Goal: Task Accomplishment & Management: Complete application form

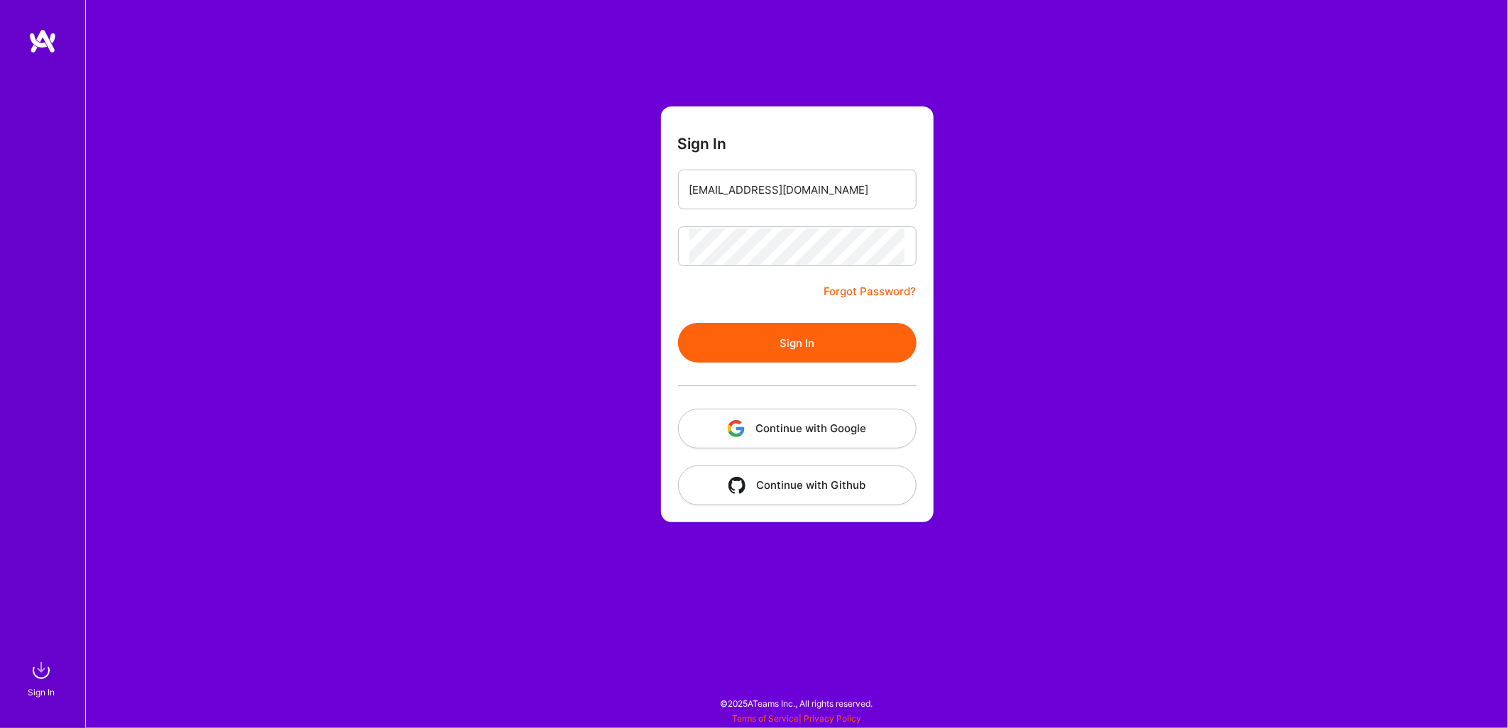
click at [779, 341] on button "Sign In" at bounding box center [797, 343] width 239 height 40
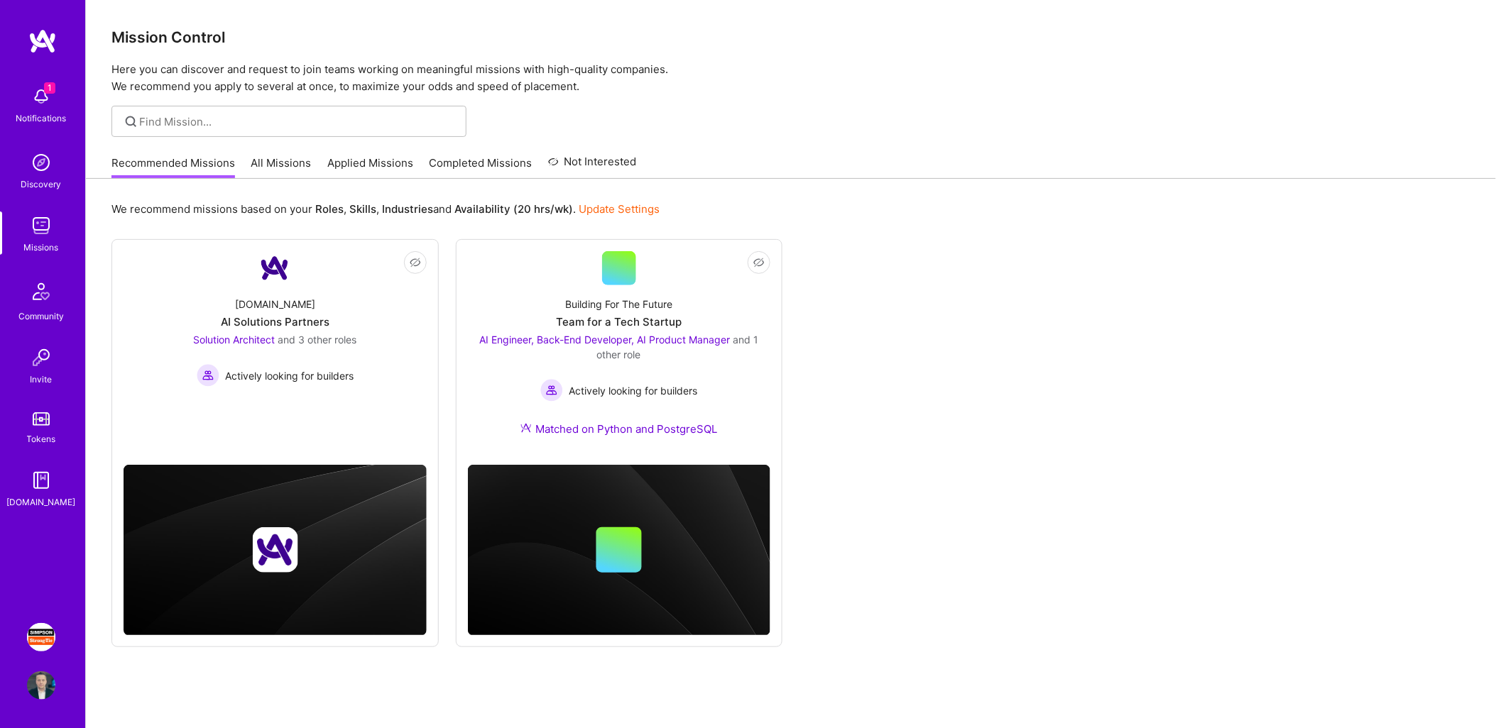
click at [38, 632] on img at bounding box center [41, 637] width 28 height 28
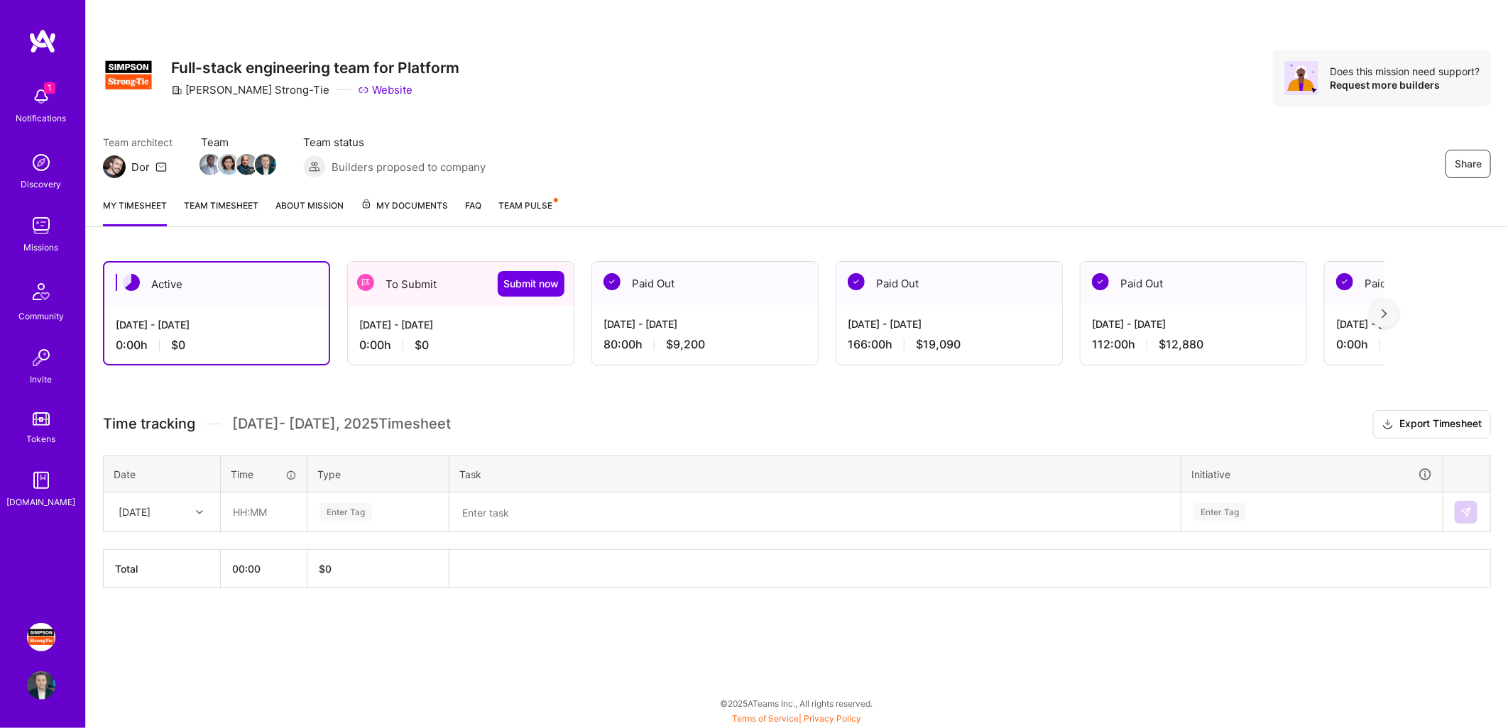
click at [444, 284] on div "To Submit Submit now" at bounding box center [461, 284] width 226 height 44
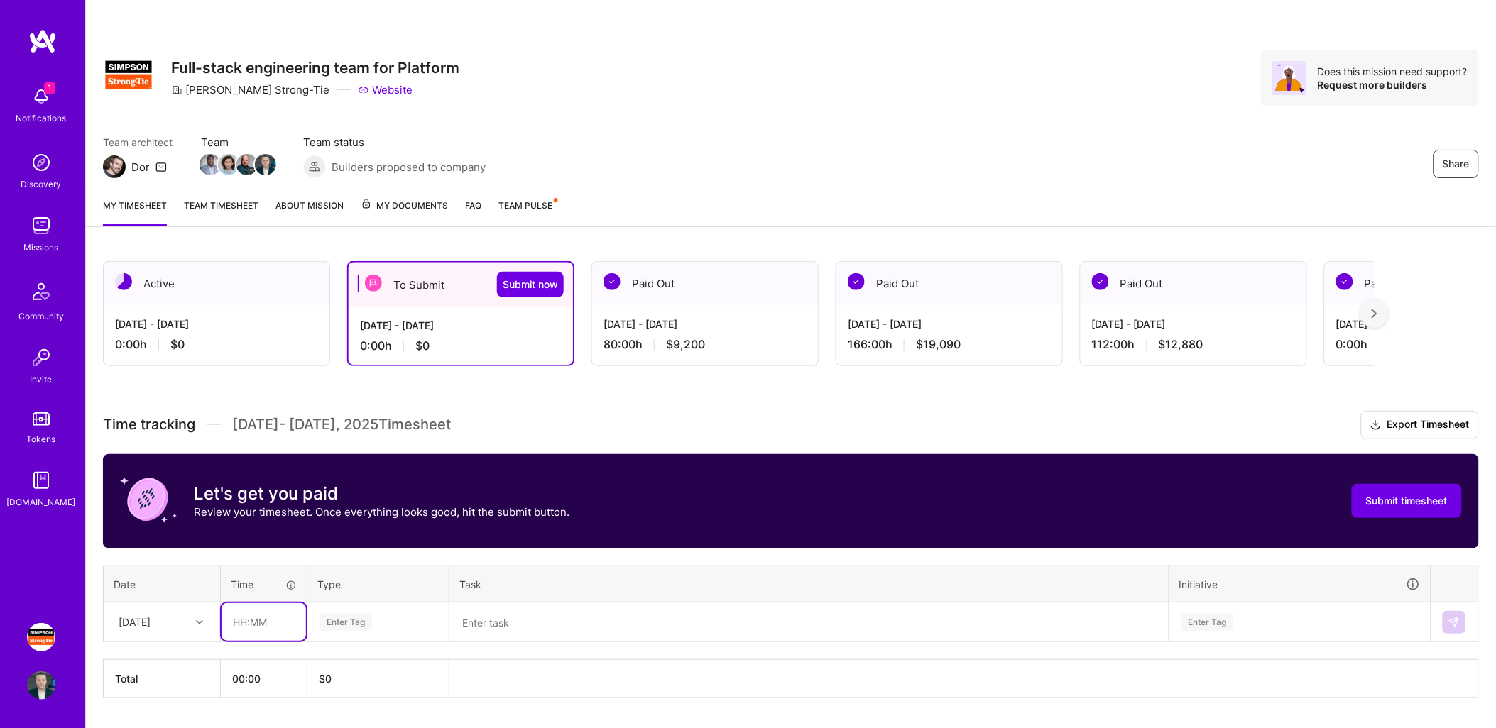
click at [259, 619] on input "text" at bounding box center [263, 622] width 84 height 38
type input "08:00"
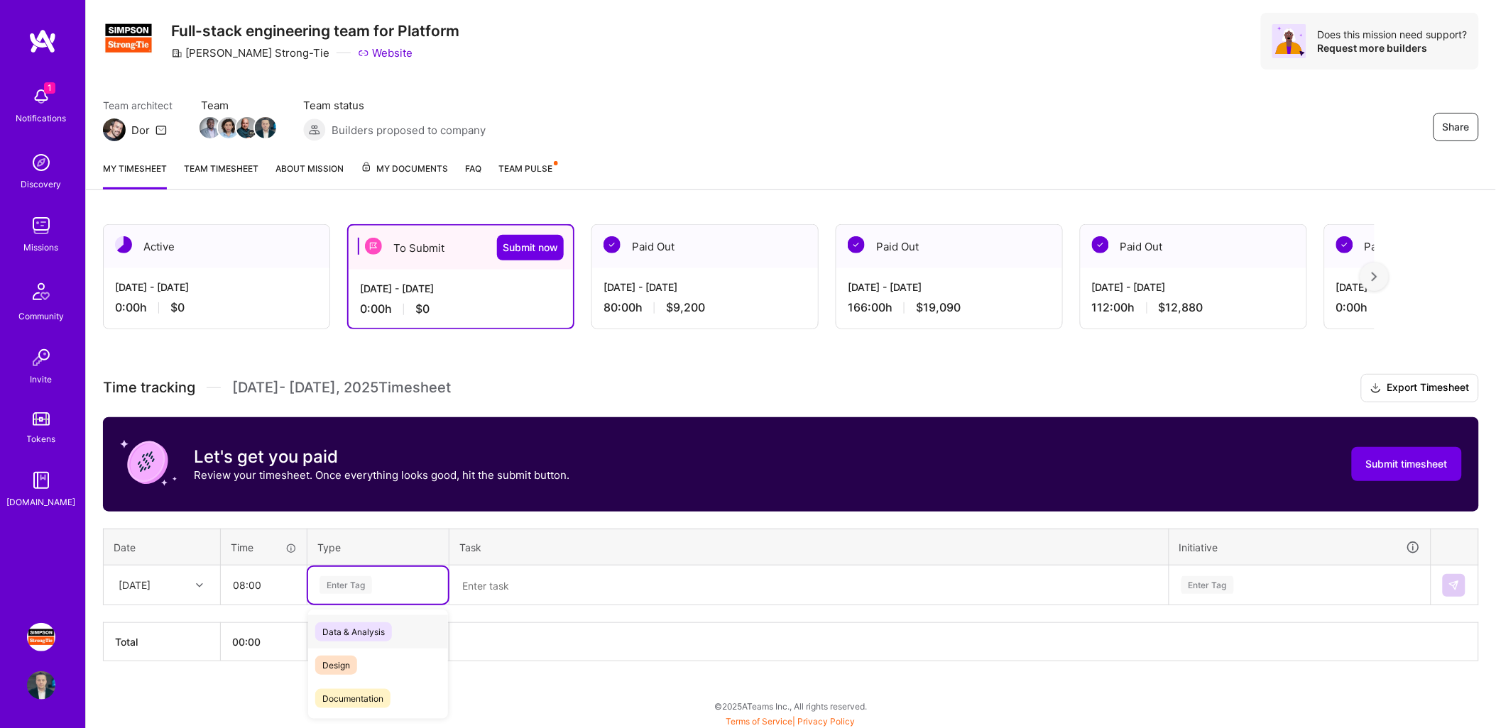
click at [395, 604] on div "option Data & Analysis focused, 0 of 2. 17 results available. Use Up and Down t…" at bounding box center [378, 585] width 140 height 37
type input "hol"
click at [344, 659] on span "Holiday" at bounding box center [337, 659] width 45 height 19
click at [578, 584] on div "—" at bounding box center [809, 585] width 718 height 38
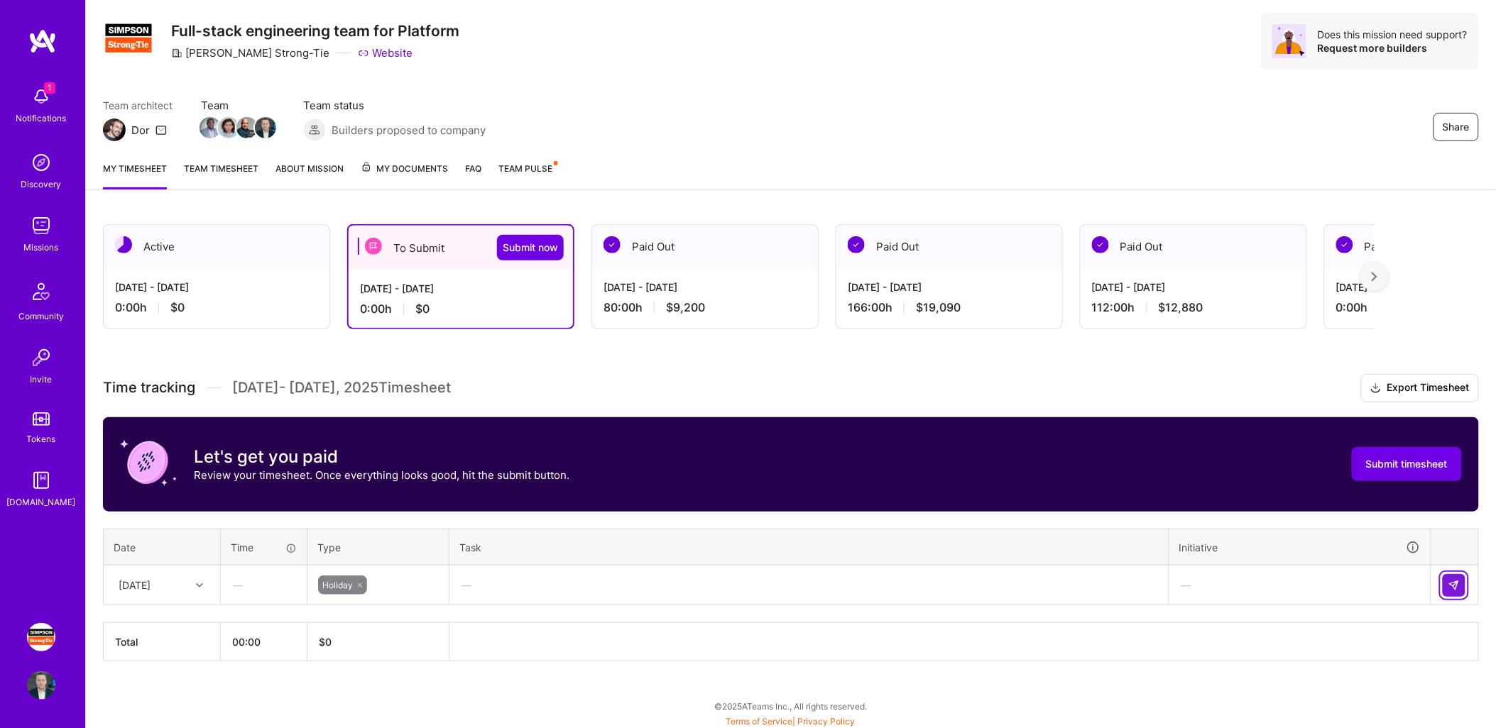
click at [1457, 580] on img at bounding box center [1453, 585] width 11 height 11
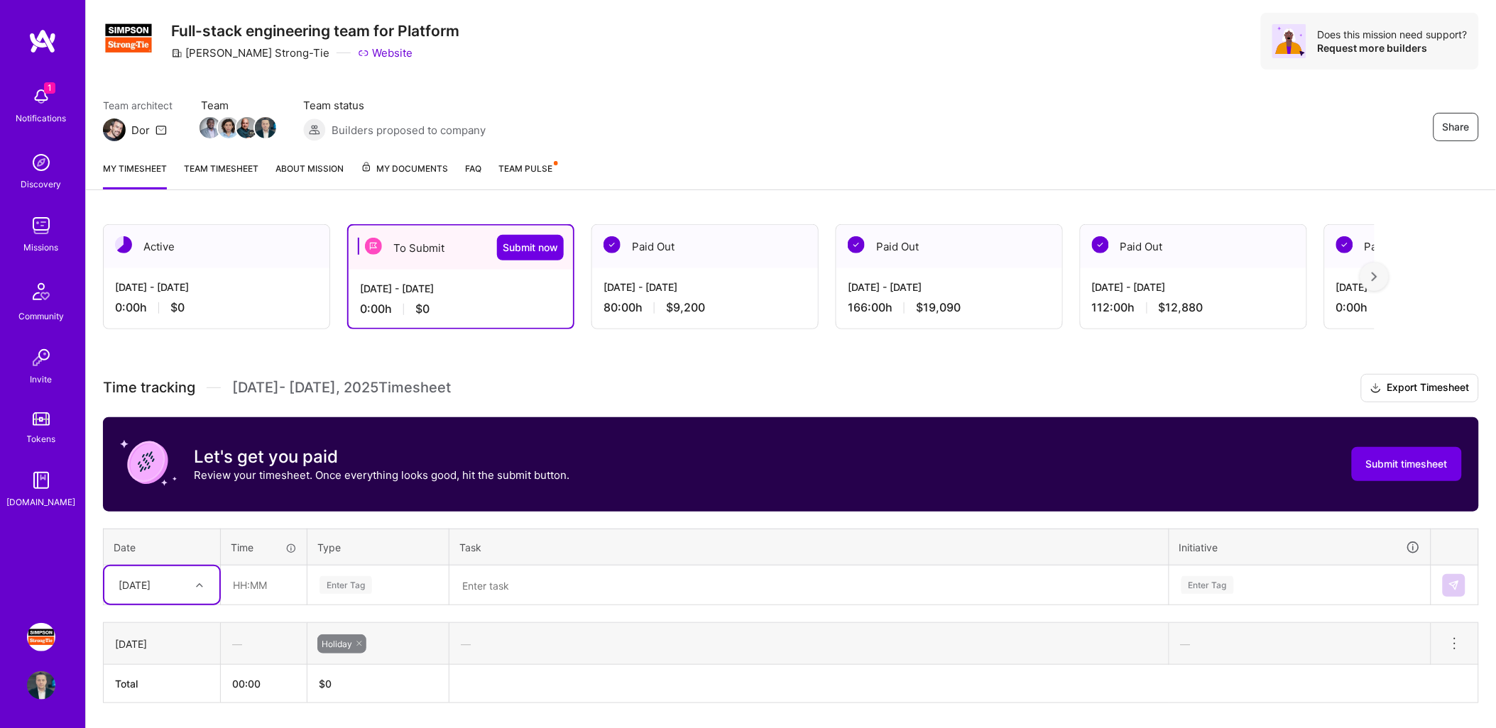
click at [192, 584] on div "Select is focused ,type to refine list, press Down to open the menu, [DATE]" at bounding box center [161, 585] width 115 height 38
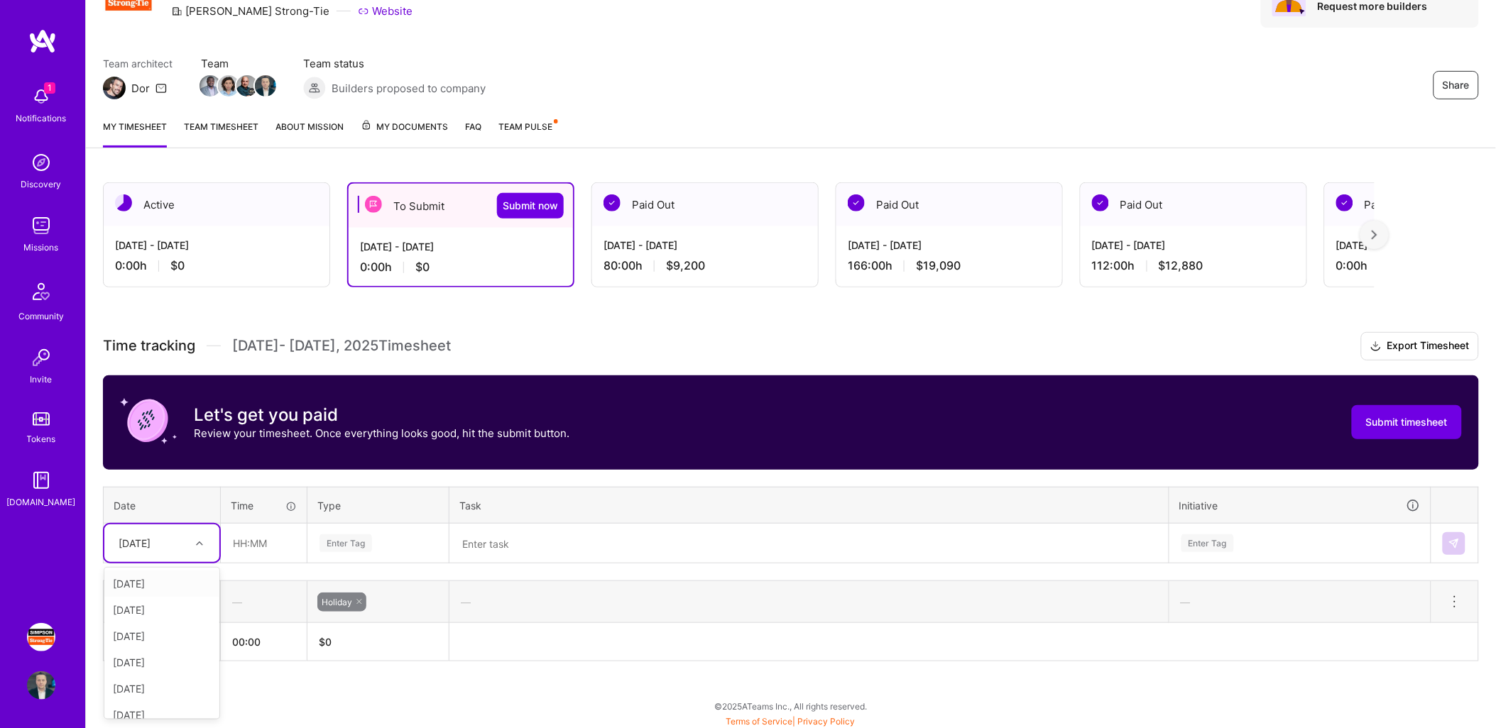
click at [160, 585] on div "[DATE]" at bounding box center [161, 584] width 115 height 26
click at [261, 541] on input "text" at bounding box center [263, 544] width 84 height 38
type input "08:00"
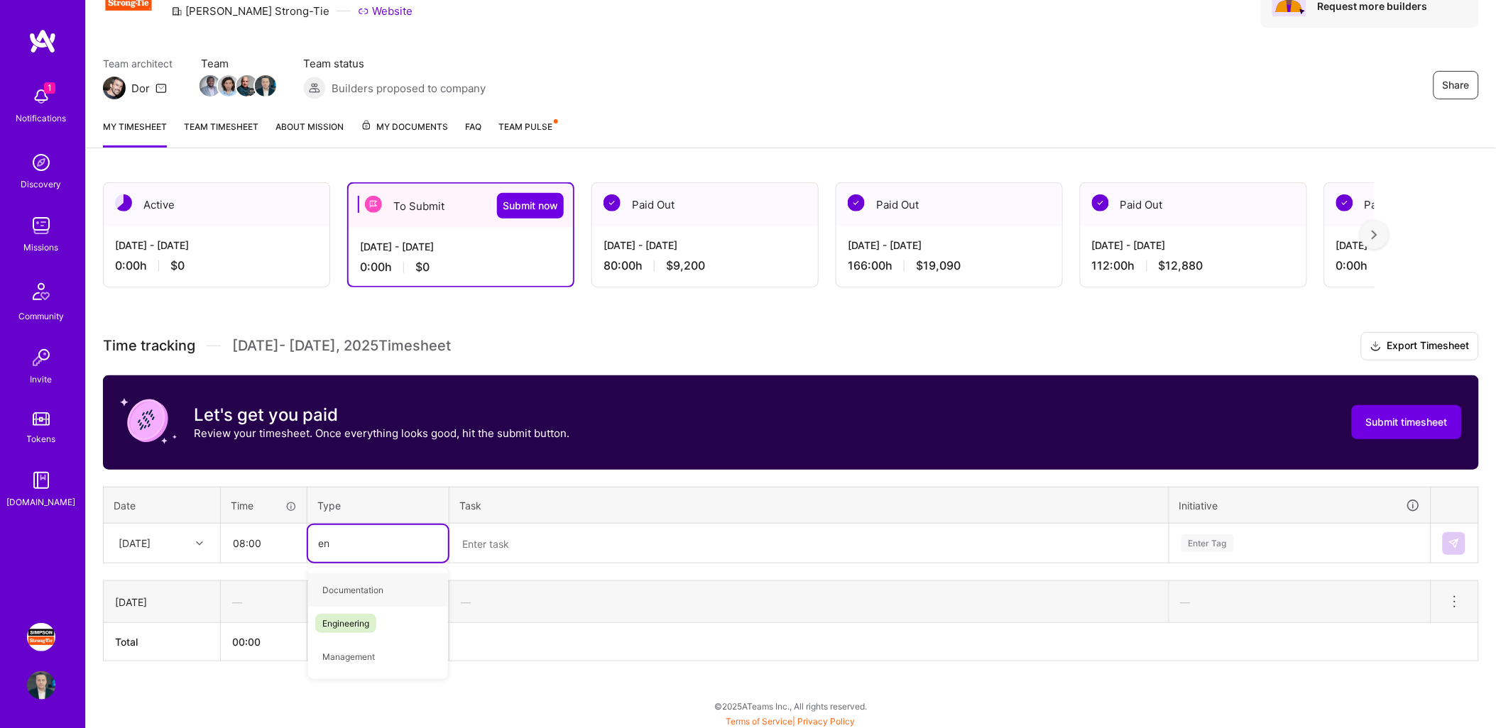
type input "eng"
click at [349, 584] on span "Engineering" at bounding box center [345, 590] width 61 height 19
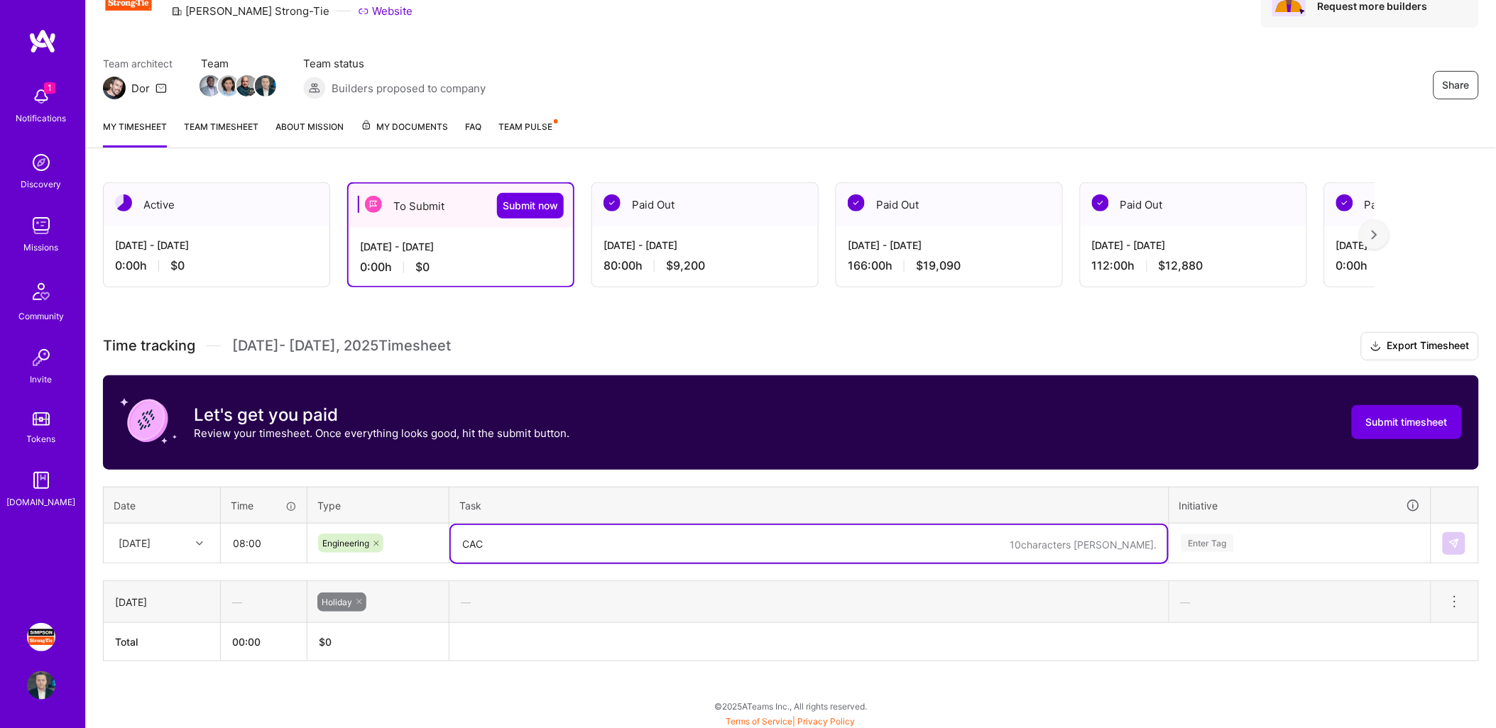
type textarea "CAC"
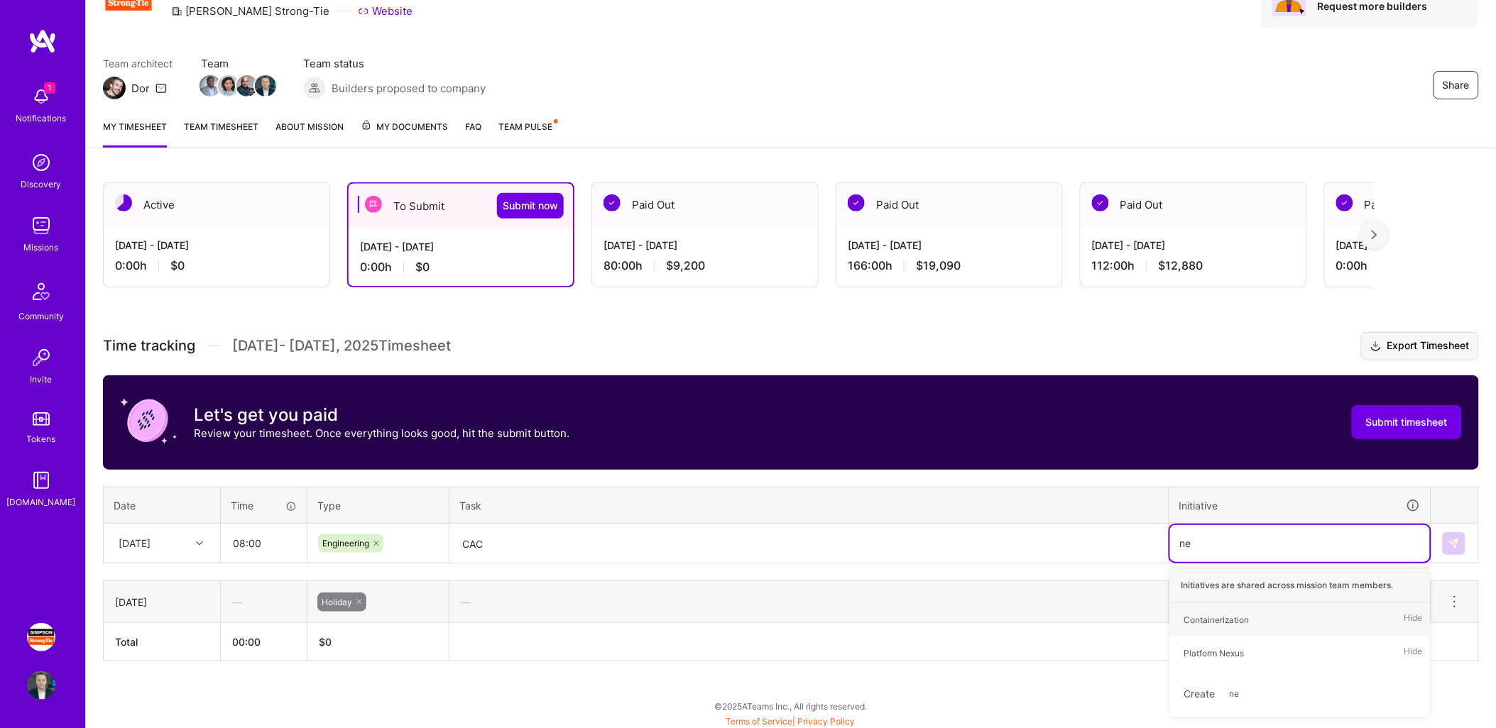
type input "nex"
click at [1451, 533] on button at bounding box center [1454, 543] width 23 height 23
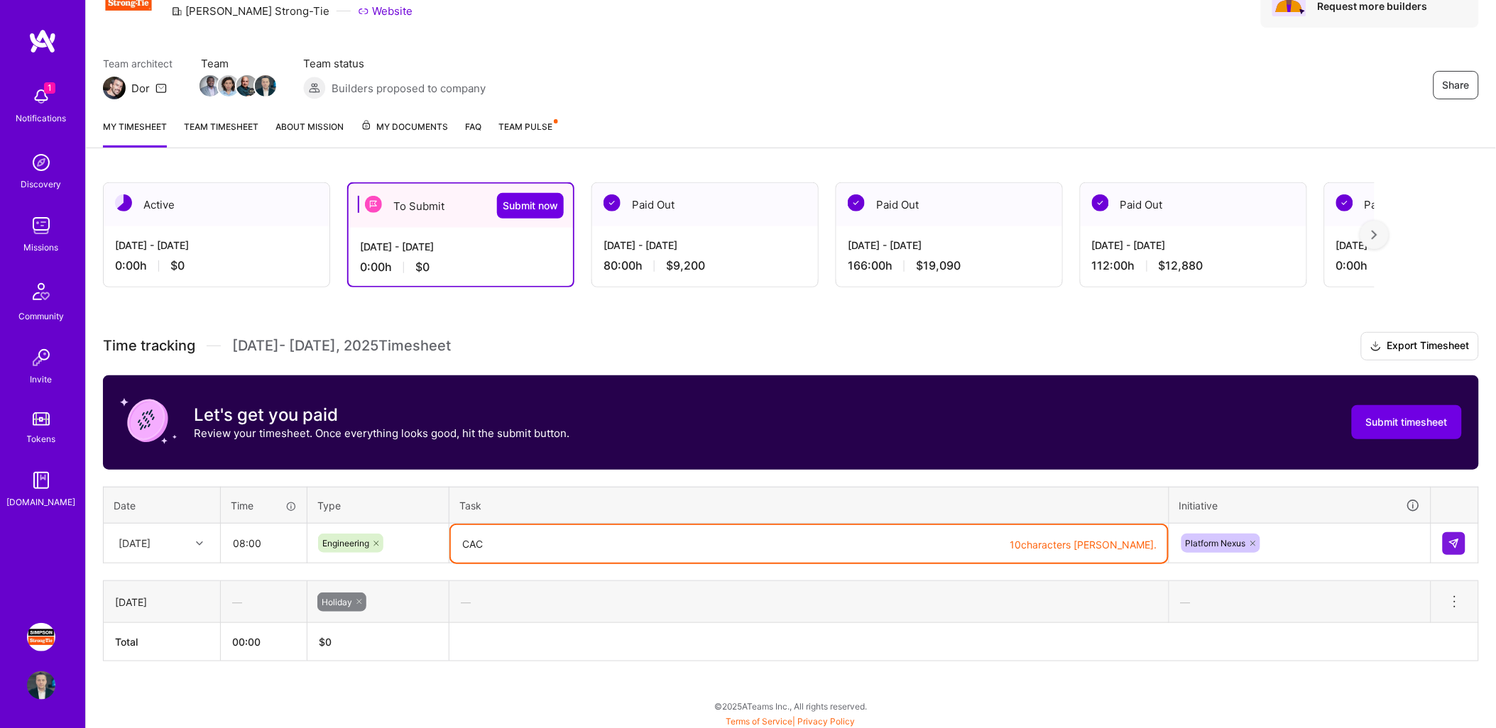
click at [538, 540] on textarea "CAC" at bounding box center [809, 544] width 716 height 38
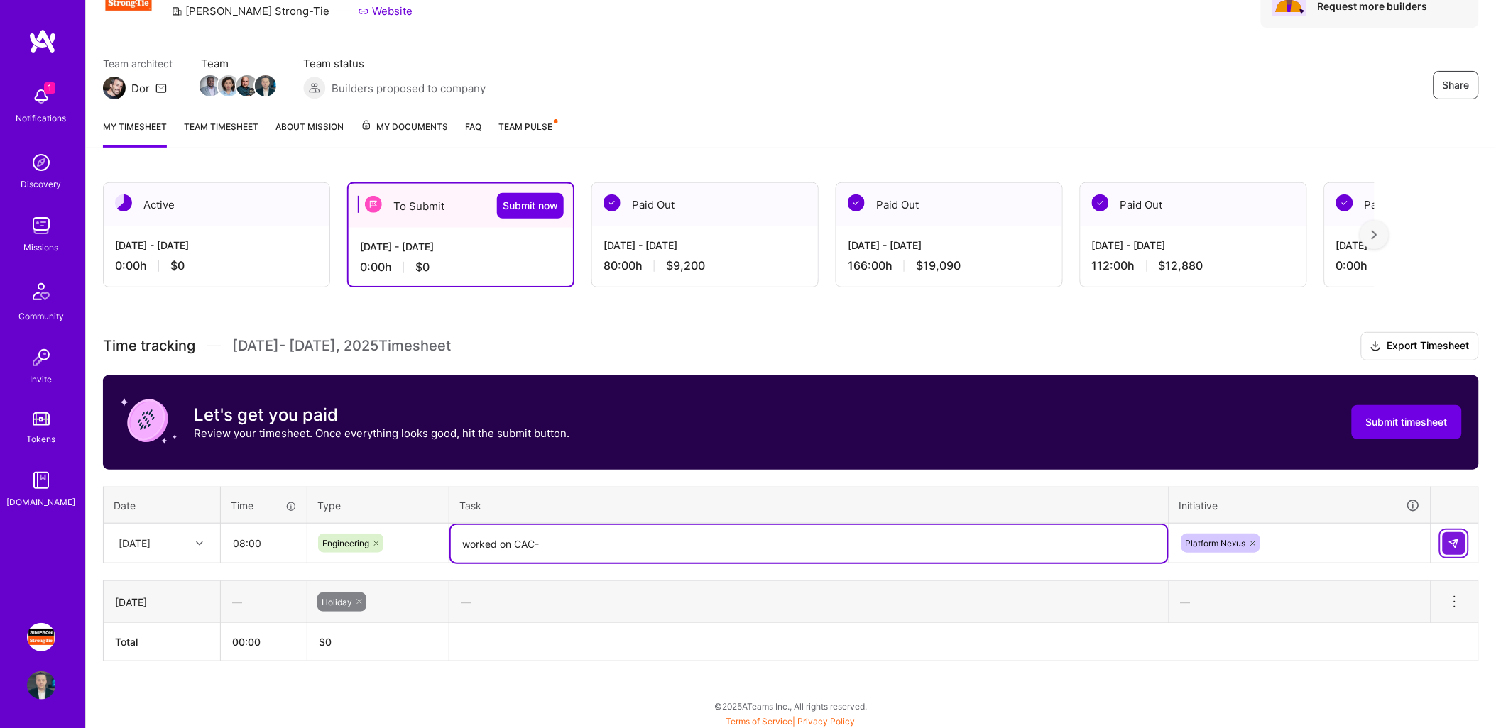
type textarea "worked on CAC-"
click at [1450, 540] on img at bounding box center [1453, 543] width 11 height 11
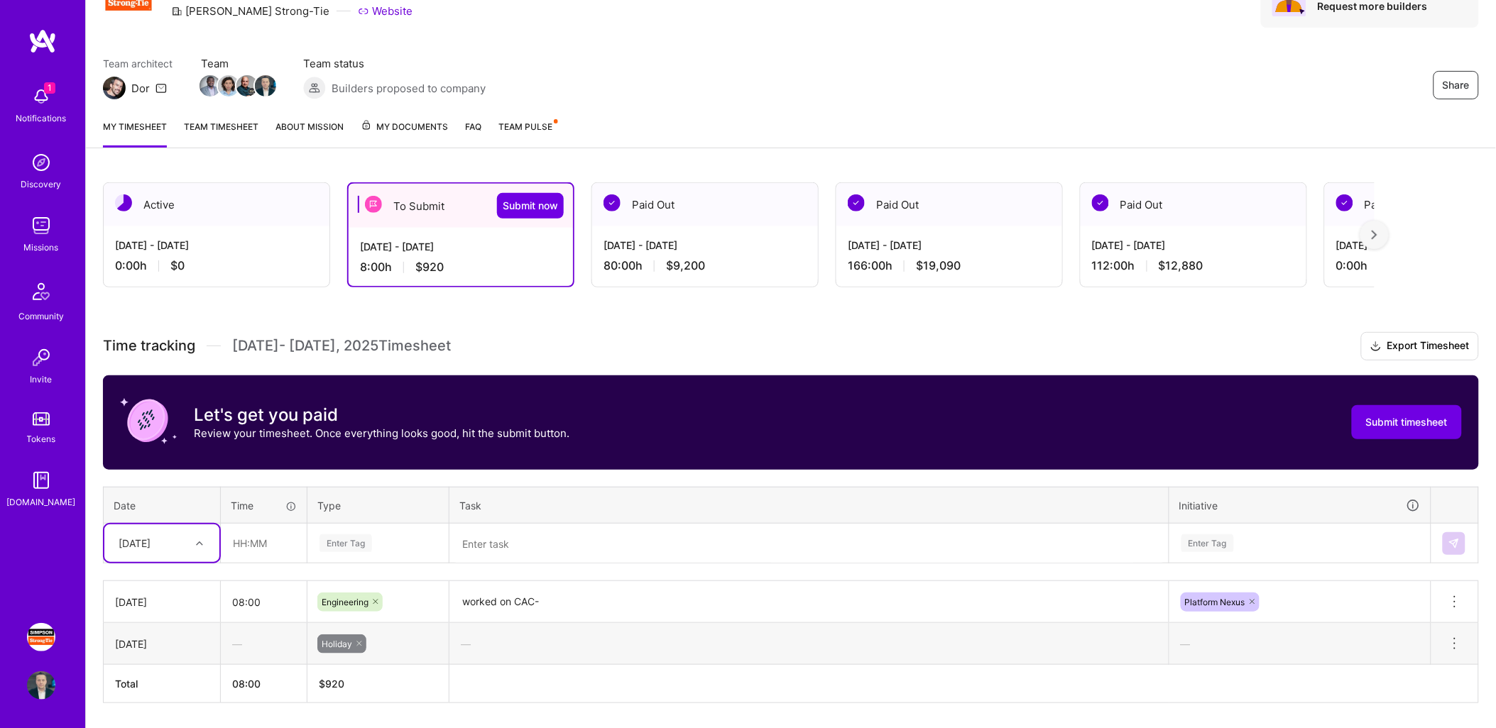
click at [568, 608] on textarea "worked on CAC-" at bounding box center [809, 602] width 716 height 39
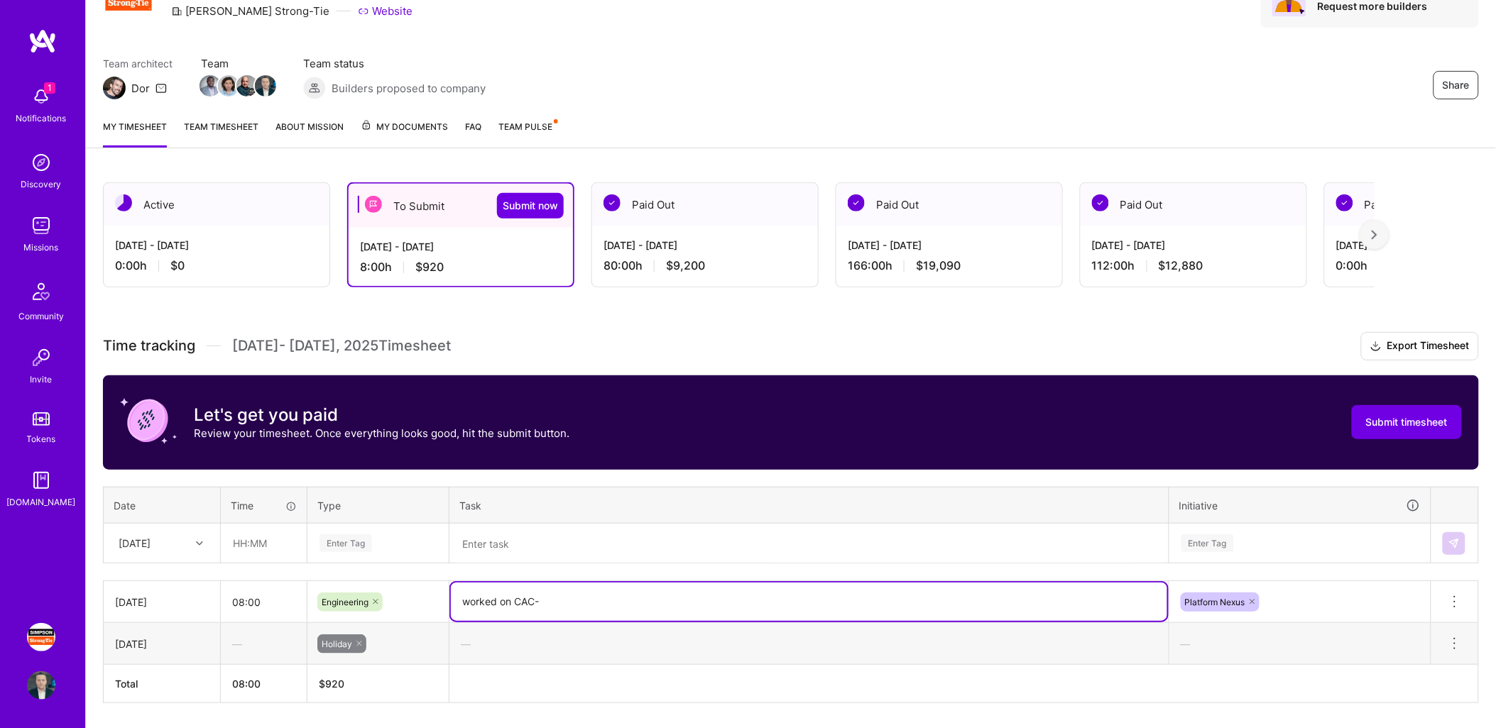
click at [568, 608] on textarea "worked on CAC-" at bounding box center [809, 602] width 716 height 38
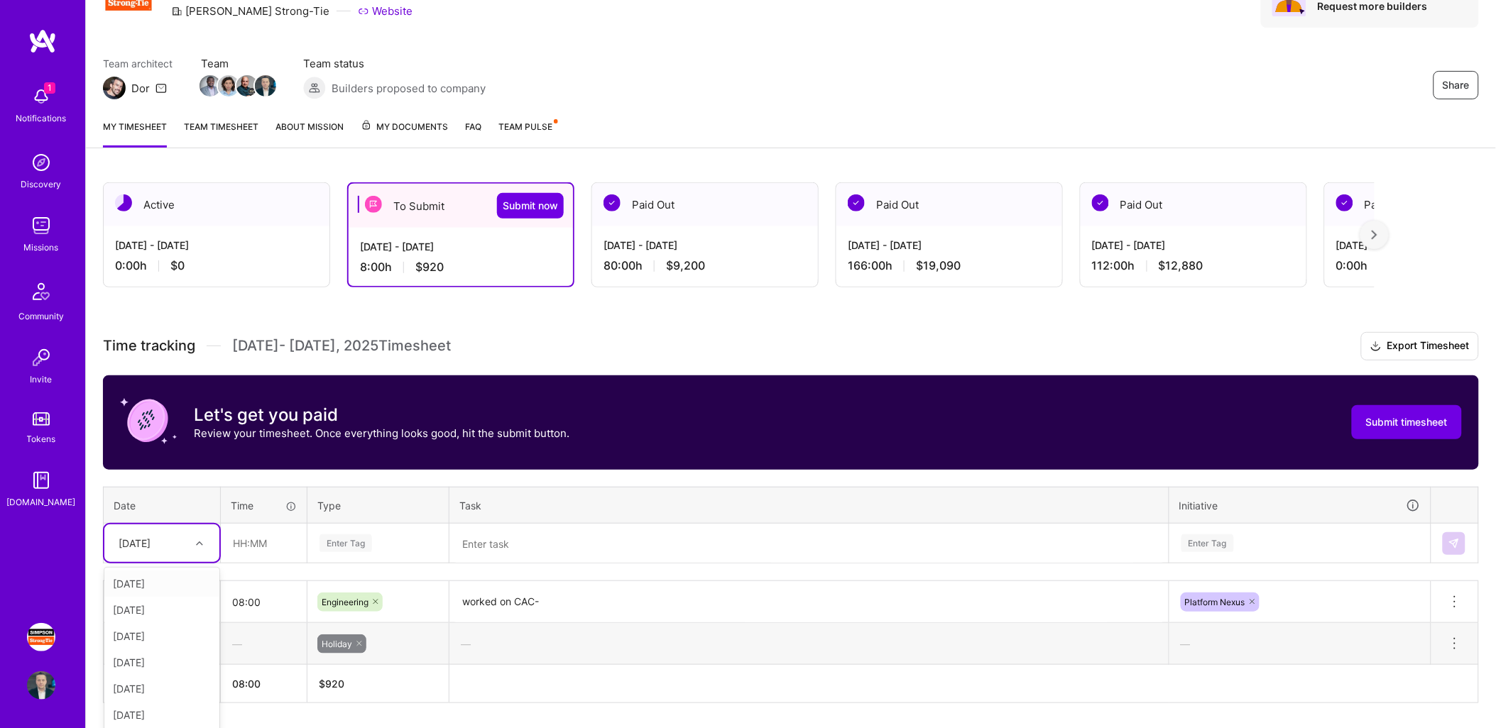
scroll to position [121, 0]
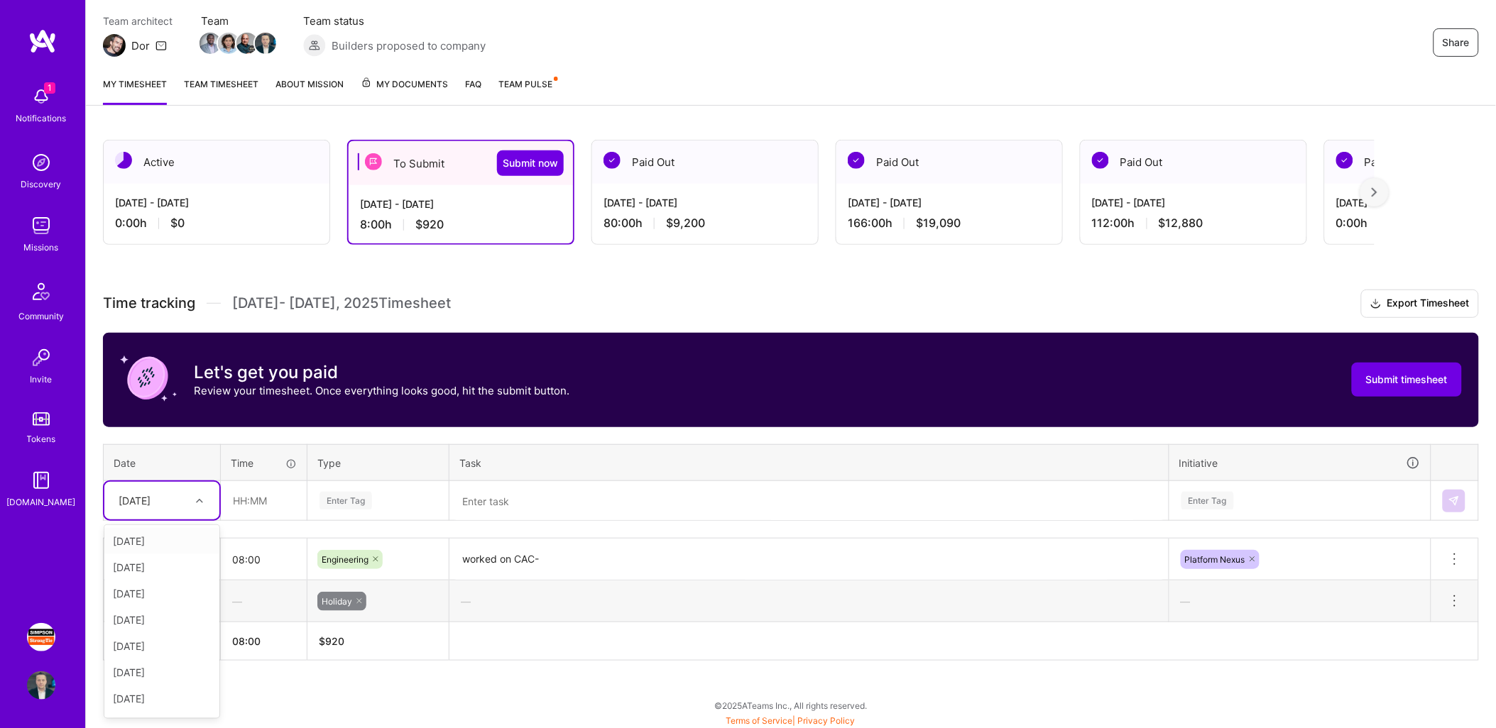
click at [188, 520] on div "option [DATE], selected. option [DATE] focused, 1 of 15. 14 results available. …" at bounding box center [161, 501] width 115 height 38
click at [151, 558] on div "[DATE]" at bounding box center [161, 567] width 115 height 26
type input "08:00"
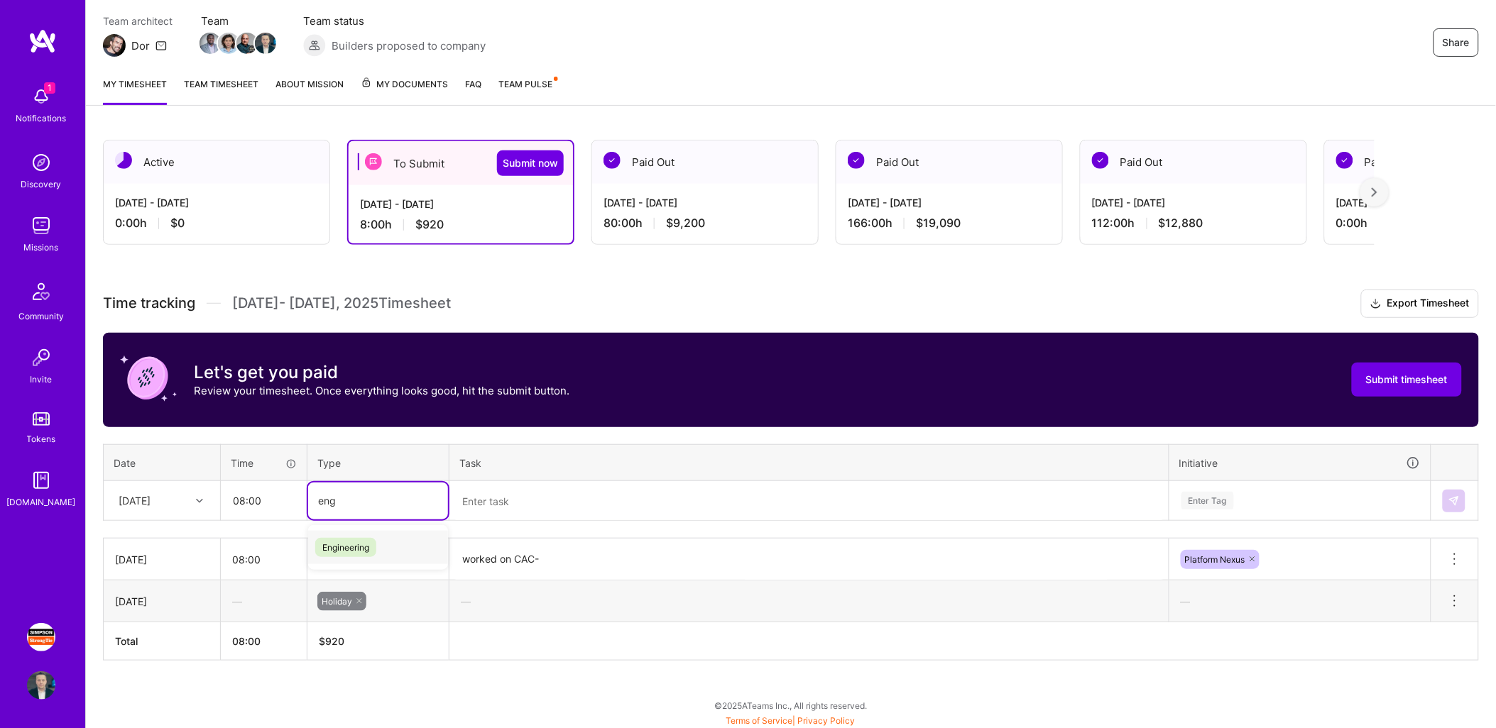
type input "eng"
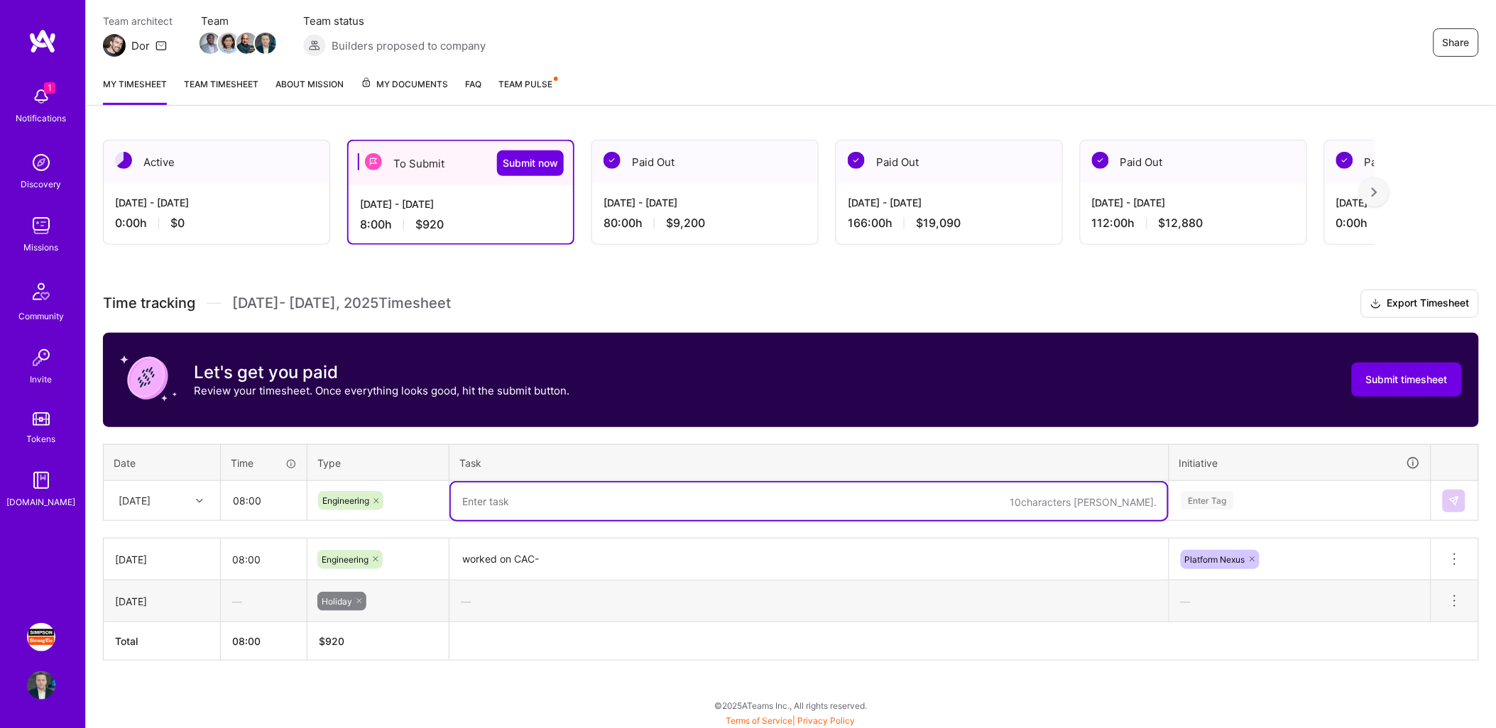
paste textarea "worked on CAC-"
type textarea "worked on CAC-"
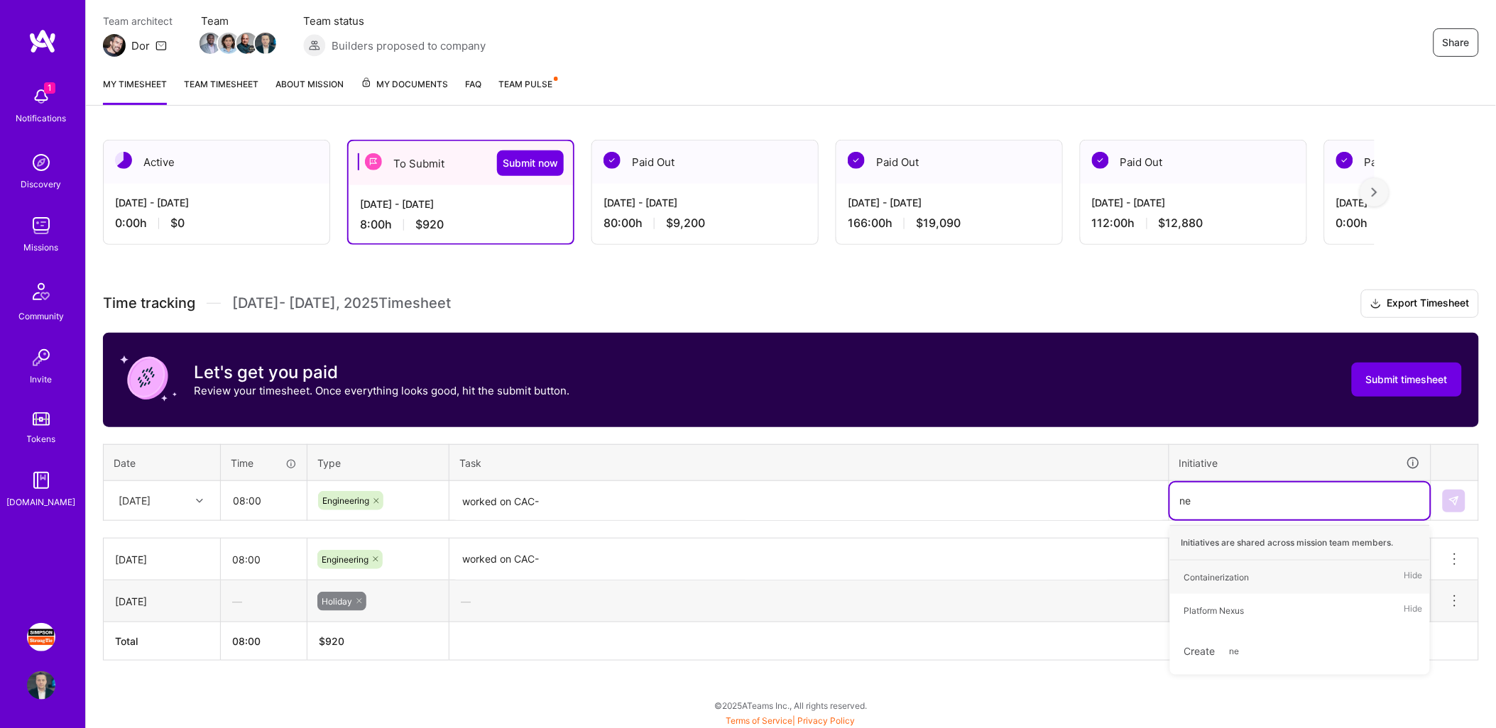
type input "nex"
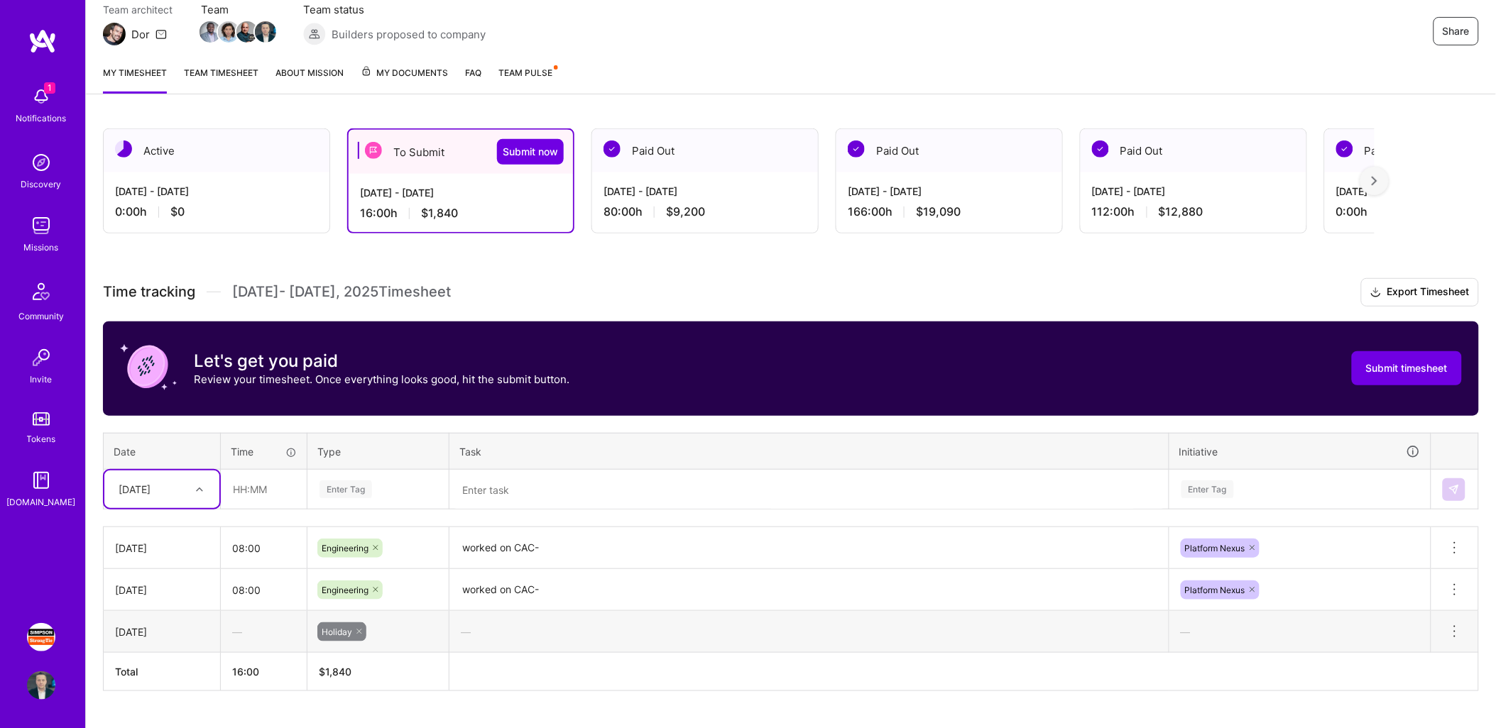
click at [182, 497] on div "[DATE]" at bounding box center [150, 489] width 79 height 23
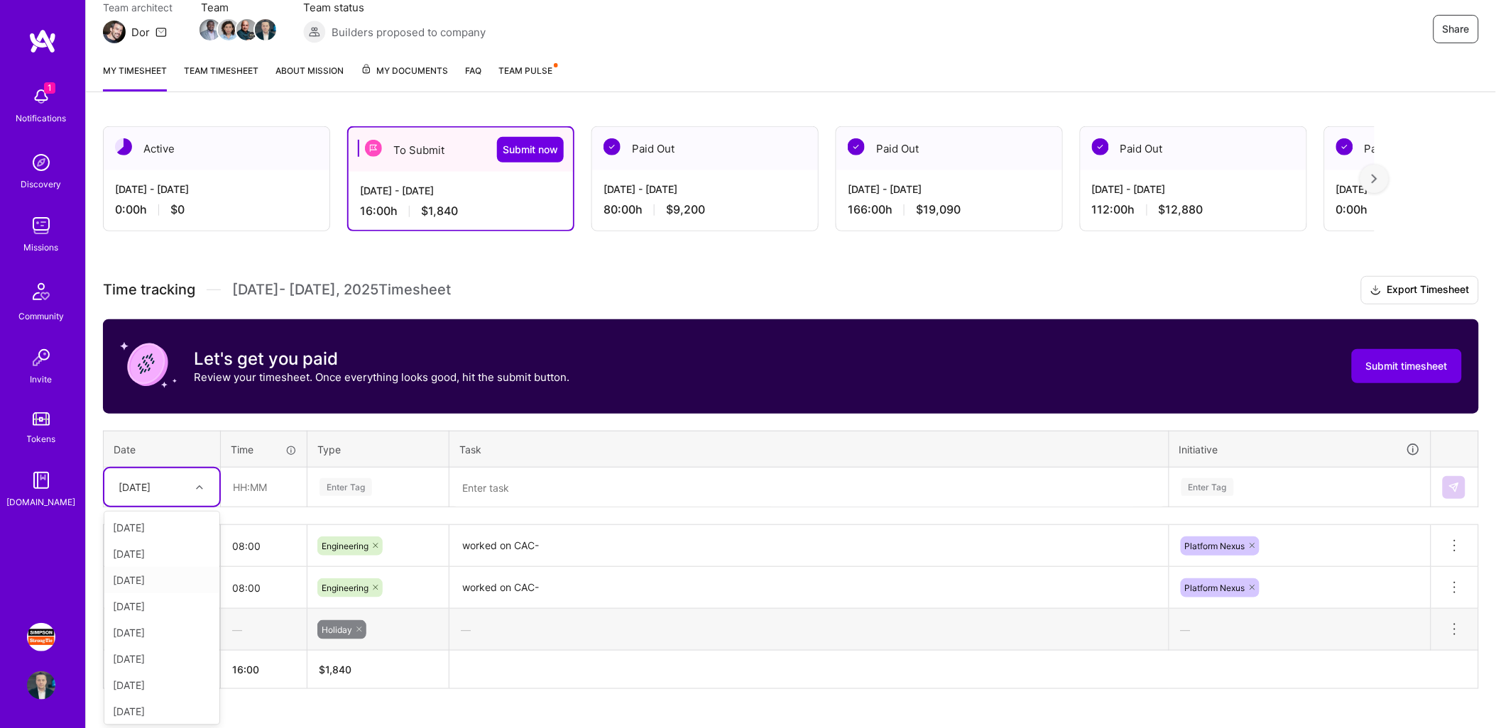
click at [160, 575] on div "[DATE]" at bounding box center [161, 580] width 115 height 26
click at [268, 479] on input "text" at bounding box center [263, 488] width 84 height 38
type input "08:00"
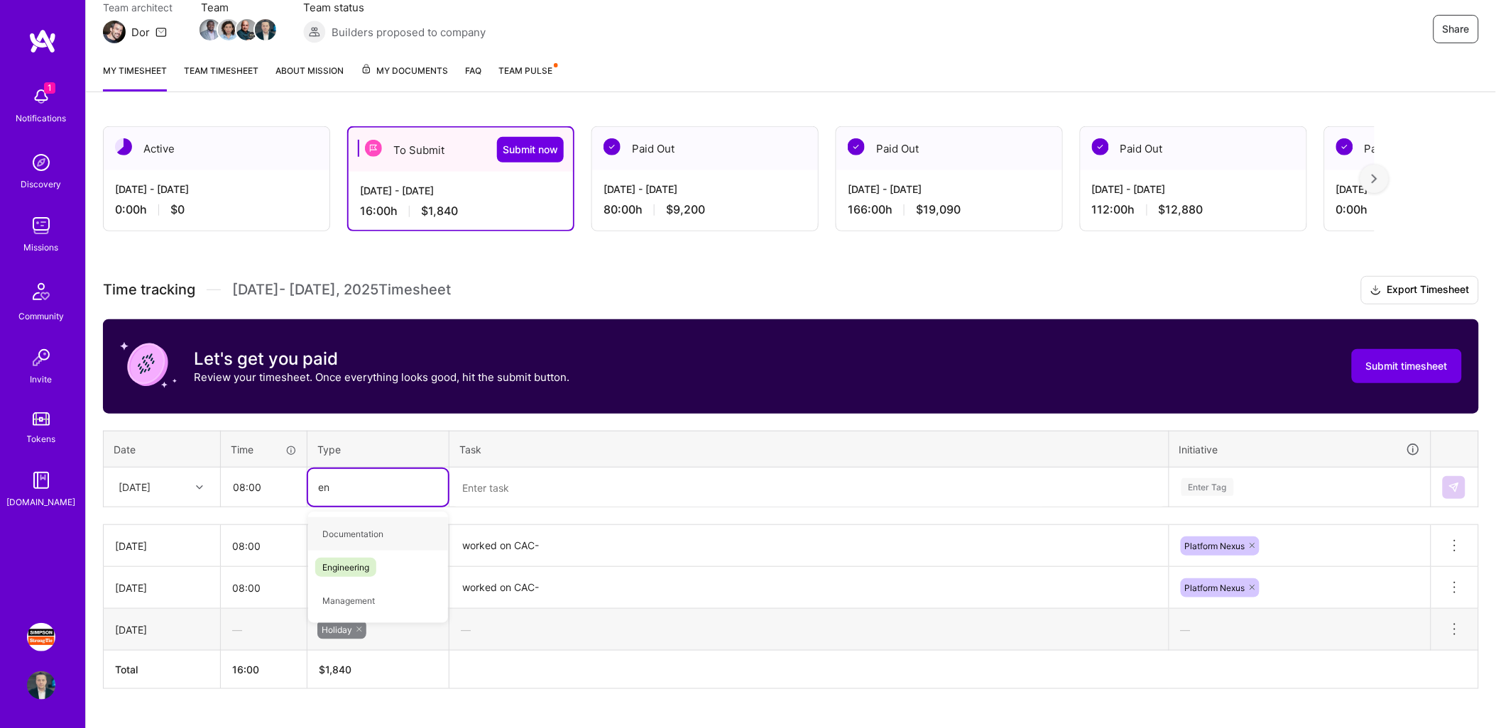
type input "eng"
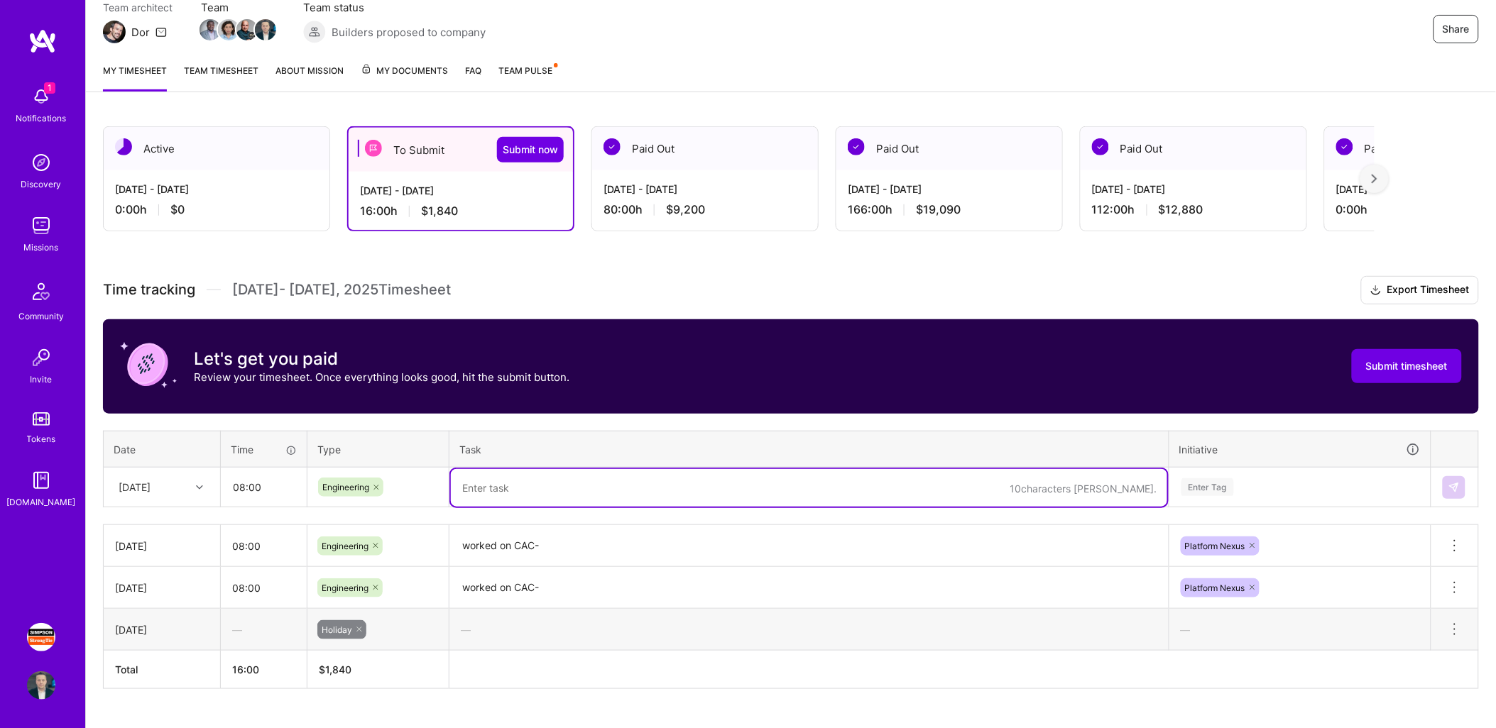
paste textarea "worked on CAC-"
type textarea "worked on CAC-"
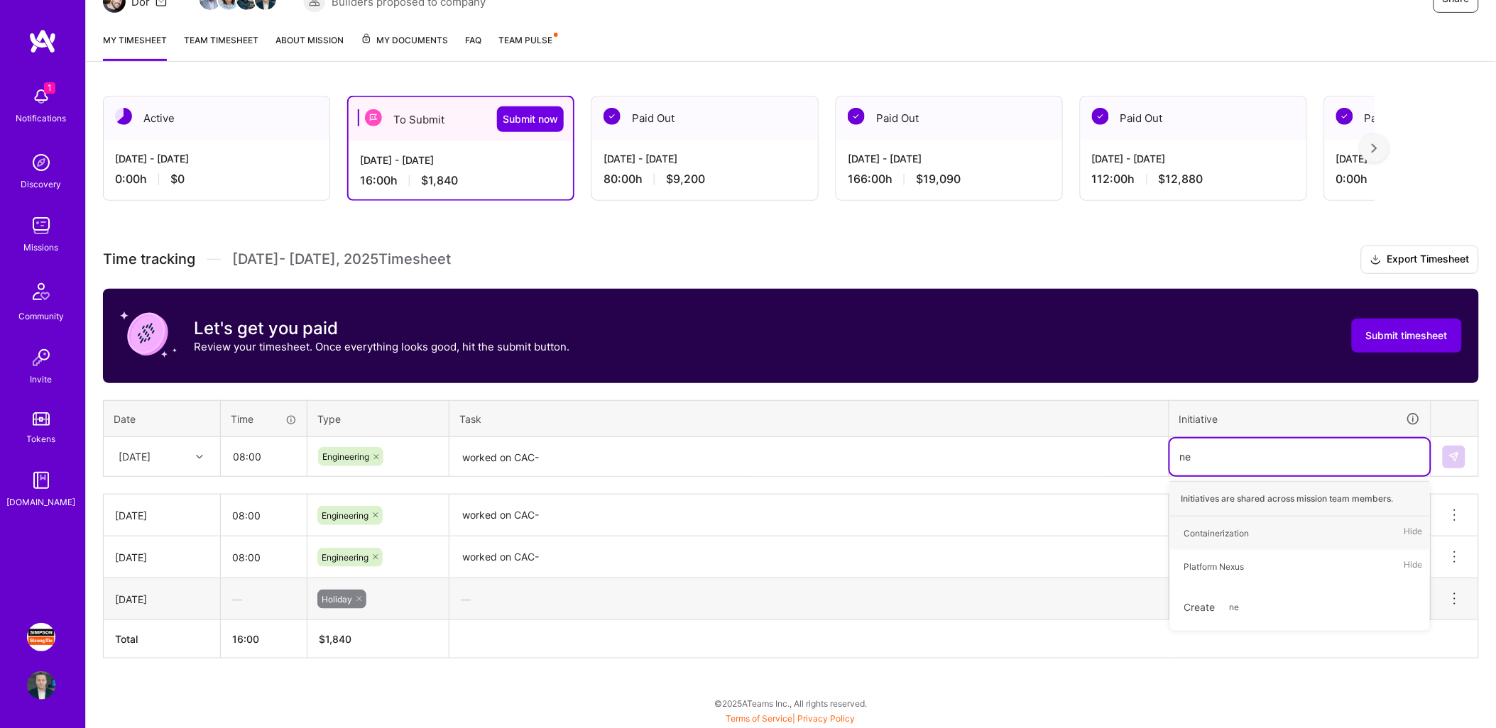
scroll to position [163, 0]
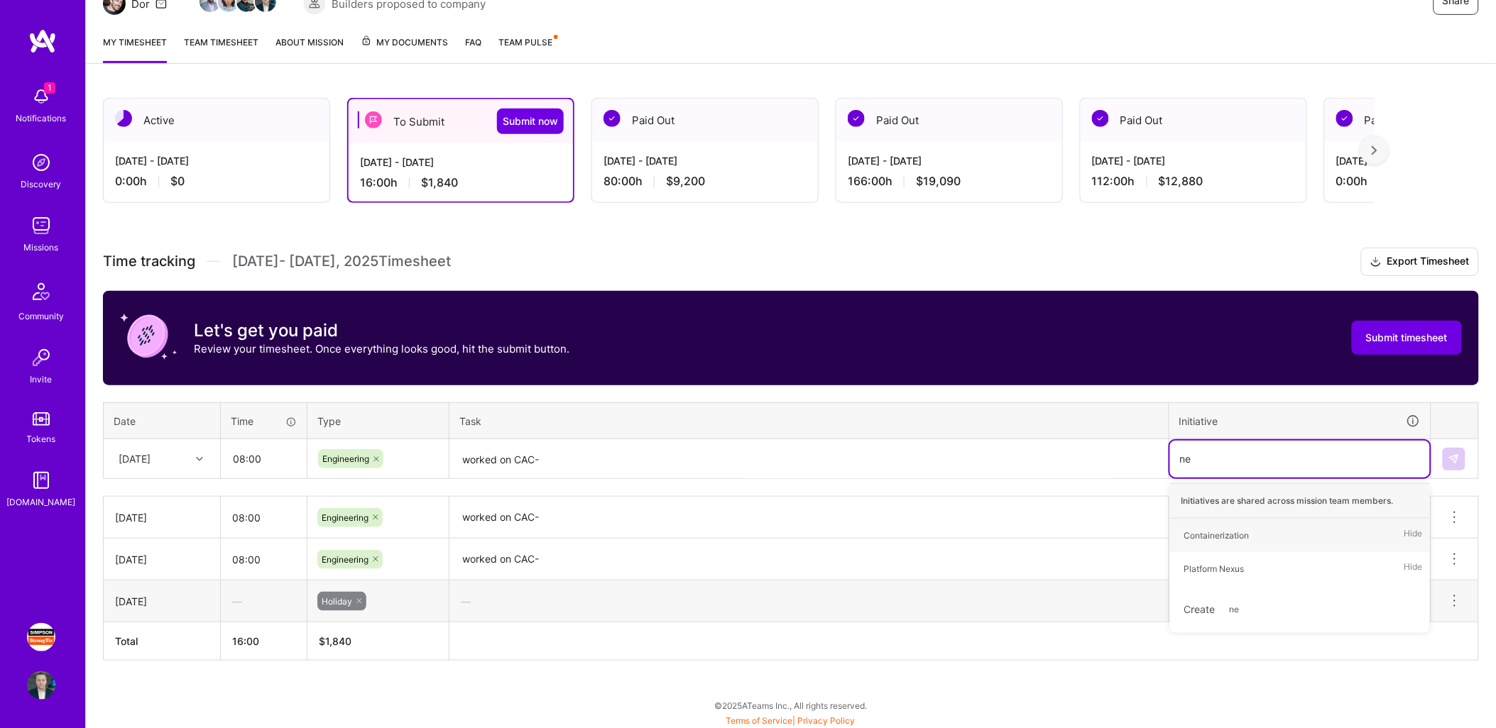
type input "nex"
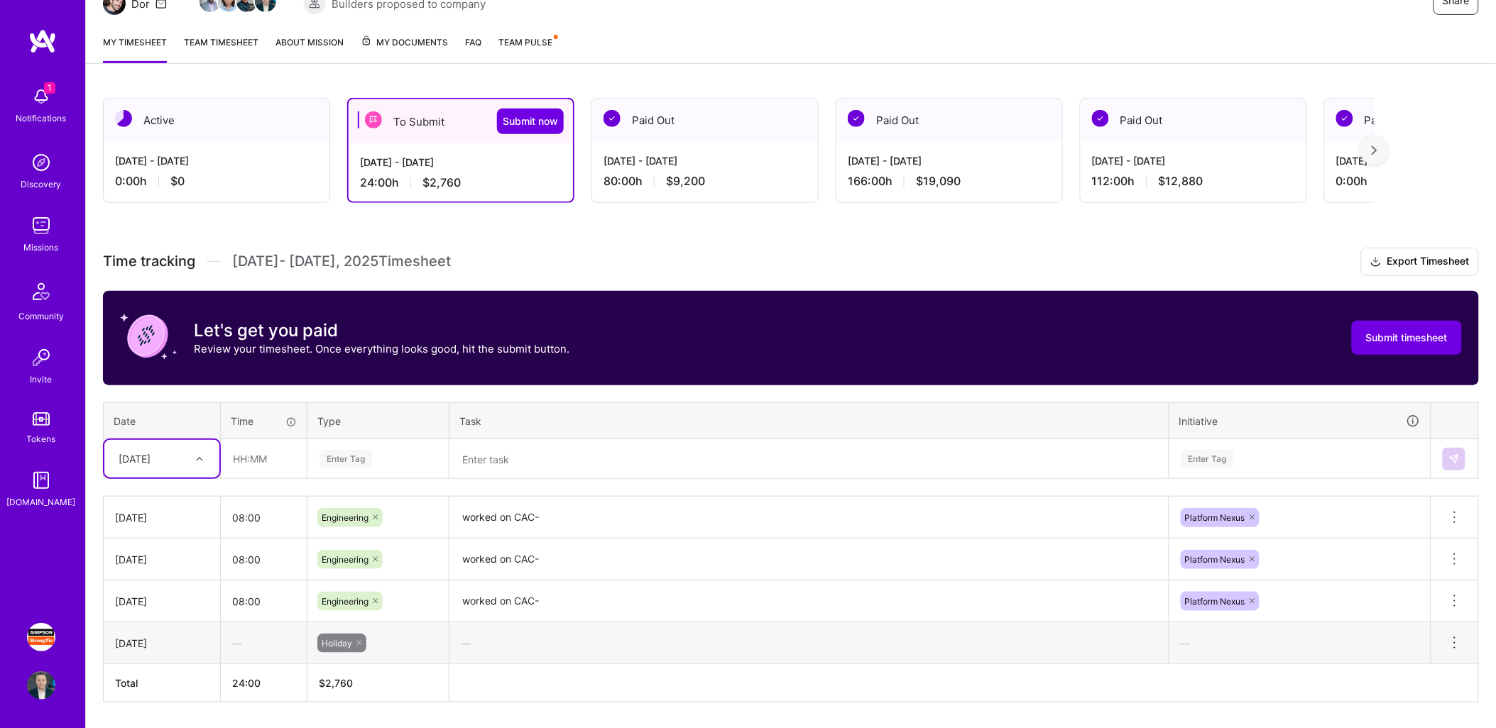
click at [168, 466] on div "[DATE]" at bounding box center [150, 458] width 79 height 23
click at [150, 568] on div "[DATE]" at bounding box center [161, 578] width 115 height 26
type input "08:00"
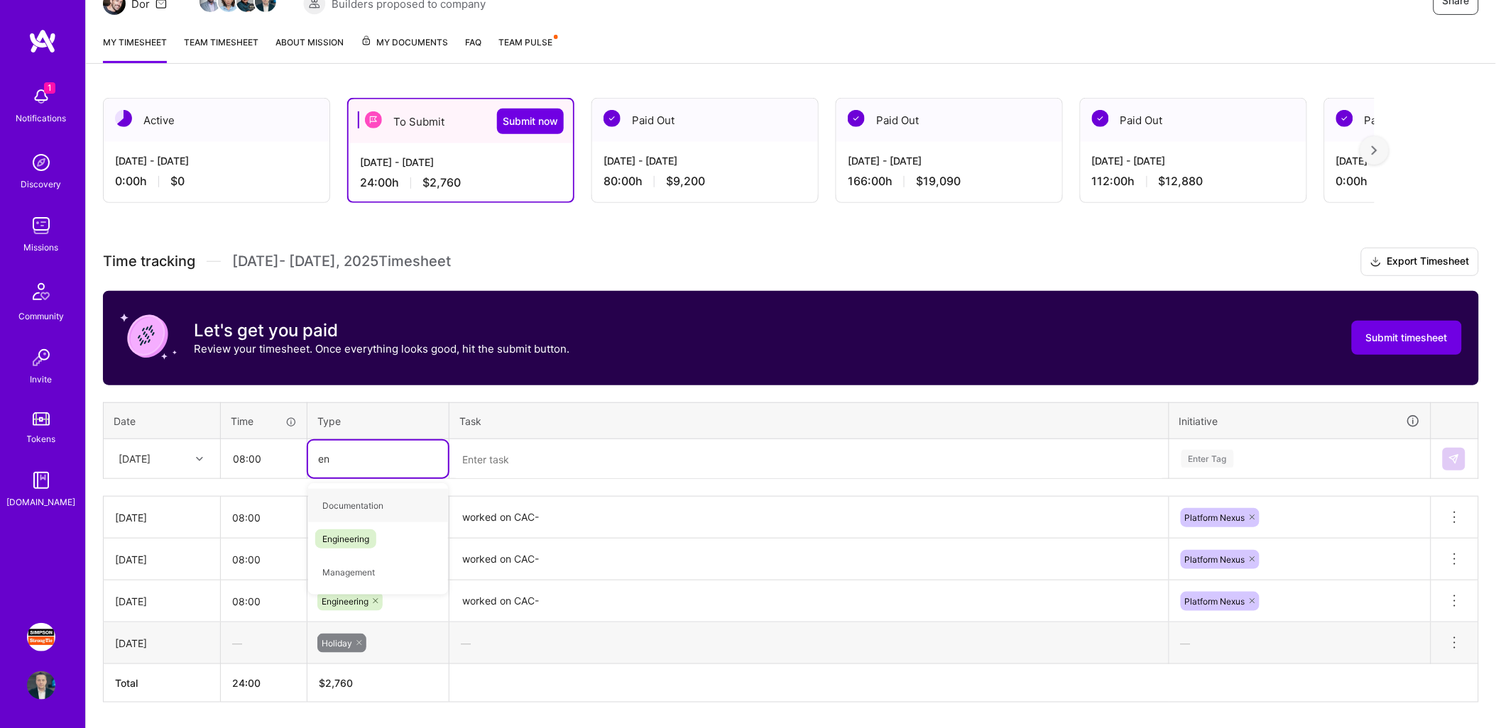
type input "eng"
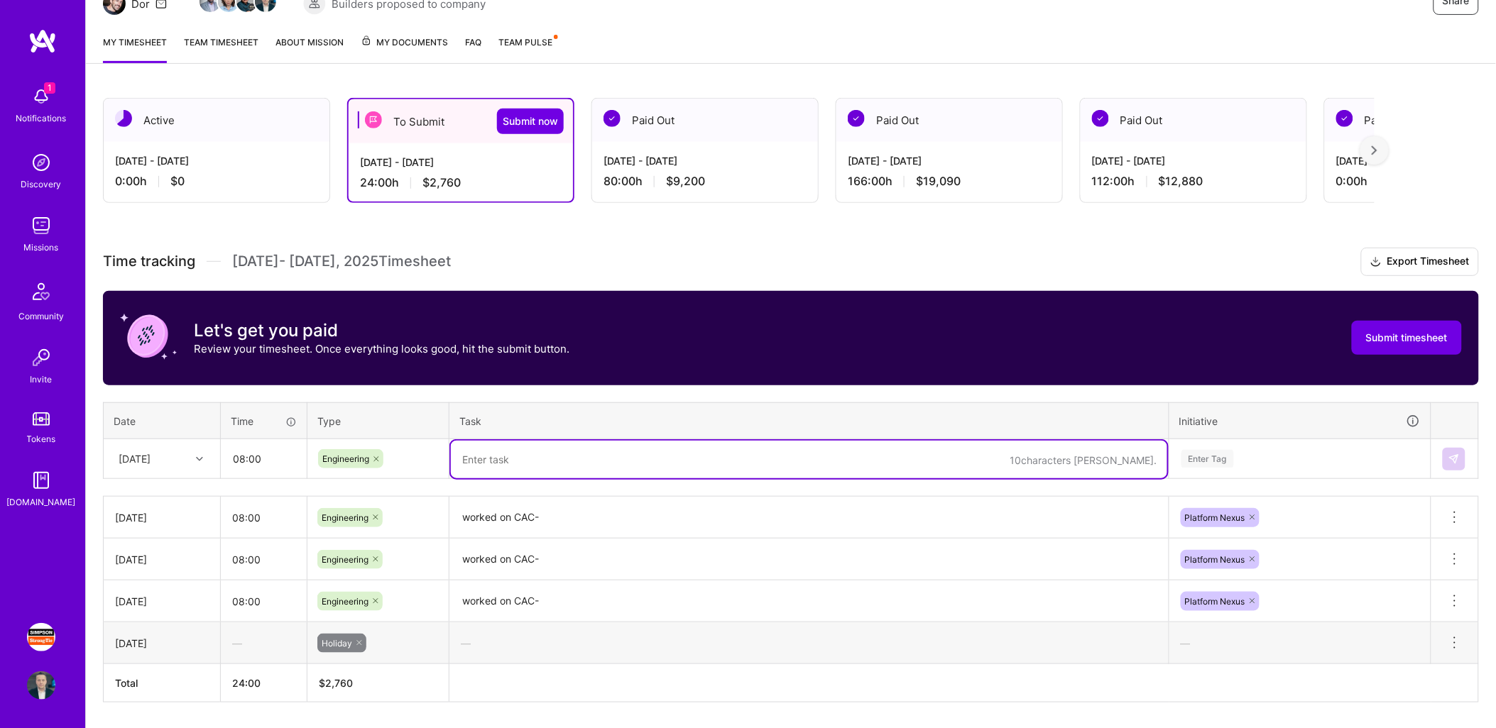
paste textarea "worked on CAC-"
type textarea "worked on CAC-"
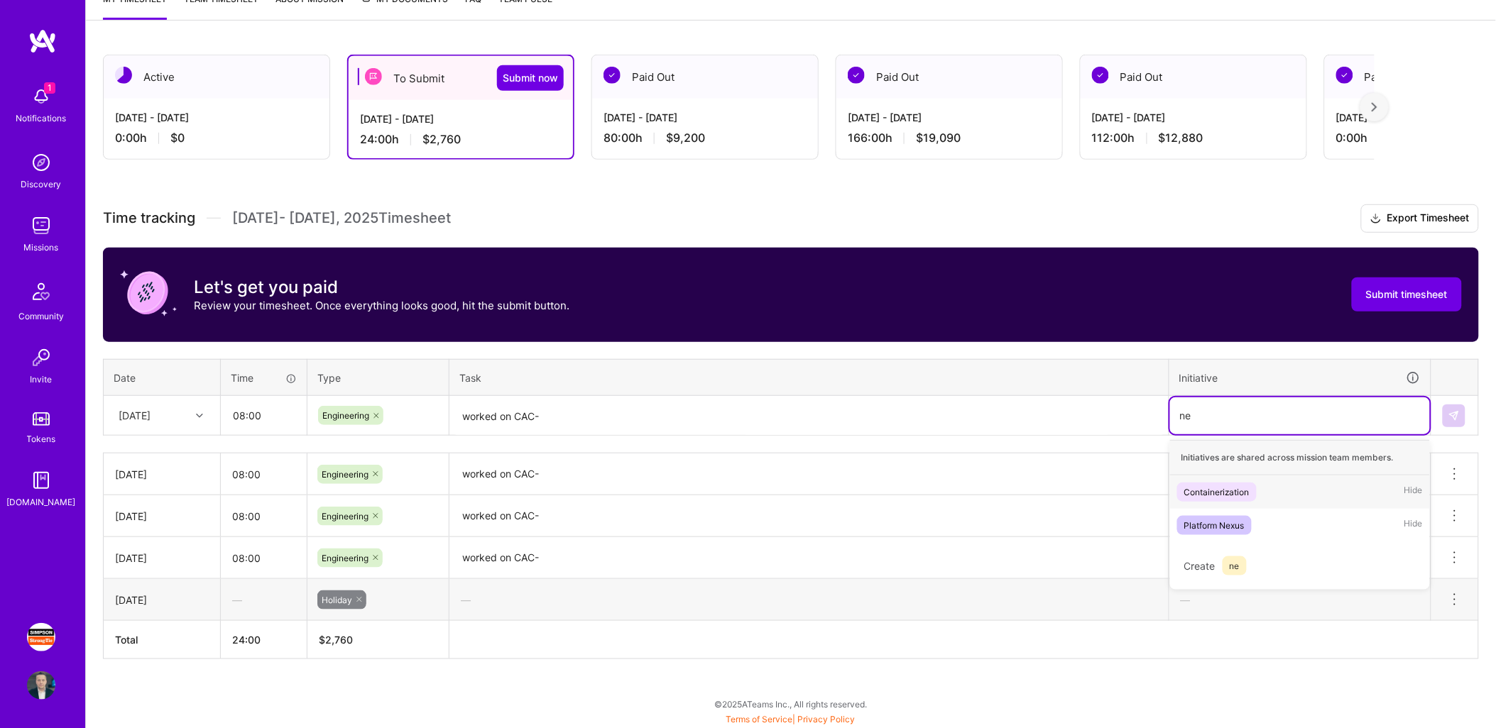
scroll to position [204, 0]
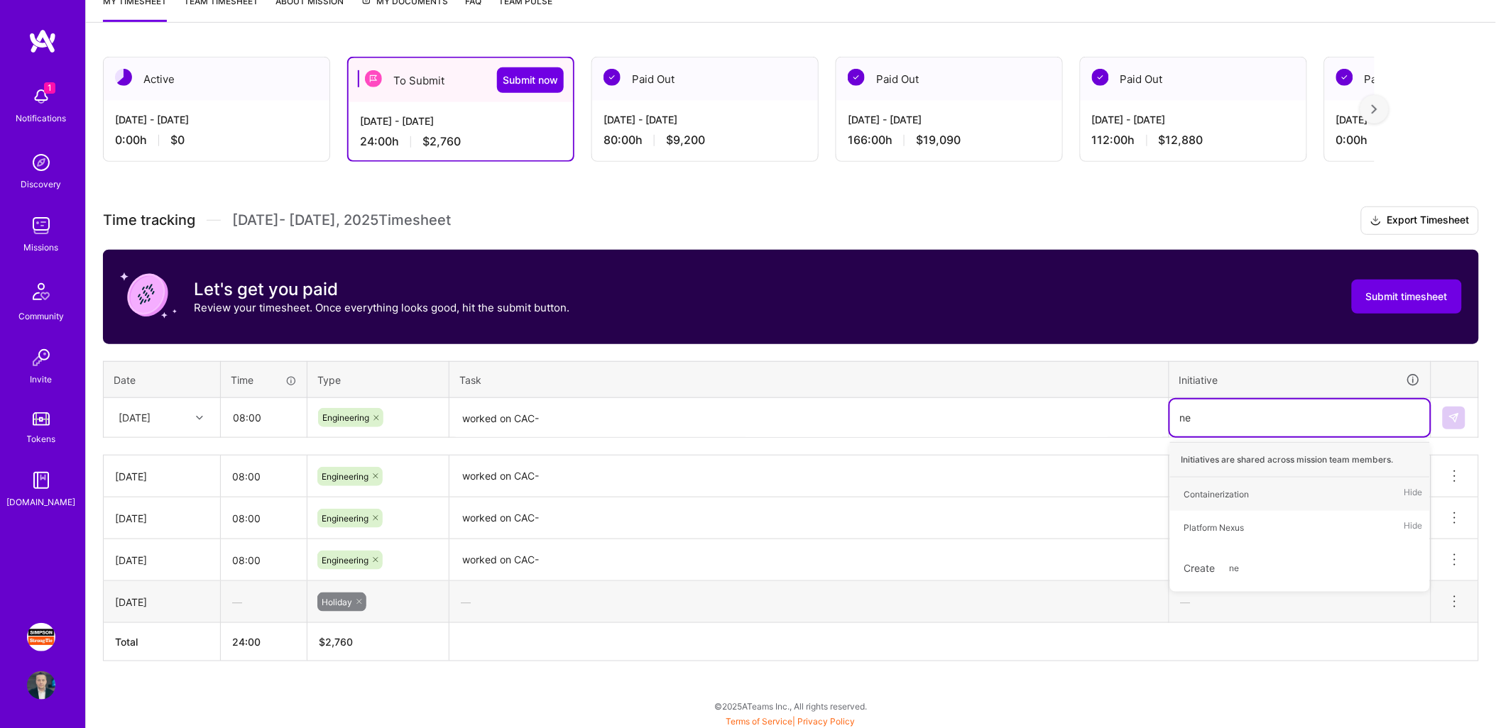
type input "nex"
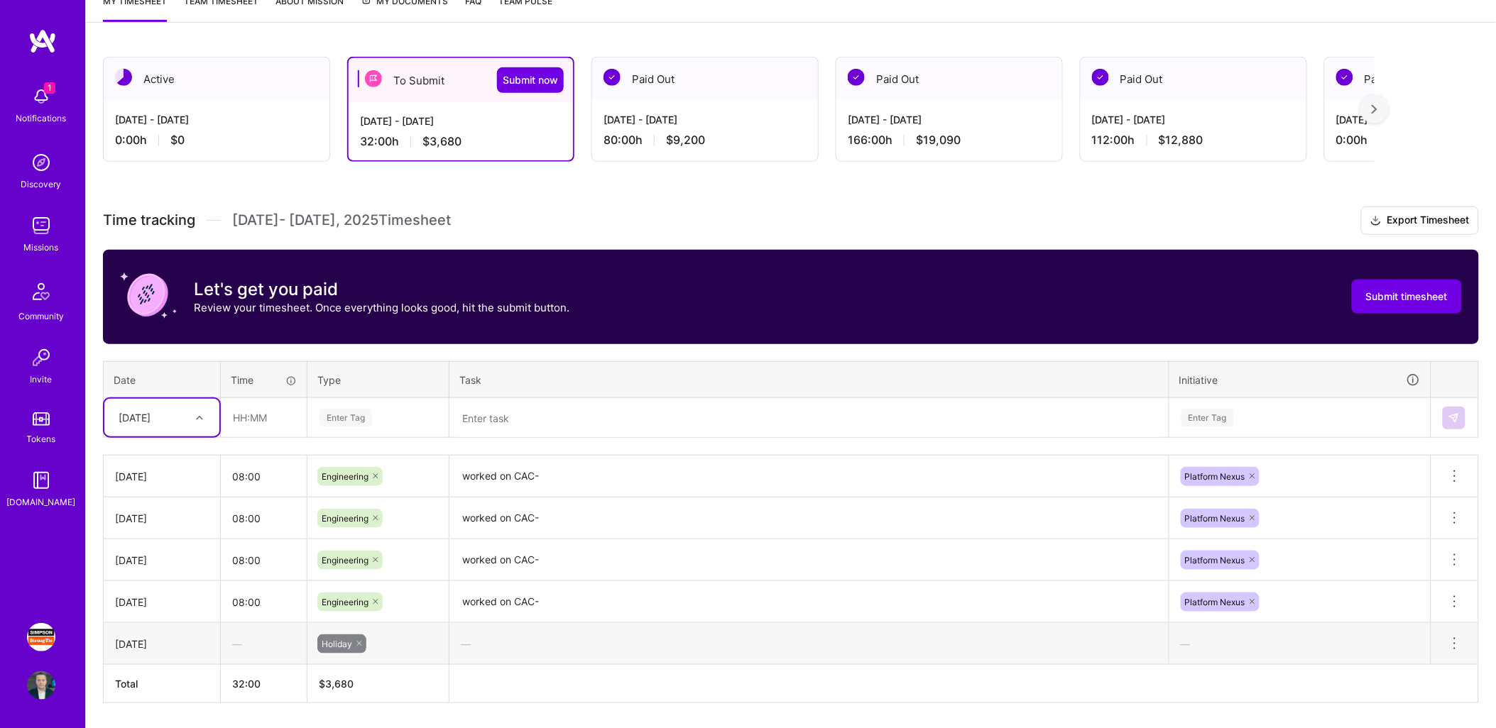
click at [179, 412] on div "[DATE]" at bounding box center [150, 417] width 79 height 23
click at [147, 611] on div "[DATE]" at bounding box center [161, 616] width 115 height 26
type input "08:00"
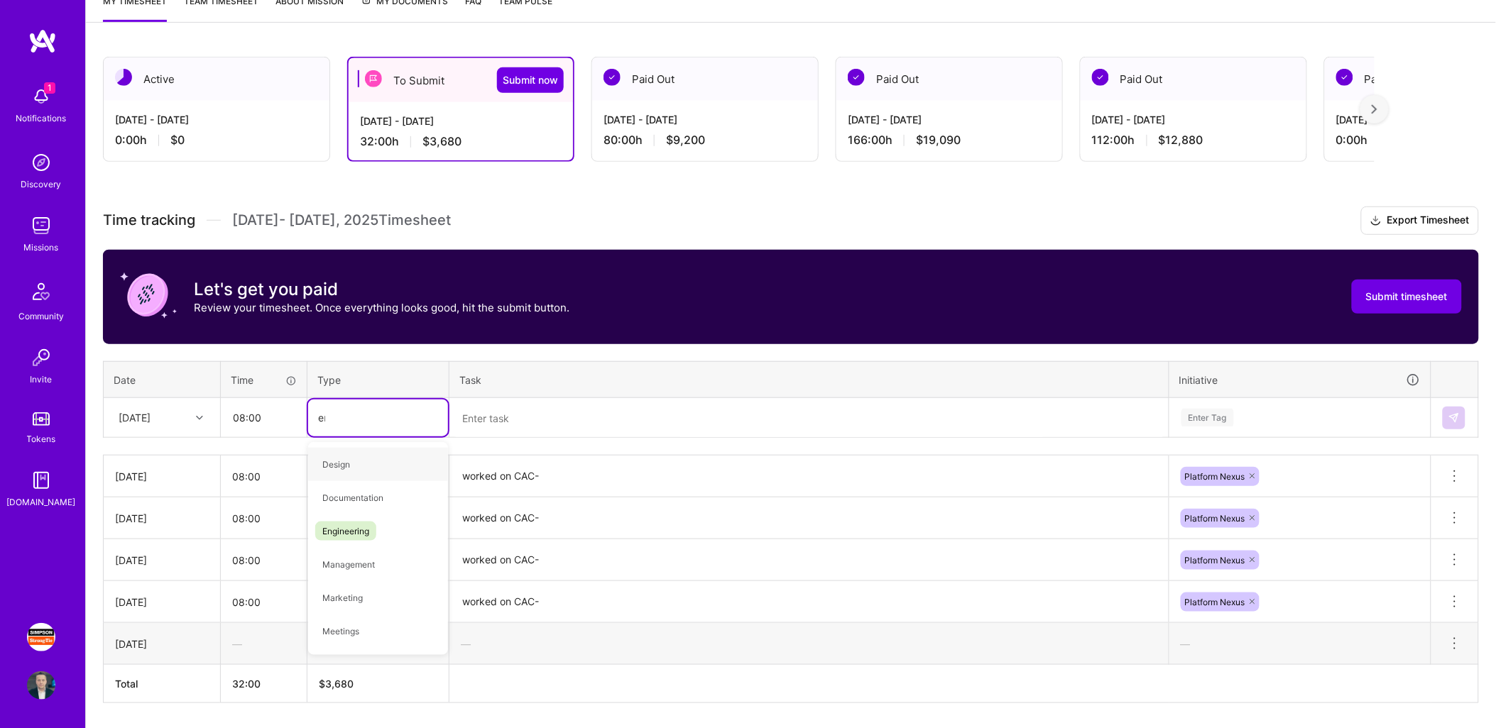
type input "eng"
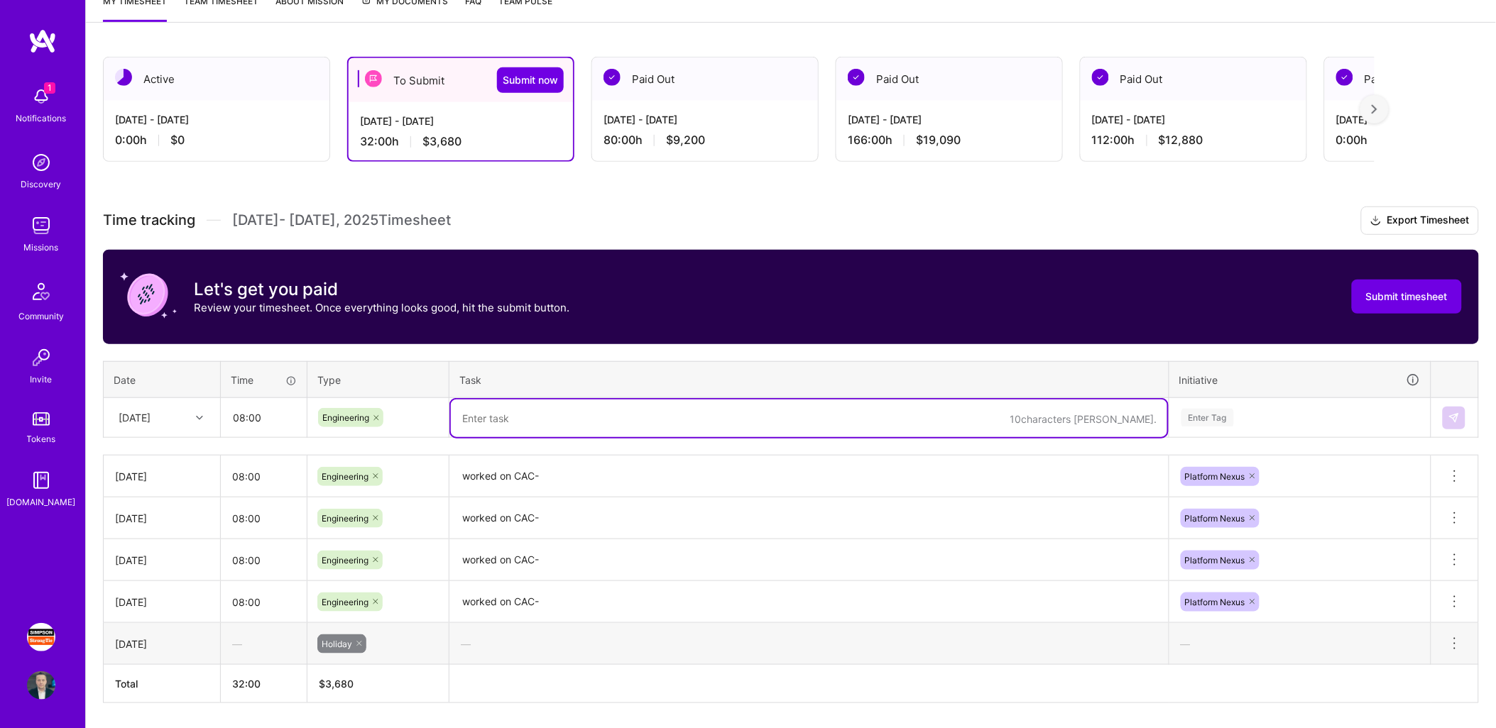
paste textarea "worked on CAC-"
type textarea "worked on CAC-"
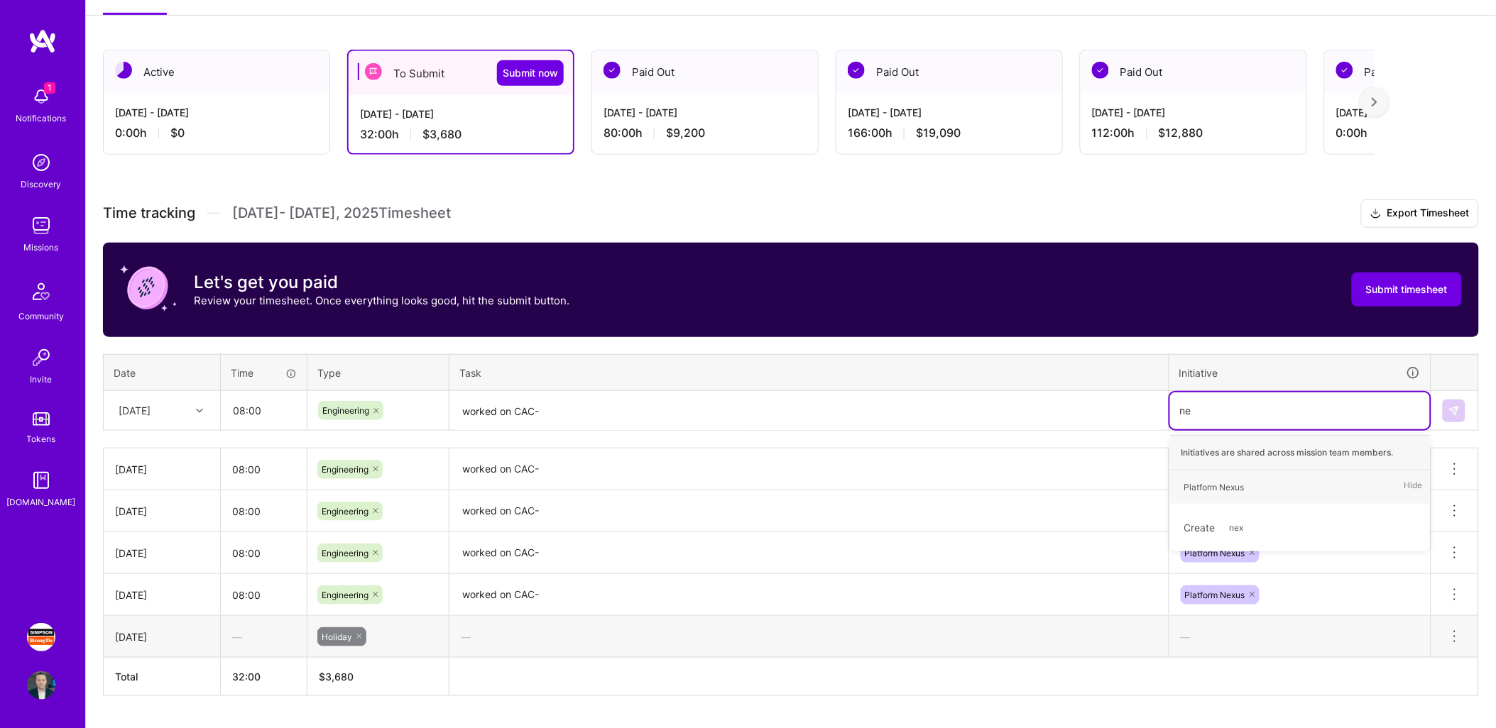
type input "nex"
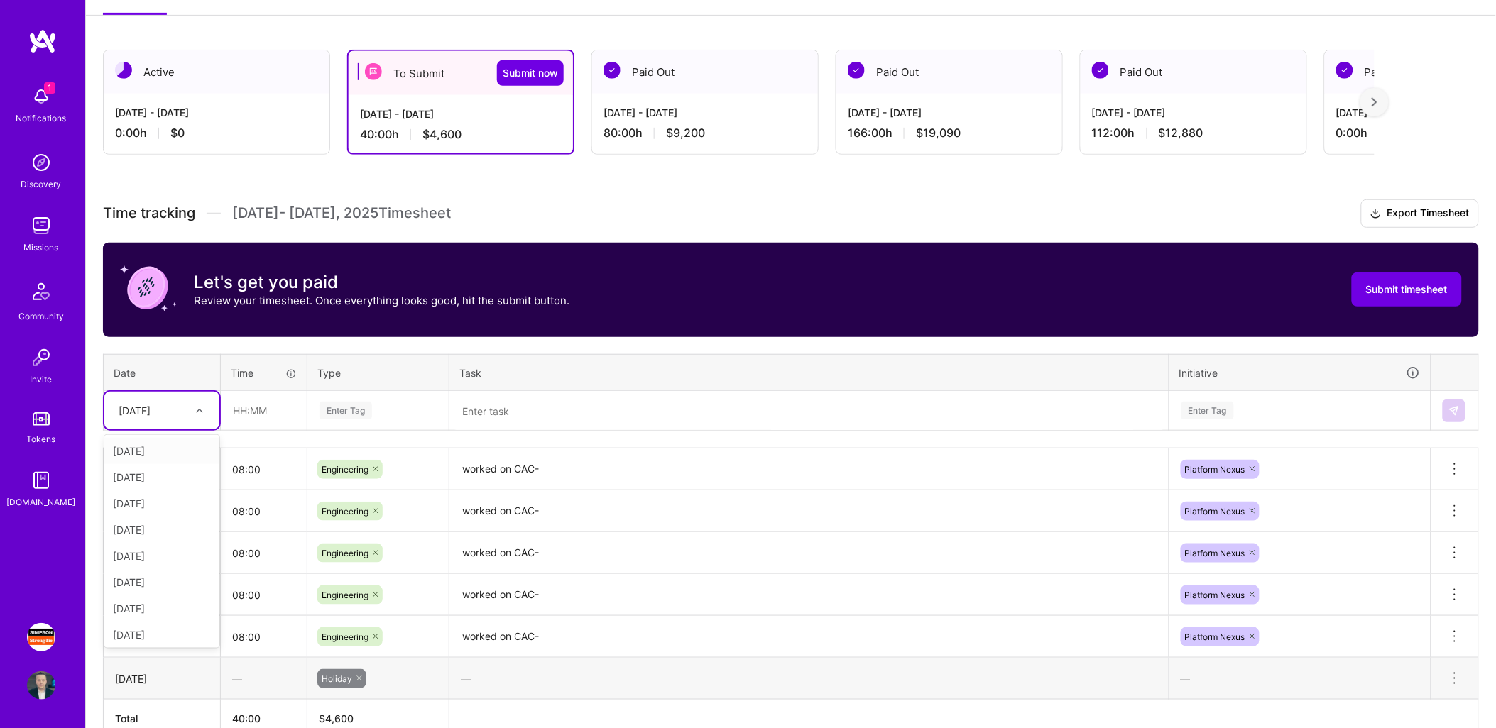
click at [175, 413] on div "[DATE]" at bounding box center [150, 410] width 79 height 23
click at [143, 628] on div "[DATE]" at bounding box center [161, 635] width 115 height 26
type input "08:00"
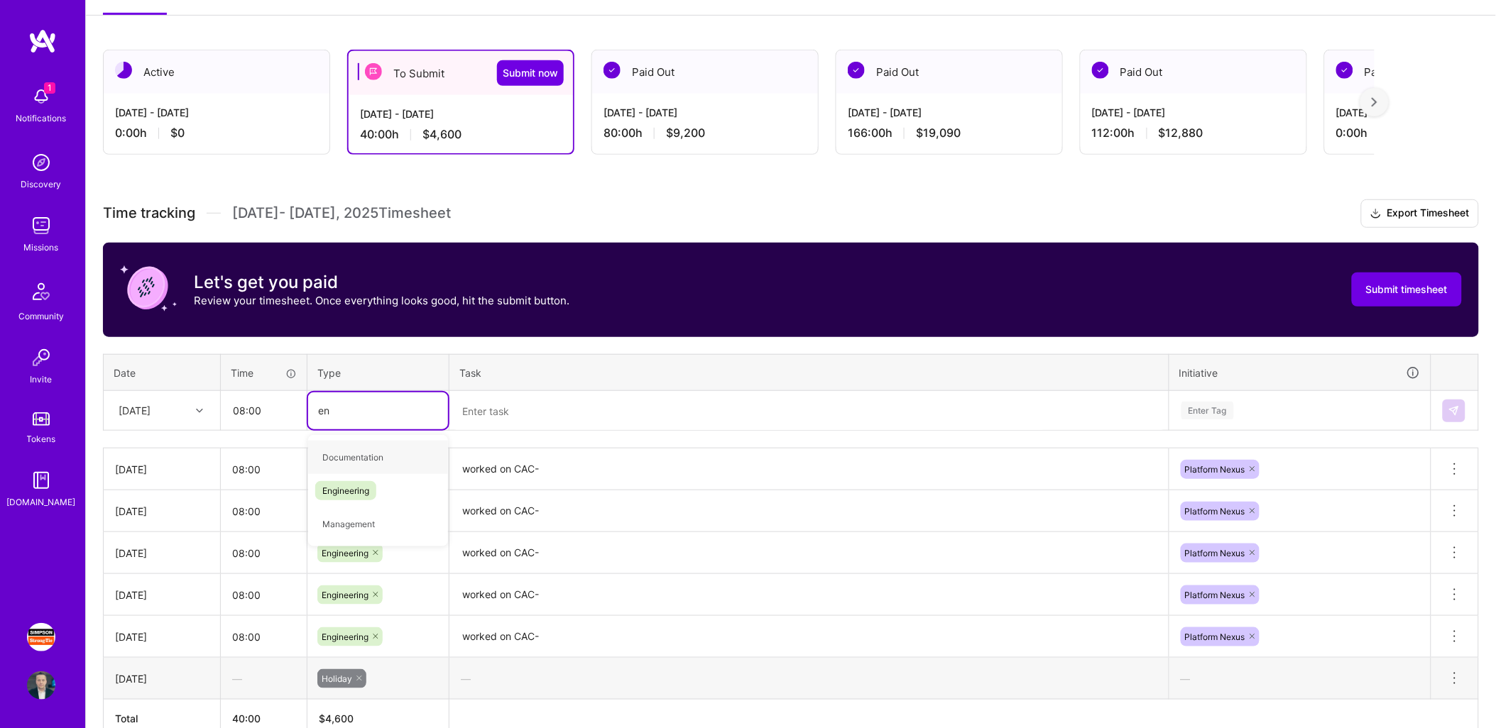
type input "eng"
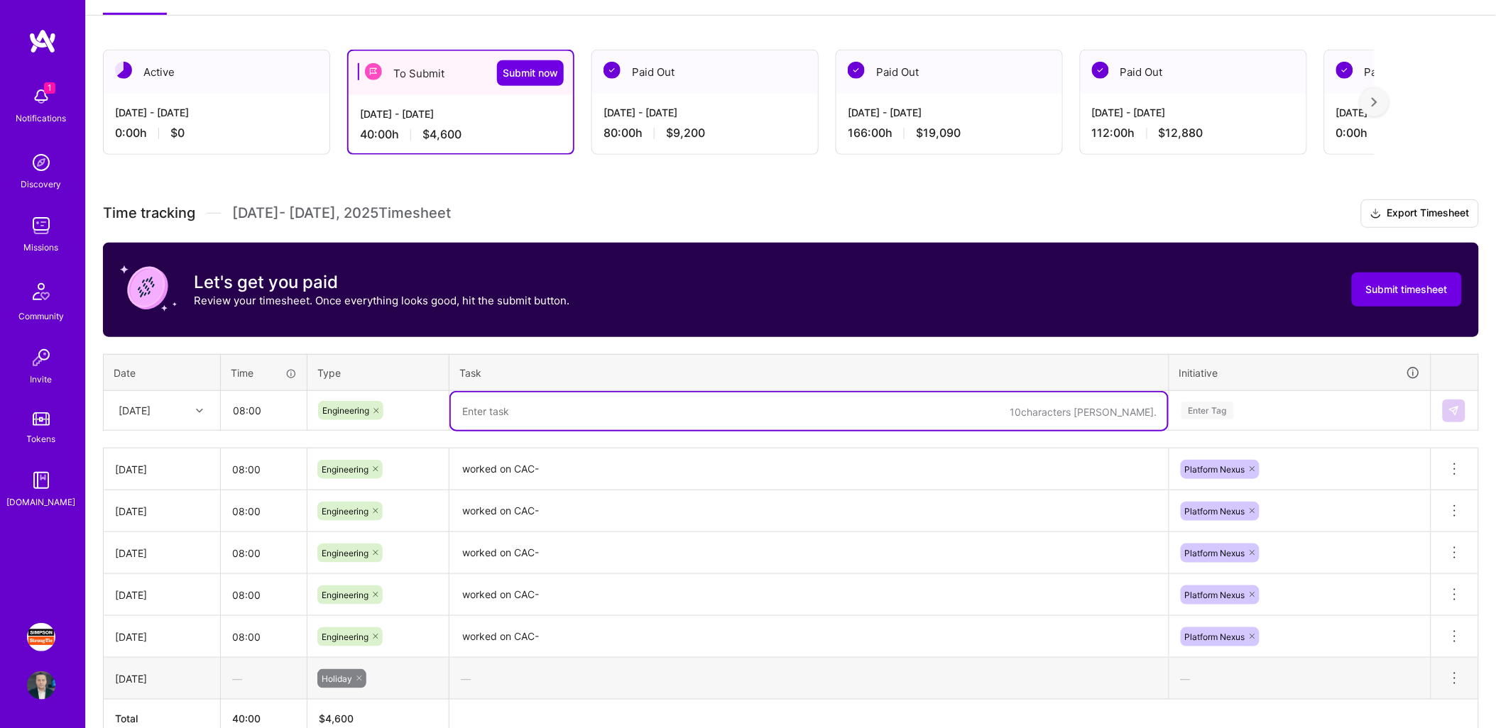
paste textarea "worked on CAC-"
type textarea "worked on CAC-"
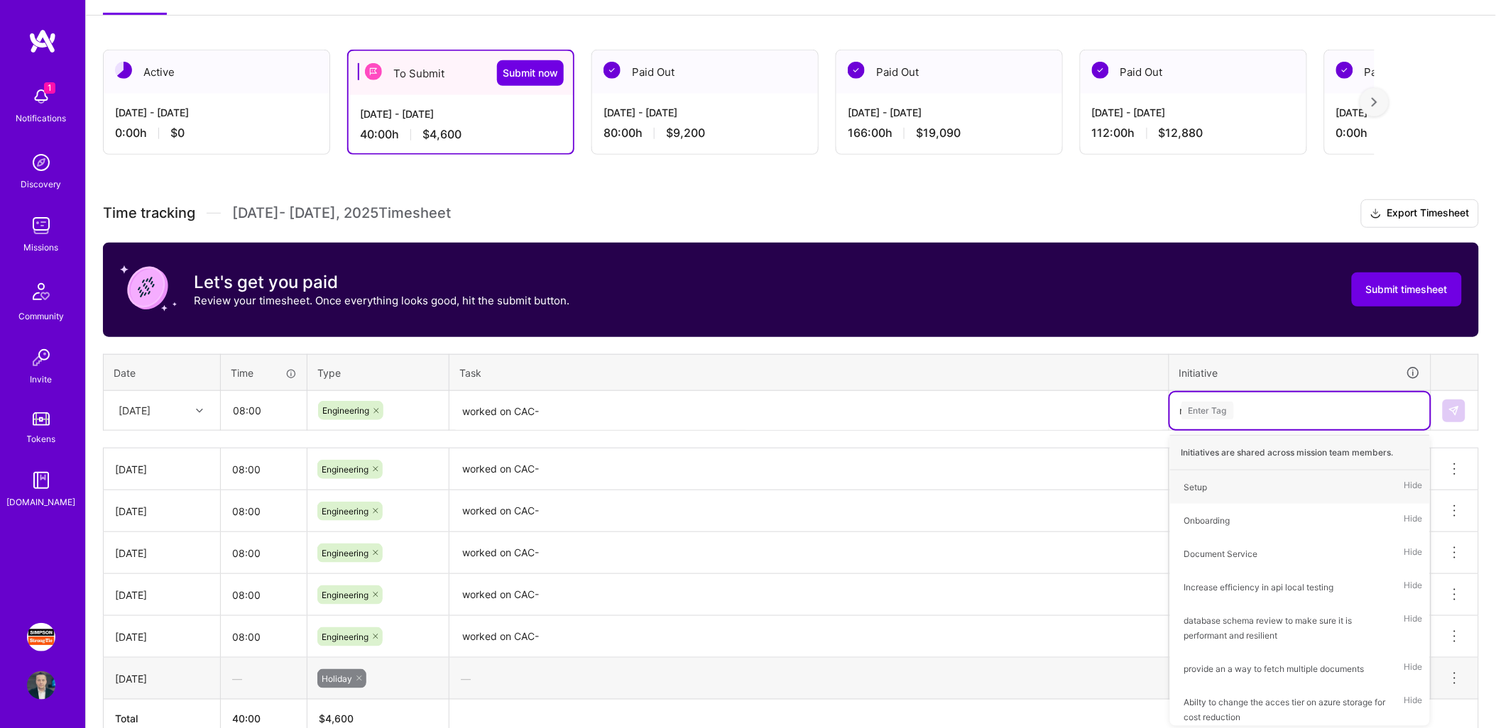
type input "ne"
type input "e"
type input "nex"
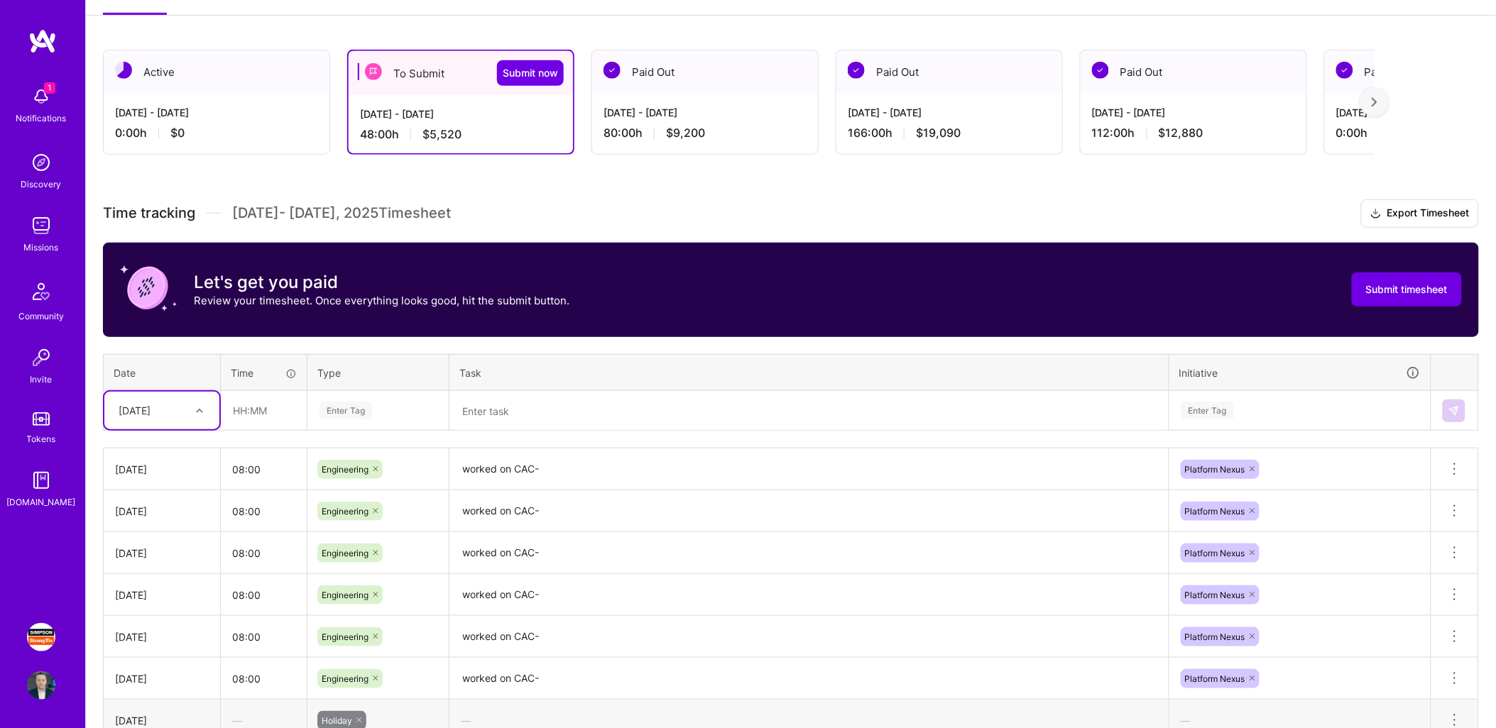
click at [193, 402] on div at bounding box center [201, 411] width 22 height 18
click at [150, 573] on div "[DATE]" at bounding box center [161, 573] width 115 height 26
type input "08:00"
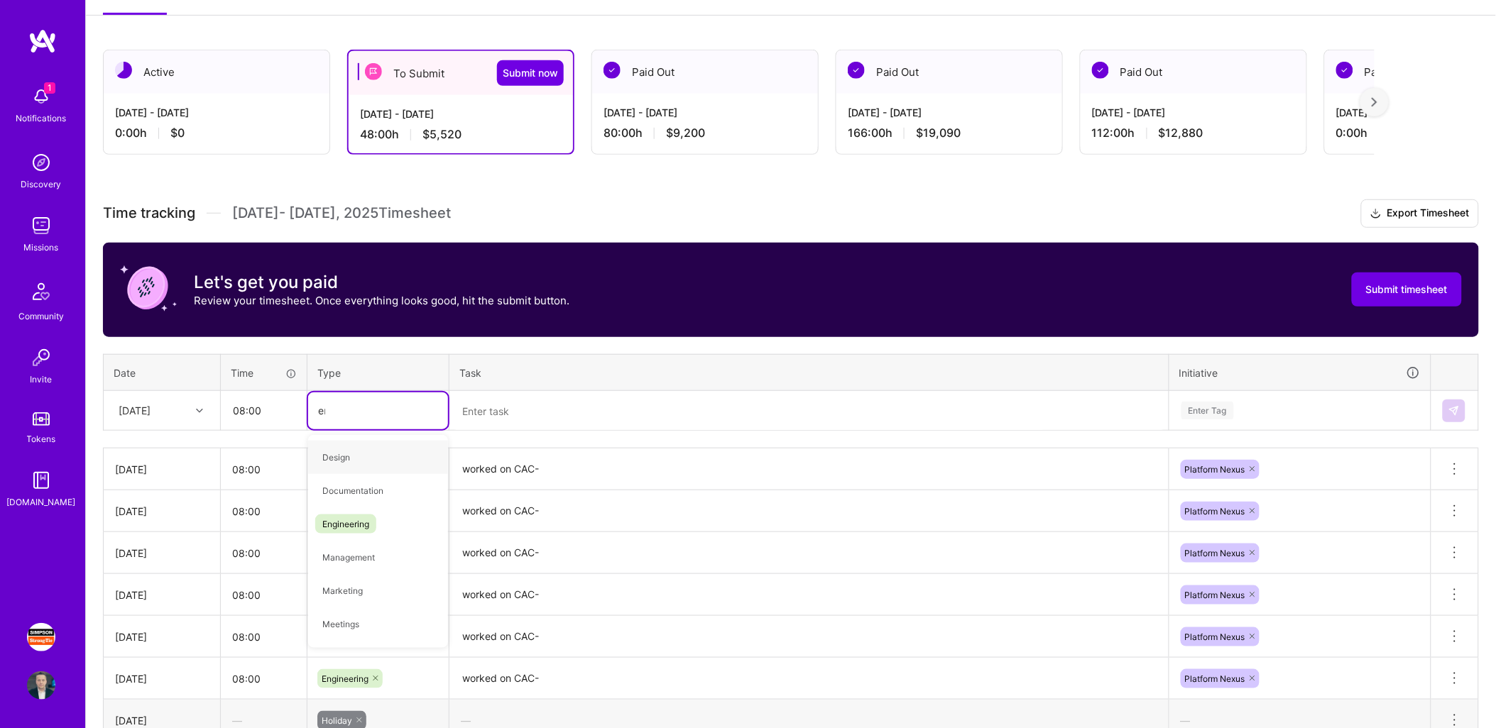
type input "eng"
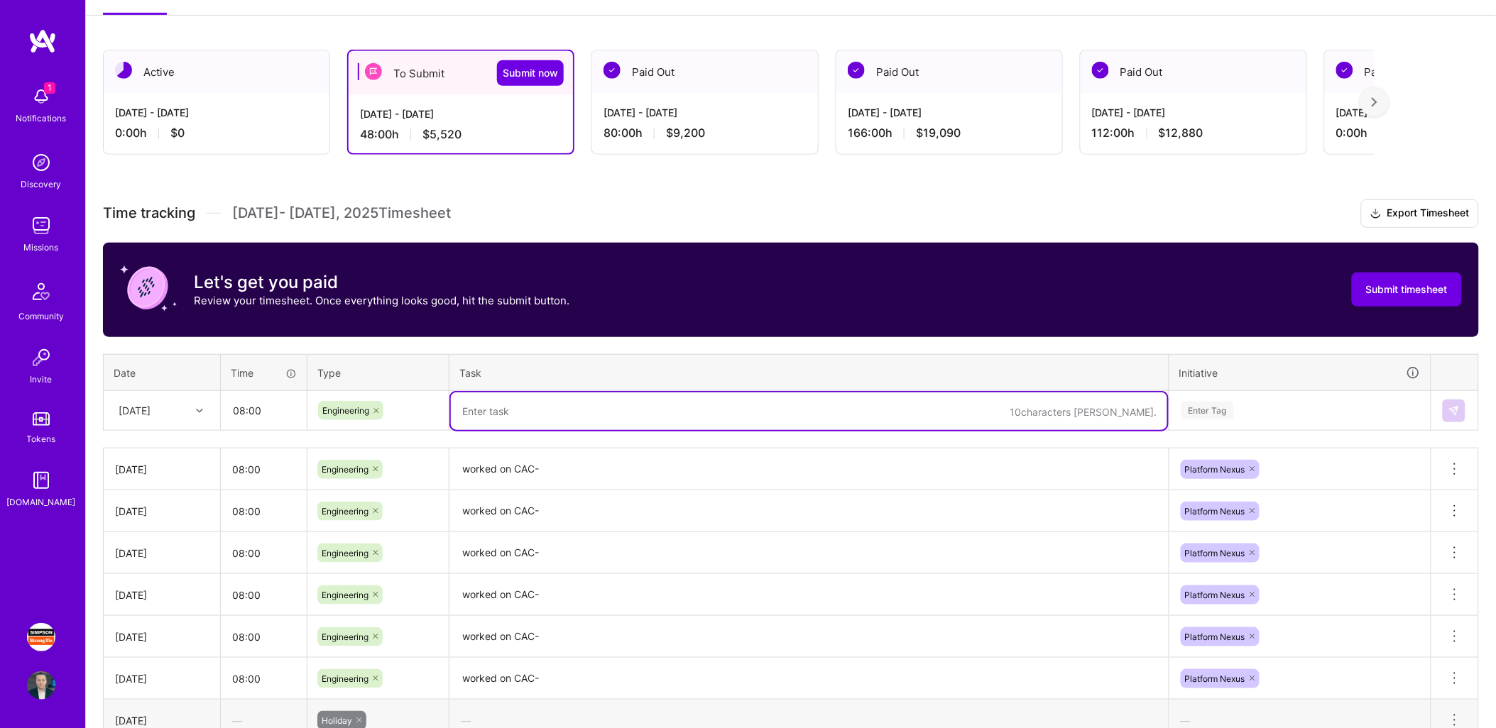
paste textarea "worked on CAC-"
type textarea "worked on CAC-"
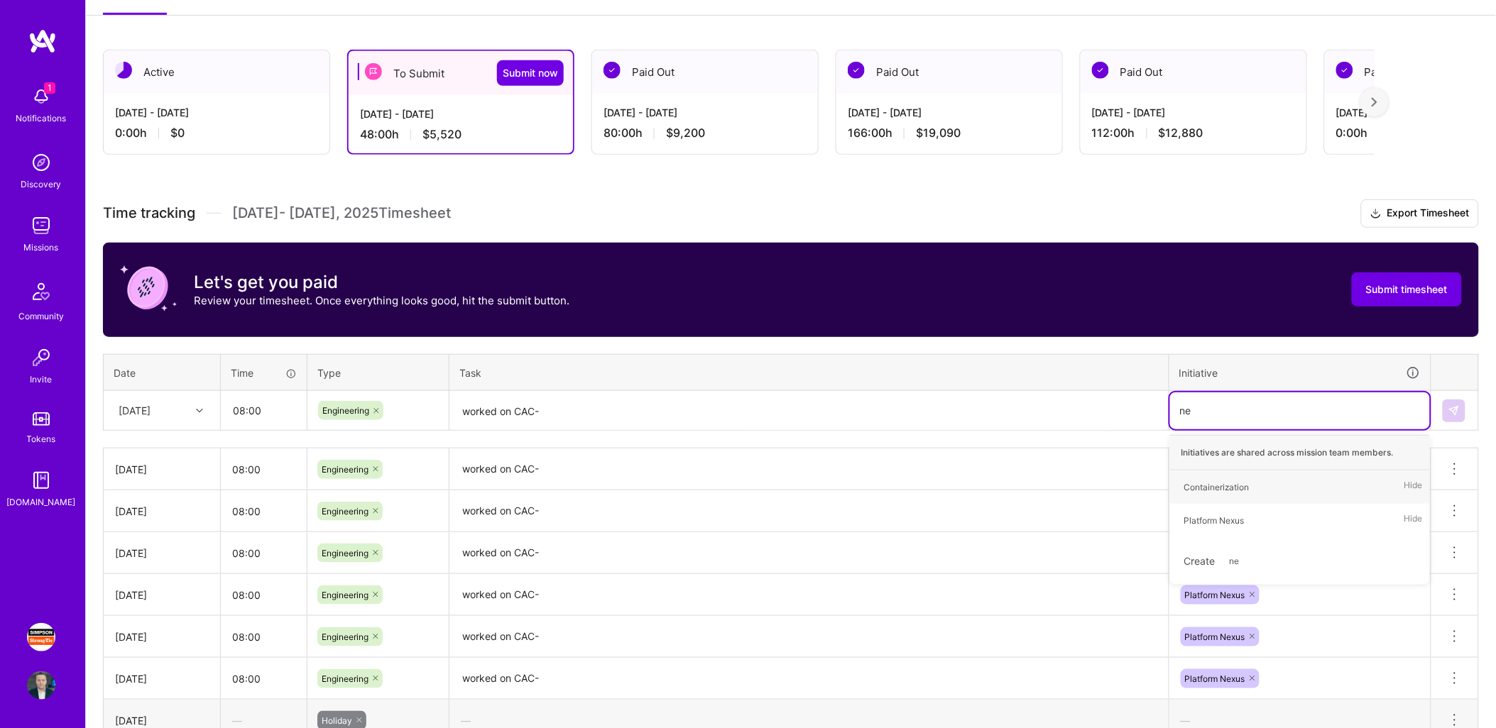
type input "nex"
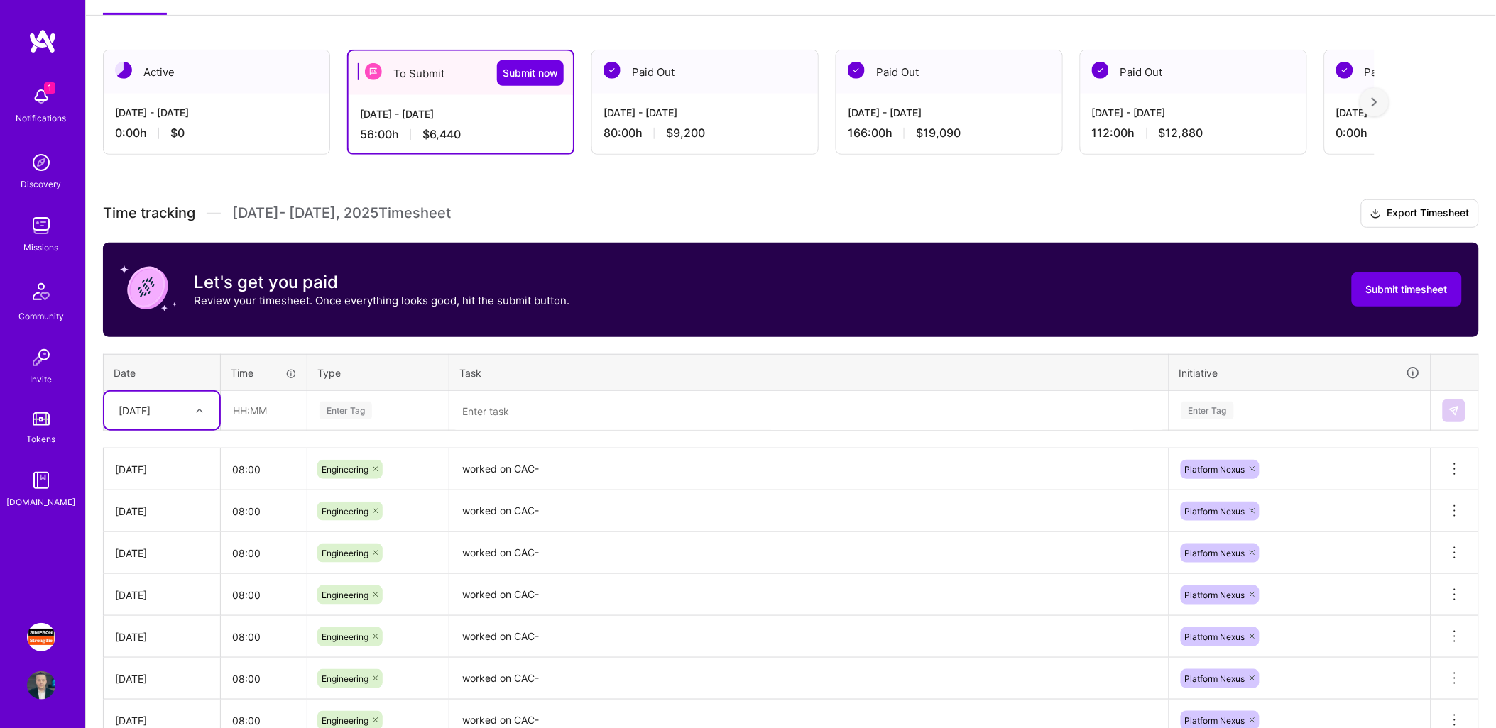
click at [193, 410] on div at bounding box center [201, 411] width 22 height 18
click at [150, 527] on div "[DATE]" at bounding box center [161, 536] width 115 height 26
type input "08:00"
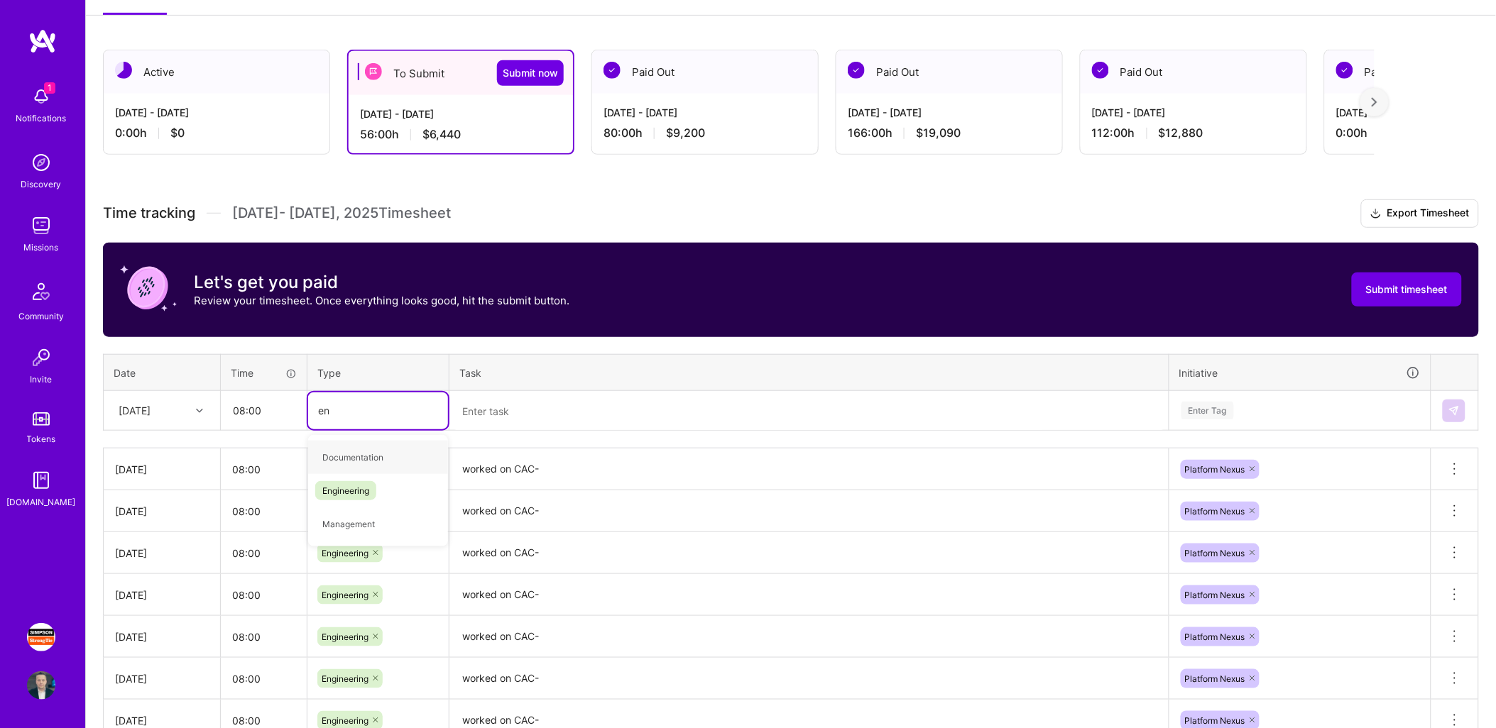
type input "eng"
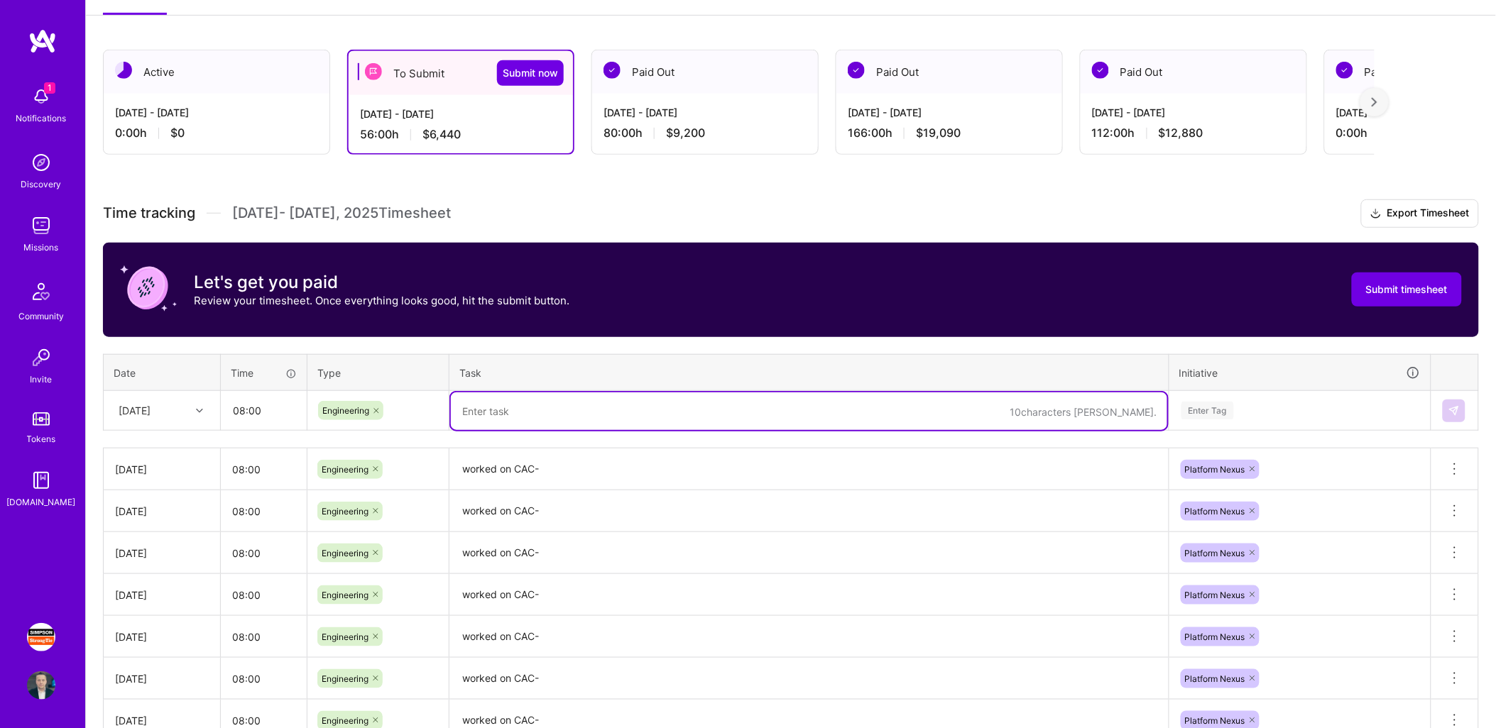
paste textarea "worked on CAC-"
type textarea "worked on CAC-"
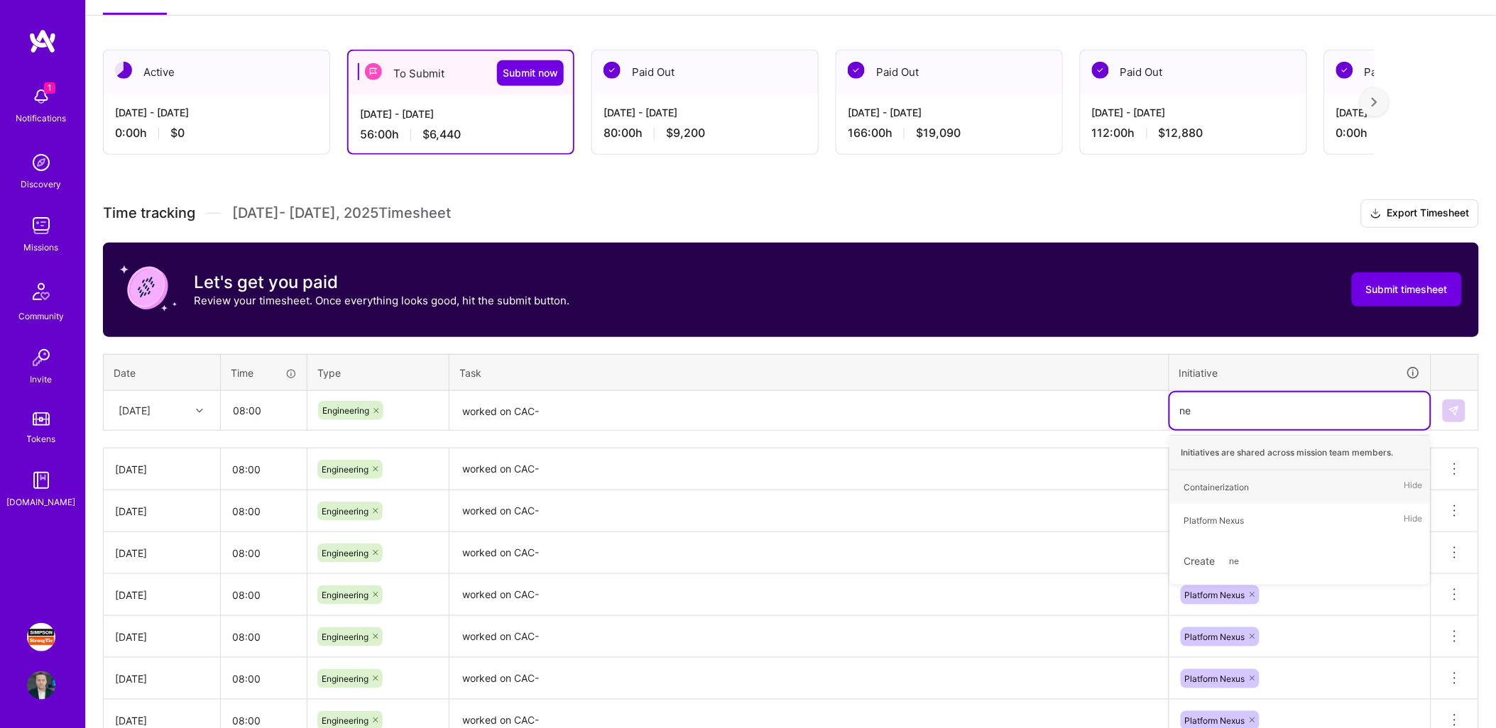
type input "nex"
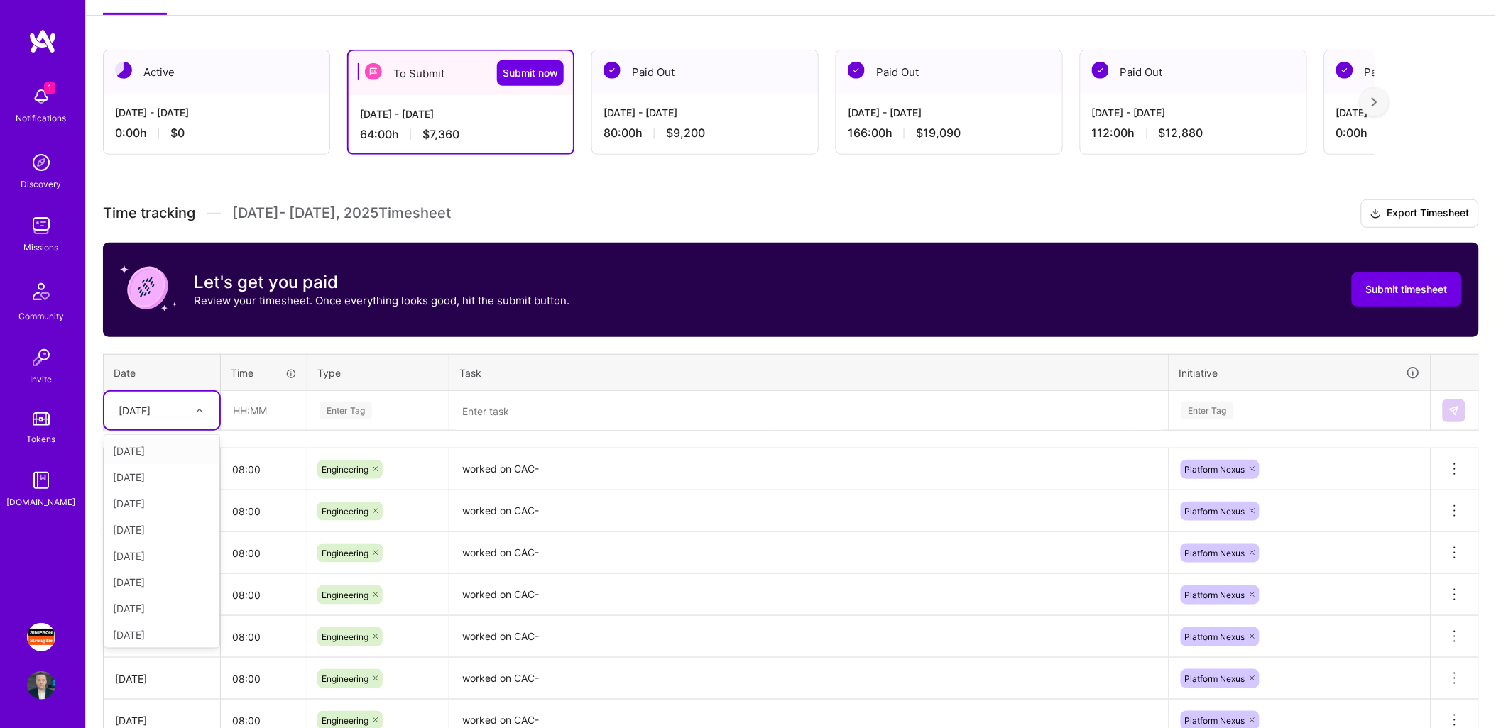
click at [194, 402] on div at bounding box center [201, 411] width 22 height 18
click at [139, 577] on div "[DATE]" at bounding box center [161, 588] width 115 height 26
type input "08:00"
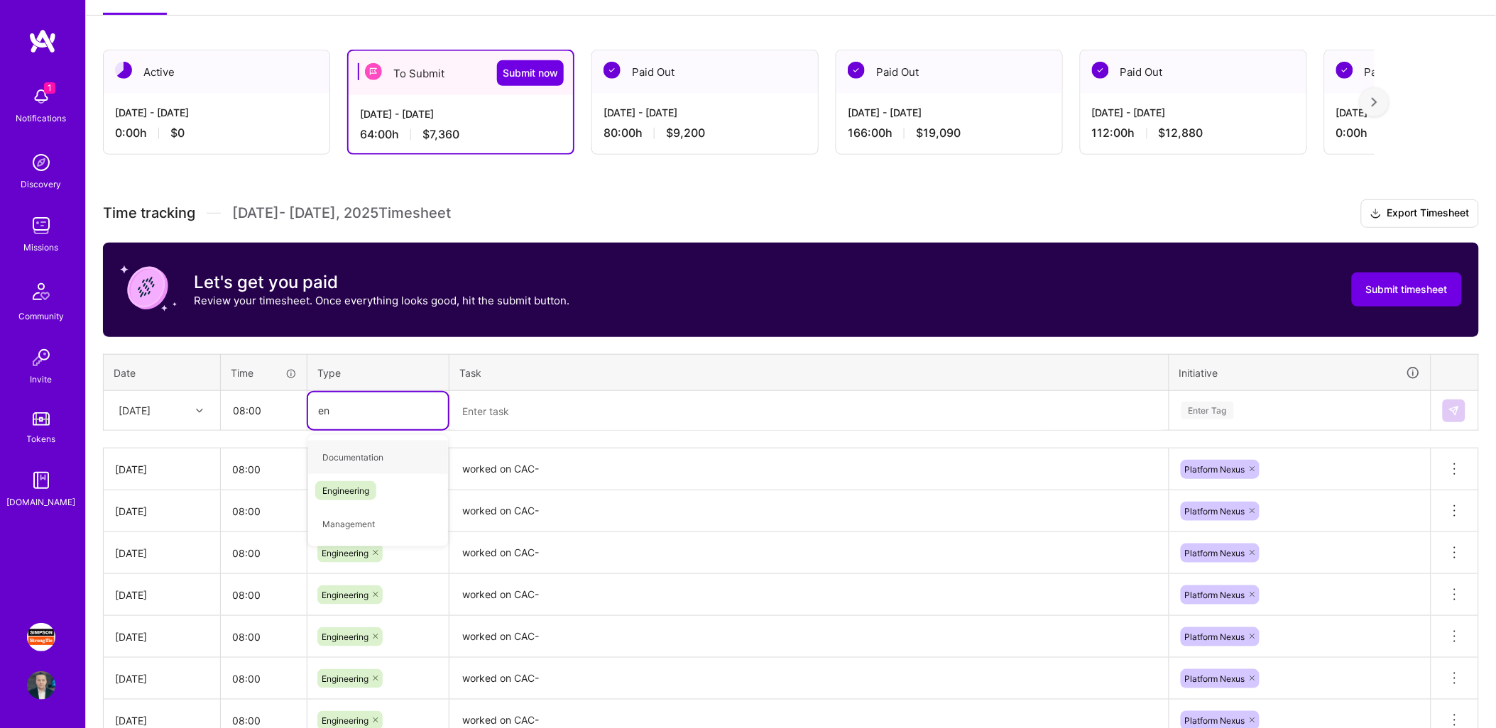
type input "eng"
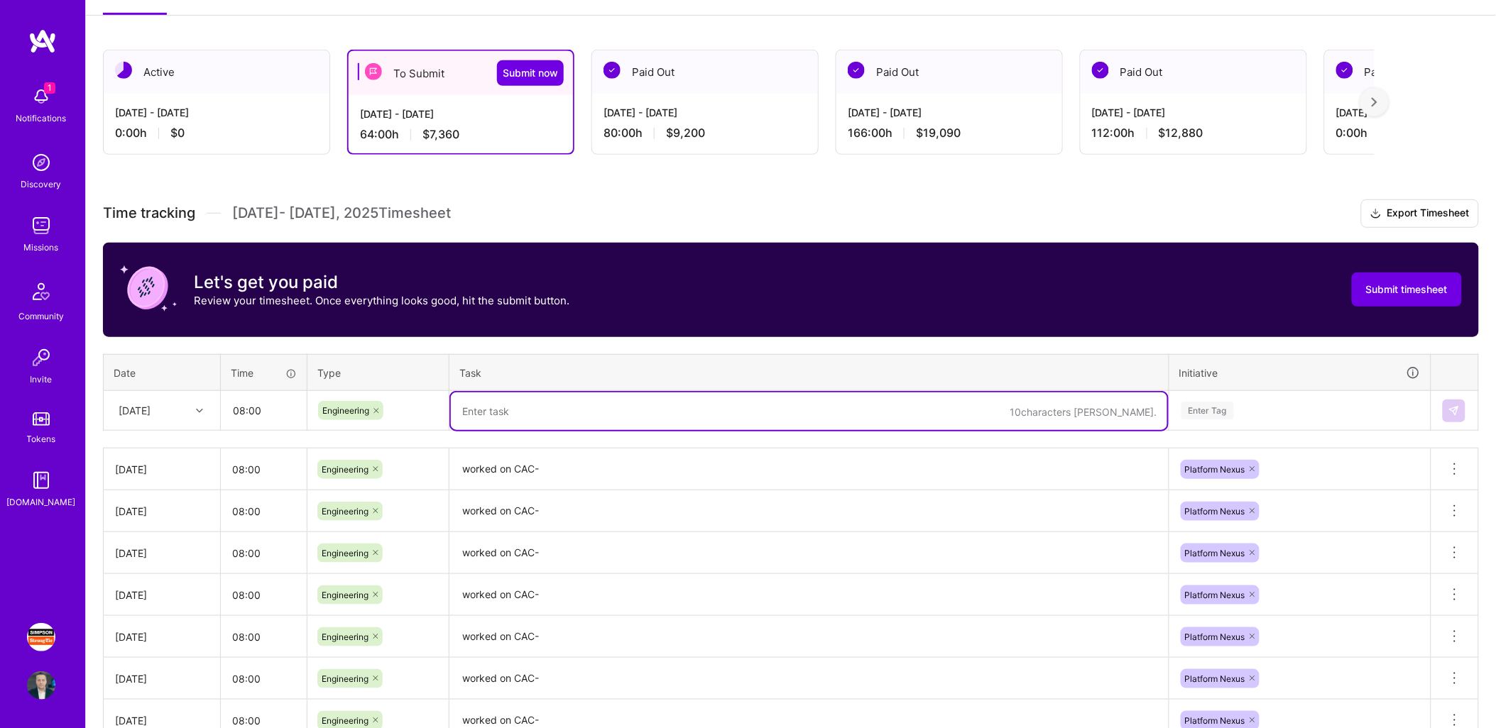
paste textarea "worked on CAC-"
type textarea "worked on CAC-"
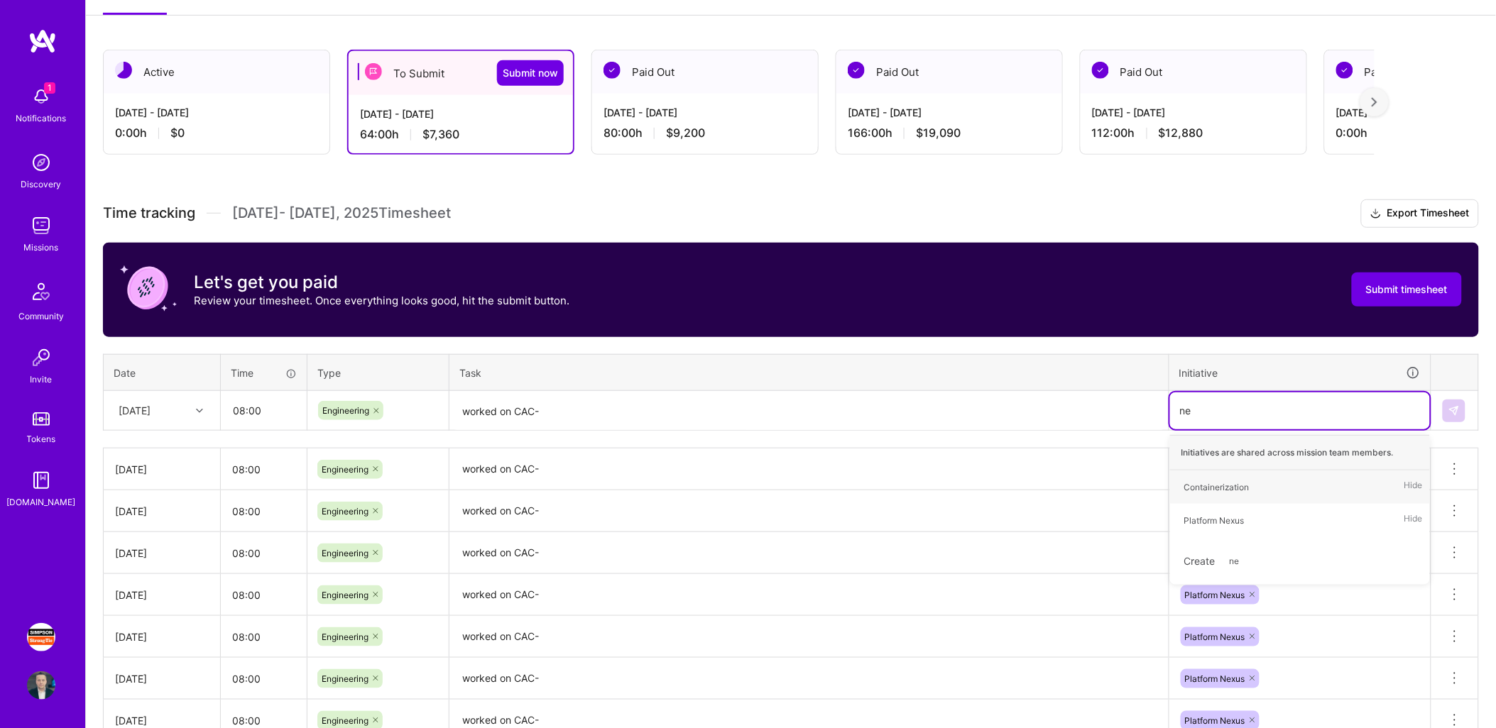
type input "nex"
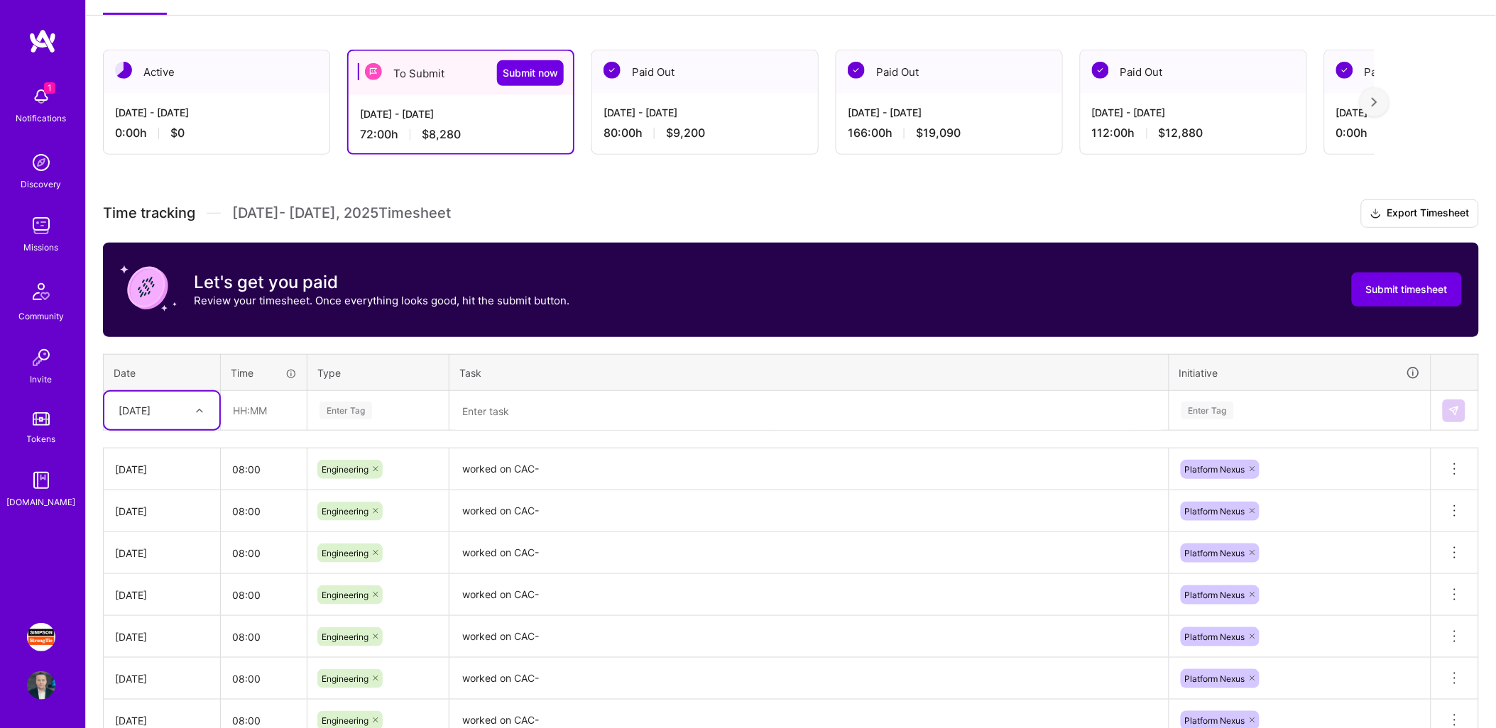
click at [197, 416] on div at bounding box center [201, 411] width 22 height 18
click at [156, 629] on div "[DATE]" at bounding box center [161, 633] width 115 height 26
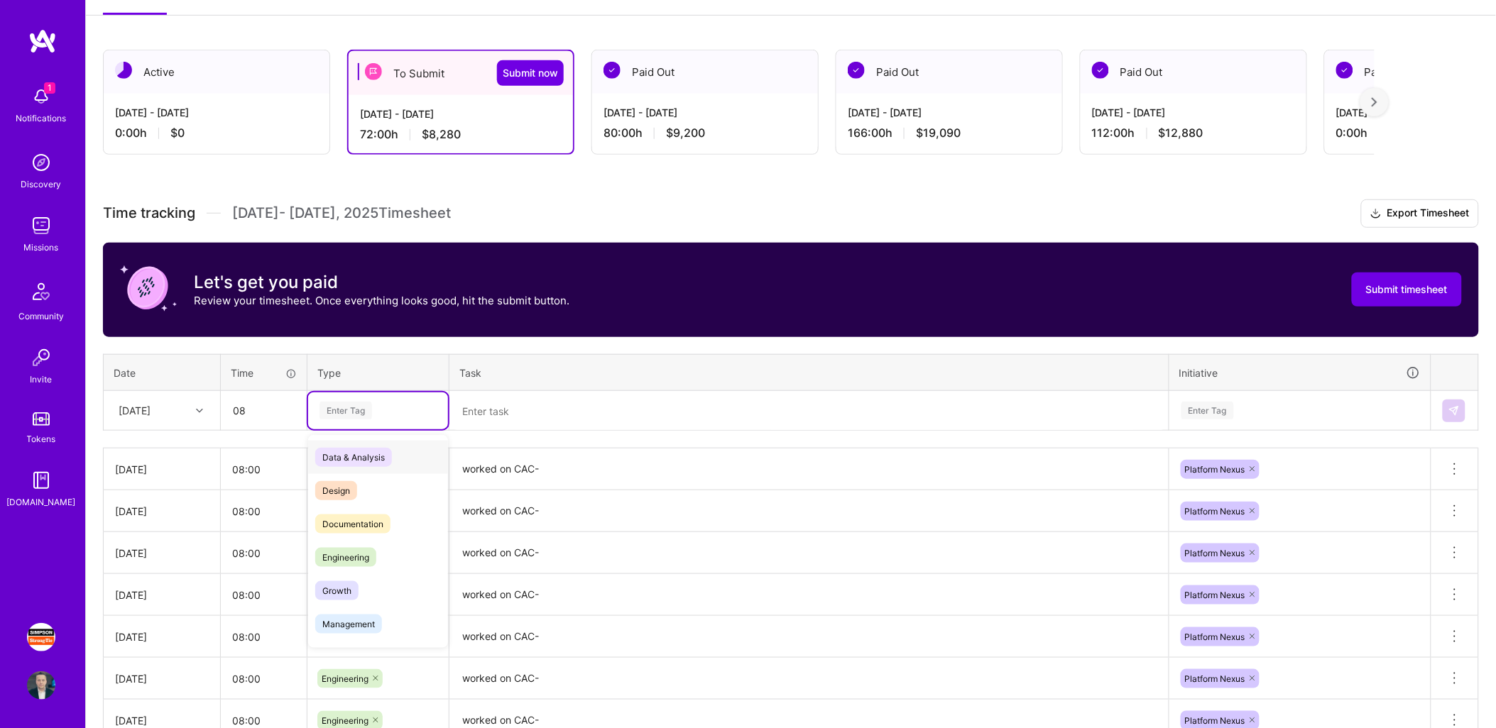
type input "08:00"
type input "eng"
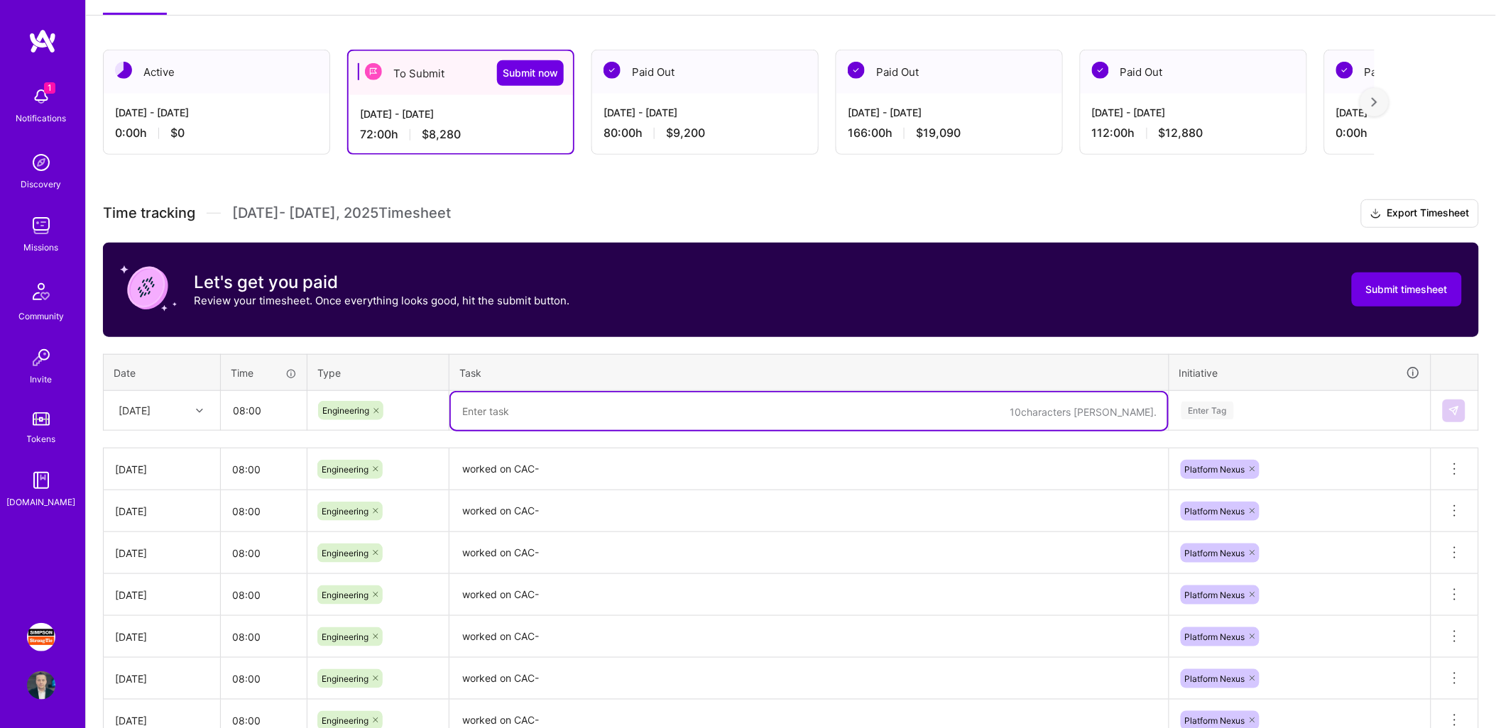
paste textarea "worked on CAC-"
type textarea "worked on CAC-"
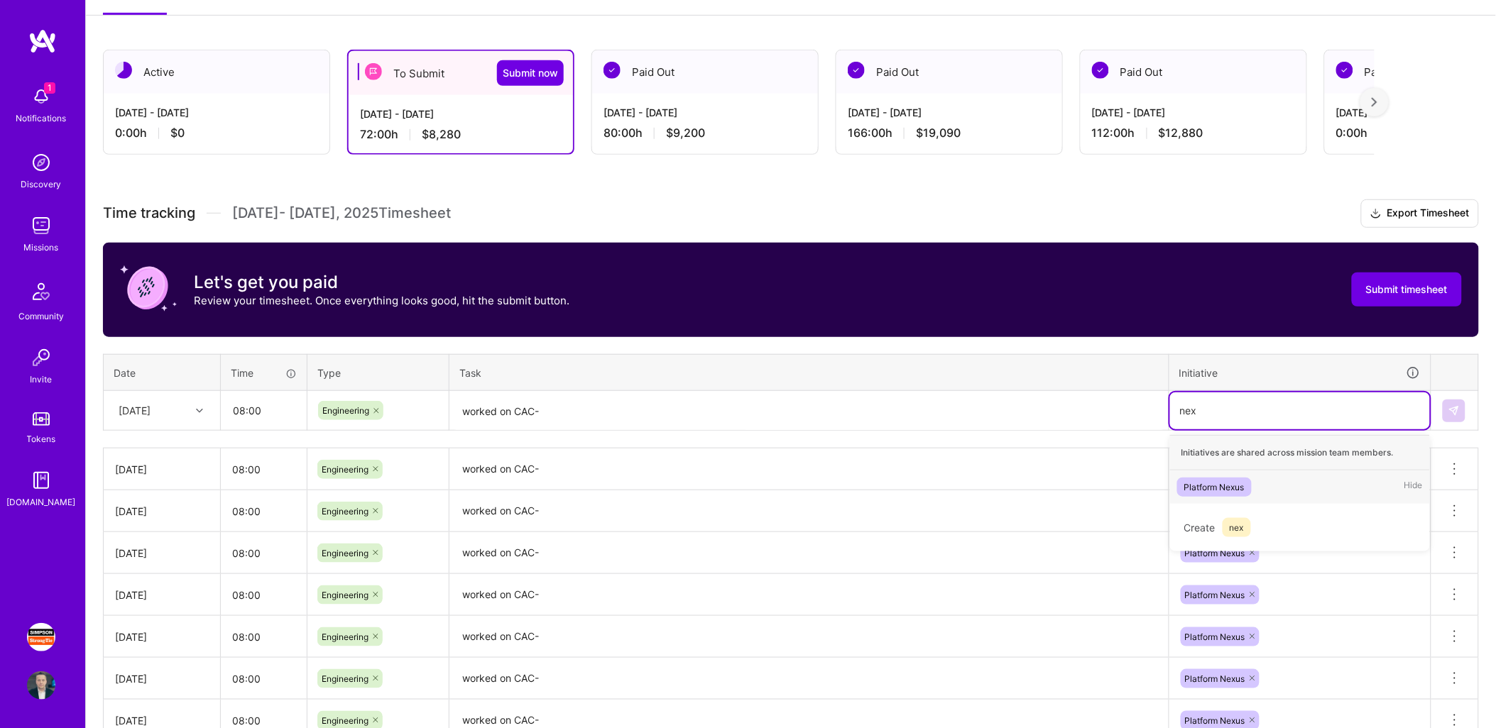
type input "nex"
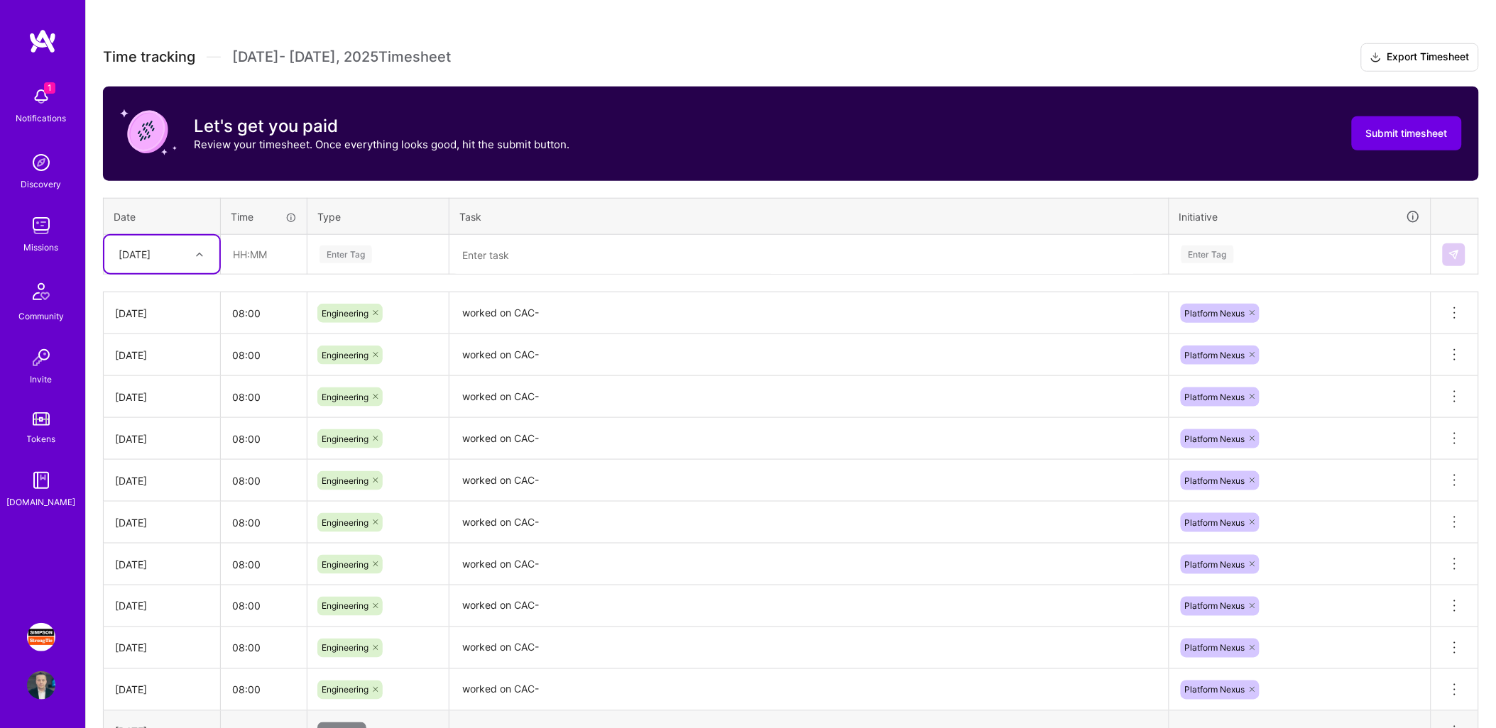
scroll to position [498, 0]
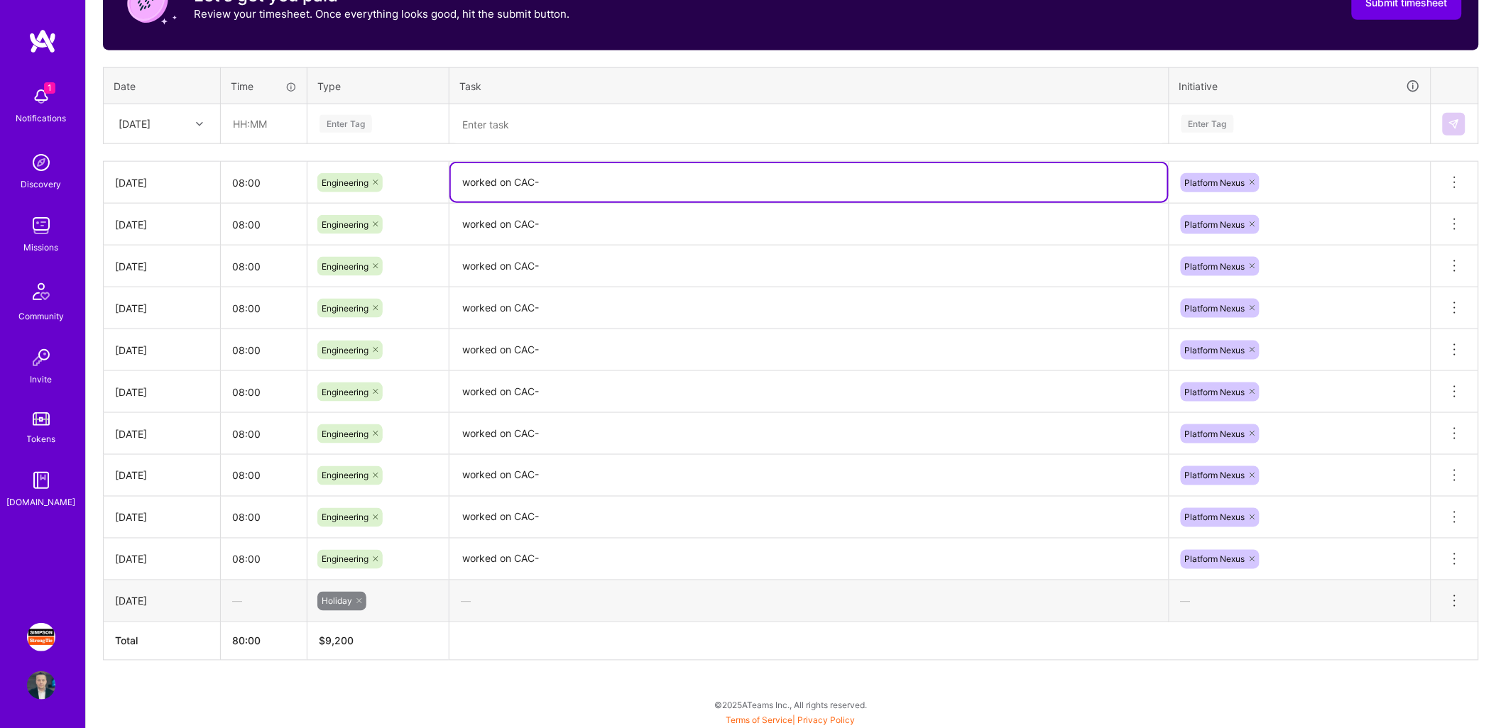
click at [611, 180] on textarea "worked on CAC-" at bounding box center [809, 182] width 716 height 38
type textarea "worked on CAC-282 poc platform nexus and CAC-283 erd platform nexus"
paste textarea "worked on CAC-282 poc platform nexus and CAC-283 erd platform nexus"
type textarea "worked on CAC-282 poc platform nexus and CAC-283 erd platform nexus"
click at [980, 225] on textarea "worked on CAC-" at bounding box center [809, 224] width 716 height 39
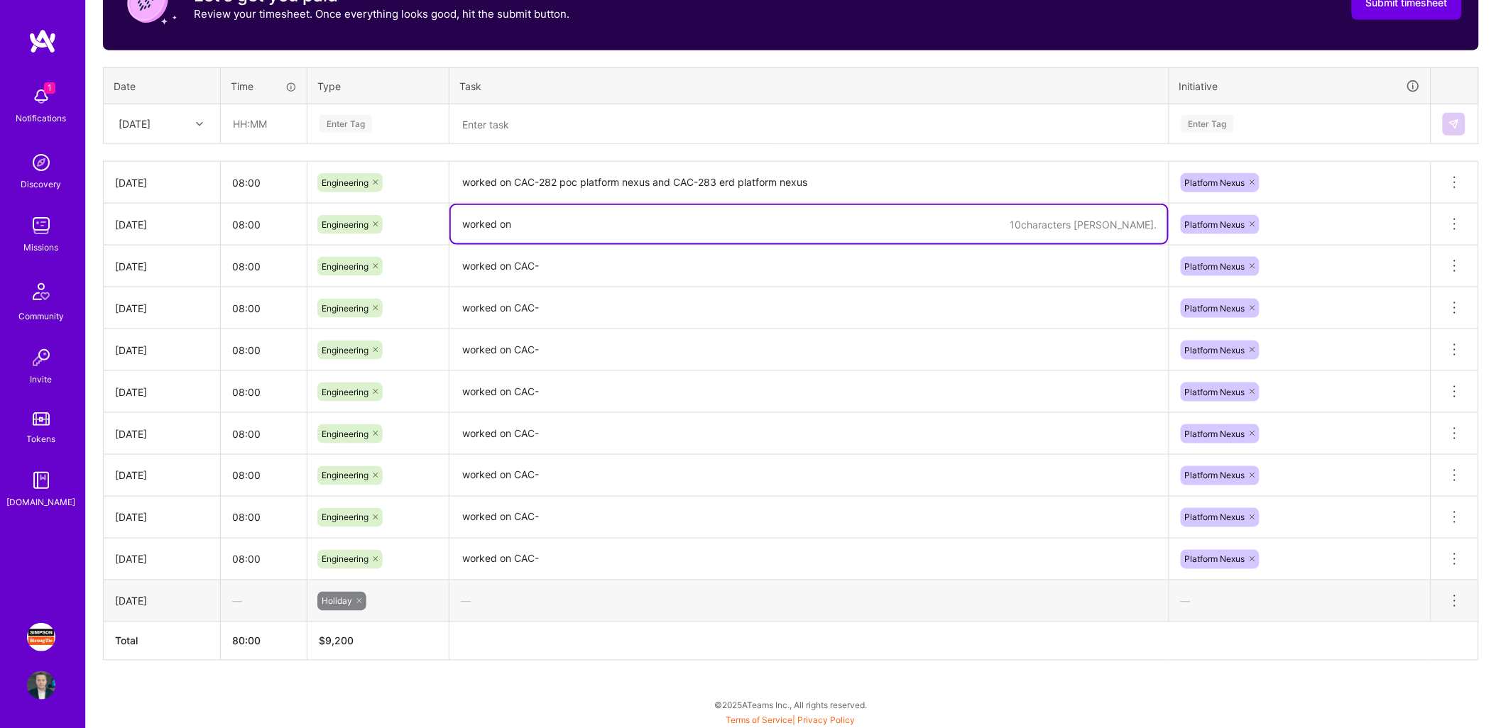
type textarea "worked"
paste textarea "worked on CAC-282 poc platform nexus and CAC-283 erd platform nexus"
type textarea "worked on CAC-282 poc platform nexus and CAC-283 erd platform nexus"
click at [831, 273] on textarea "worked on CAC-" at bounding box center [809, 266] width 716 height 39
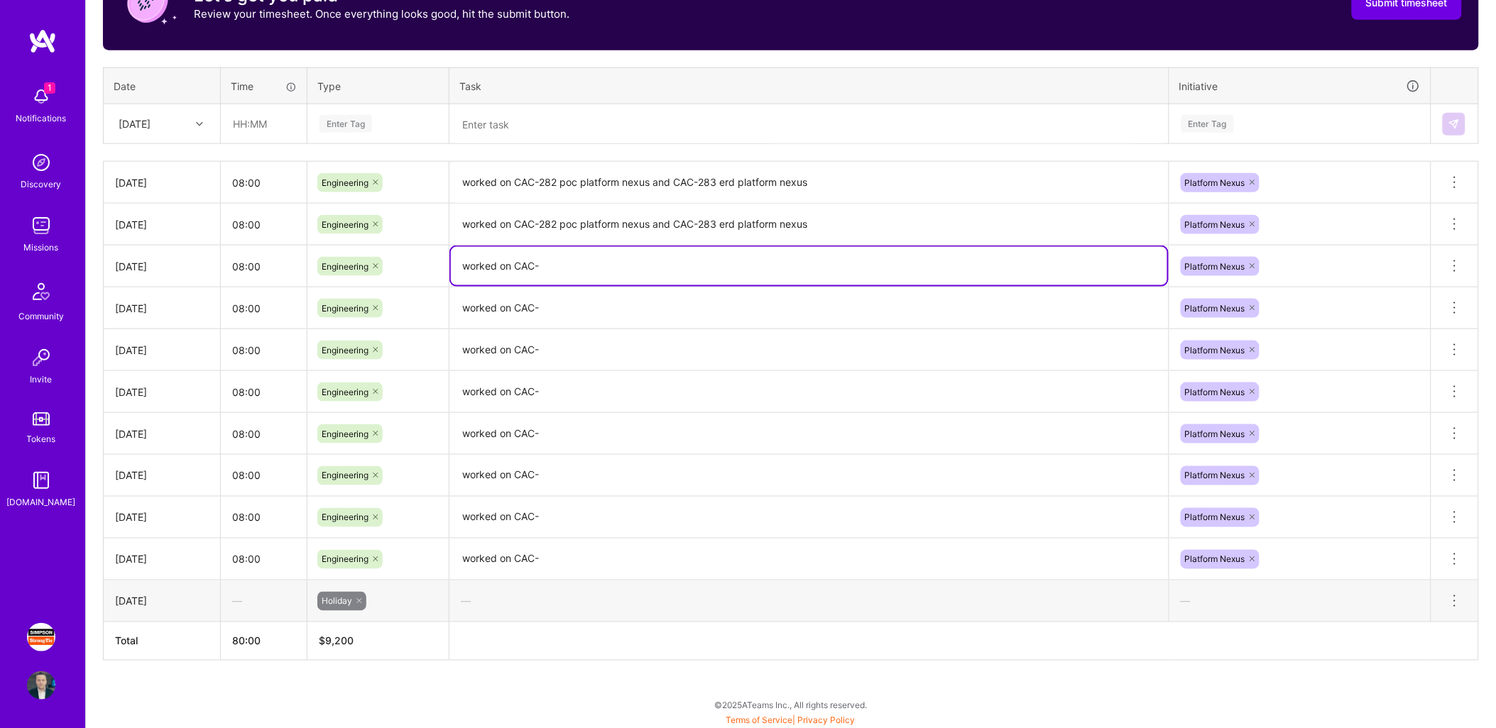
click at [831, 273] on textarea "worked on CAC-" at bounding box center [809, 266] width 716 height 38
paste textarea "282 poc platform nexus and CAC-283 erd platform nexus"
type textarea "worked on CAC-282 poc platform nexus and CAC-283 erd platform nexus"
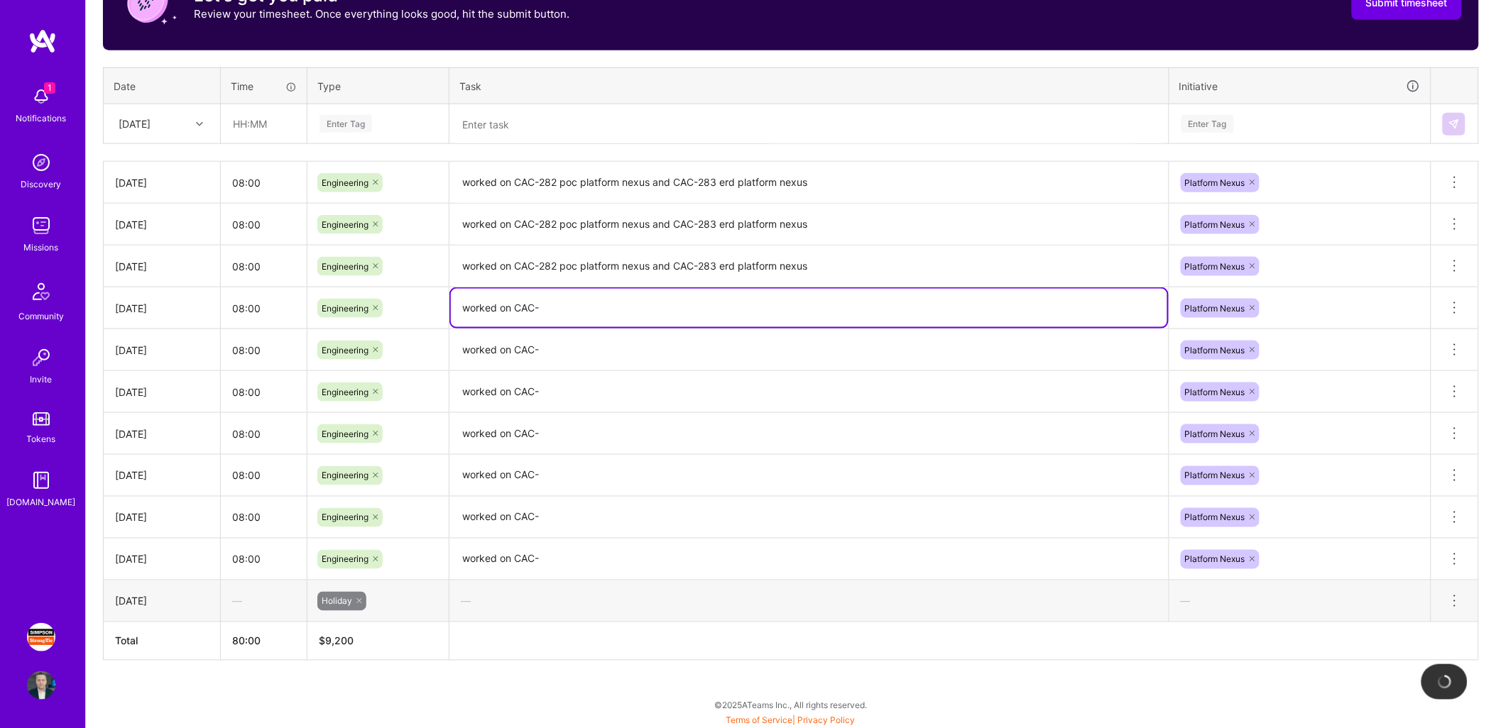
click at [812, 298] on textarea "worked on CAC-" at bounding box center [809, 308] width 716 height 38
paste textarea "282 poc platform nexus and CAC-283 erd platform nexus"
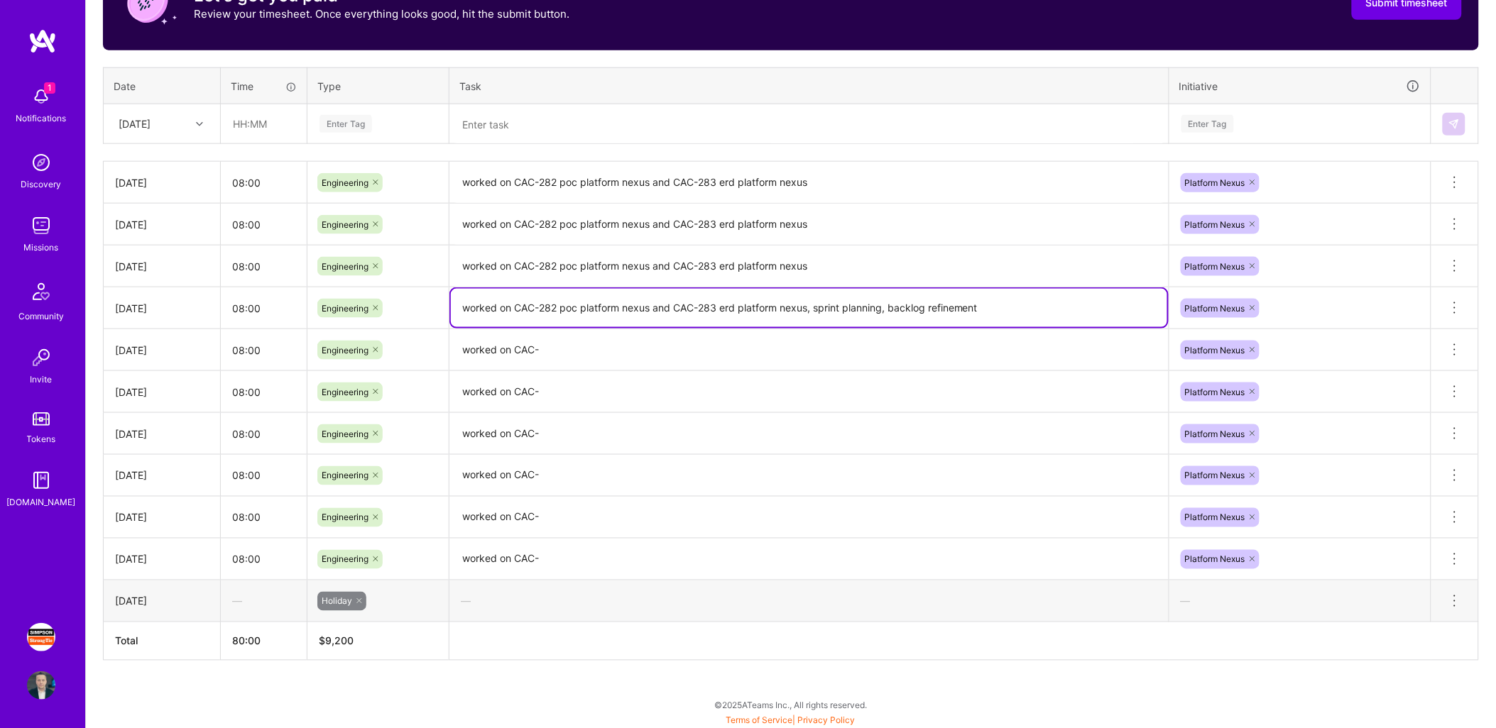
type textarea "worked on CAC-282 poc platform nexus and CAC-283 erd platform nexus, sprint pla…"
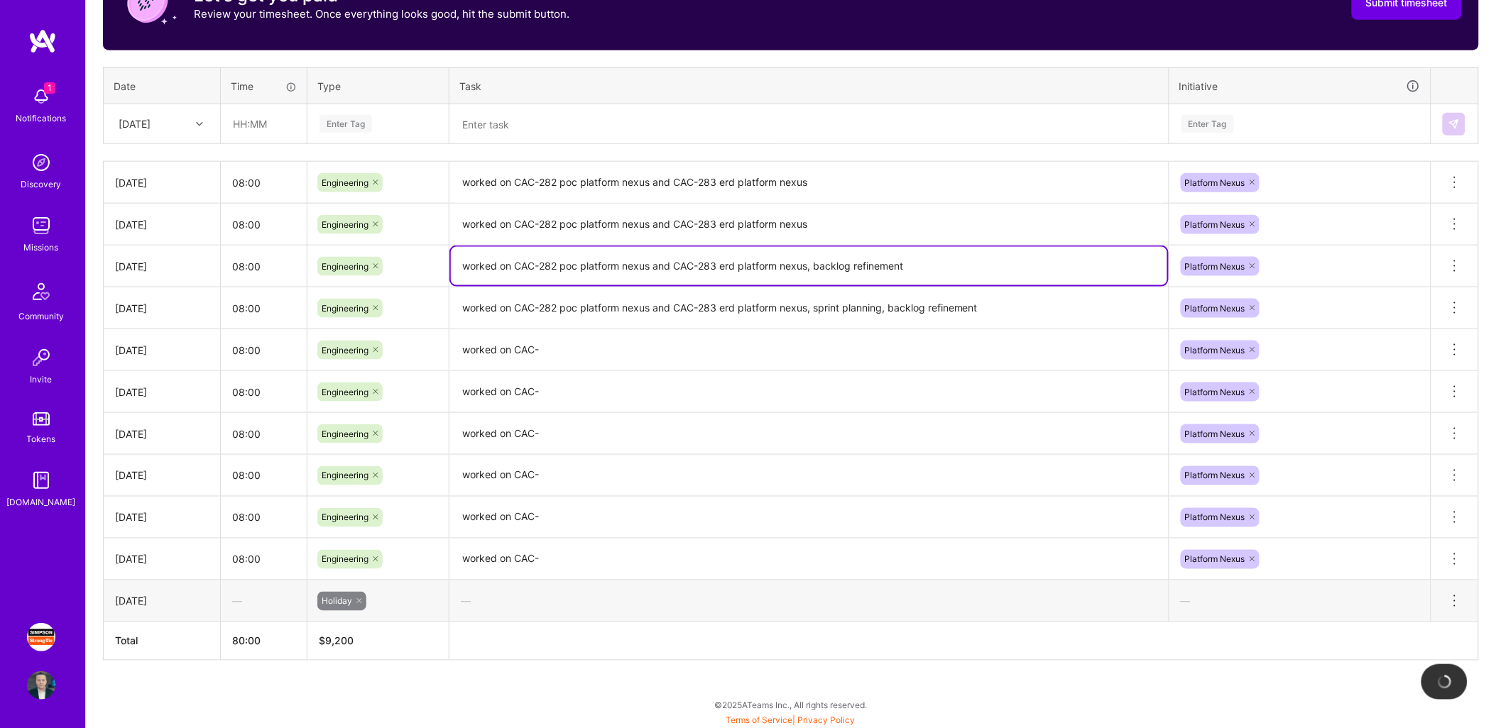
type textarea "worked on CAC-282 poc platform nexus and CAC-283 erd platform nexus, backlog re…"
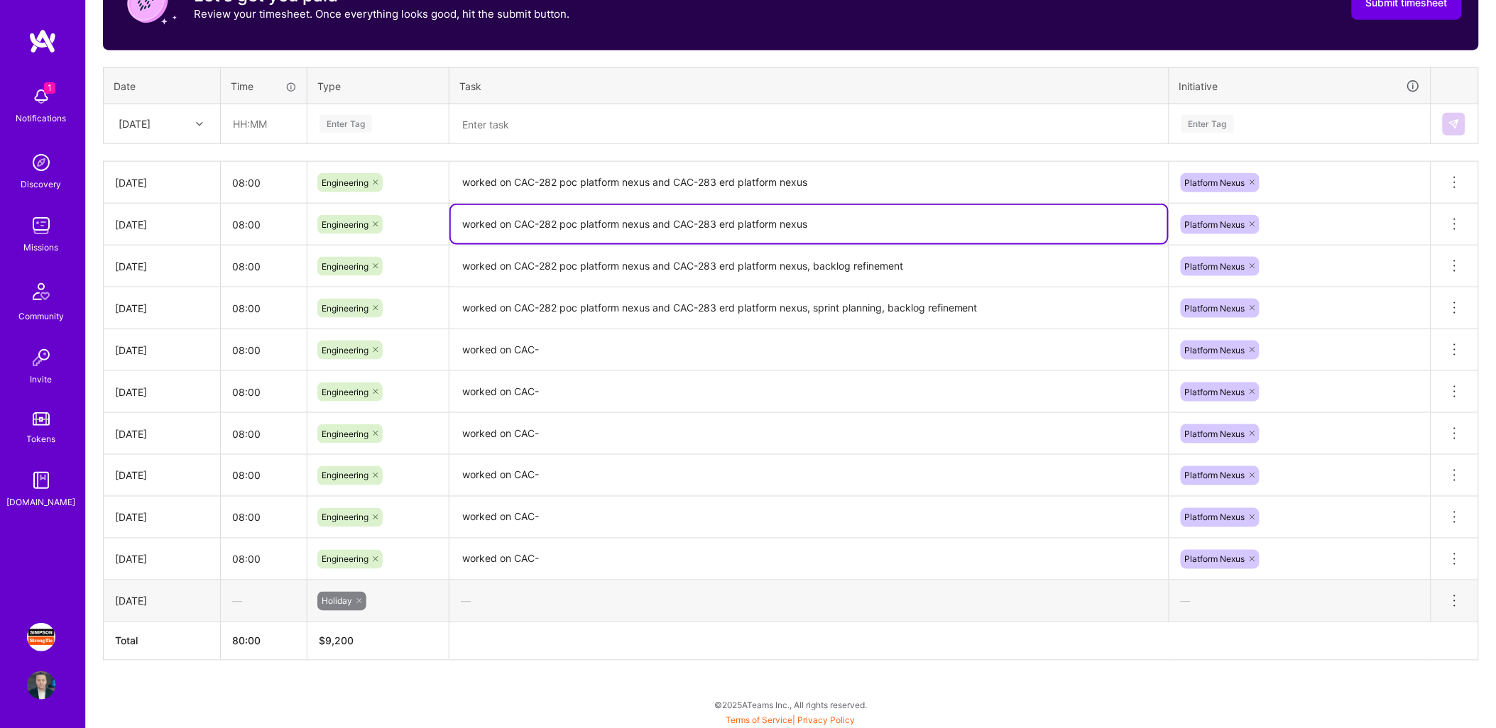
type textarea "worked on CAC-282 poc platform nexus and CAC-283 erd platform nexus"
click at [726, 355] on textarea "worked on CAC-" at bounding box center [809, 350] width 716 height 39
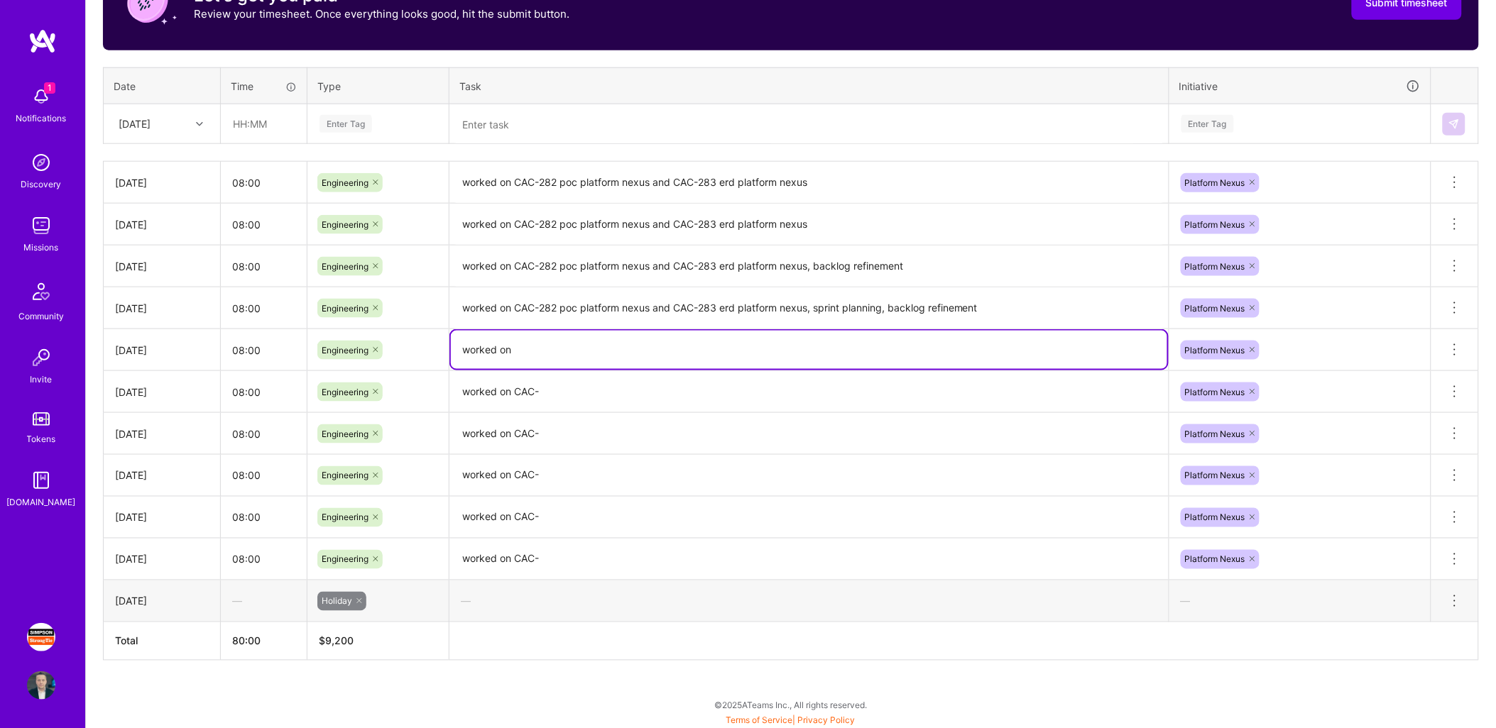
type textarea "worked"
paste textarea "worked on CAC-282 poc platform nexus and CAC-283 erd platform nexus"
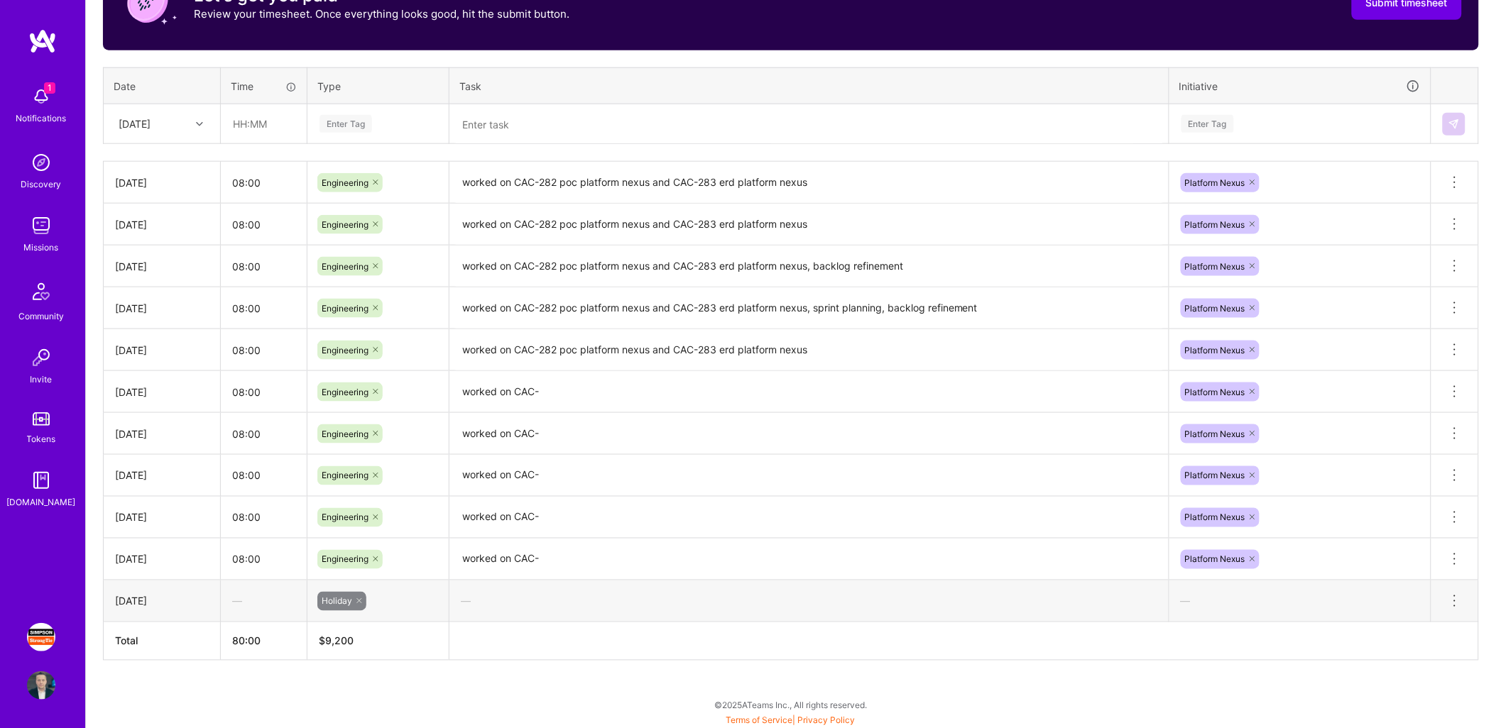
click at [863, 350] on textarea "worked on CAC-282 poc platform nexus and CAC-283 erd platform nexus" at bounding box center [809, 351] width 716 height 40
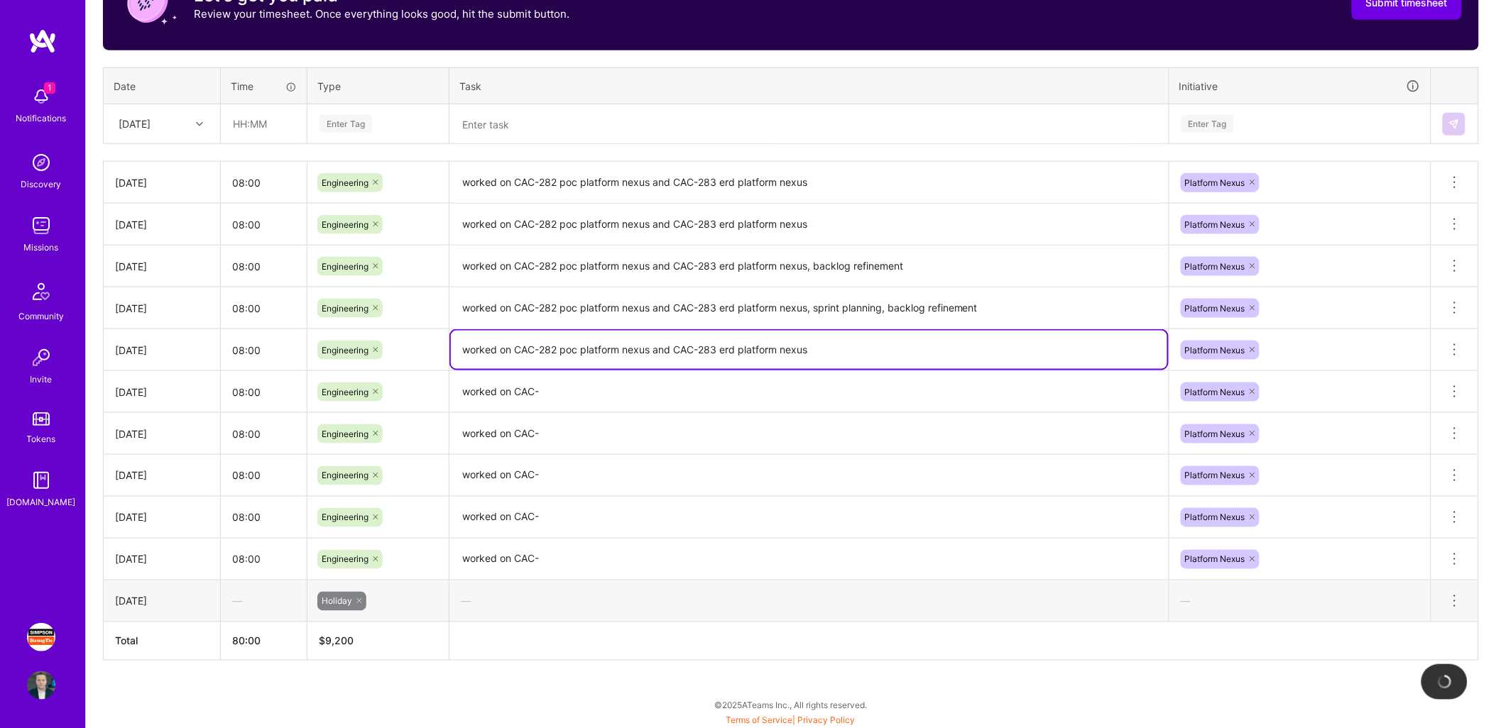
type textarea "worked on CAC-282 poc platform nexus and CAC-283 erd platform nexus"
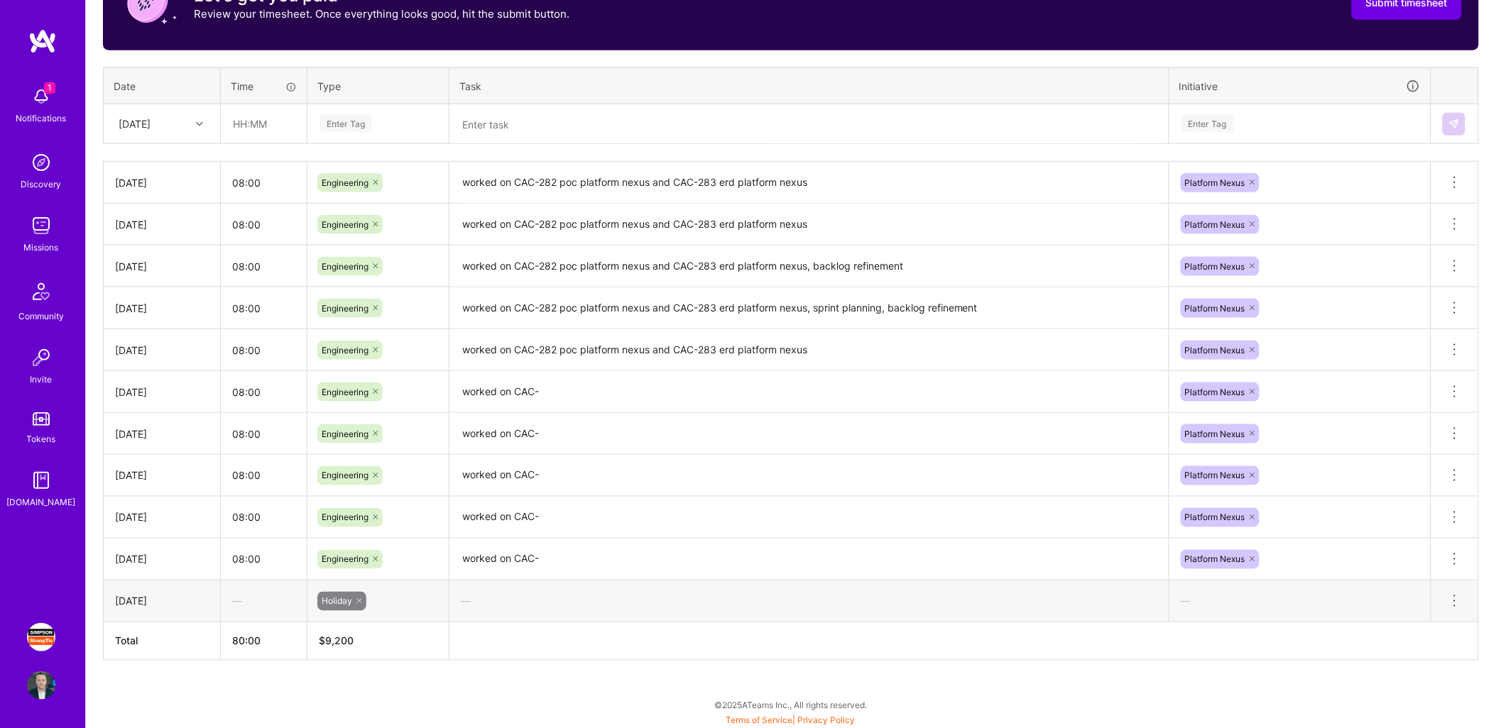
click at [576, 385] on textarea "worked on CAC-" at bounding box center [809, 392] width 716 height 39
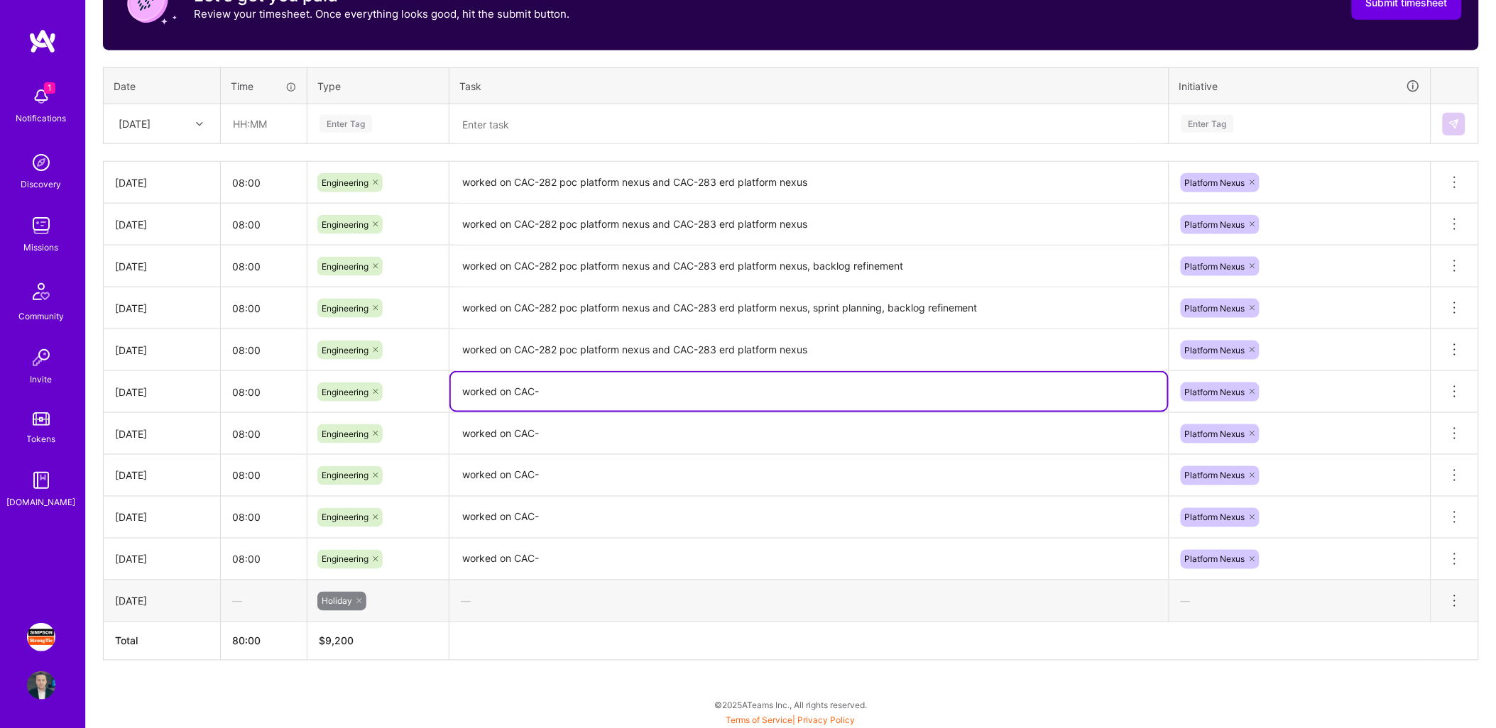
click at [1279, 552] on div "Platform Nexus" at bounding box center [1299, 559] width 261 height 37
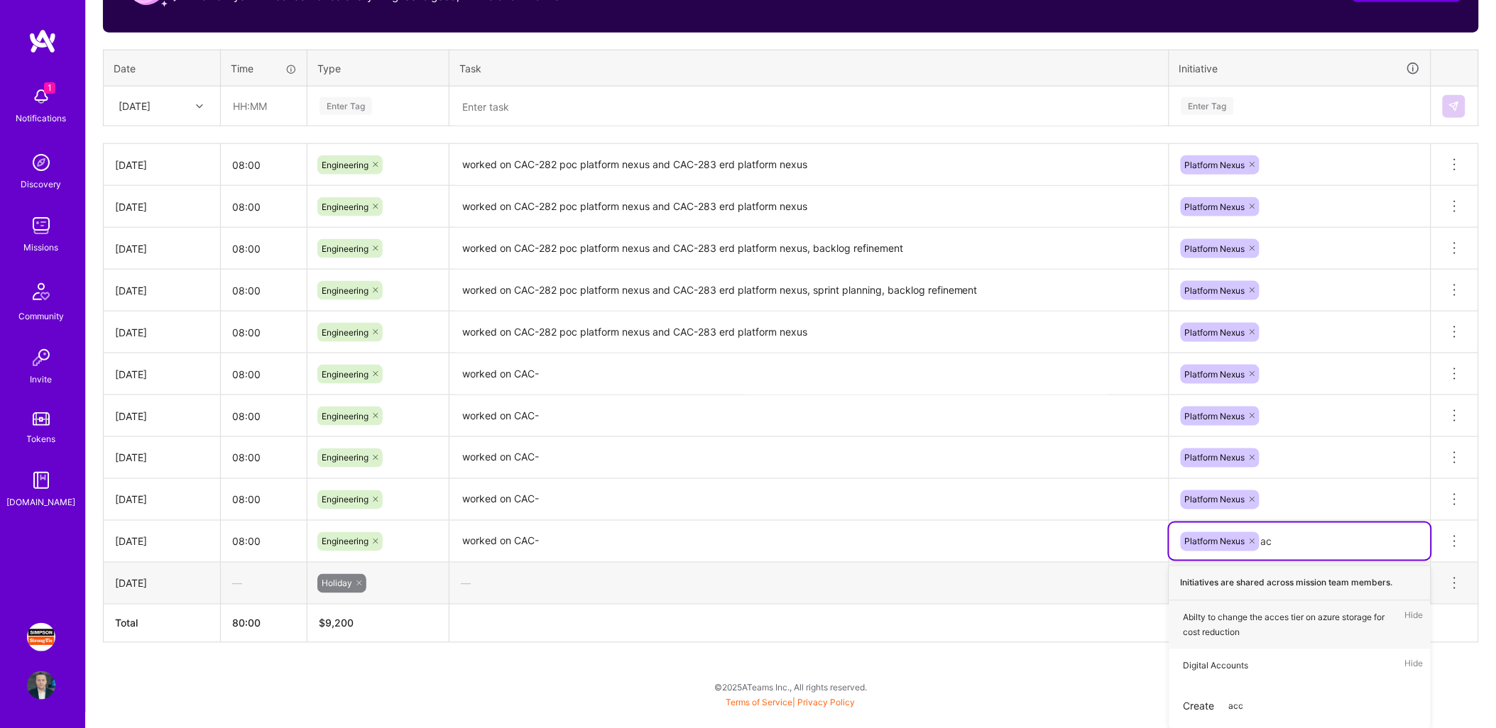
scroll to position [642, 0]
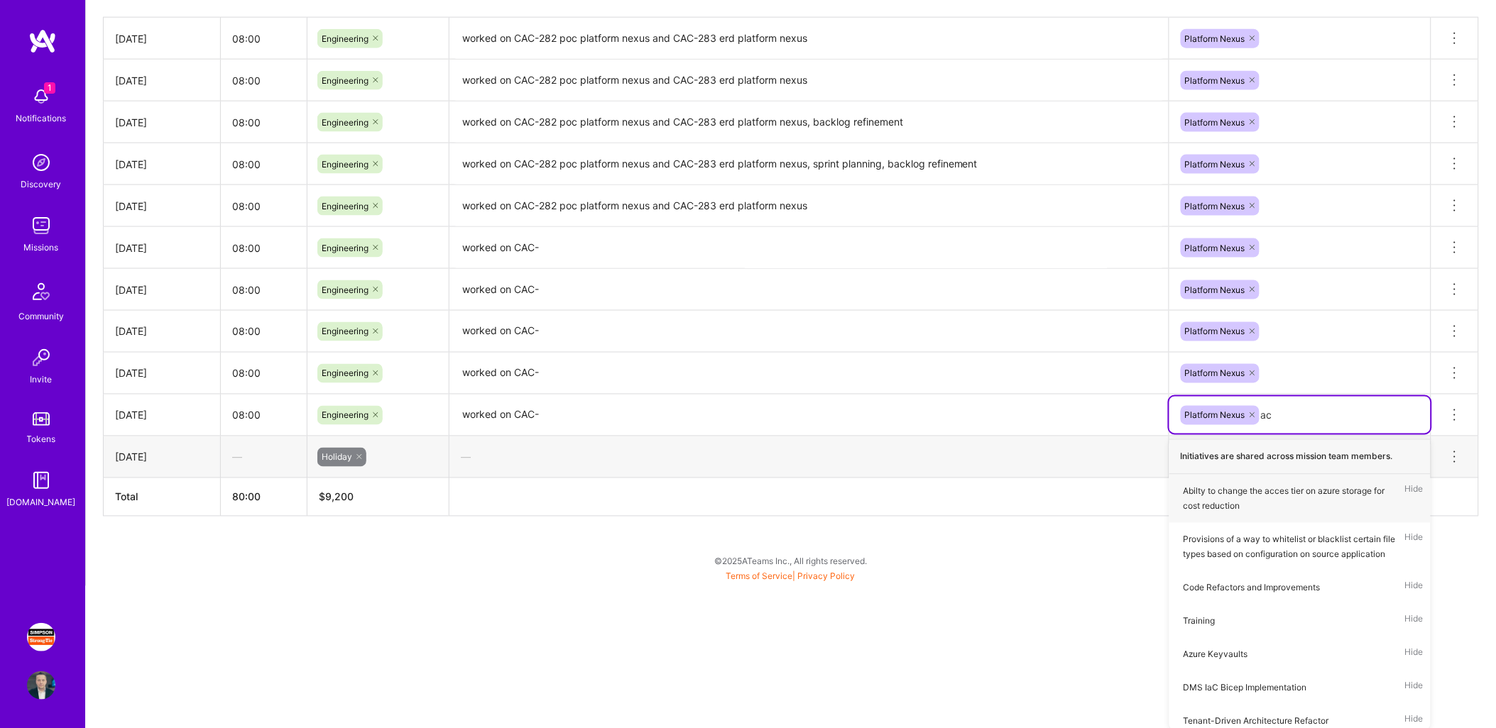
type input "a"
type input "acc"
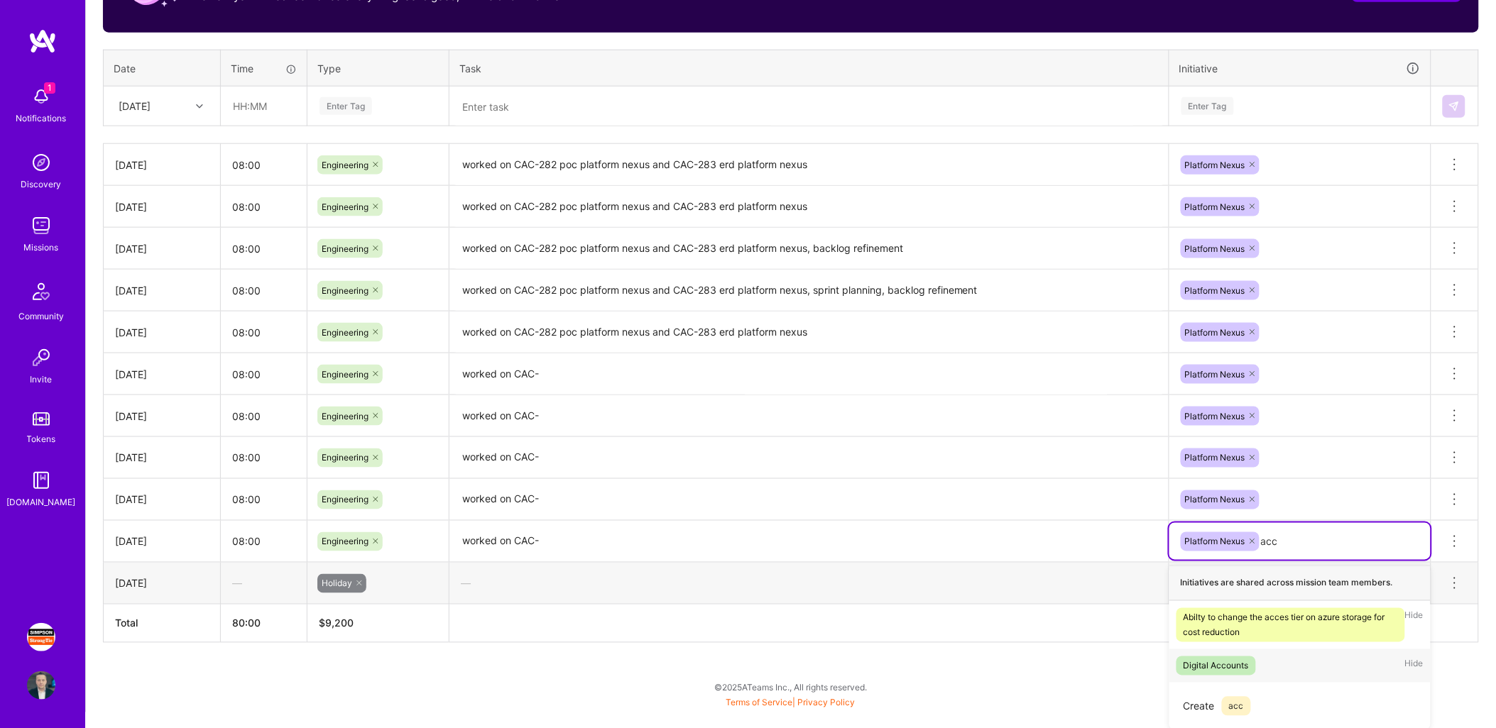
click at [1242, 663] on div "Digital Accounts" at bounding box center [1215, 666] width 65 height 15
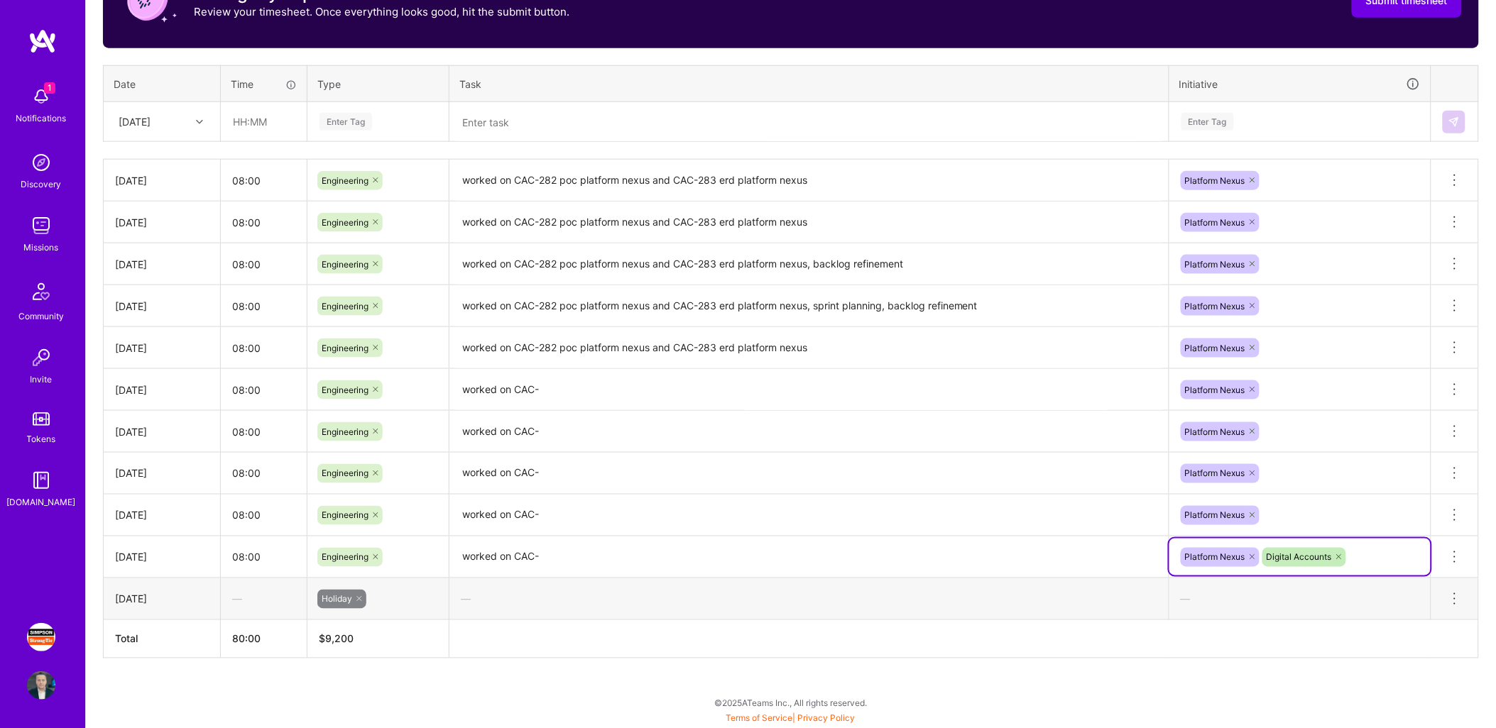
scroll to position [498, 0]
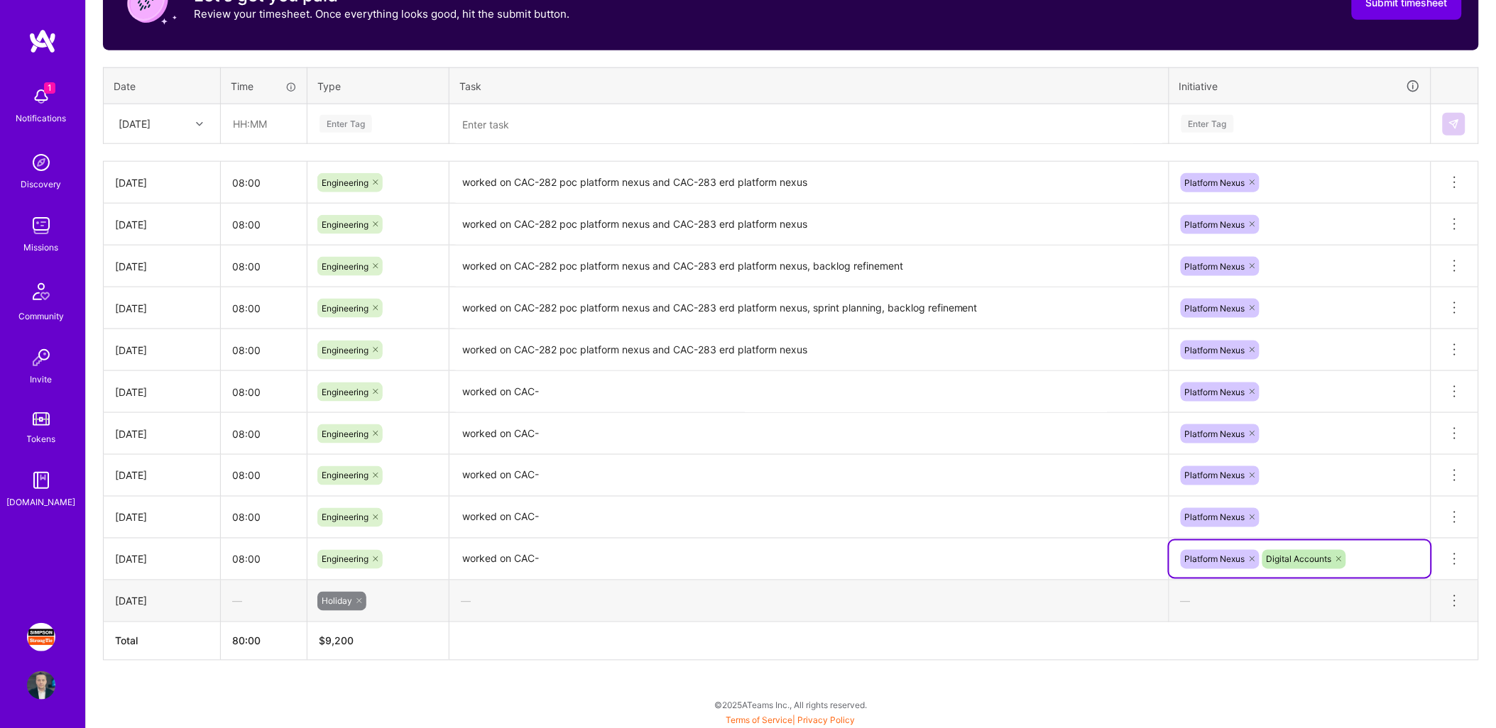
click at [1251, 555] on icon at bounding box center [1252, 559] width 9 height 9
click at [1288, 510] on div "Platform Nexus" at bounding box center [1299, 517] width 261 height 37
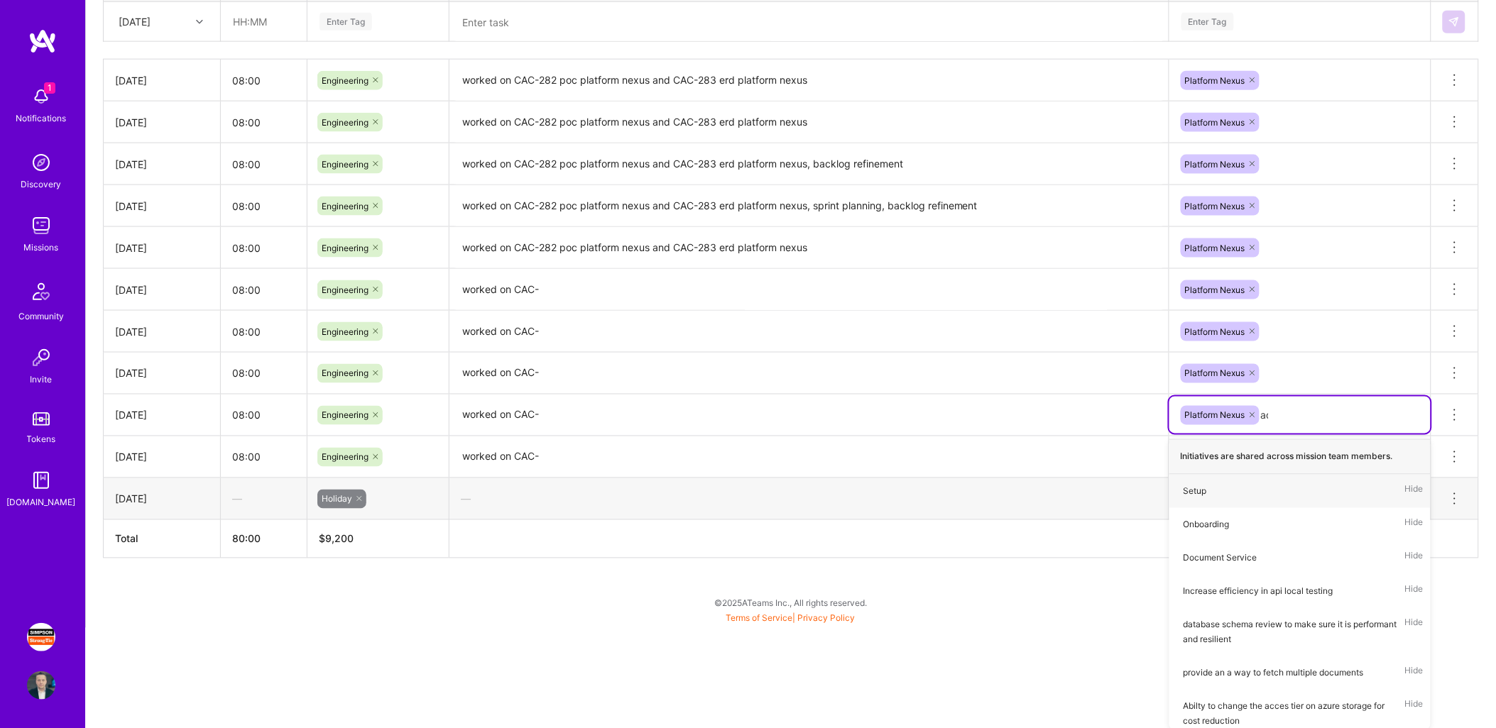
type input "acc"
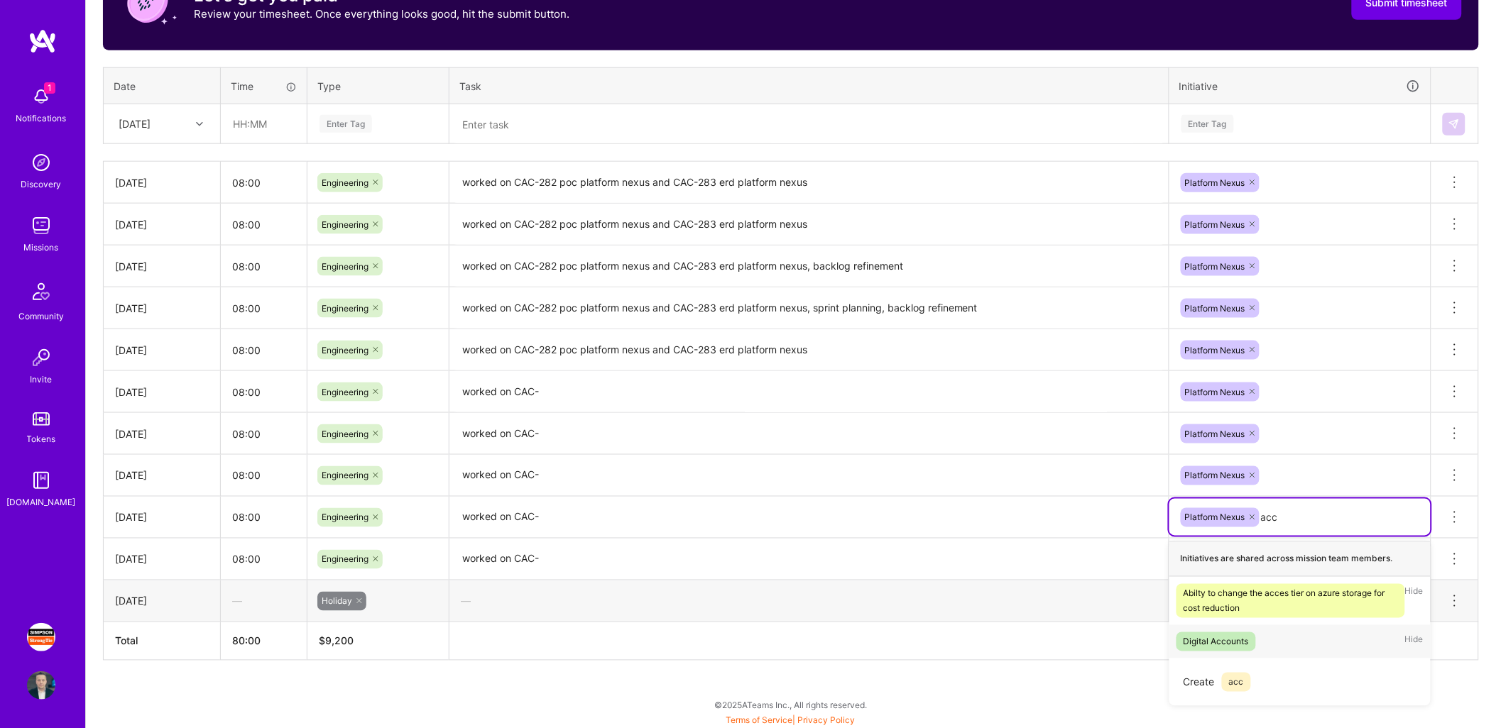
click at [1226, 635] on div "Digital Accounts" at bounding box center [1215, 642] width 65 height 15
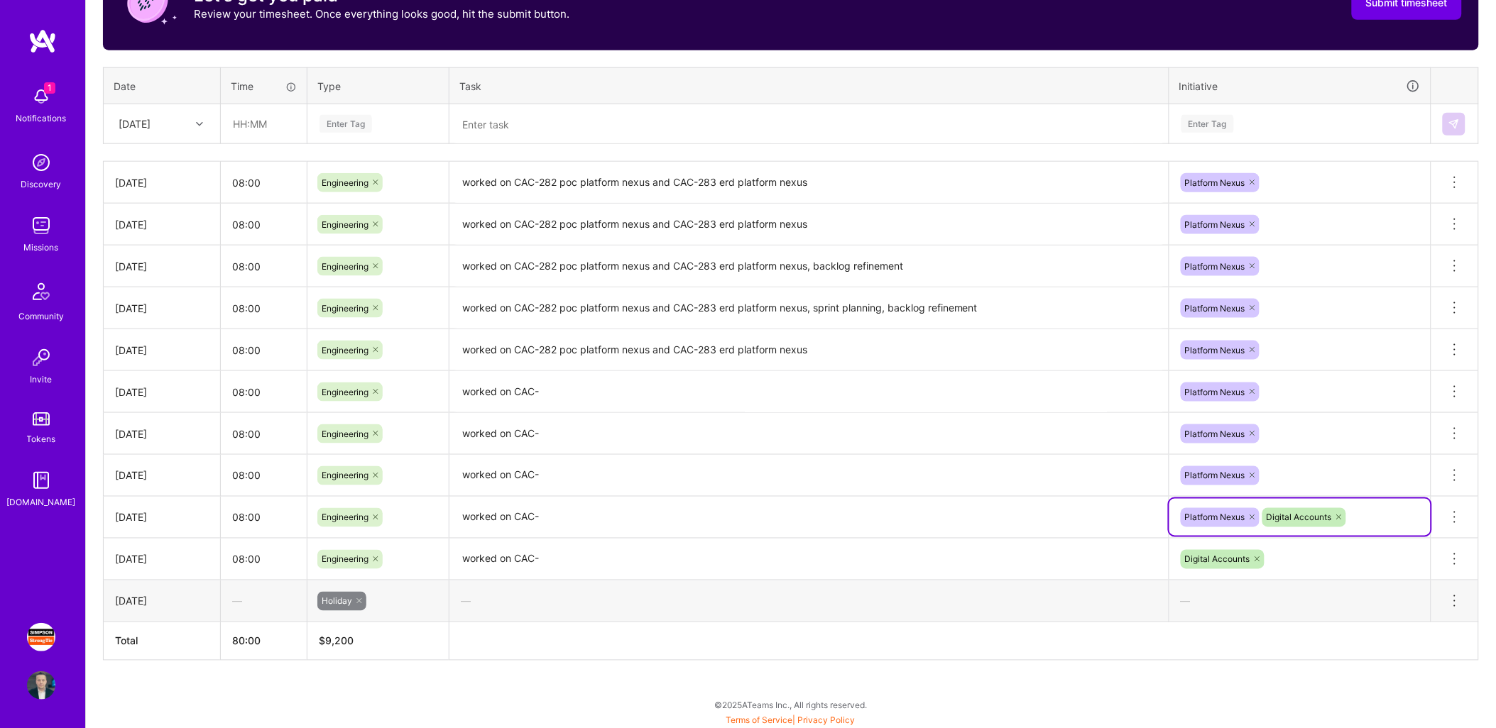
click at [1252, 517] on icon at bounding box center [1252, 517] width 4 height 4
click at [1282, 479] on div "Platform Nexus" at bounding box center [1299, 475] width 261 height 37
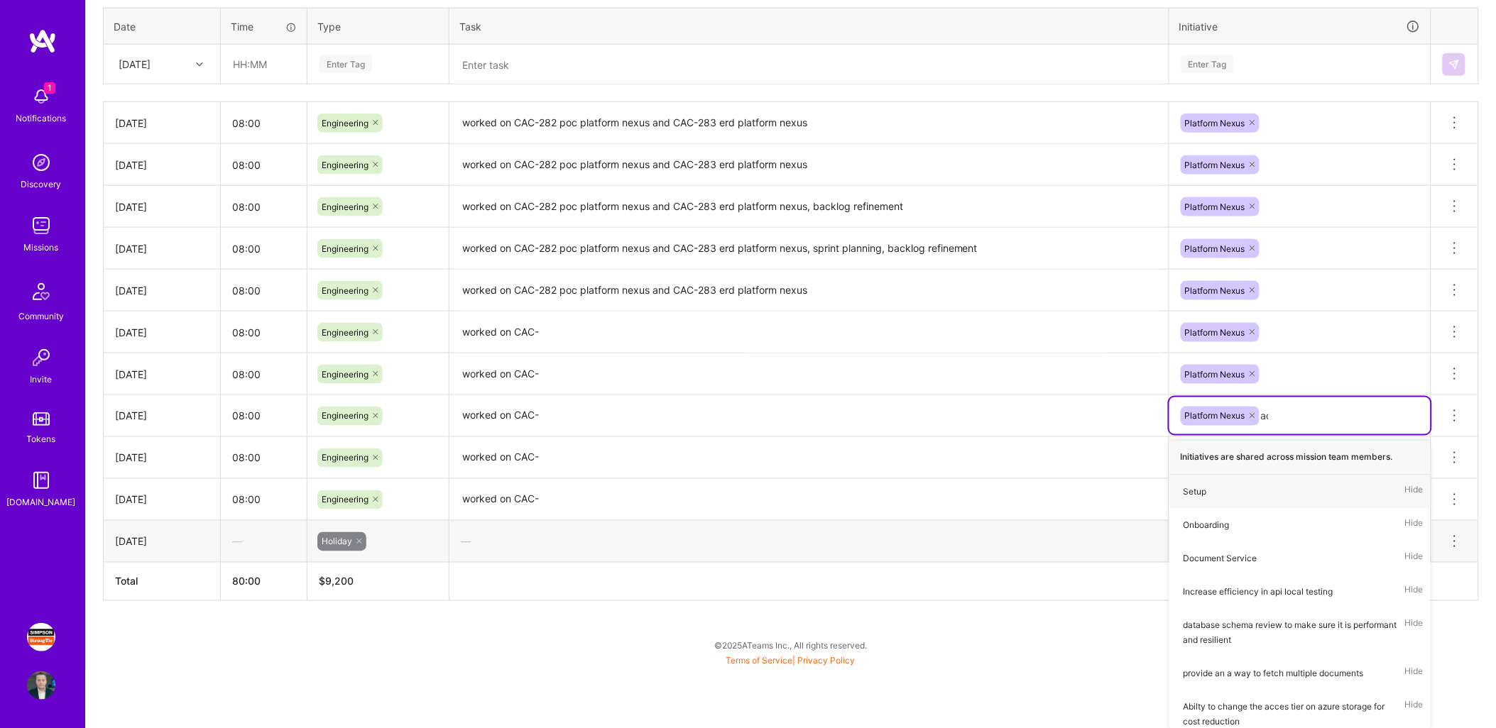
type input "acc"
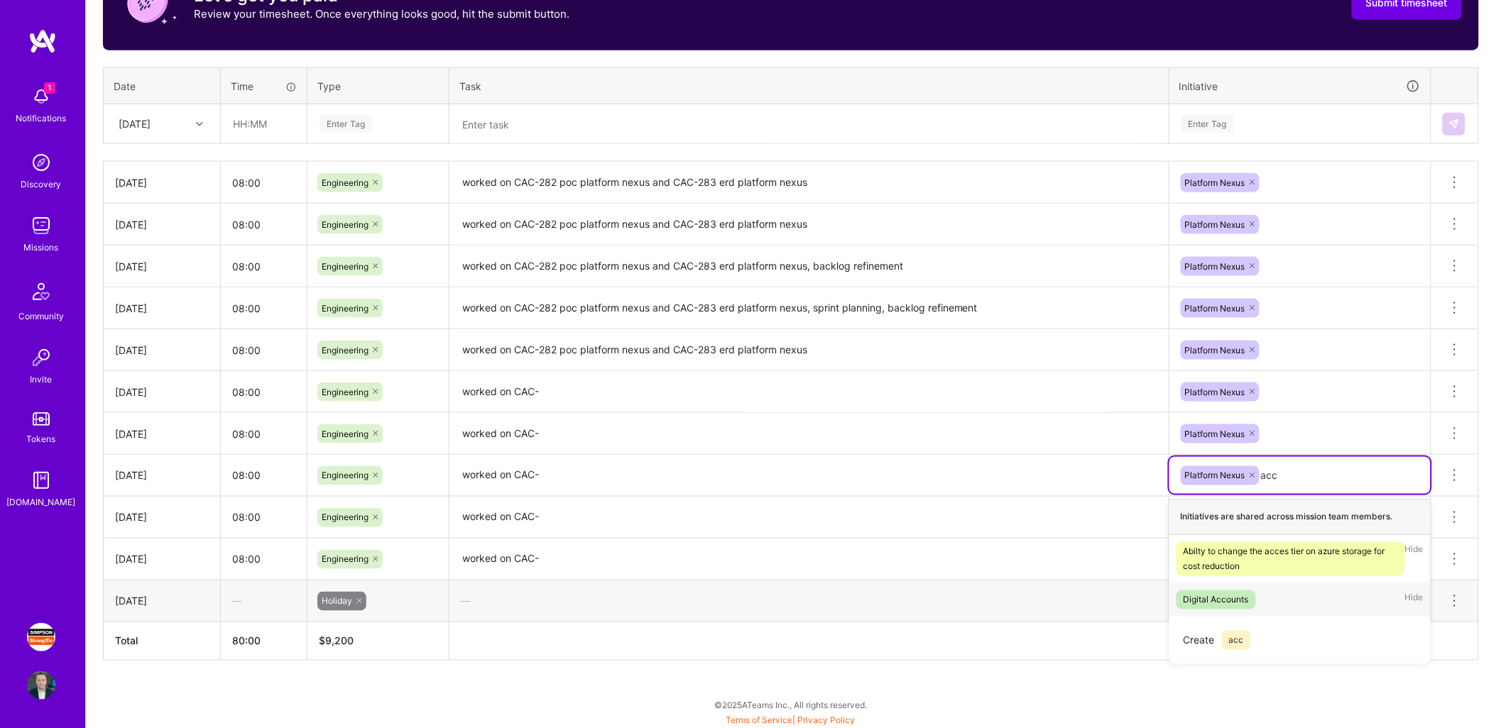
click at [1227, 598] on div "Digital Accounts" at bounding box center [1215, 600] width 65 height 15
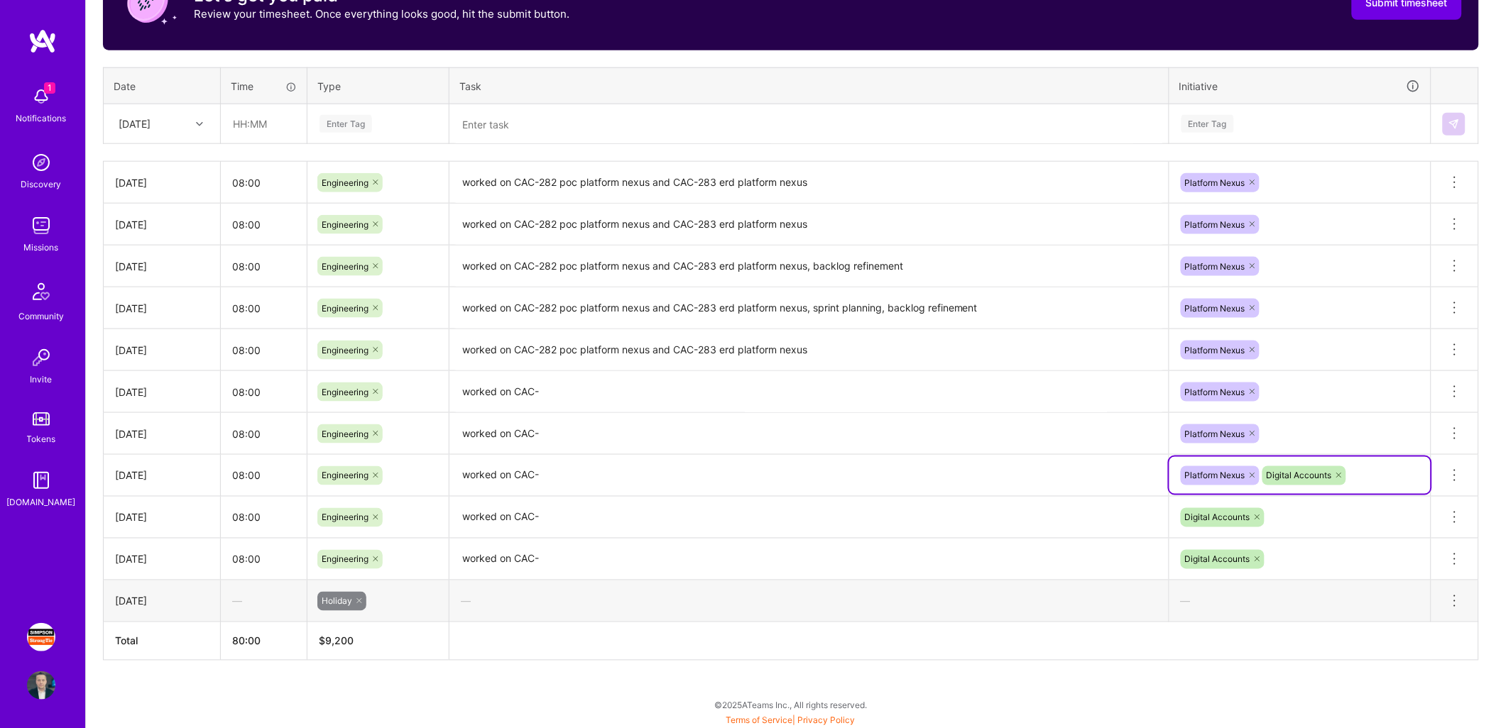
click at [1253, 476] on icon at bounding box center [1252, 475] width 9 height 9
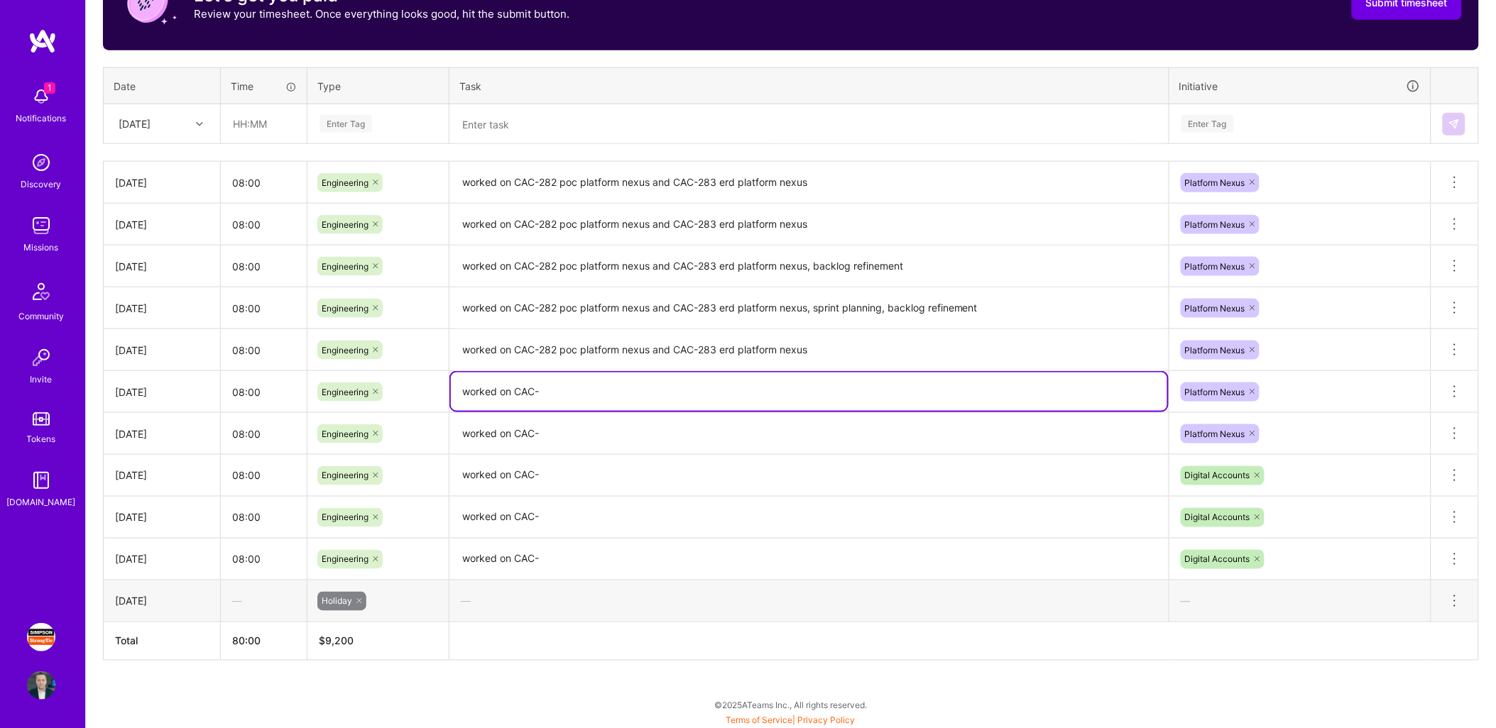
click at [657, 385] on textarea "worked on CAC-" at bounding box center [809, 392] width 716 height 38
paste textarea "282 poc platform nexus and CAC-283 erd platform nexus"
type textarea "worked on CAC-282 poc platform nexus and CAC-283 erd platform nexus"
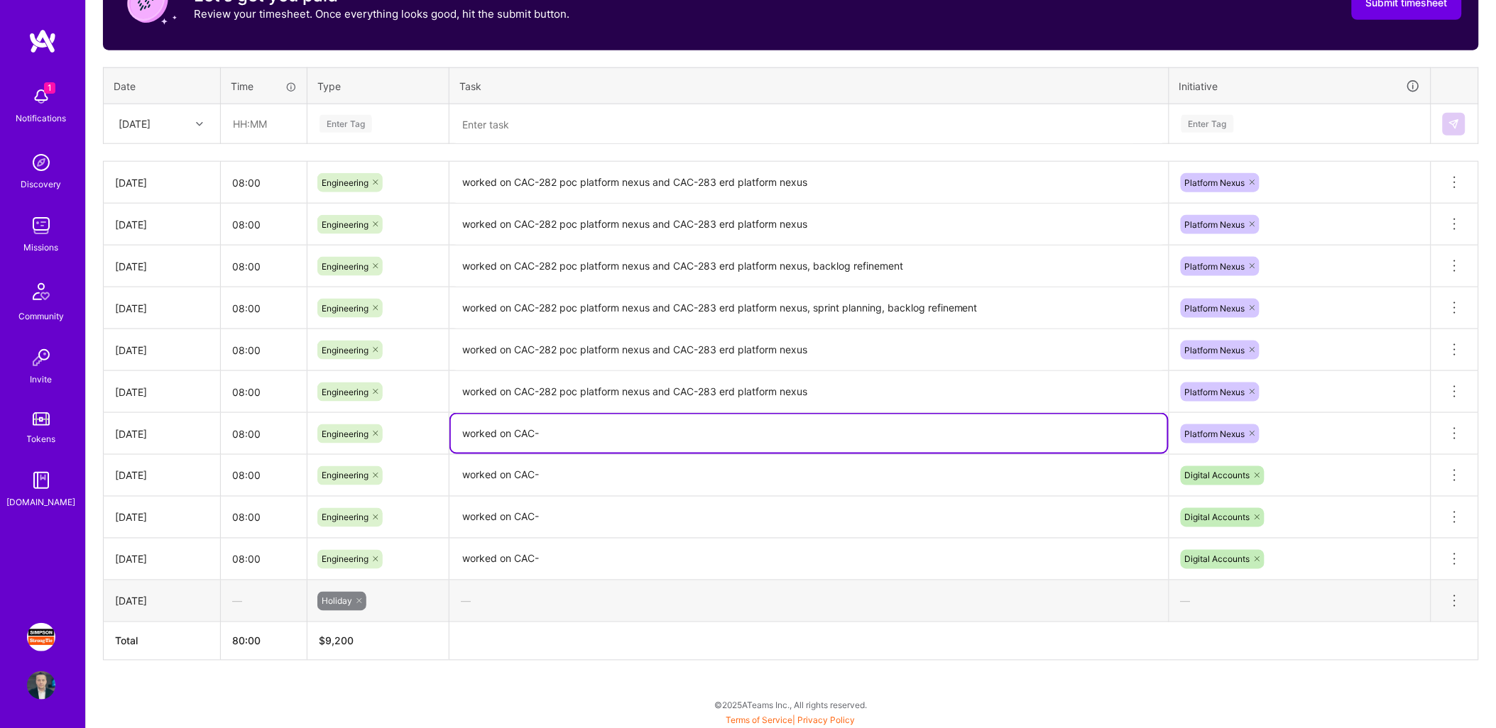
paste textarea "282 poc platform nexus and CAC-283 erd platform nexus"
type textarea "worked on CAC-282 poc platform nexus and CAC-283 erd platform nexus"
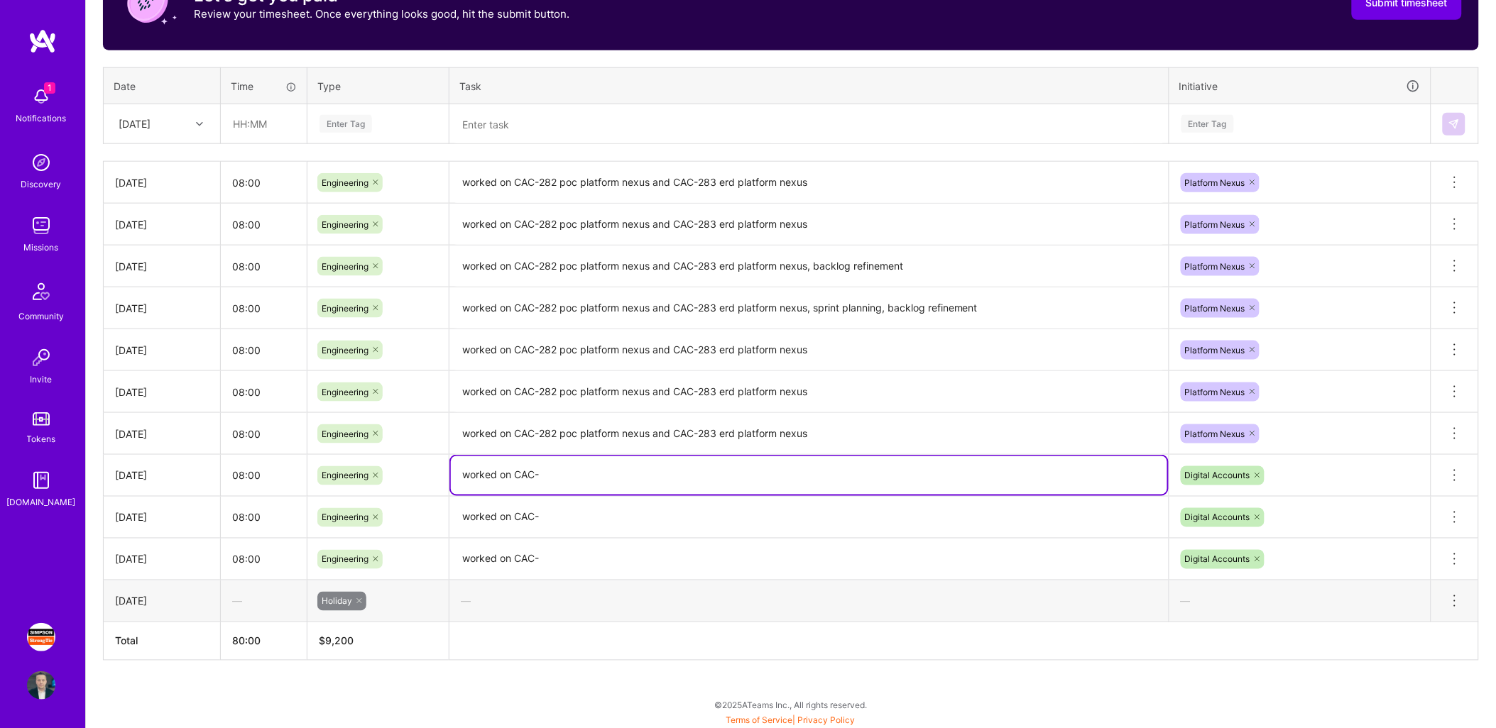
click at [984, 259] on textarea "worked on CAC-282 poc platform nexus and CAC-283 erd platform nexus, backlog re…" at bounding box center [809, 267] width 716 height 40
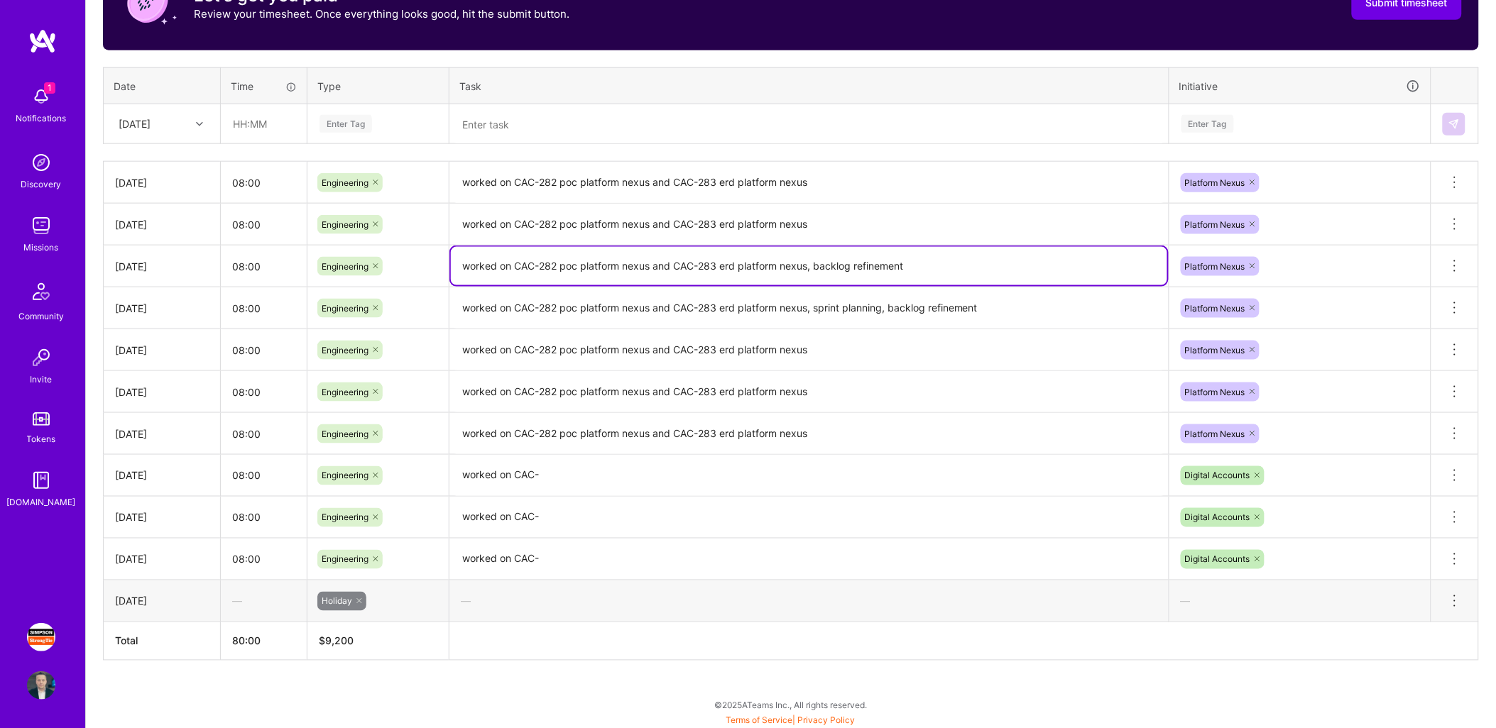
click at [925, 346] on textarea "worked on CAC-282 poc platform nexus and CAC-283 erd platform nexus" at bounding box center [809, 351] width 716 height 40
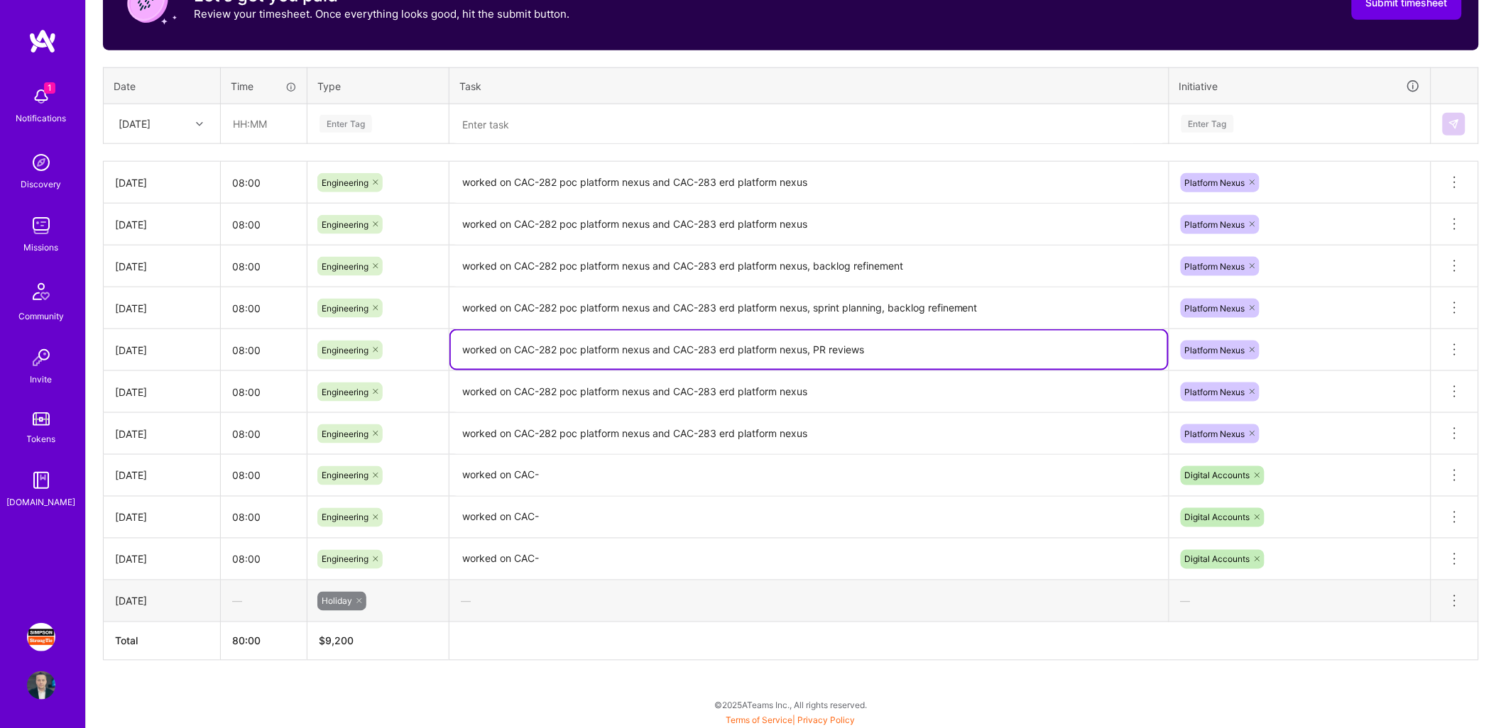
type textarea "worked on CAC-282 poc platform nexus and CAC-283 erd platform nexus, PR reviews"
click at [992, 314] on textarea "worked on CAC-282 poc platform nexus and CAC-283 erd platform nexus, sprint pla…" at bounding box center [809, 309] width 716 height 40
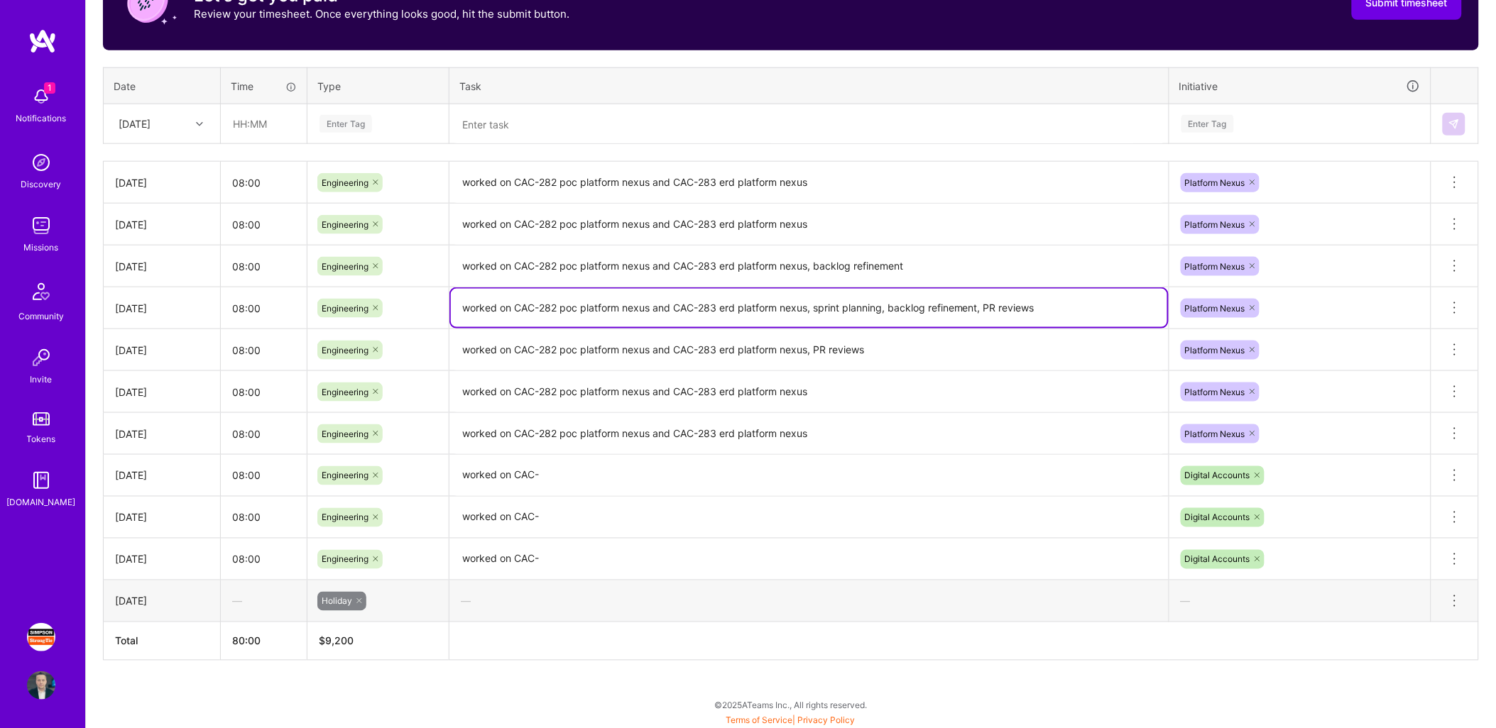
type textarea "worked on CAC-282 poc platform nexus and CAC-283 erd platform nexus, sprint pla…"
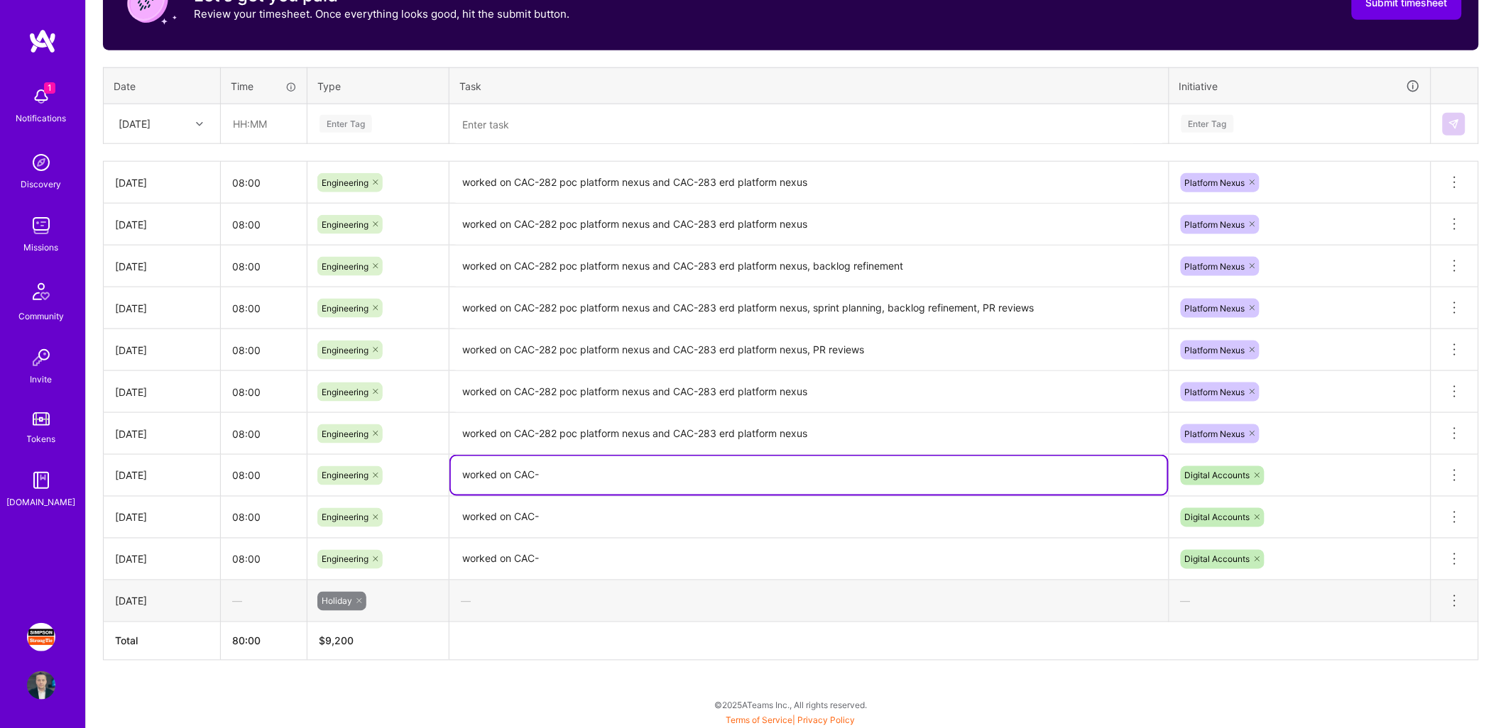
click at [867, 478] on textarea "worked on CAC-" at bounding box center [809, 475] width 716 height 38
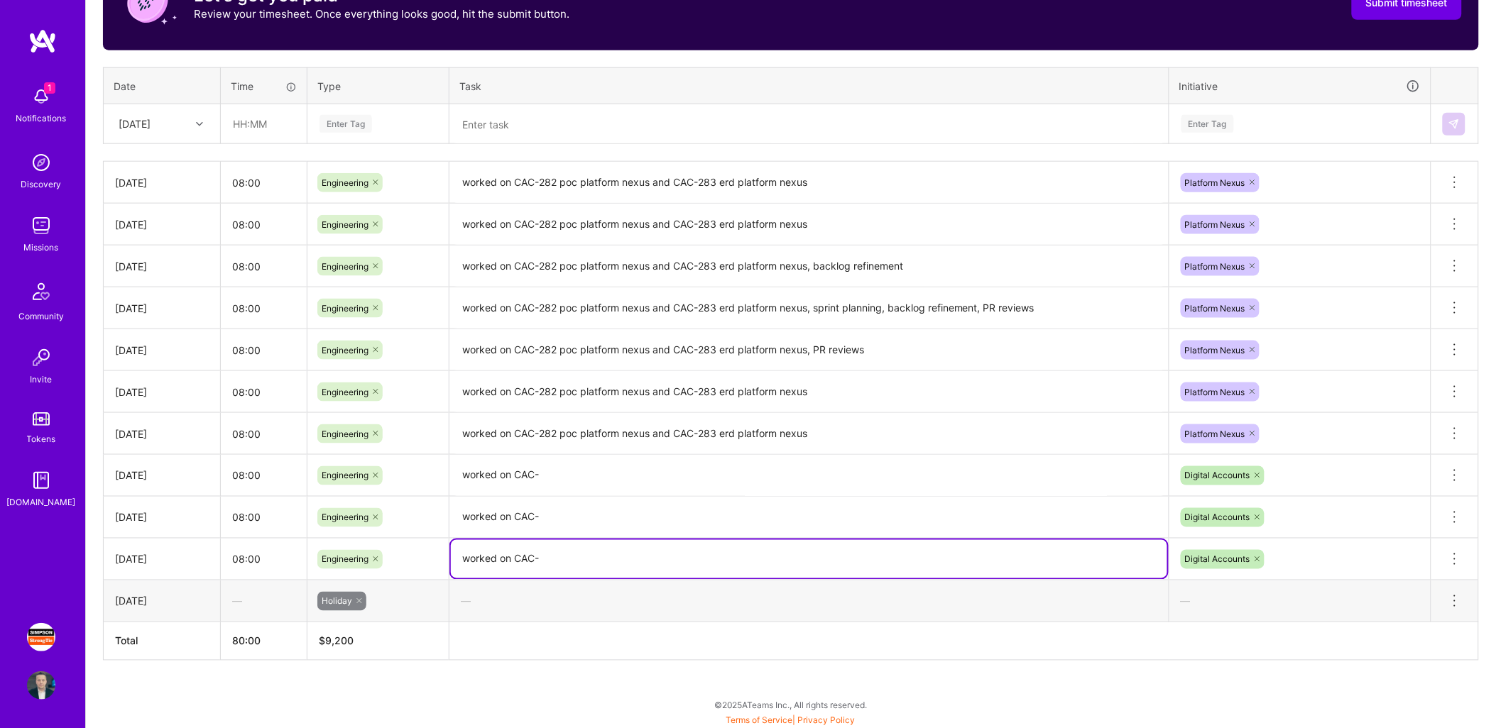
click at [649, 554] on textarea "worked on CAC-" at bounding box center [809, 559] width 716 height 38
type textarea "worked on CAC-, backlog refinement, sprint planning, sprint review"
click at [672, 478] on textarea "worked on CAC-" at bounding box center [809, 476] width 716 height 40
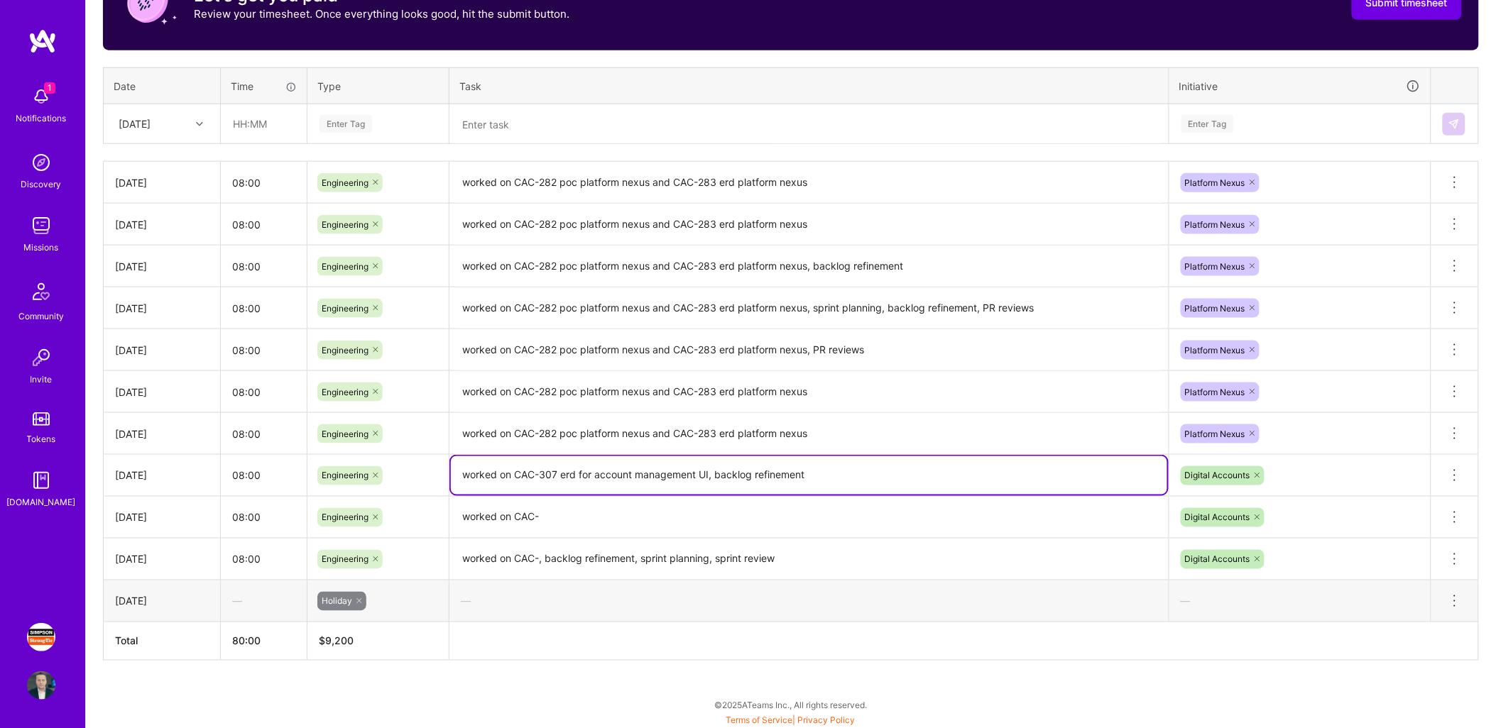
type textarea "worked on CAC-307 erd for account management UI, backlog refinement"
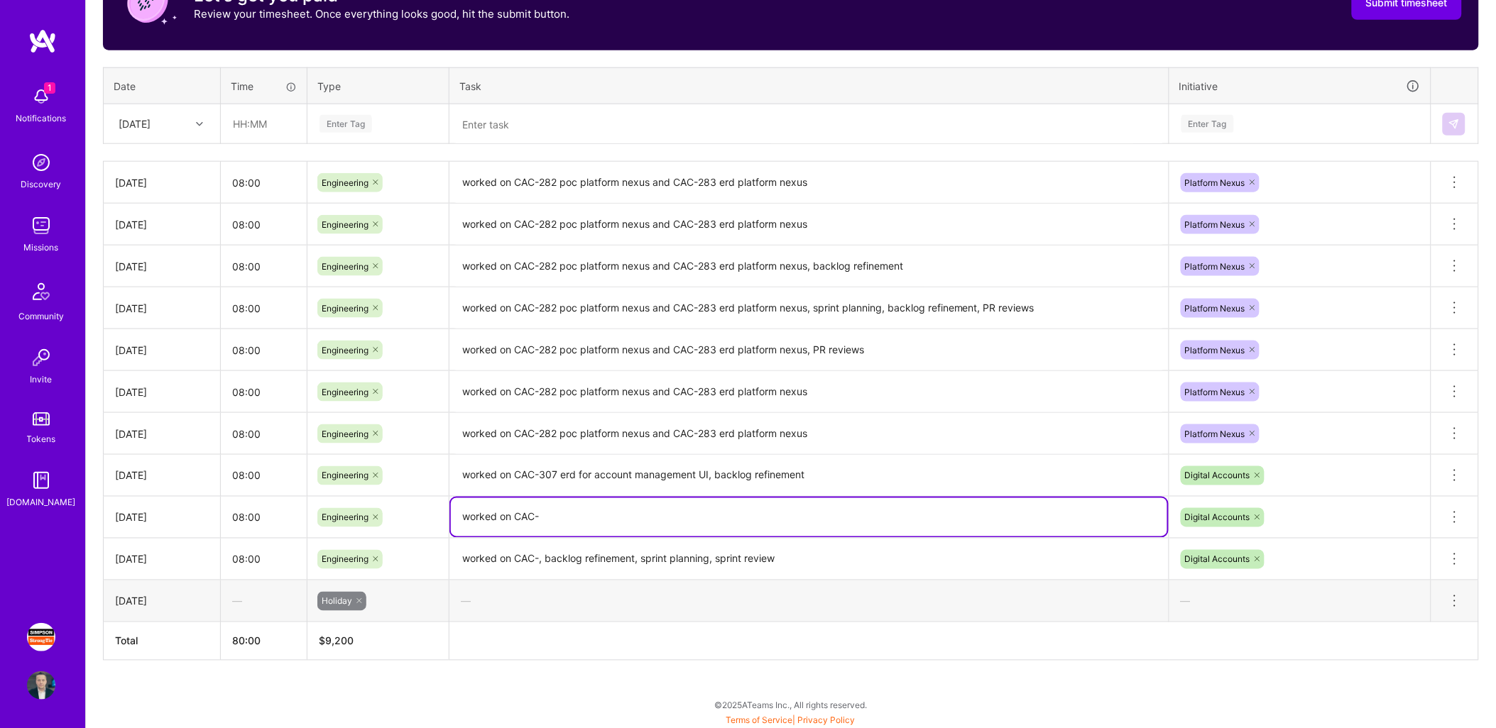
click at [662, 460] on tbody "[DATE] 08:00 Engineering worked on CAC-282 poc platform nexus and CAC-283 erd p…" at bounding box center [791, 392] width 1375 height 461
click at [662, 460] on textarea "worked on CAC-307 erd for account management UI, backlog refinement" at bounding box center [809, 476] width 716 height 40
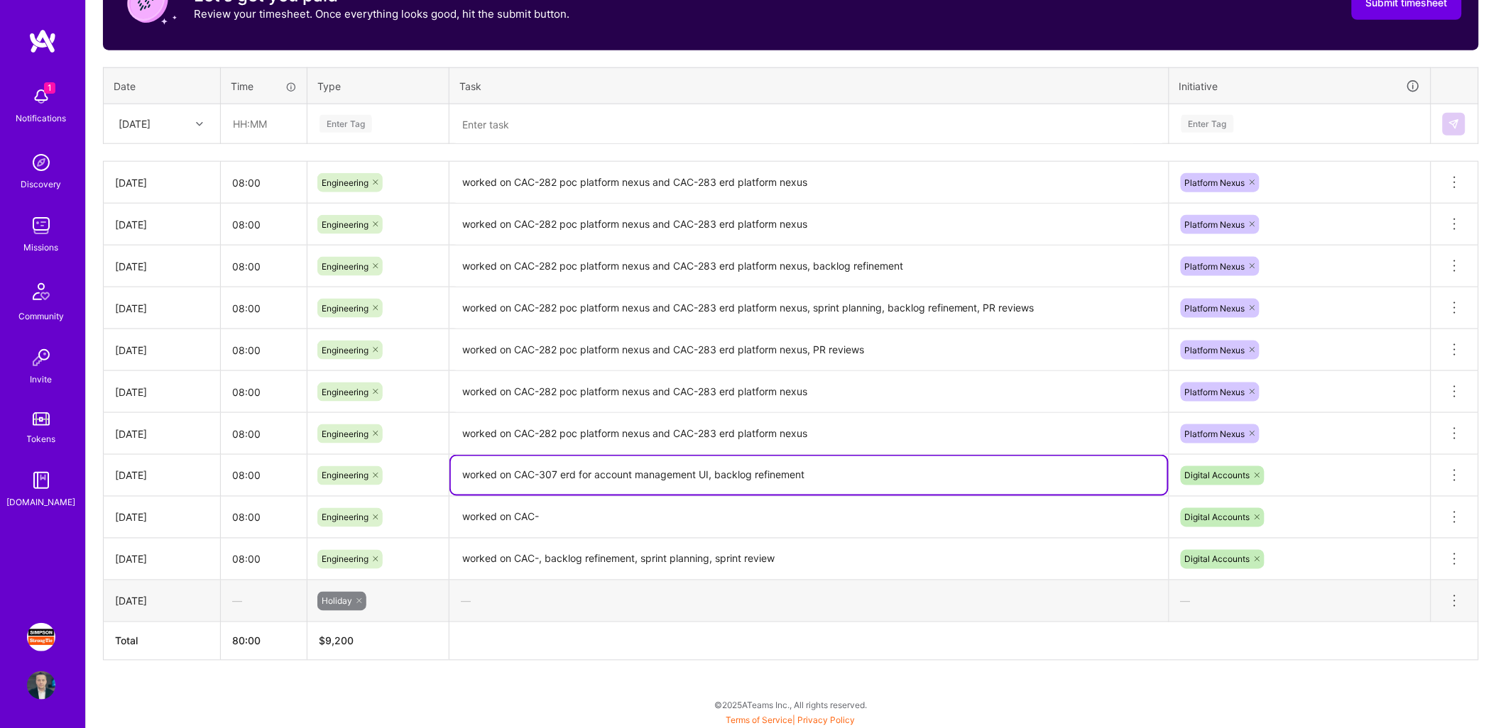
click at [662, 460] on textarea "worked on CAC-307 erd for account management UI, backlog refinement" at bounding box center [809, 475] width 716 height 38
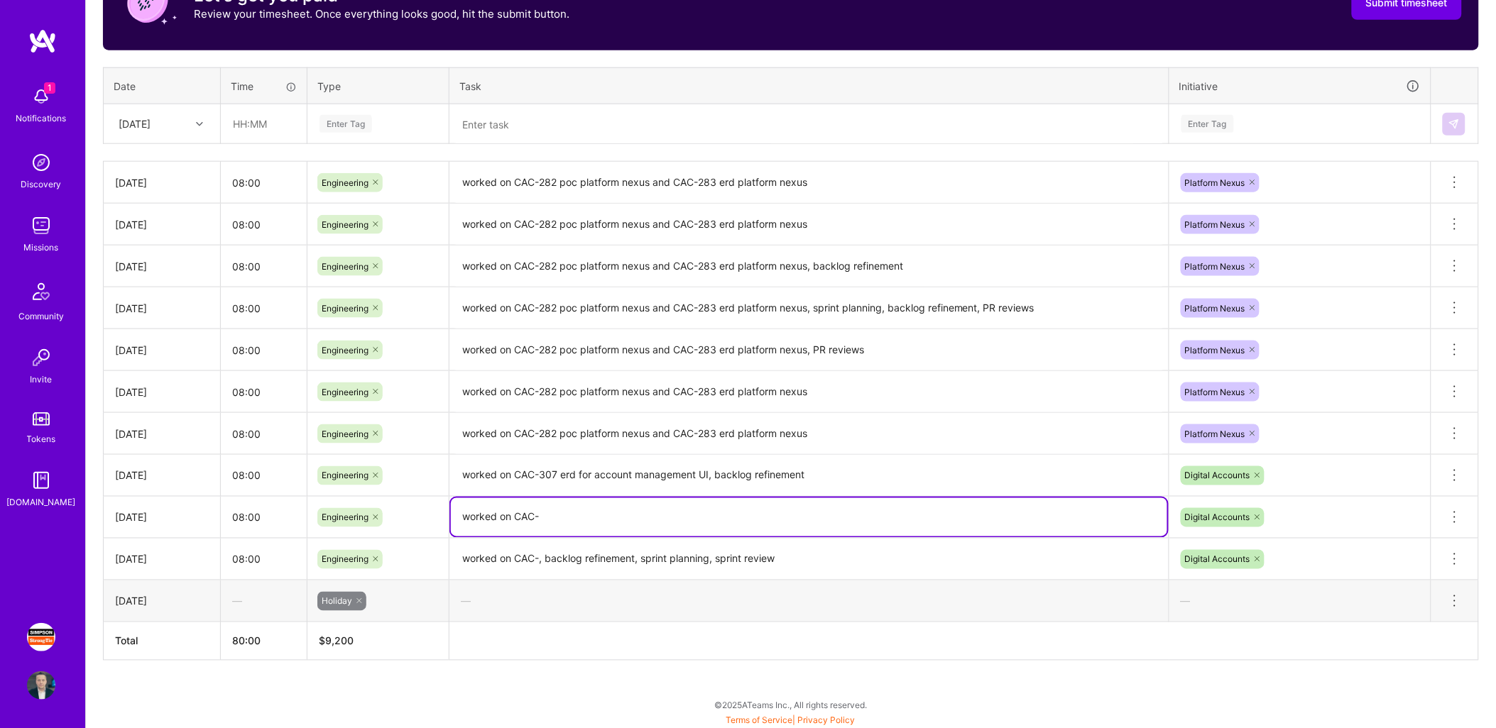
click at [629, 517] on textarea "worked on CAC-" at bounding box center [809, 517] width 716 height 38
paste textarea "307 erd for account management UI"
type textarea "worked on CAC-307 erd for account management UI"
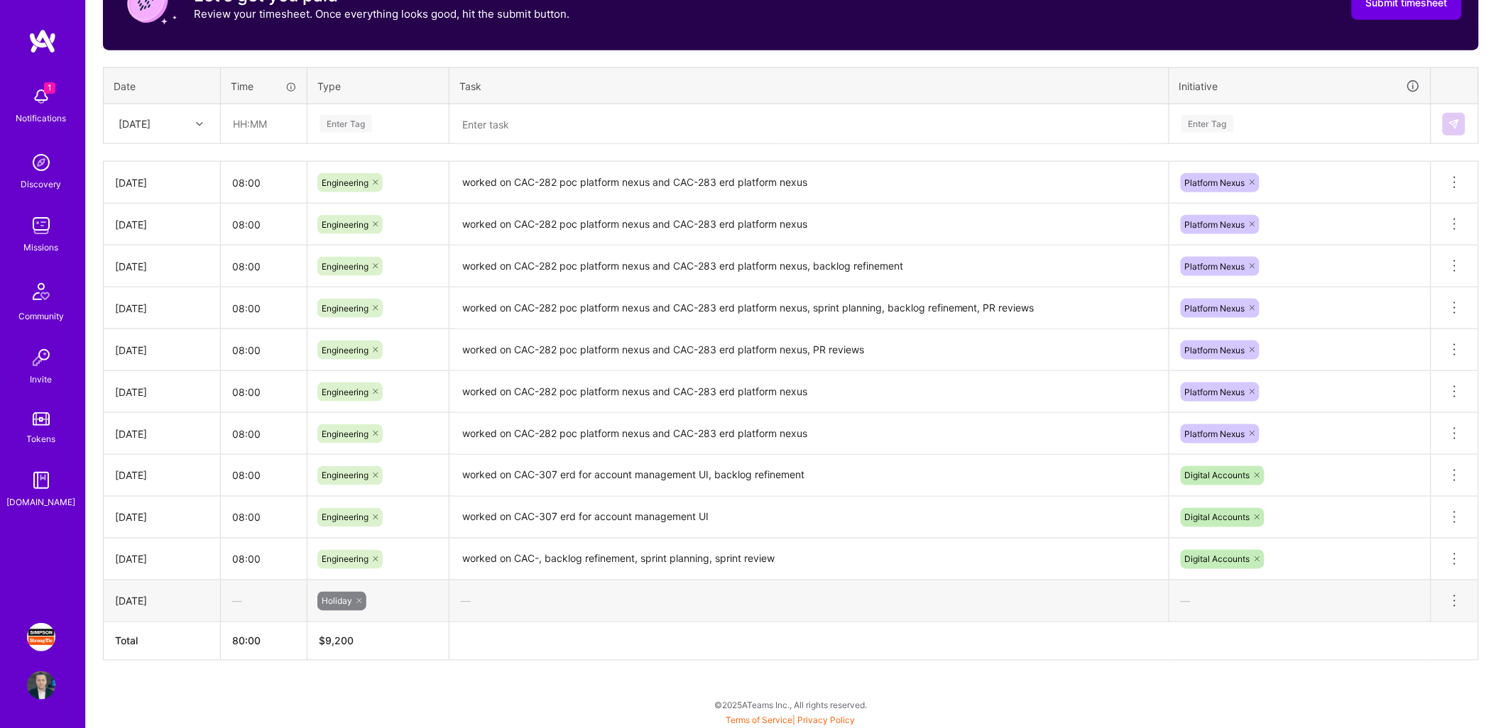
click at [537, 555] on textarea "worked on CAC-, backlog refinement, sprint planning, sprint review" at bounding box center [809, 560] width 716 height 40
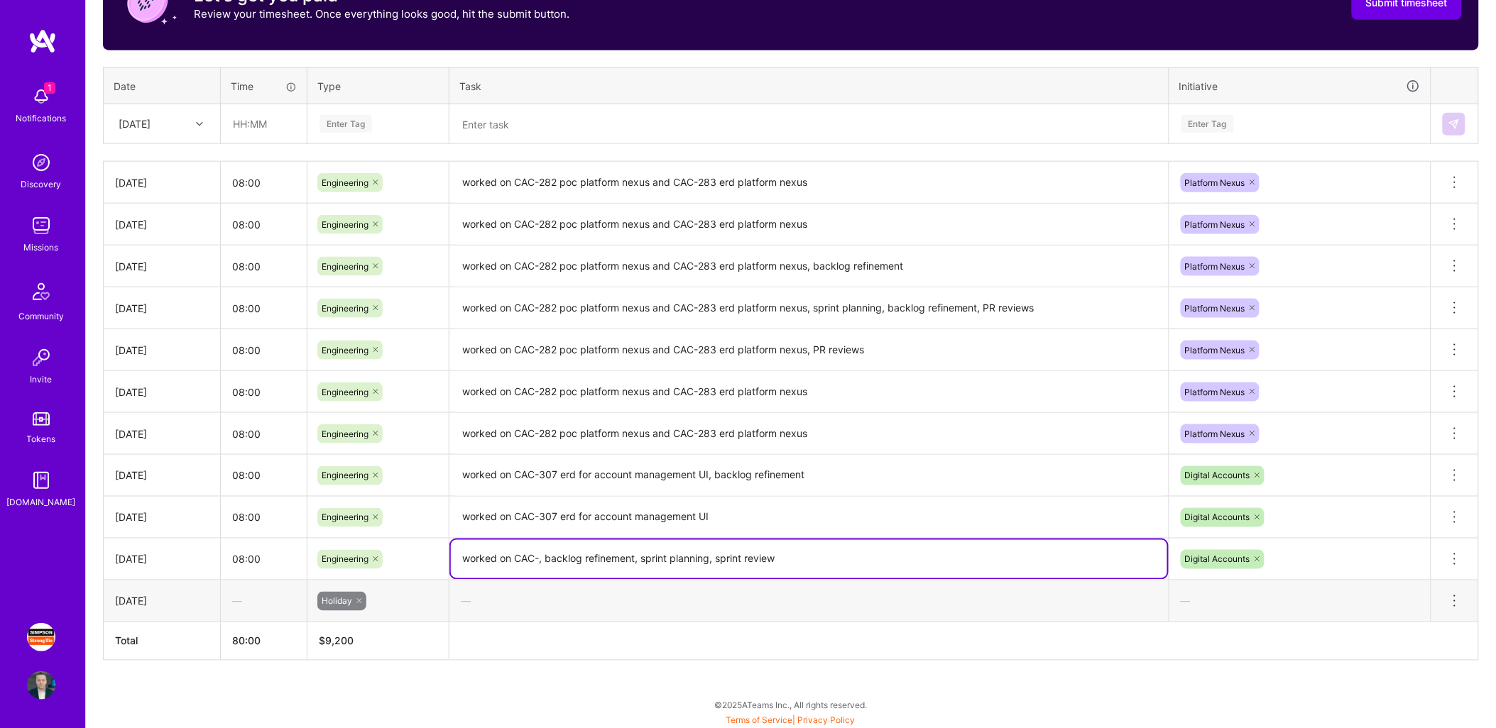
paste textarea "307 erd for account management UI"
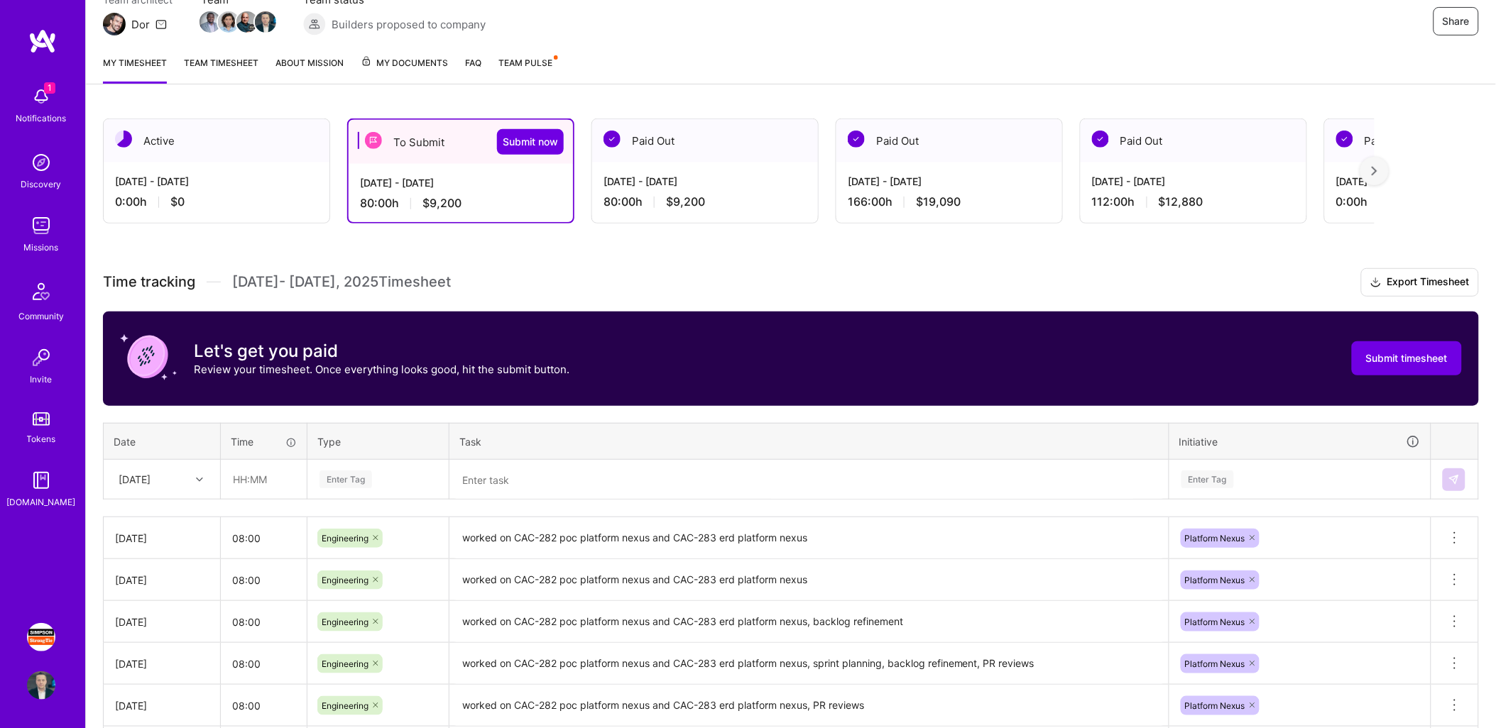
scroll to position [135, 0]
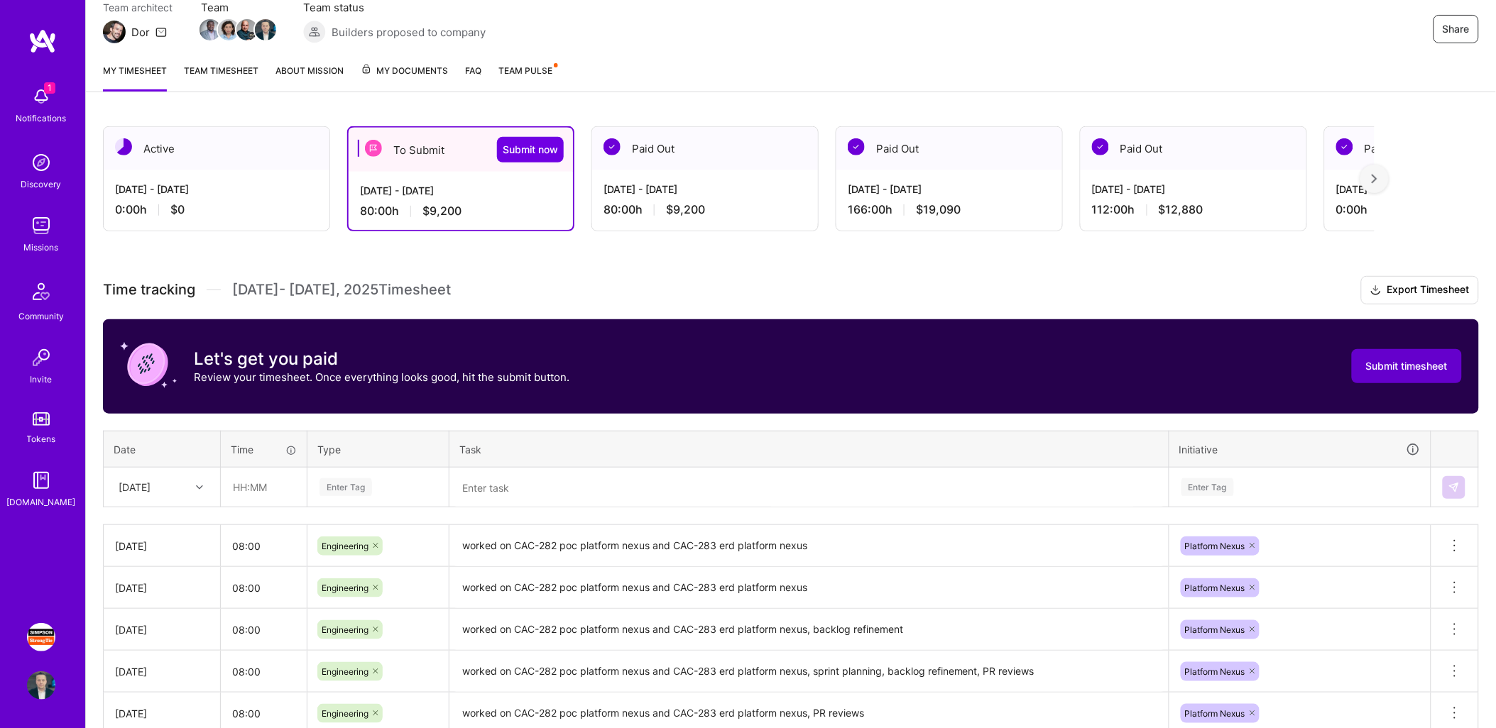
type textarea "worked on CAC-307 erd for account management UI, backlog refinement, sprint pla…"
click at [1389, 363] on span "Submit timesheet" at bounding box center [1407, 366] width 82 height 14
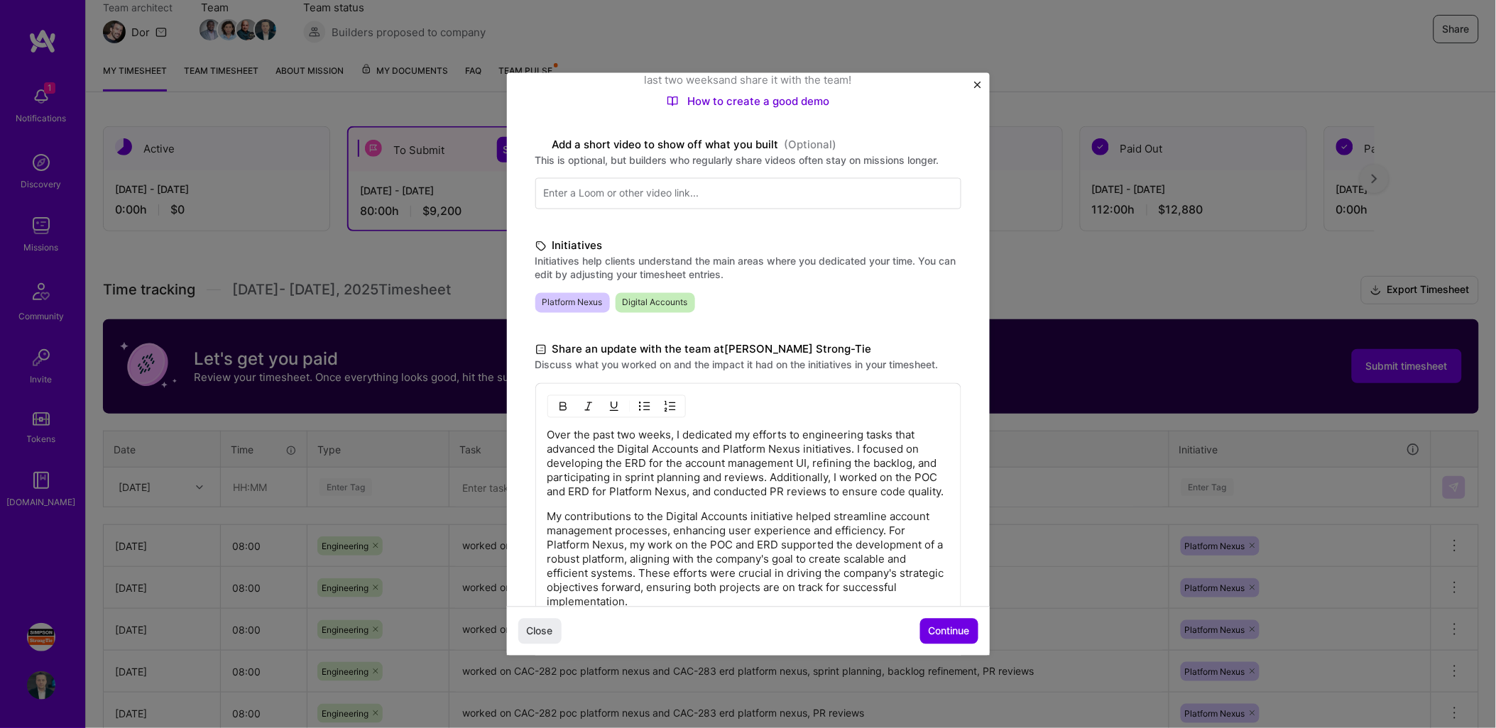
scroll to position [295, 0]
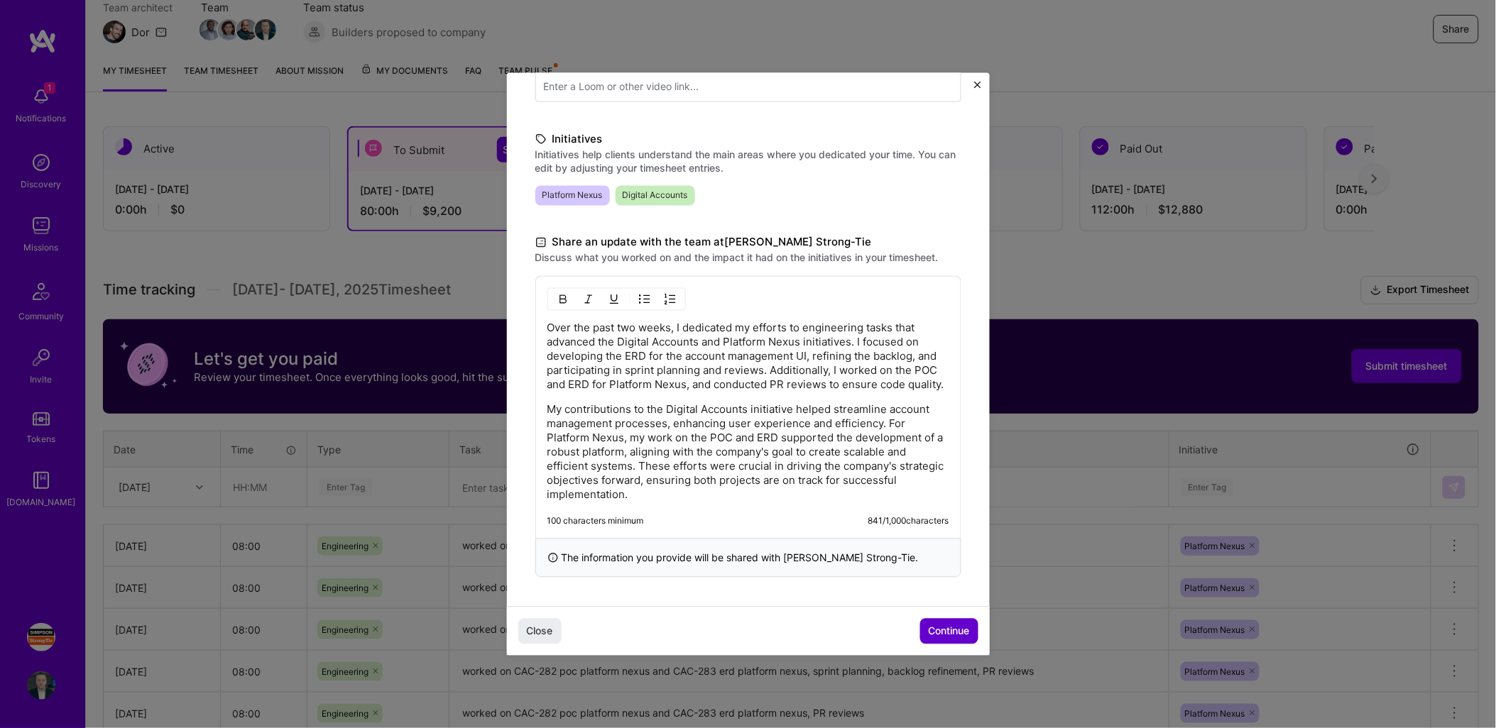
click at [943, 630] on span "Continue" at bounding box center [949, 631] width 41 height 14
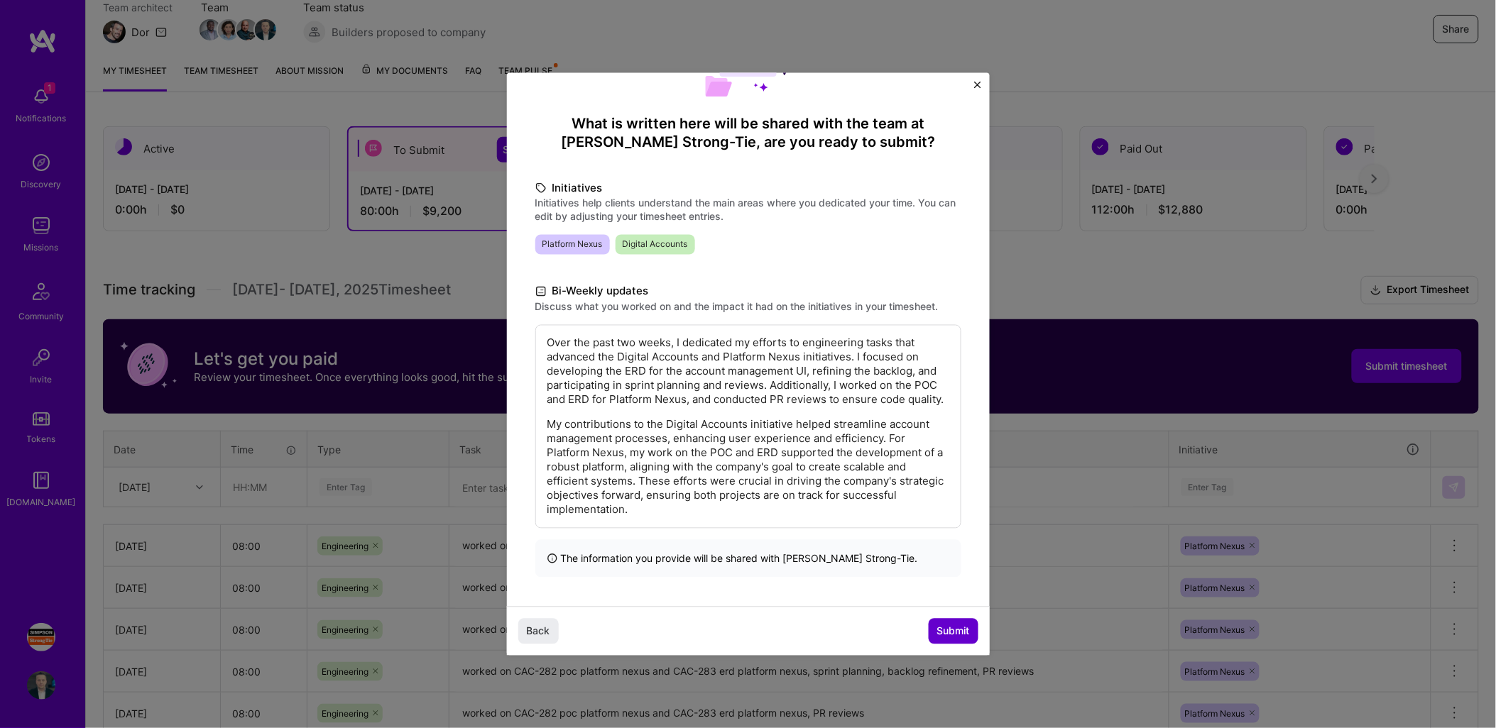
scroll to position [104, 0]
click at [943, 630] on span "Submit" at bounding box center [953, 631] width 33 height 14
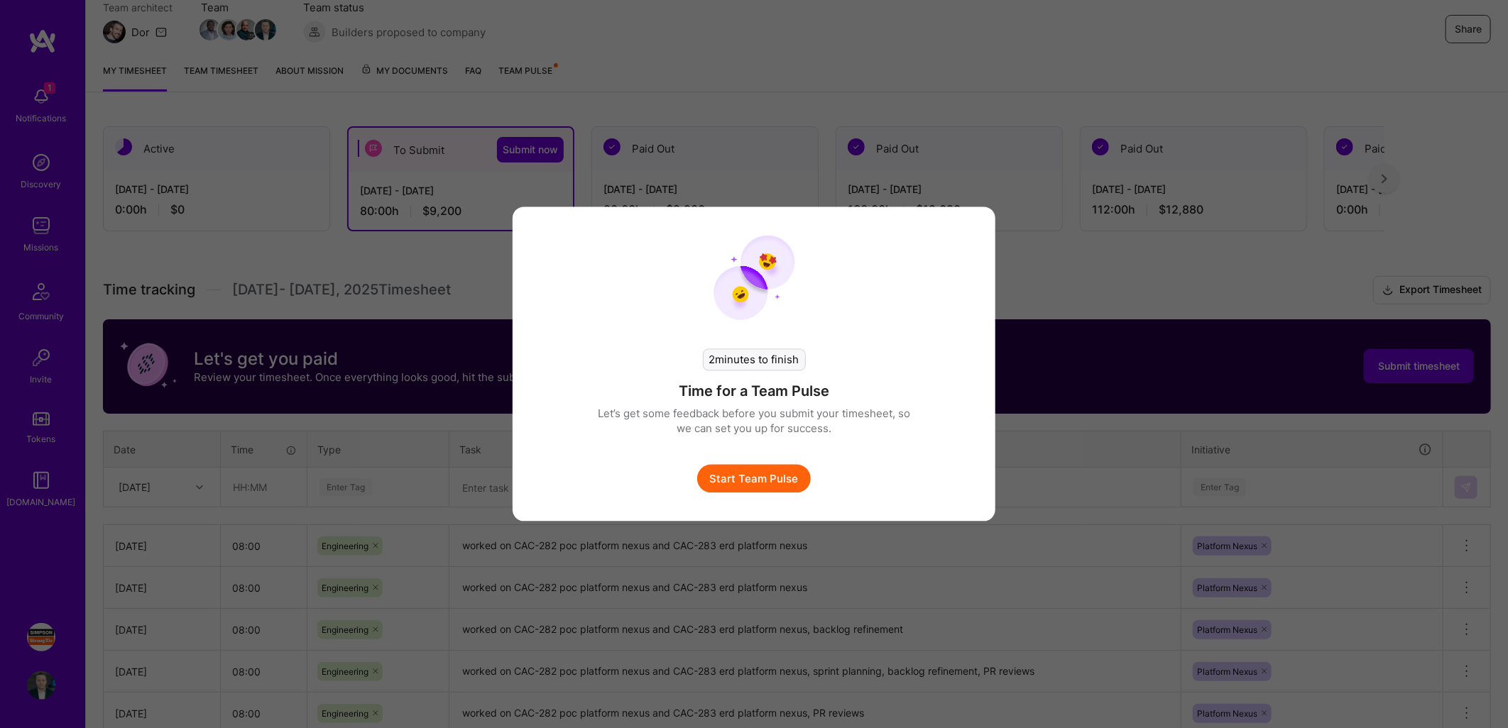
click at [777, 479] on button "Start Team Pulse" at bounding box center [754, 479] width 114 height 28
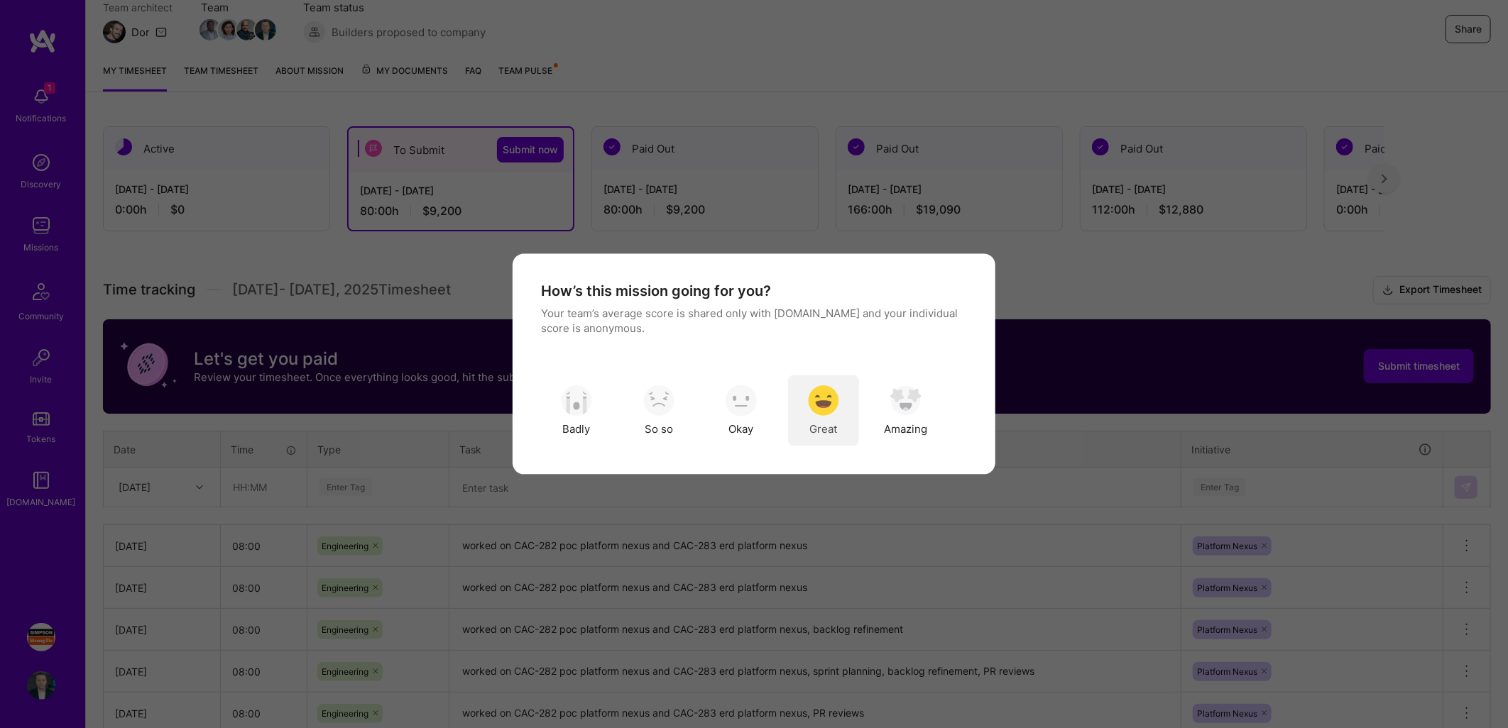
click at [817, 409] on img "modal" at bounding box center [823, 400] width 31 height 31
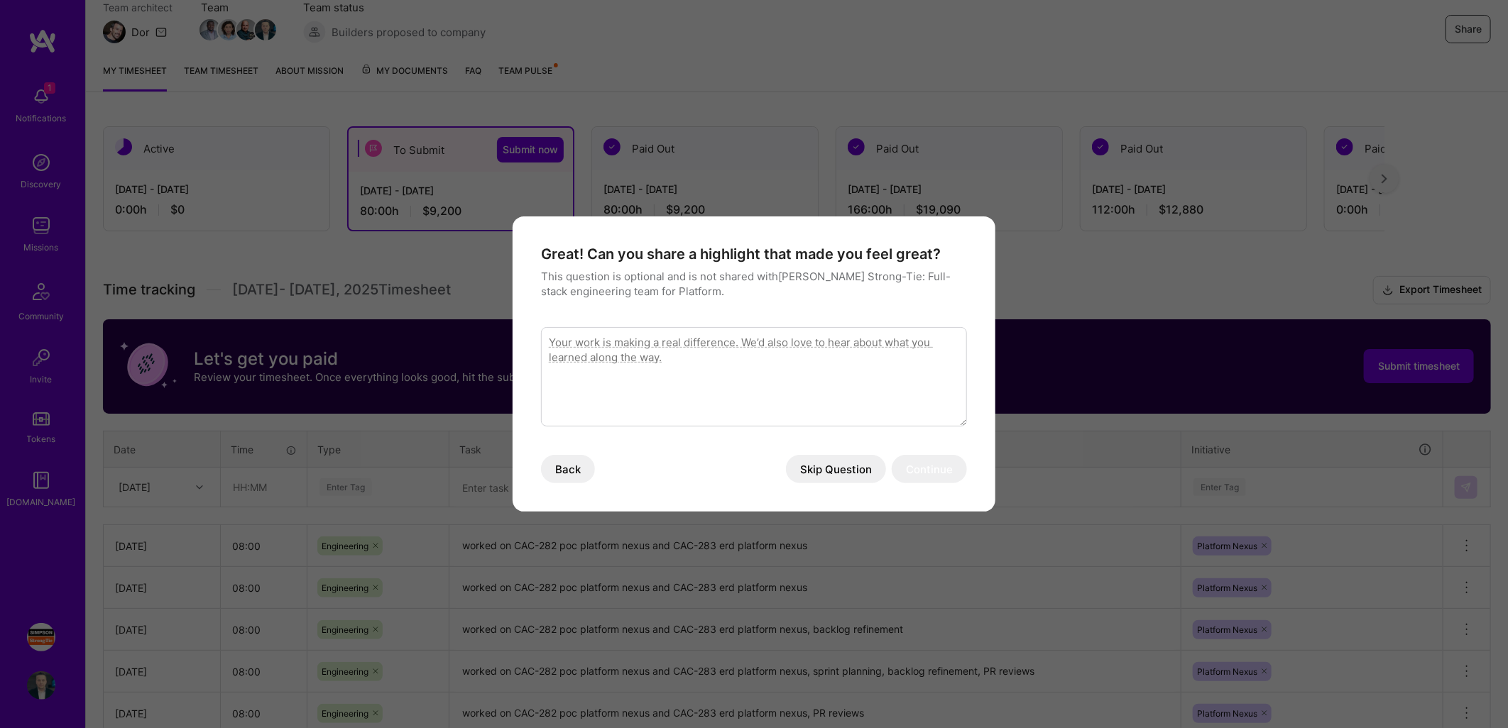
click at [831, 472] on button "Skip Question" at bounding box center [836, 469] width 100 height 28
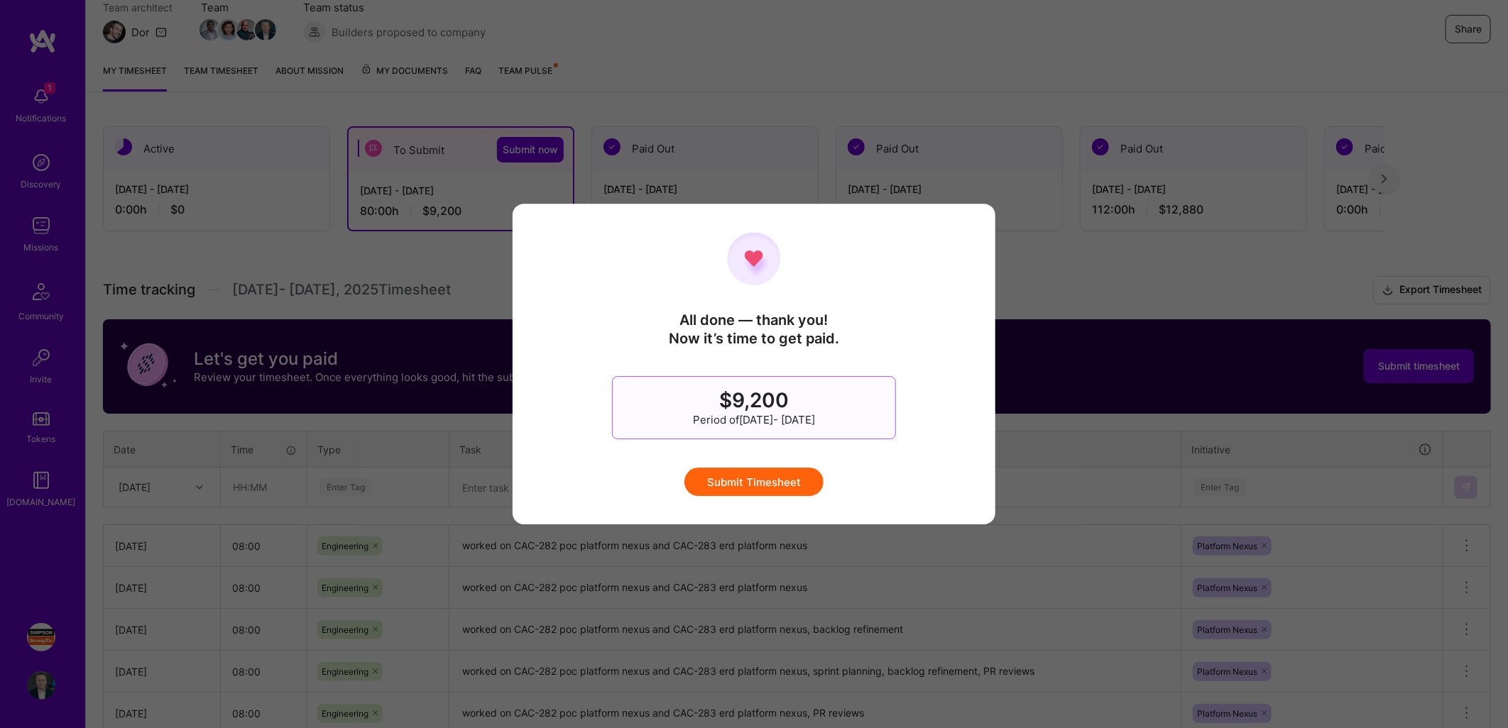
click at [763, 481] on button "Submit Timesheet" at bounding box center [753, 482] width 139 height 28
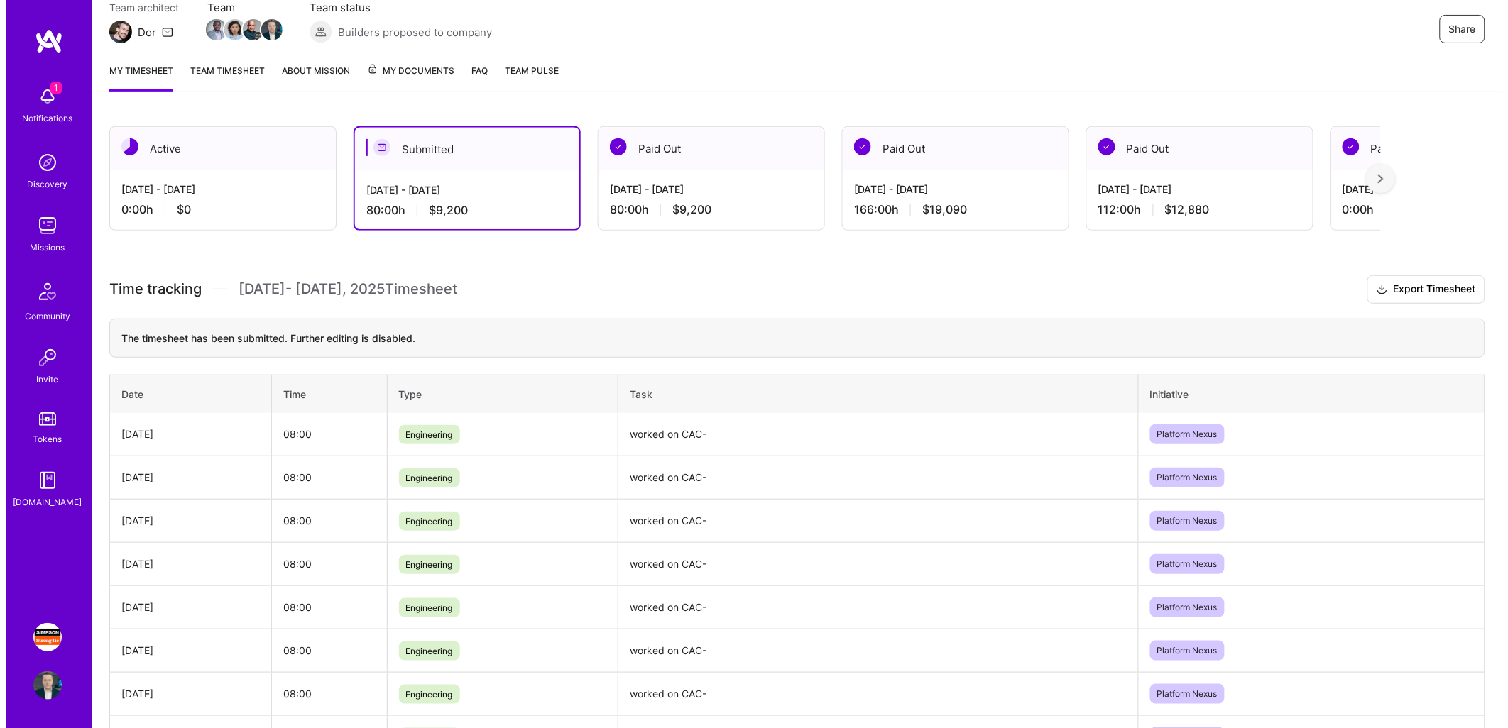
scroll to position [0, 0]
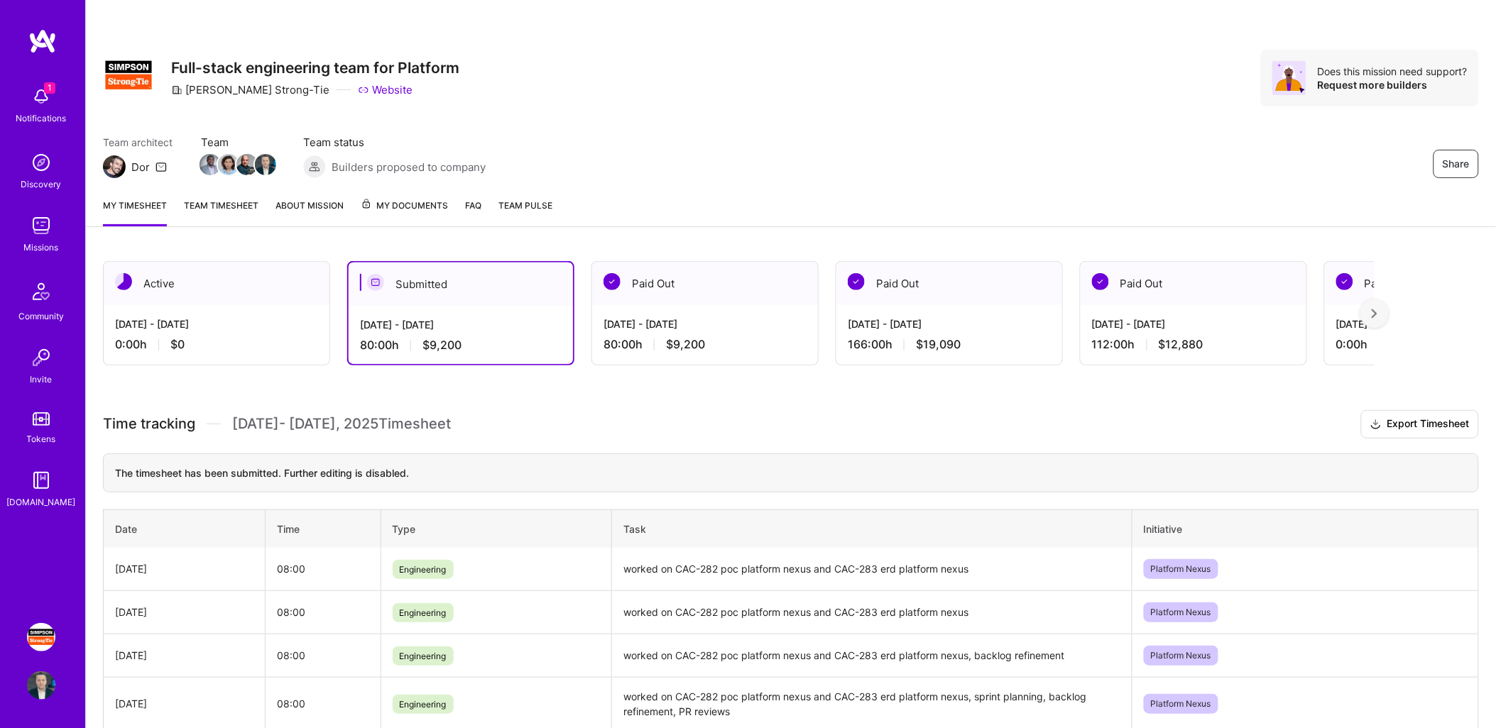
click at [202, 266] on div "Active" at bounding box center [217, 283] width 226 height 43
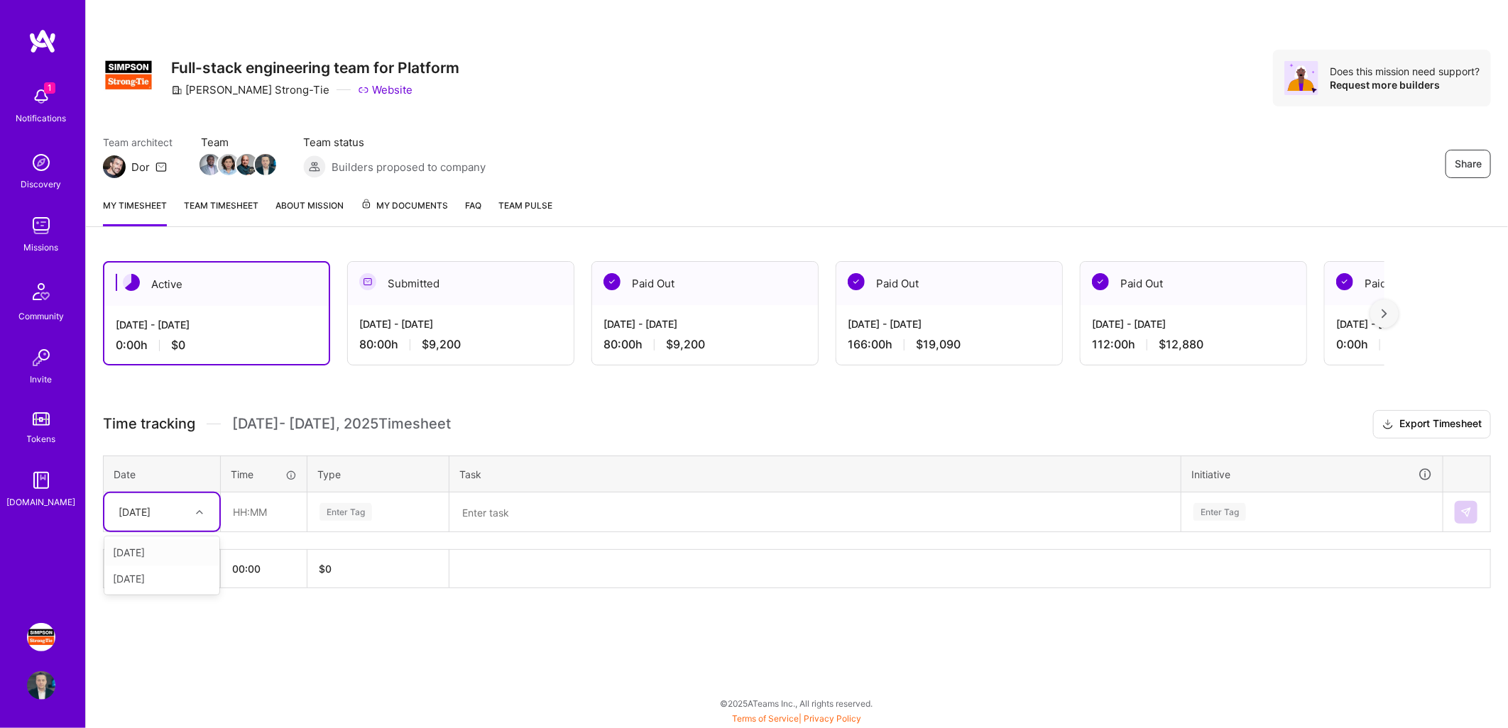
click at [202, 512] on icon at bounding box center [199, 512] width 7 height 7
click at [183, 554] on div "[DATE]" at bounding box center [161, 553] width 115 height 26
click at [267, 499] on input "text" at bounding box center [263, 512] width 84 height 38
type input "08:00"
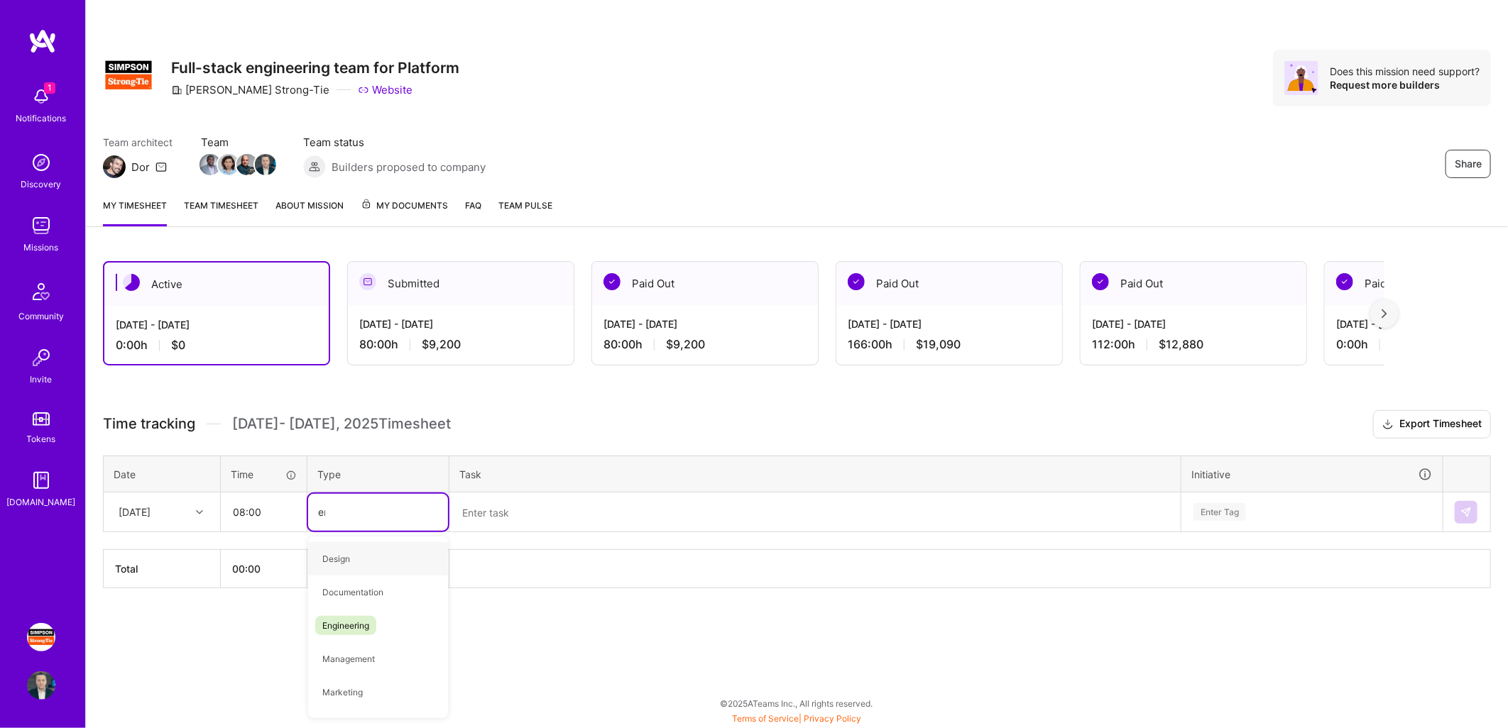
type input "eng"
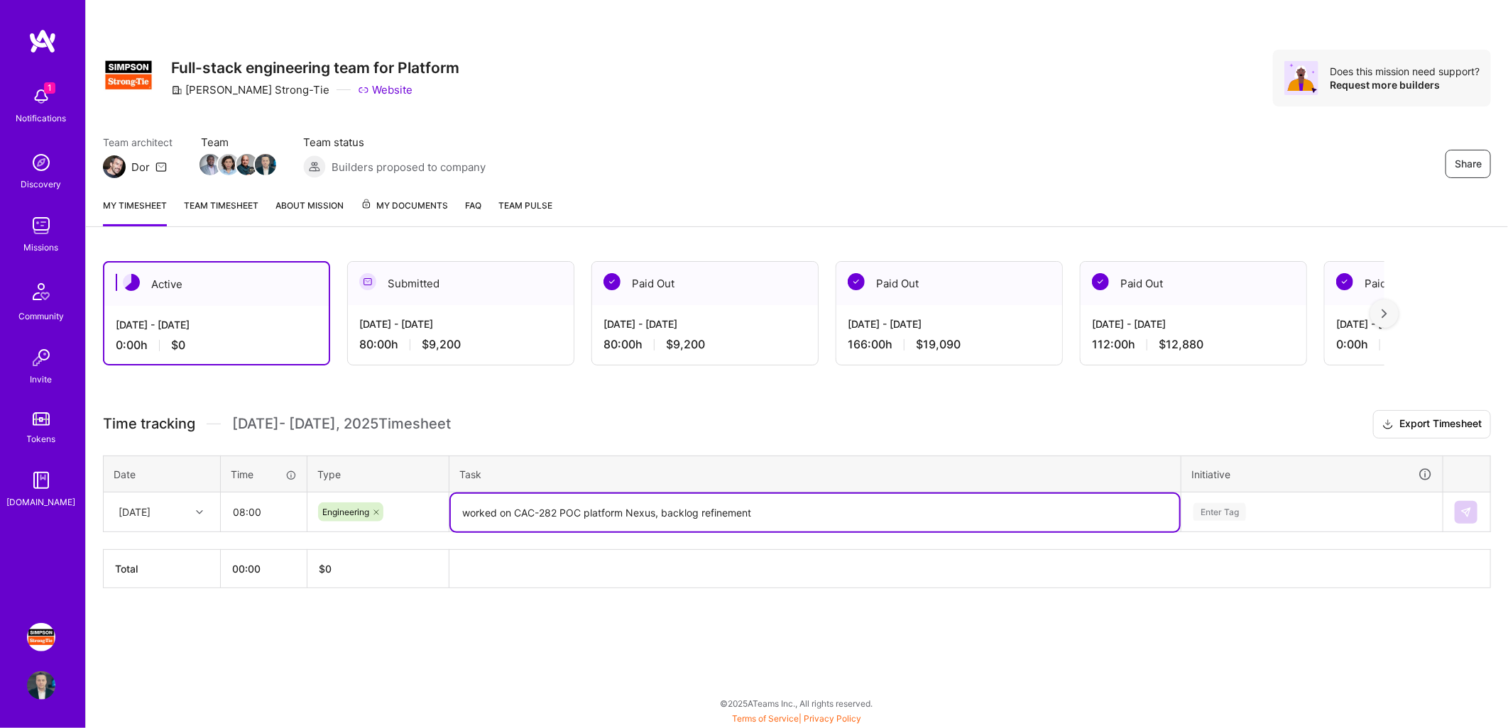
type textarea "worked on CAC-282 POC platform Nexus, backlog refinement"
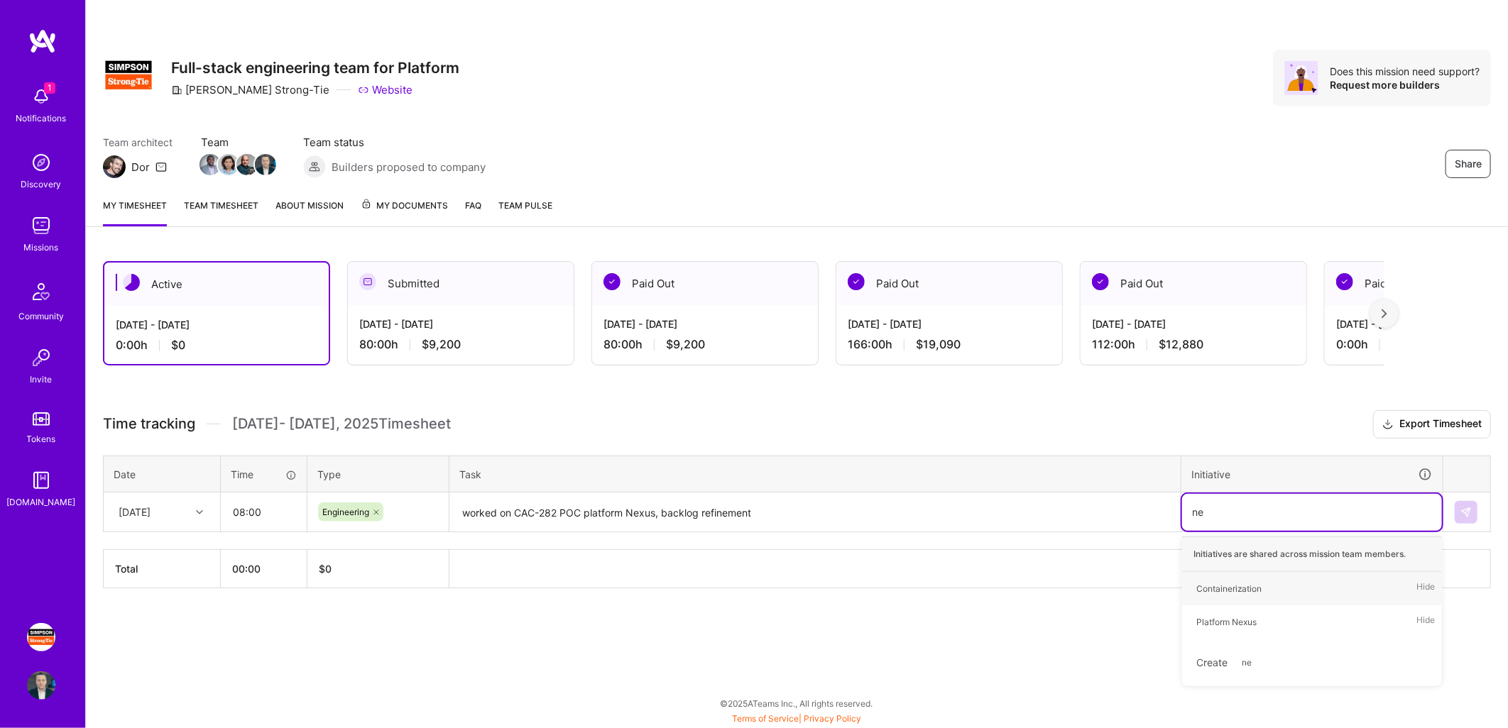
type input "nex"
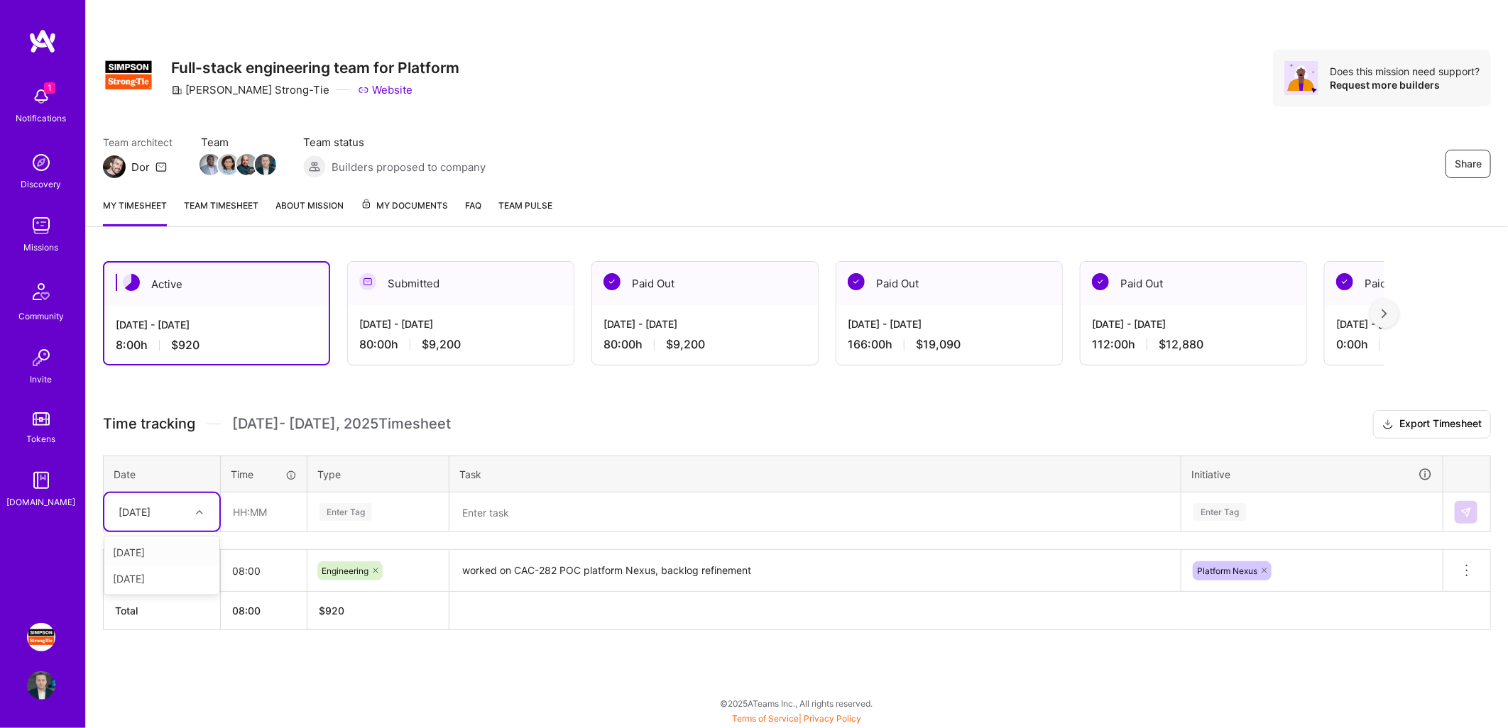
click at [203, 508] on div at bounding box center [201, 512] width 22 height 18
click at [179, 554] on div "[DATE]" at bounding box center [161, 553] width 115 height 26
type input "08:00"
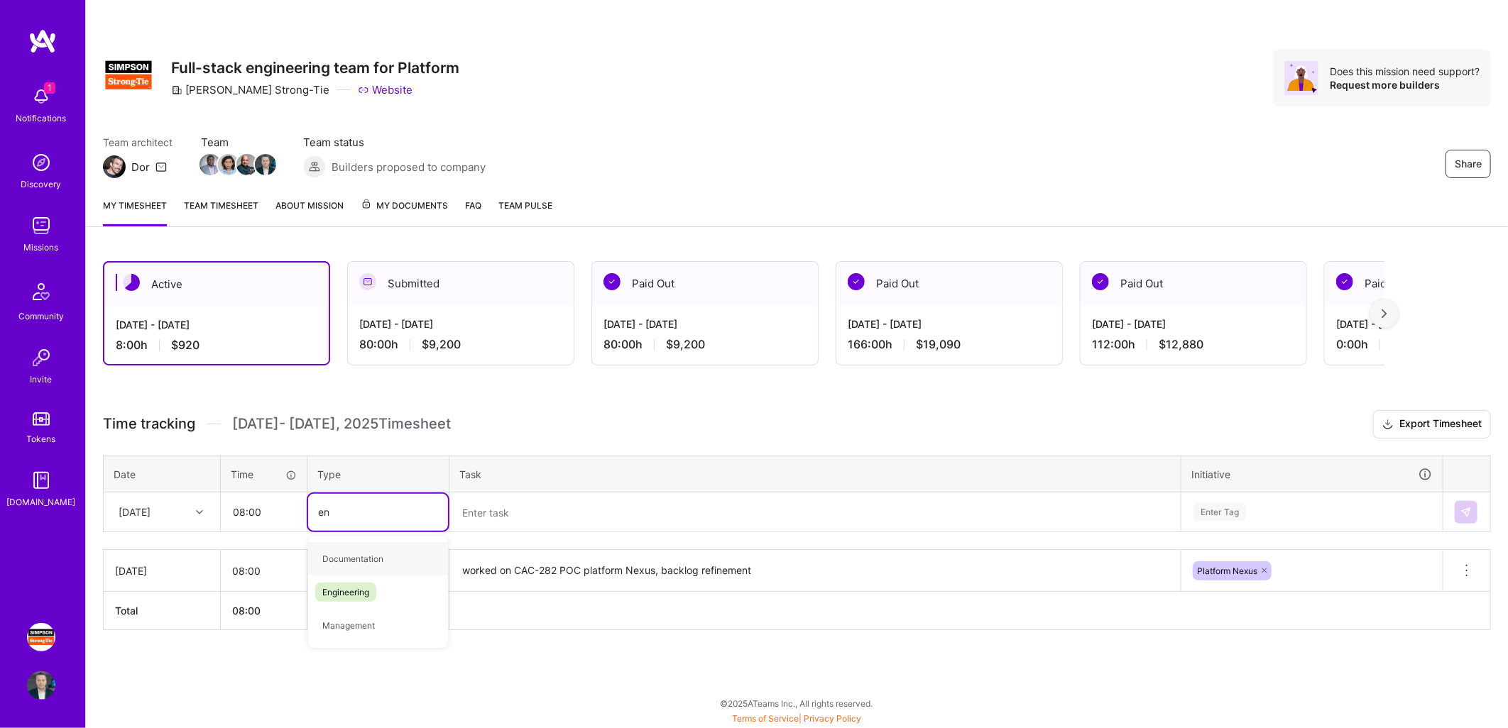
type input "eng"
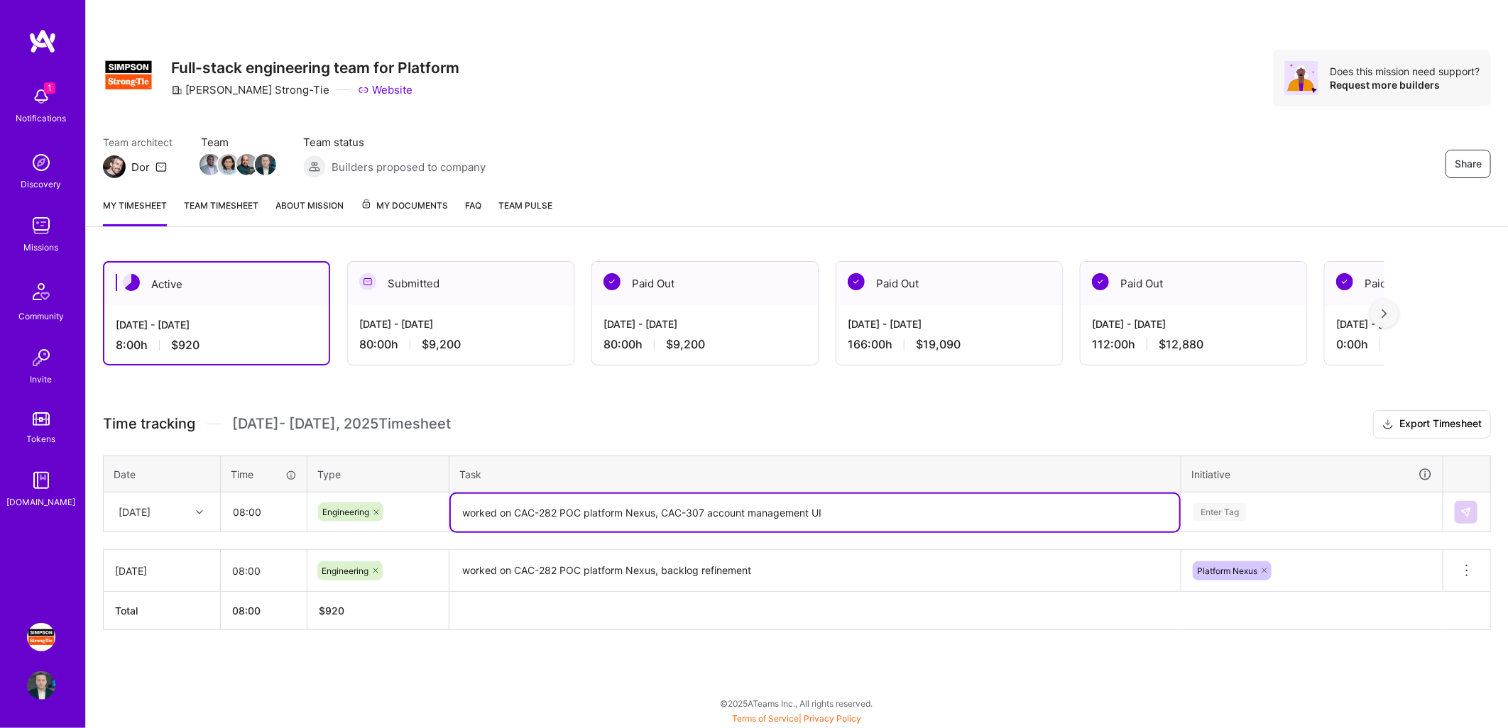
type textarea "worked on CAC-282 POC platform Nexus, CAC-307 account management UI"
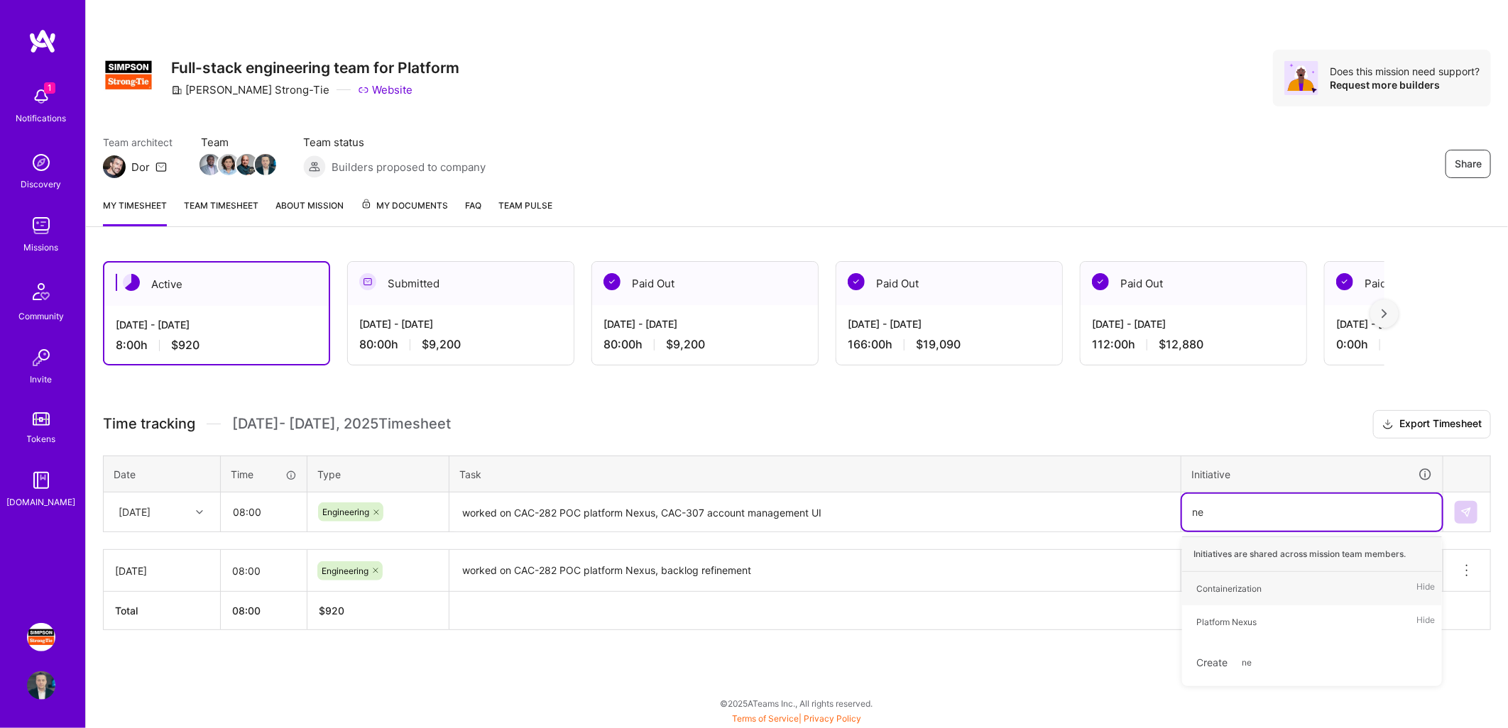
type input "nex"
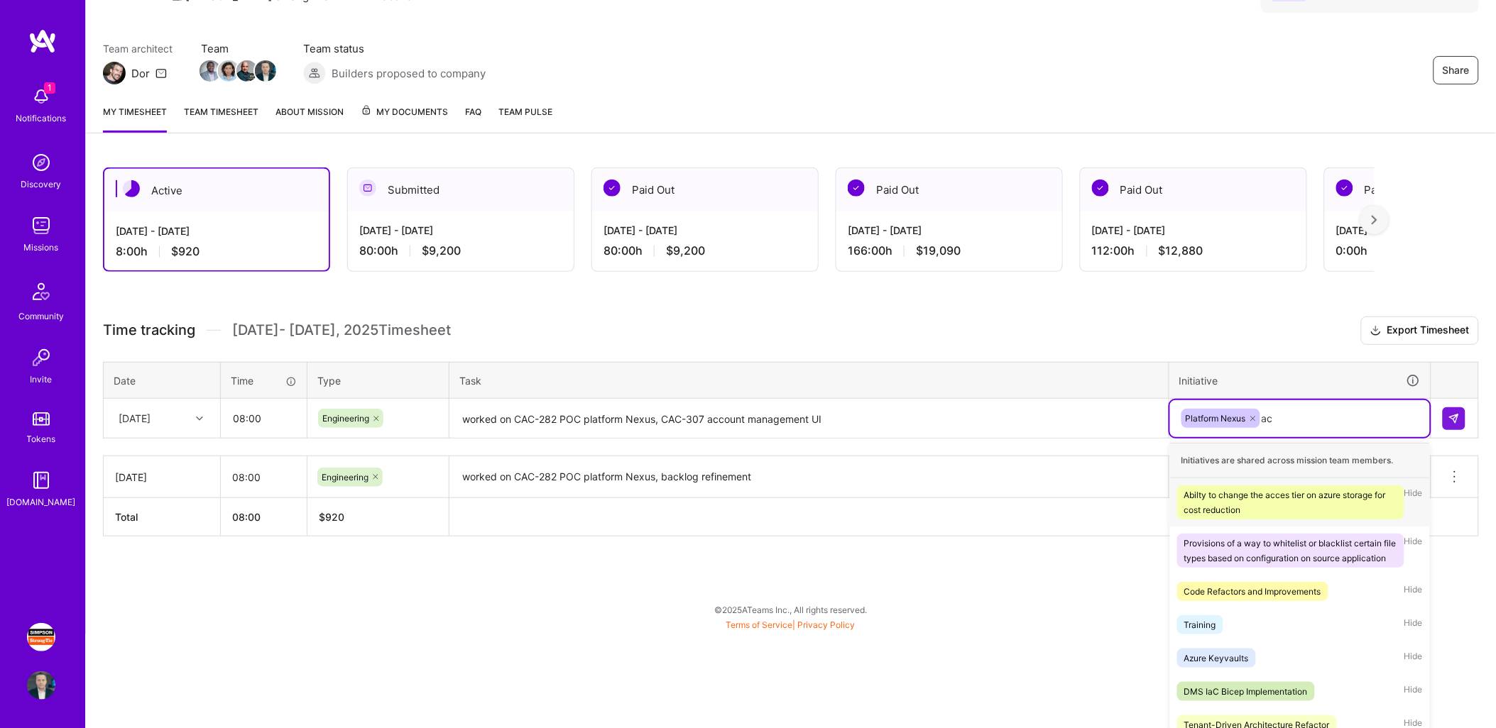
scroll to position [96, 0]
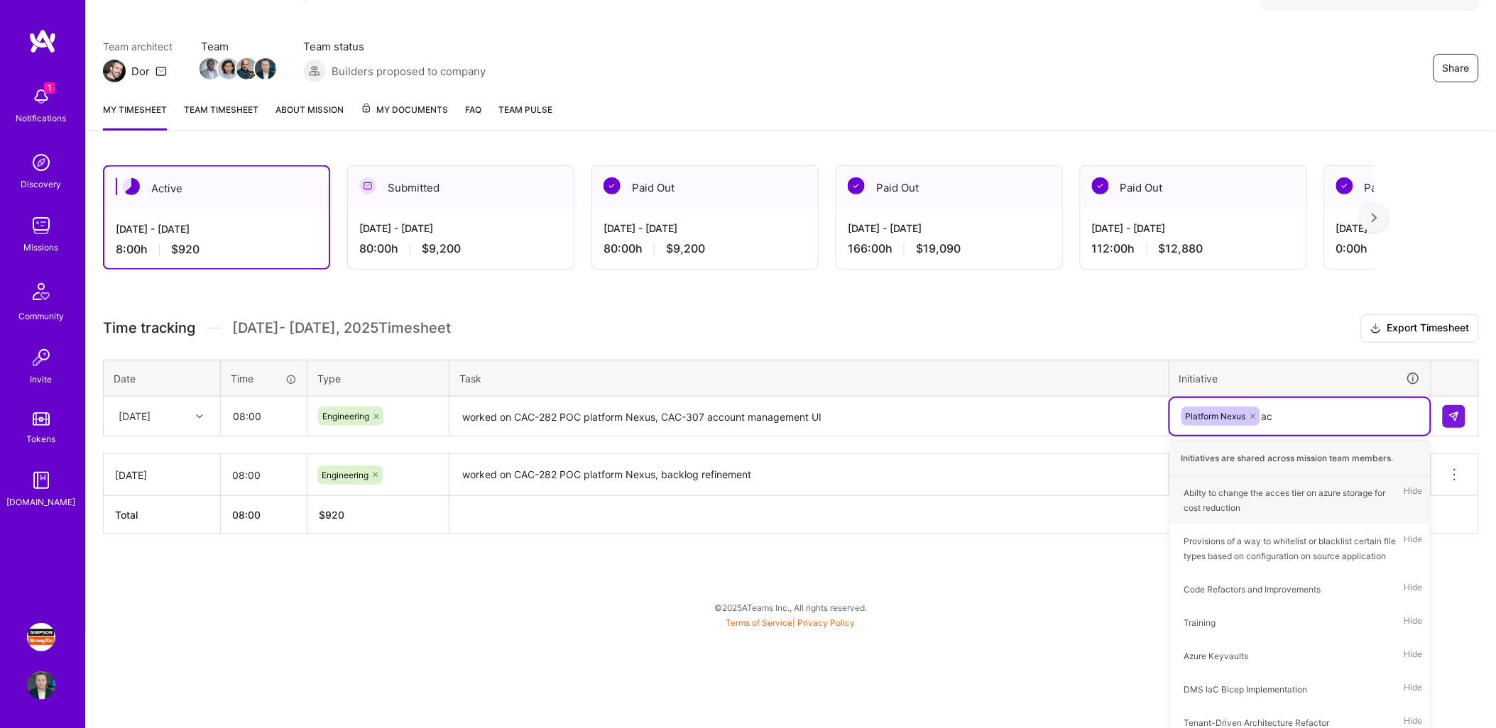
type input "acc"
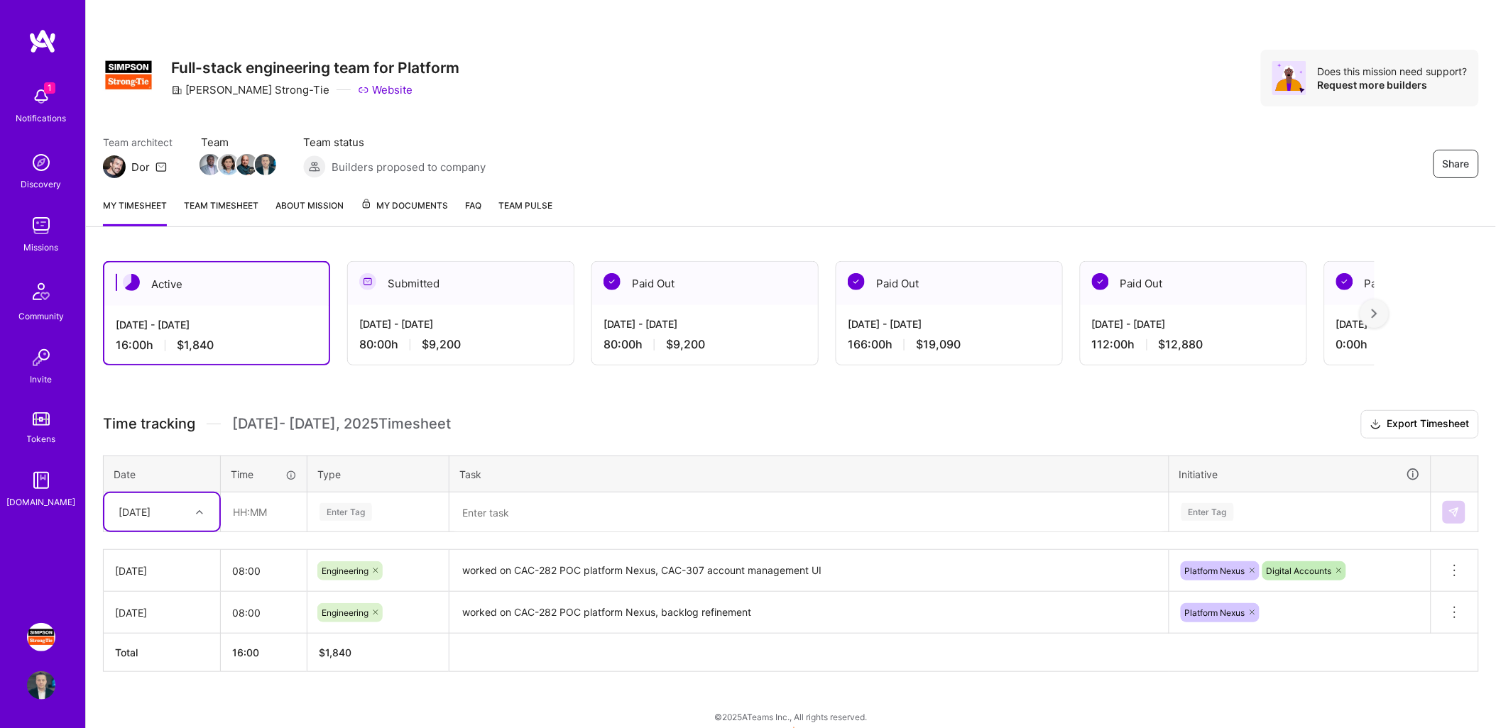
click at [886, 577] on textarea "worked on CAC-282 POC platform Nexus, CAC-307 account management UI" at bounding box center [809, 571] width 716 height 39
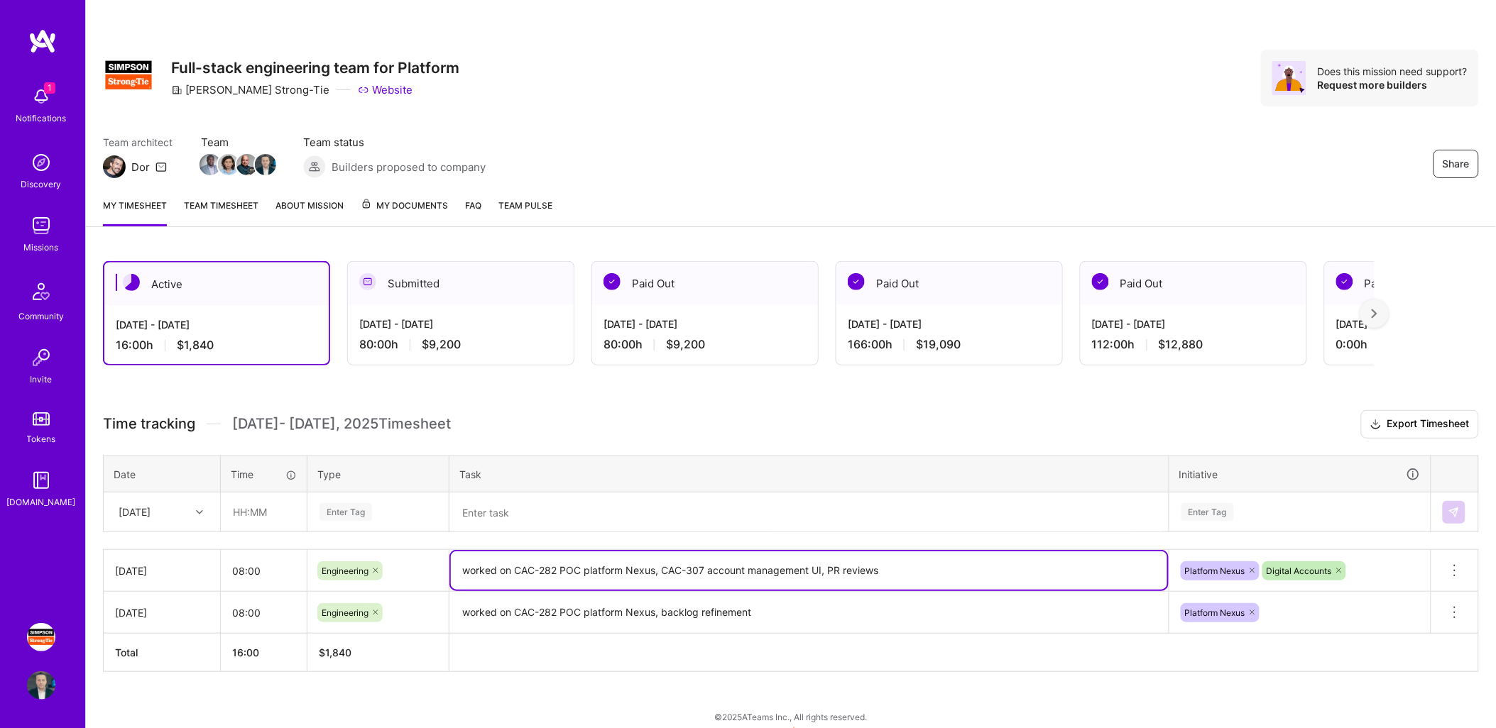
type textarea "worked on CAC-282 POC platform Nexus, CAC-307 account management UI, PR reviews"
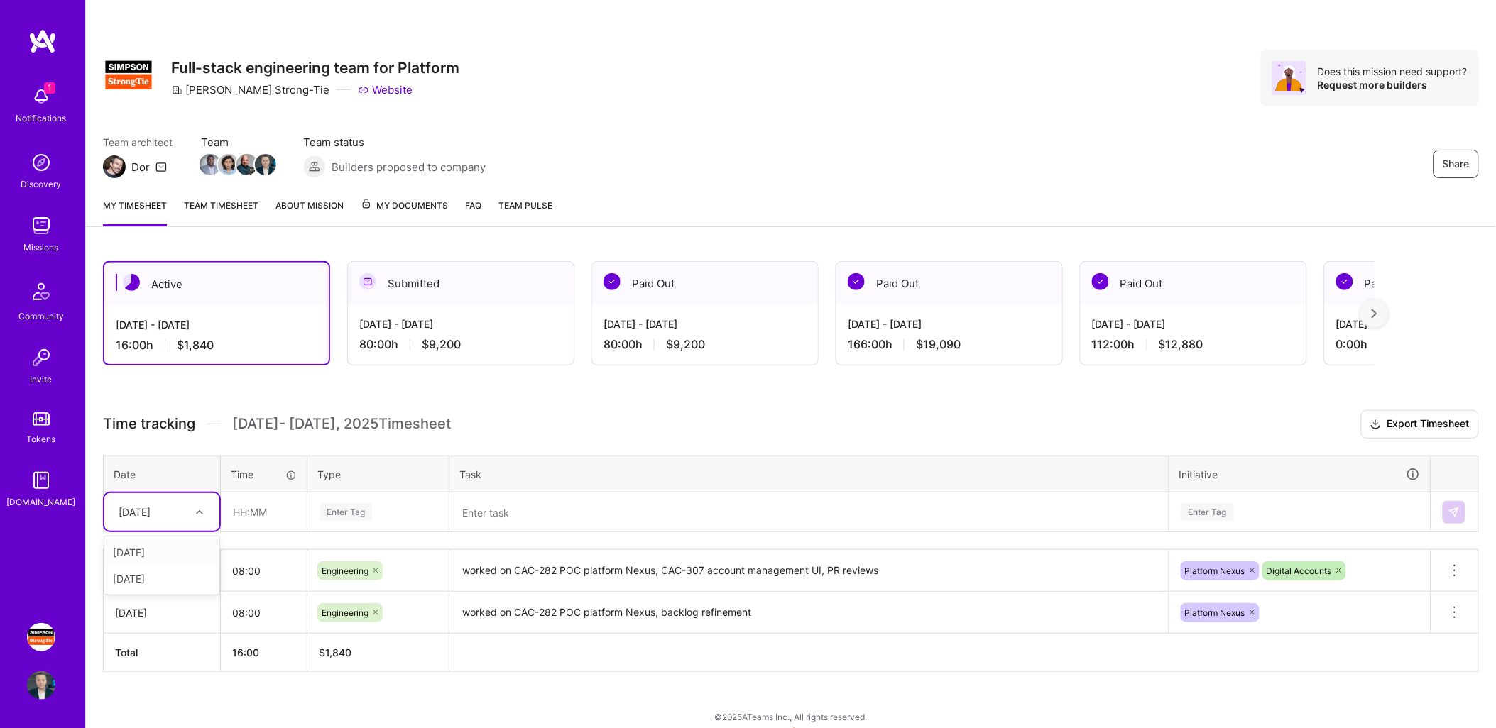
click at [187, 509] on div "[DATE]" at bounding box center [150, 511] width 79 height 23
click at [160, 569] on div "[DATE]" at bounding box center [161, 579] width 115 height 26
click at [264, 505] on input "text" at bounding box center [263, 512] width 84 height 38
type input "08:00"
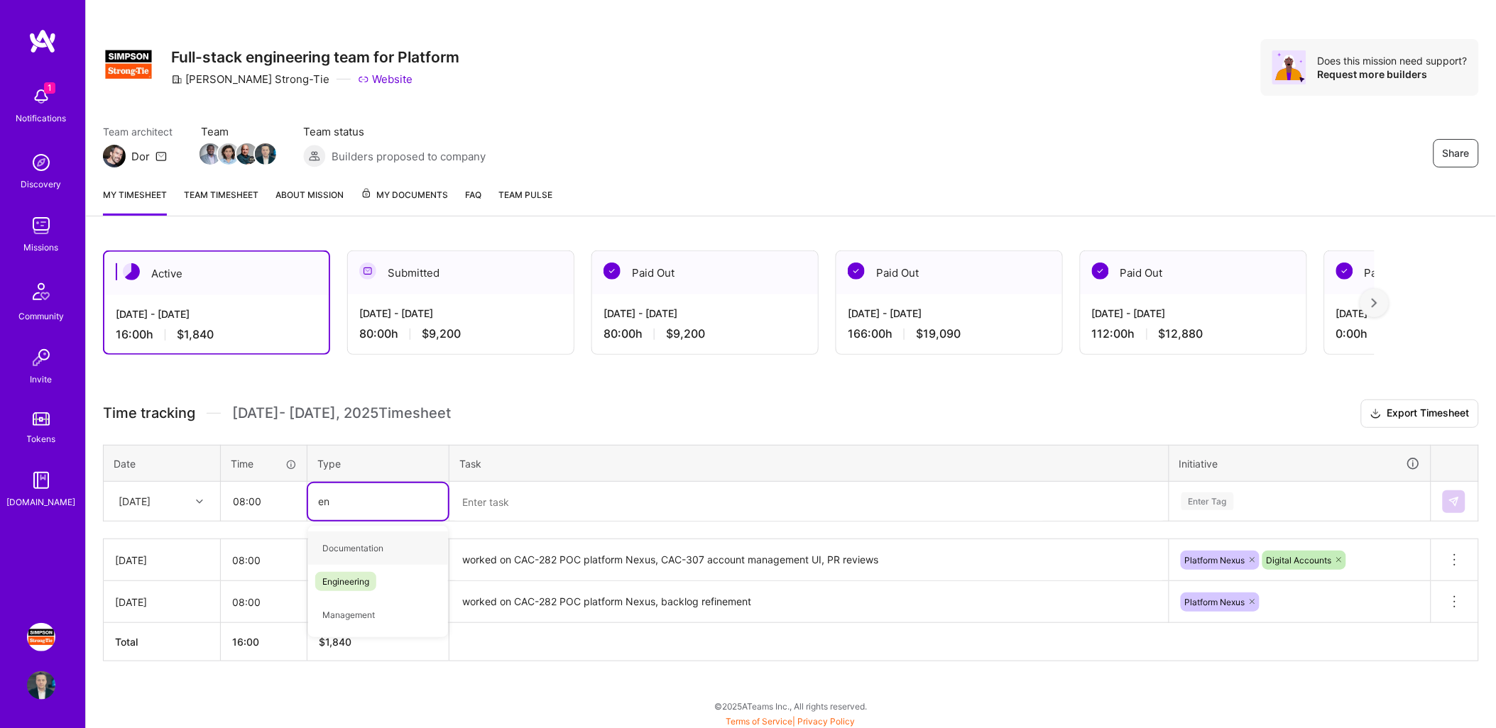
type input "eng"
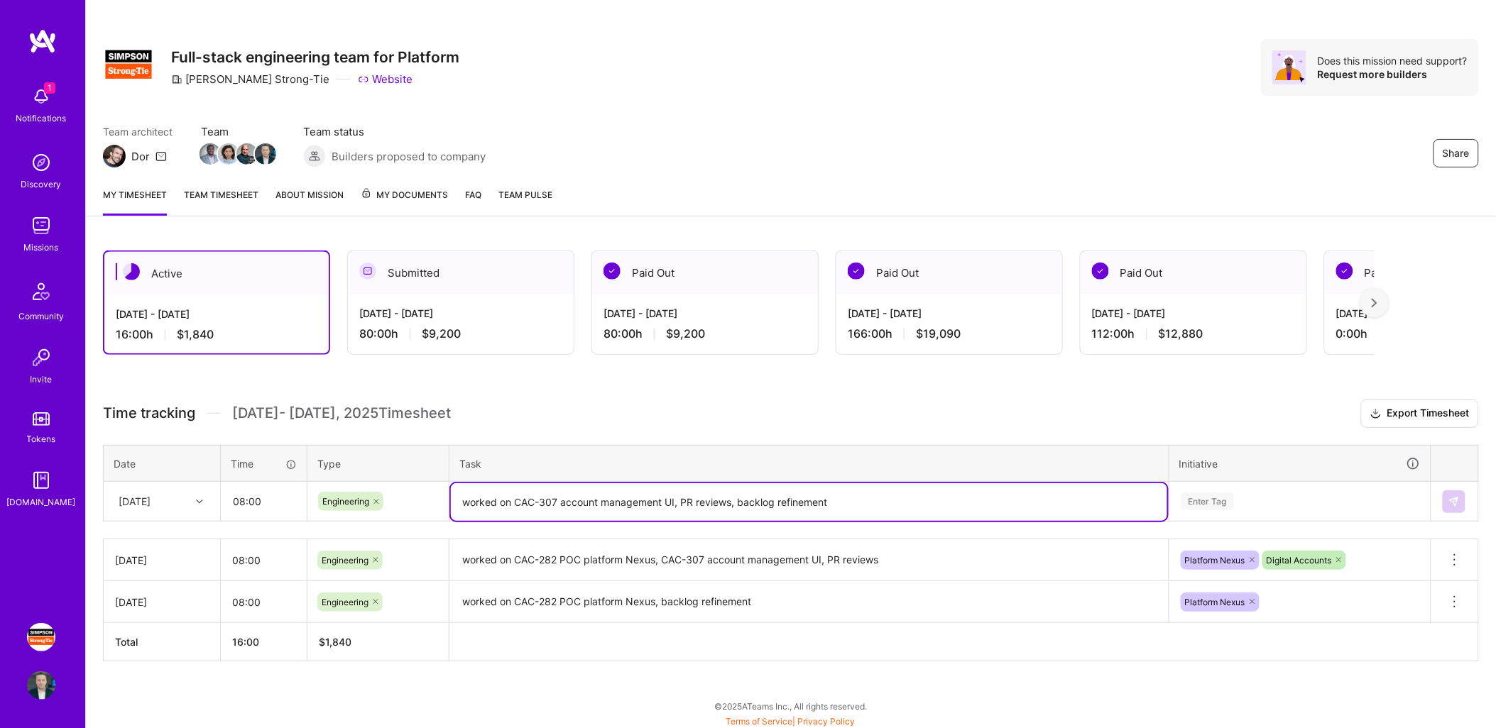
type textarea "worked on CAC-307 account management UI, PR reviews, backlog refinement"
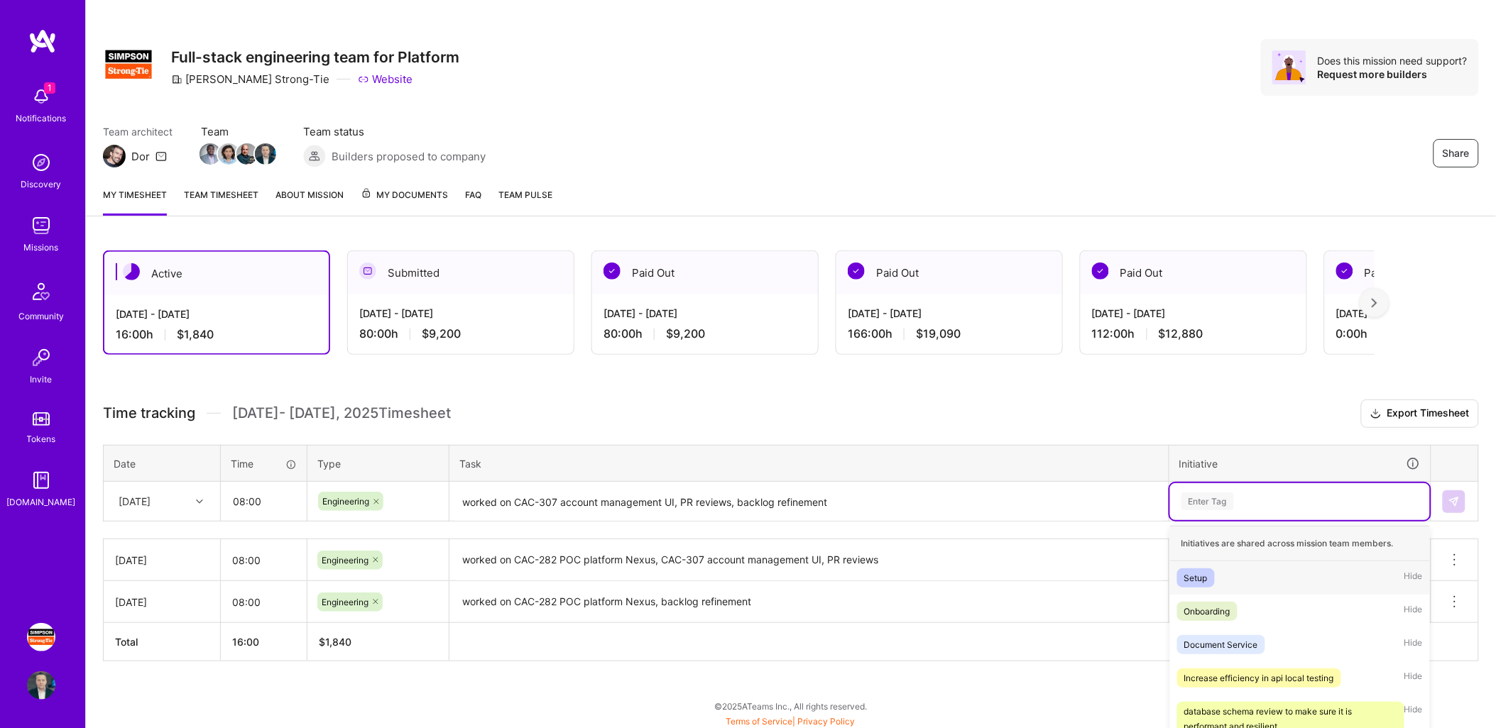
scroll to position [96, 0]
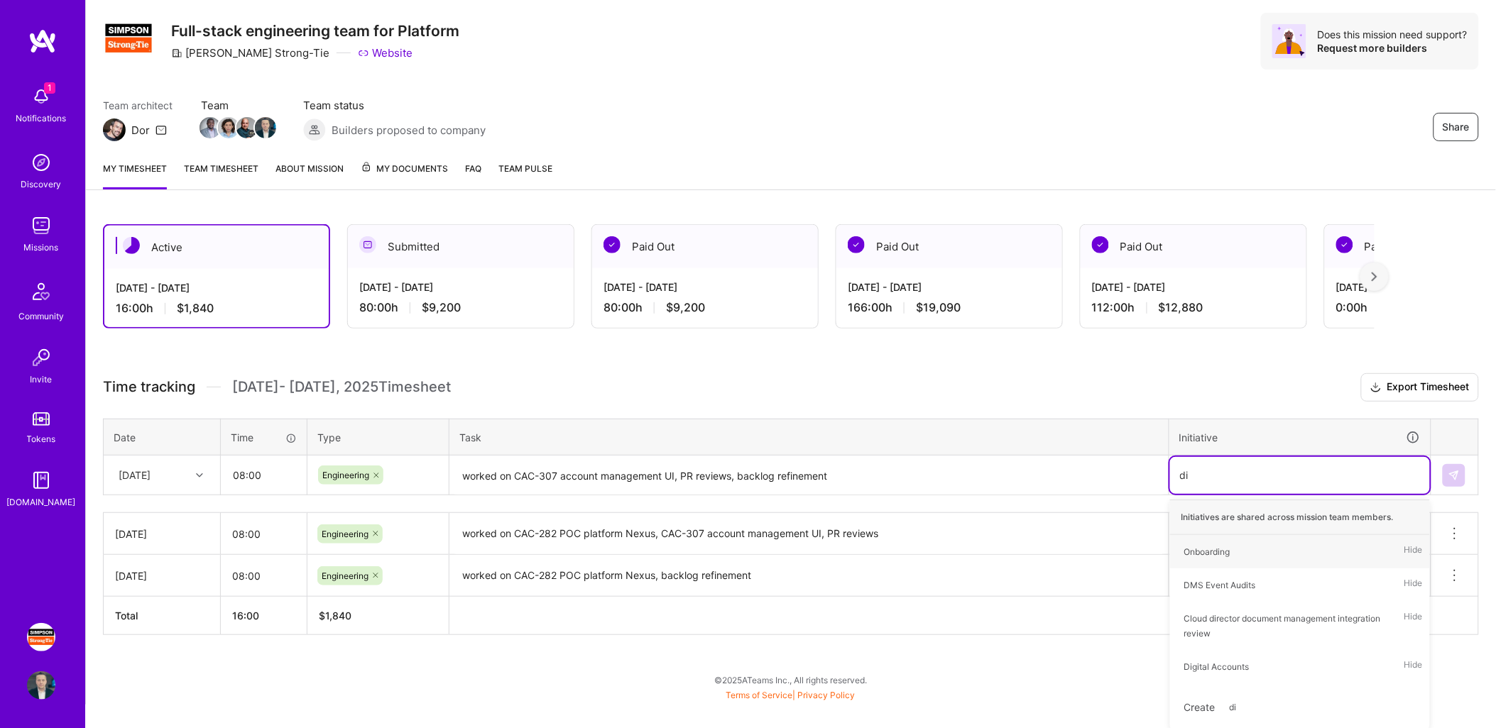
type input "dig"
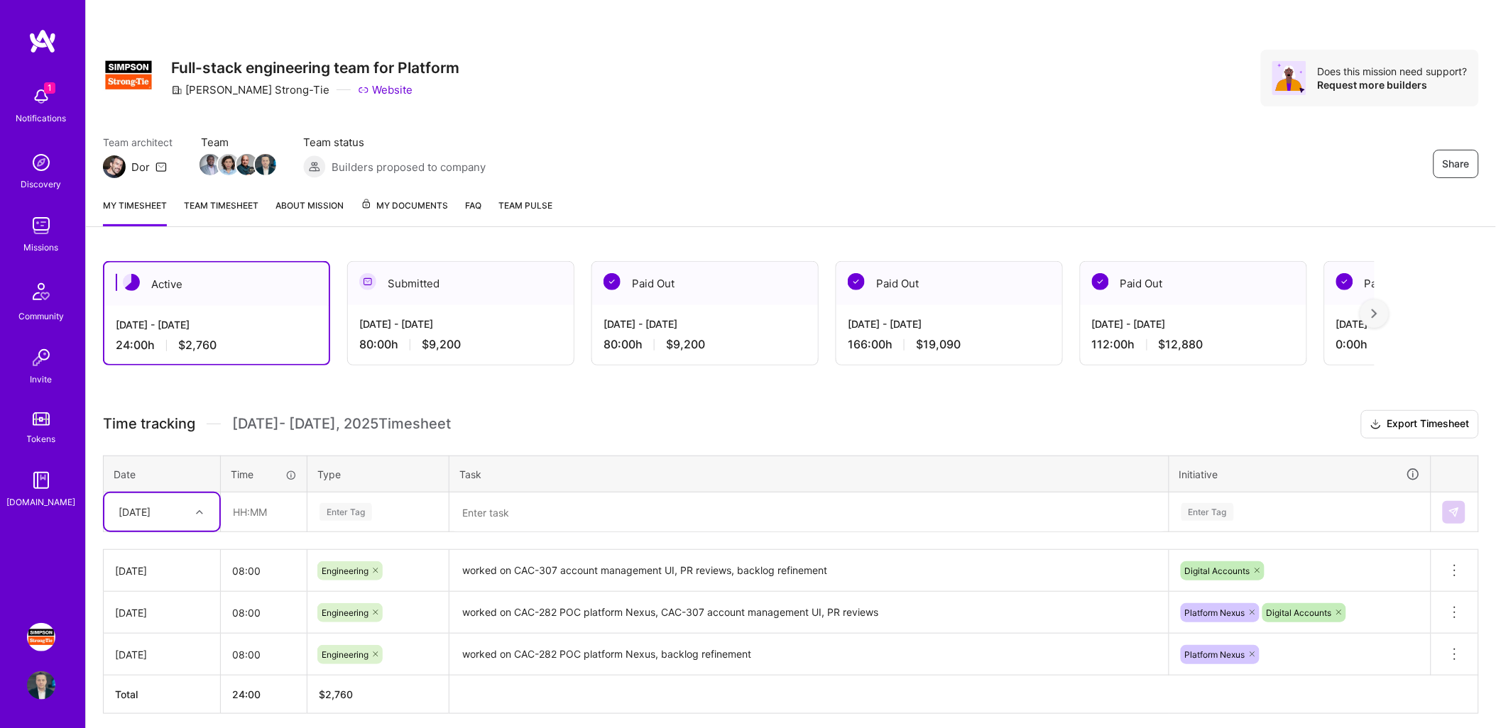
scroll to position [53, 0]
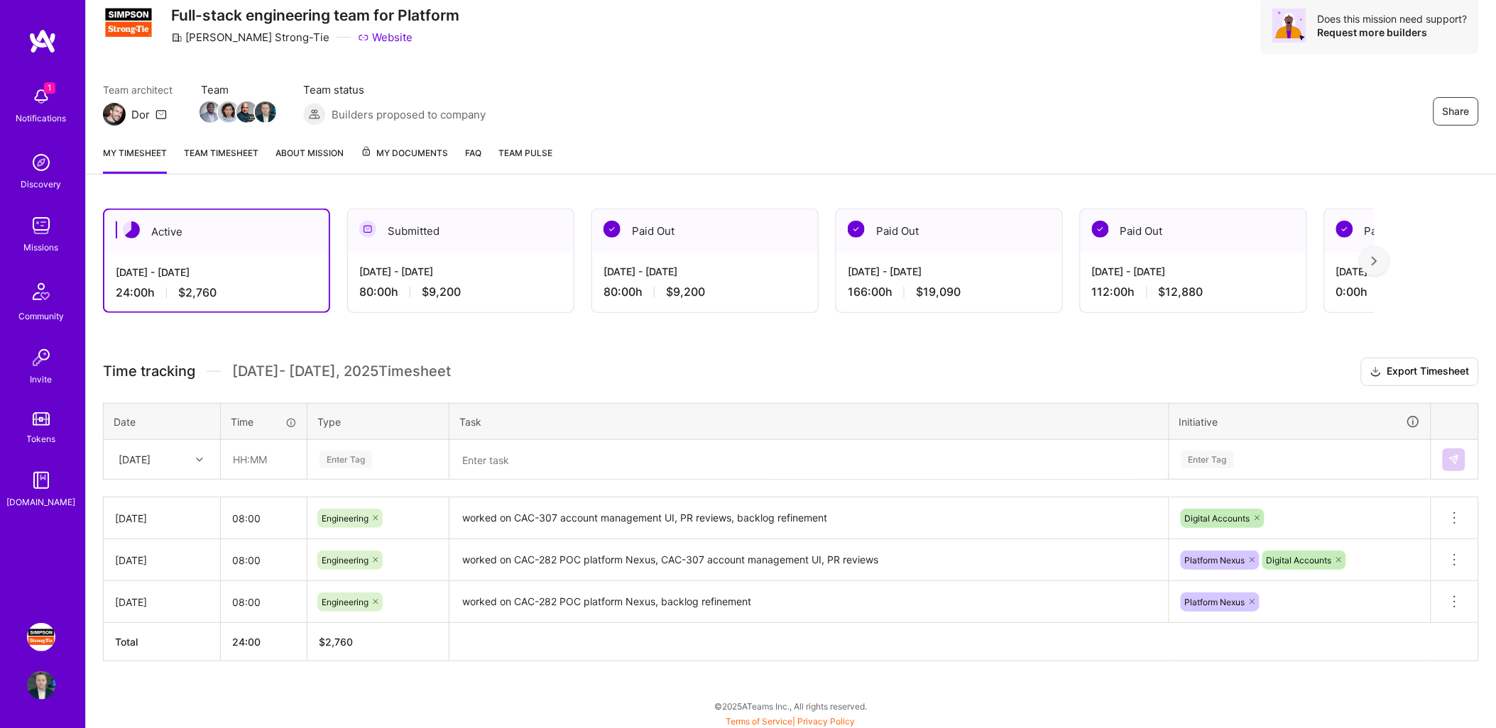
click at [226, 150] on link "Team timesheet" at bounding box center [221, 160] width 75 height 28
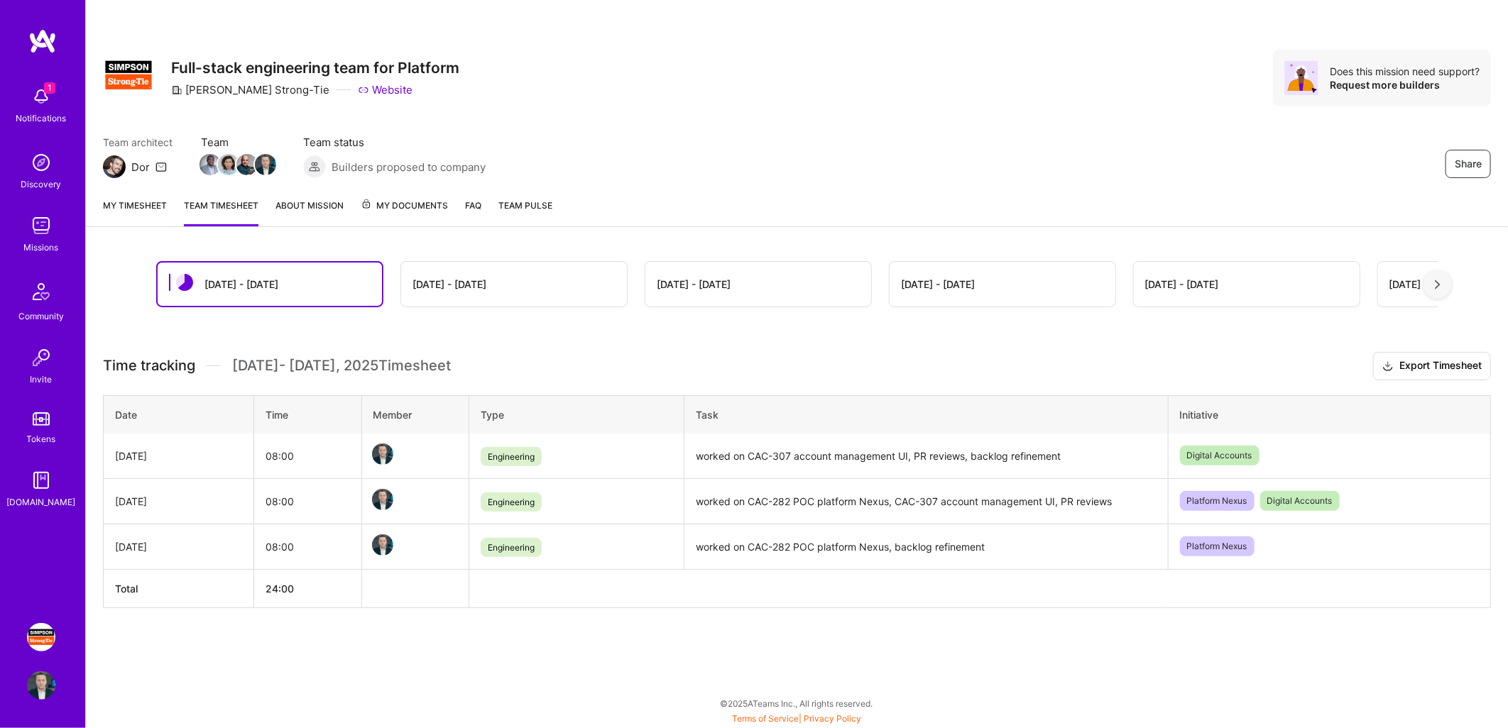
click at [476, 290] on div "[DATE] - [DATE]" at bounding box center [449, 284] width 74 height 15
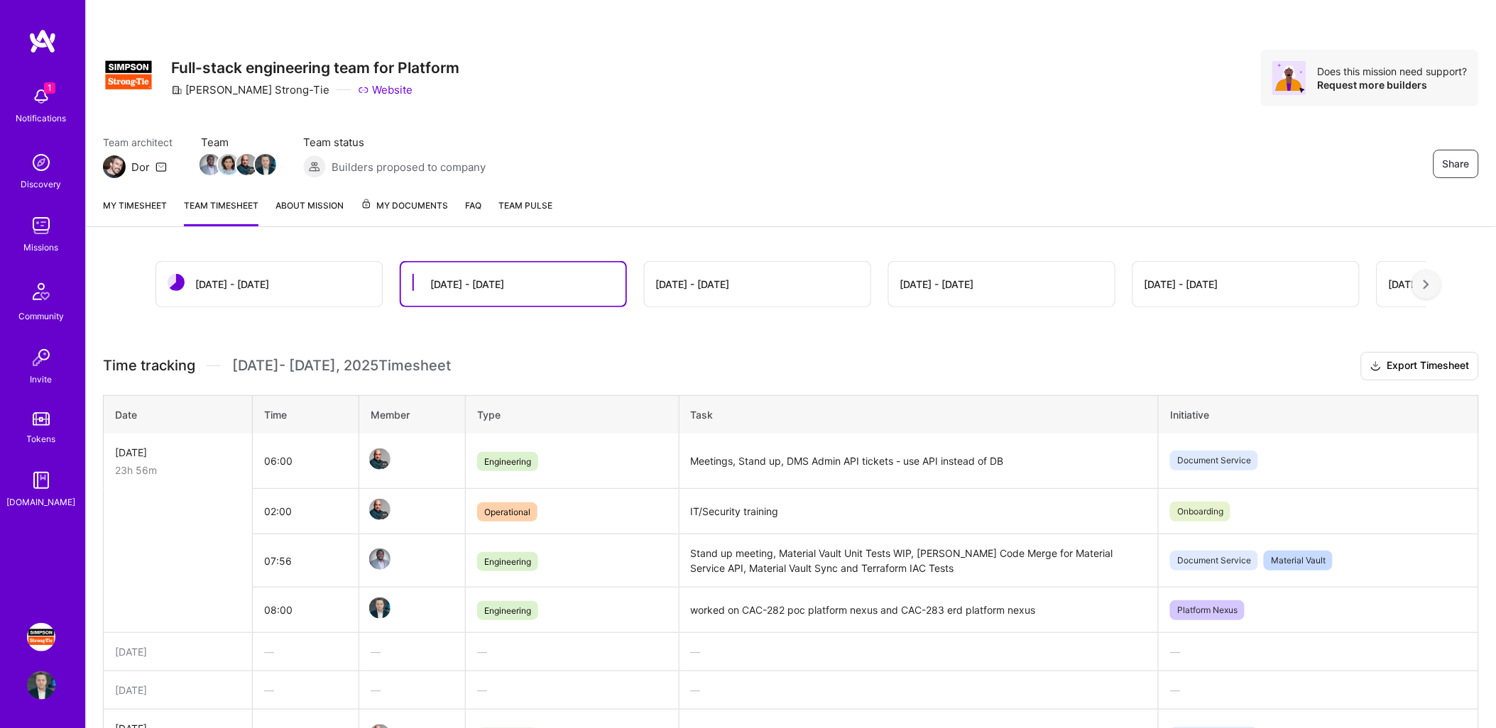
click at [139, 204] on link "My timesheet" at bounding box center [135, 212] width 64 height 28
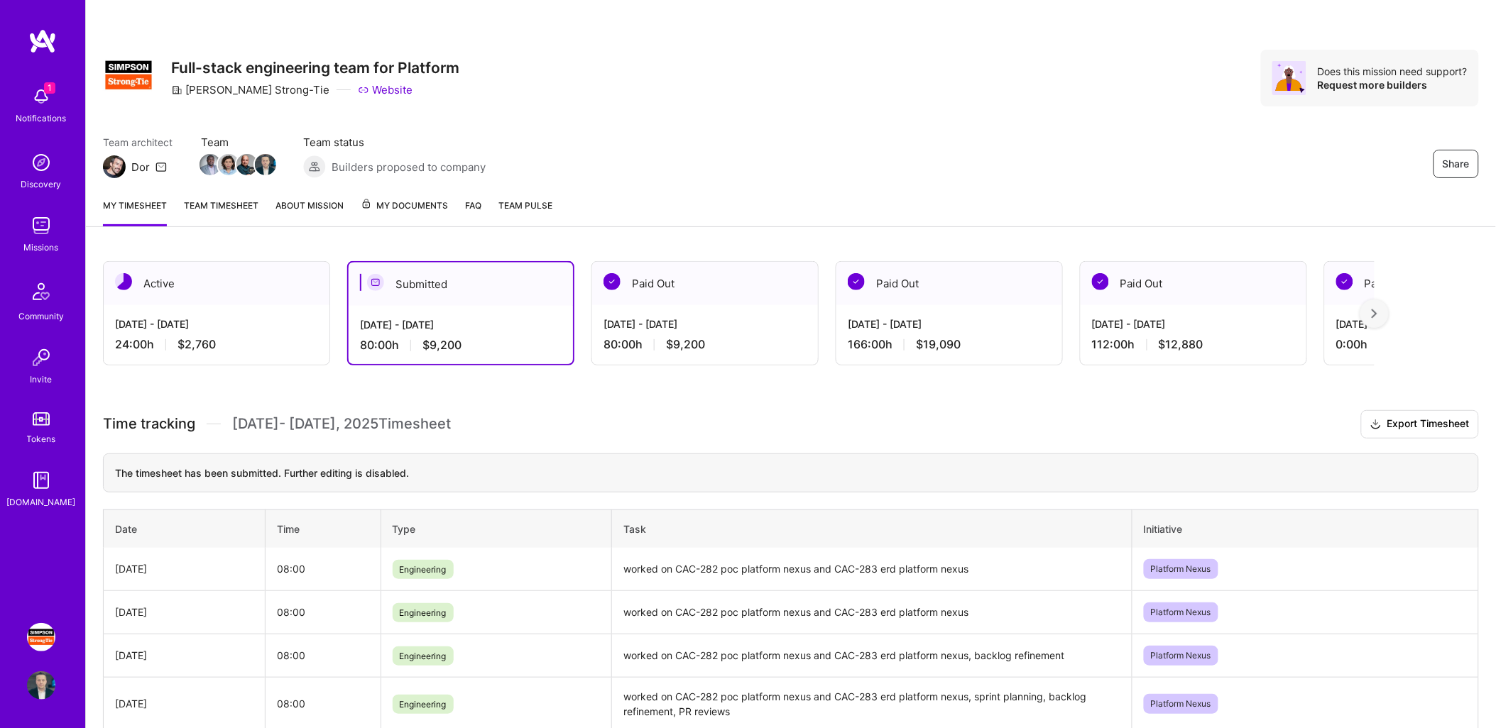
click at [43, 102] on img at bounding box center [41, 96] width 28 height 28
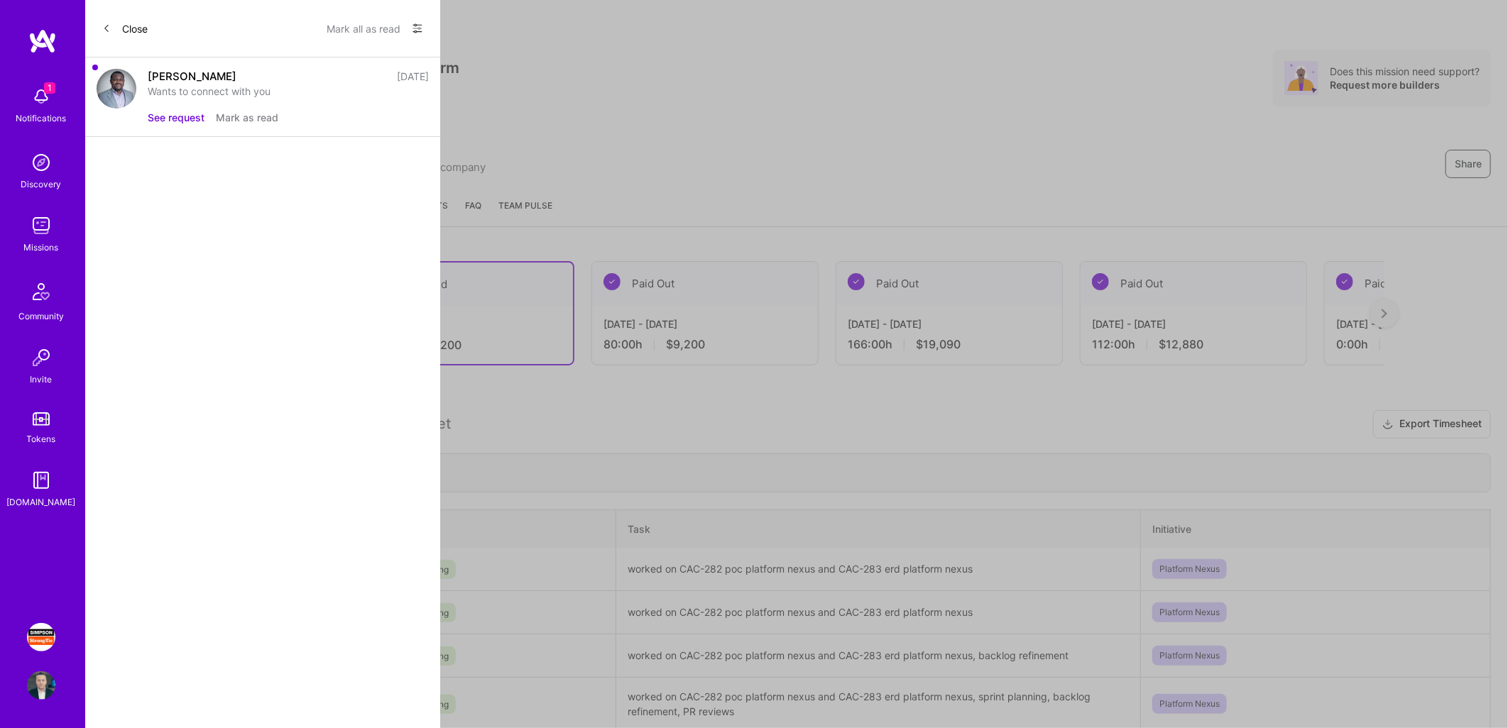
click at [165, 118] on button "See request" at bounding box center [176, 117] width 57 height 15
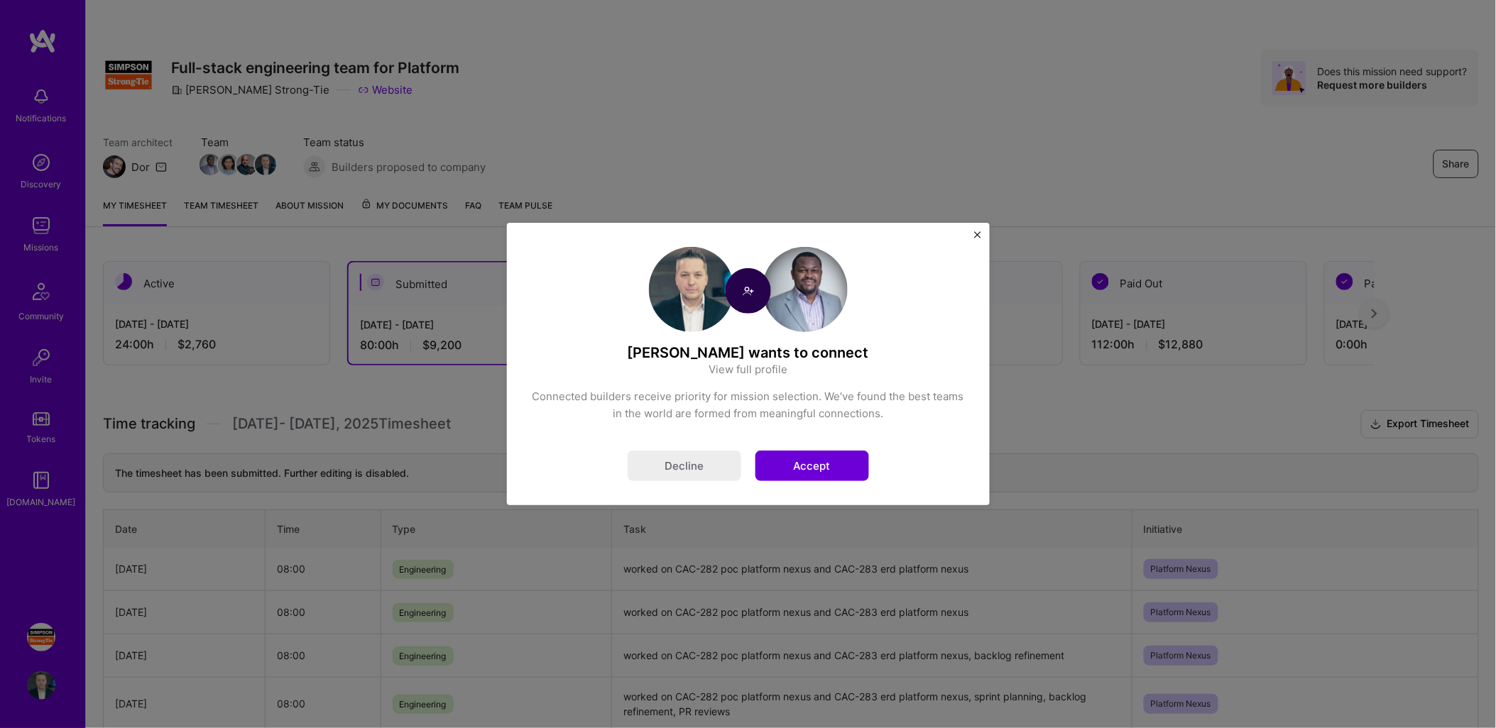
click at [823, 467] on button "Accept" at bounding box center [812, 466] width 114 height 31
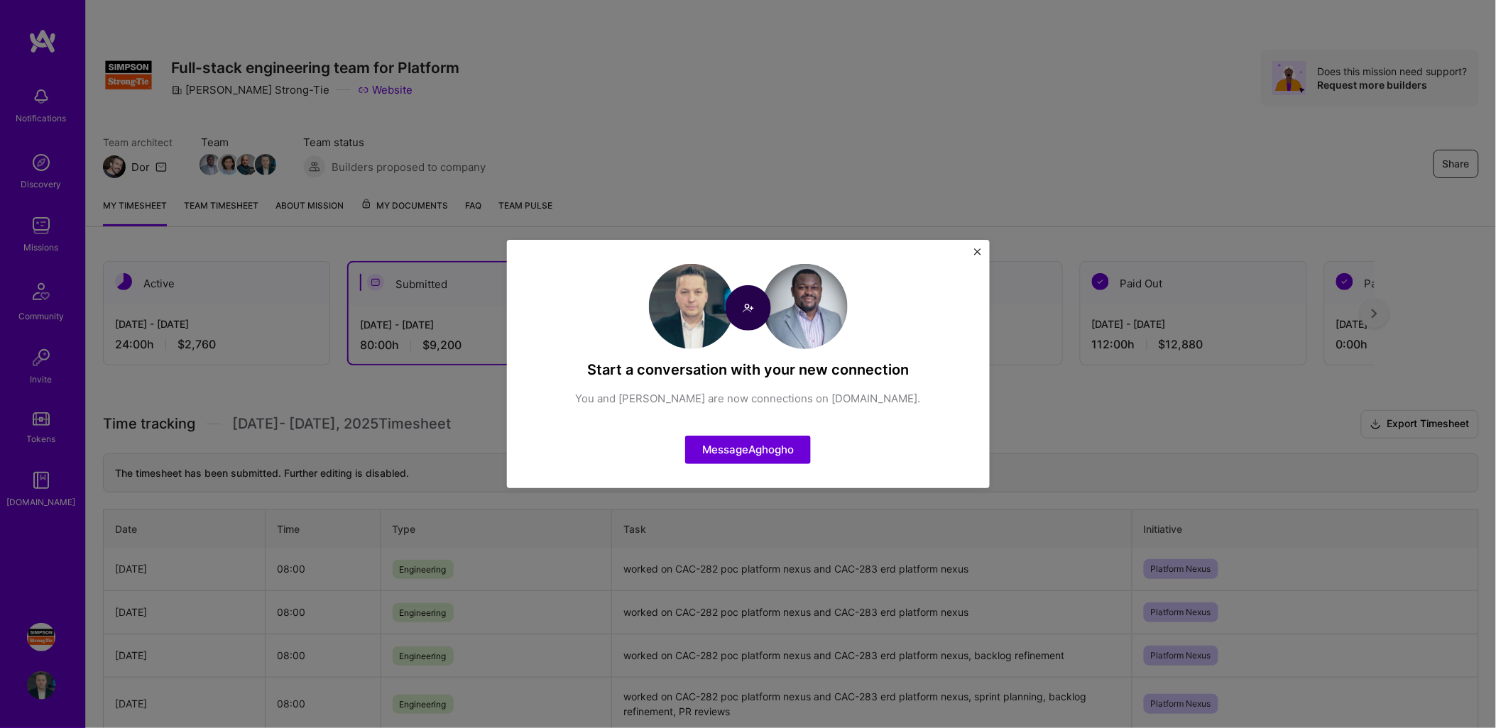
click at [977, 254] on img "Close" at bounding box center [977, 251] width 7 height 7
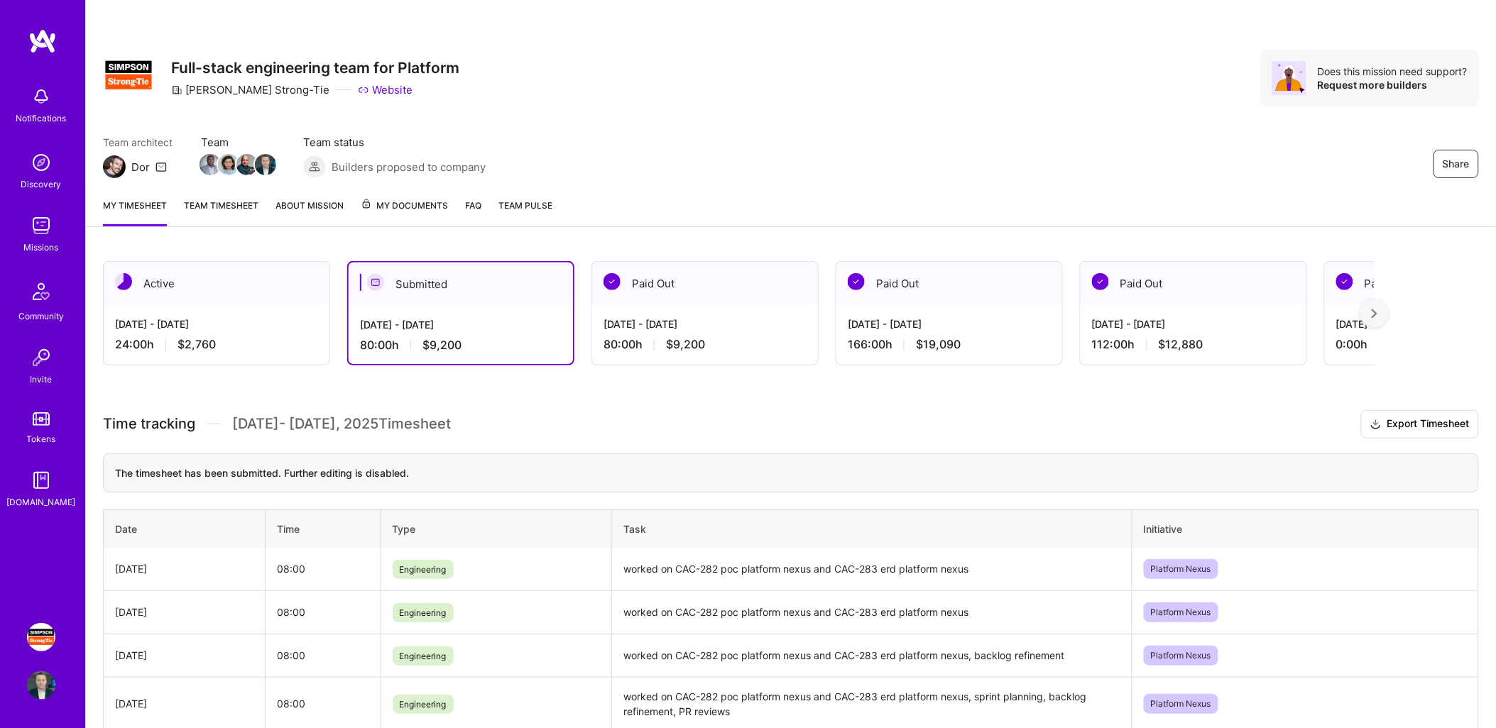
click at [1379, 312] on div at bounding box center [1374, 314] width 28 height 28
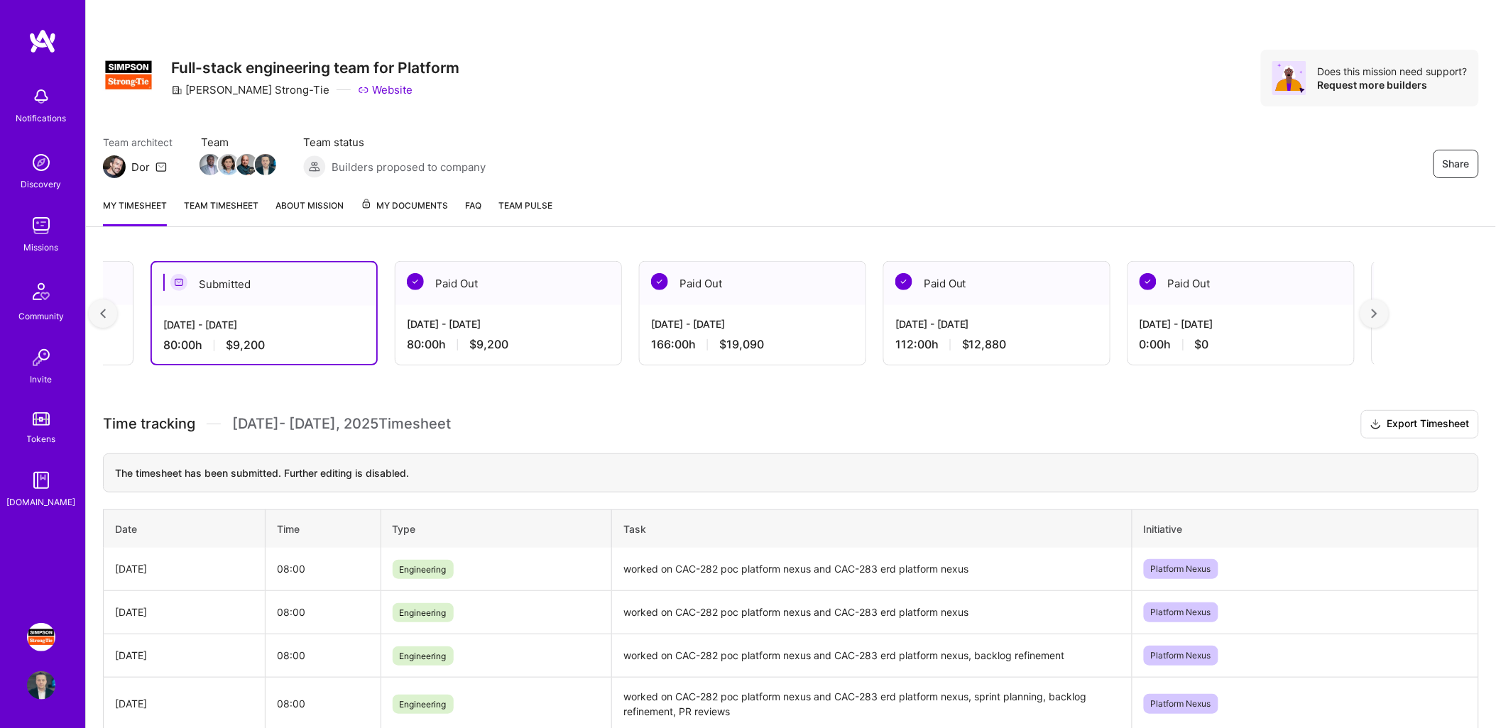
scroll to position [0, 259]
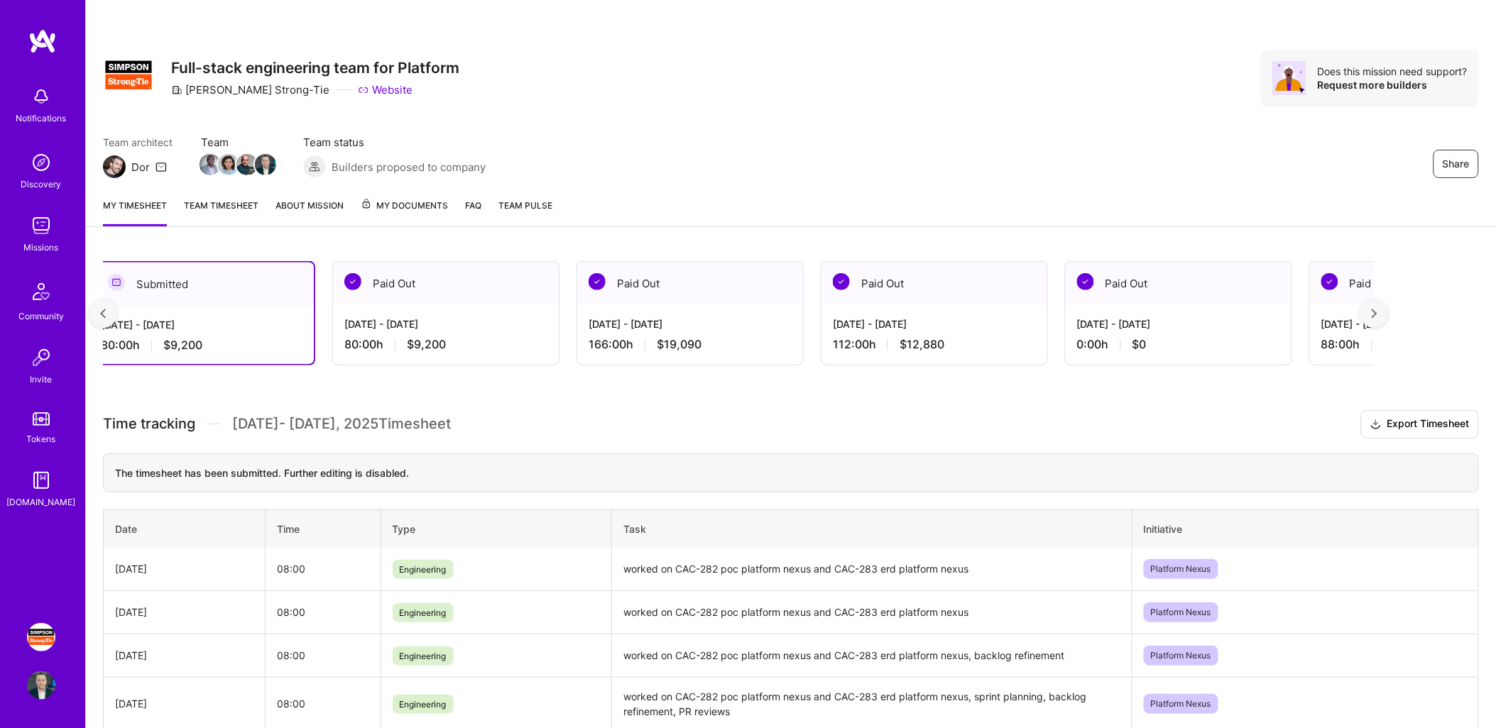
click at [1379, 312] on div at bounding box center [1374, 314] width 28 height 28
click at [40, 428] on link "Tokens" at bounding box center [41, 427] width 88 height 40
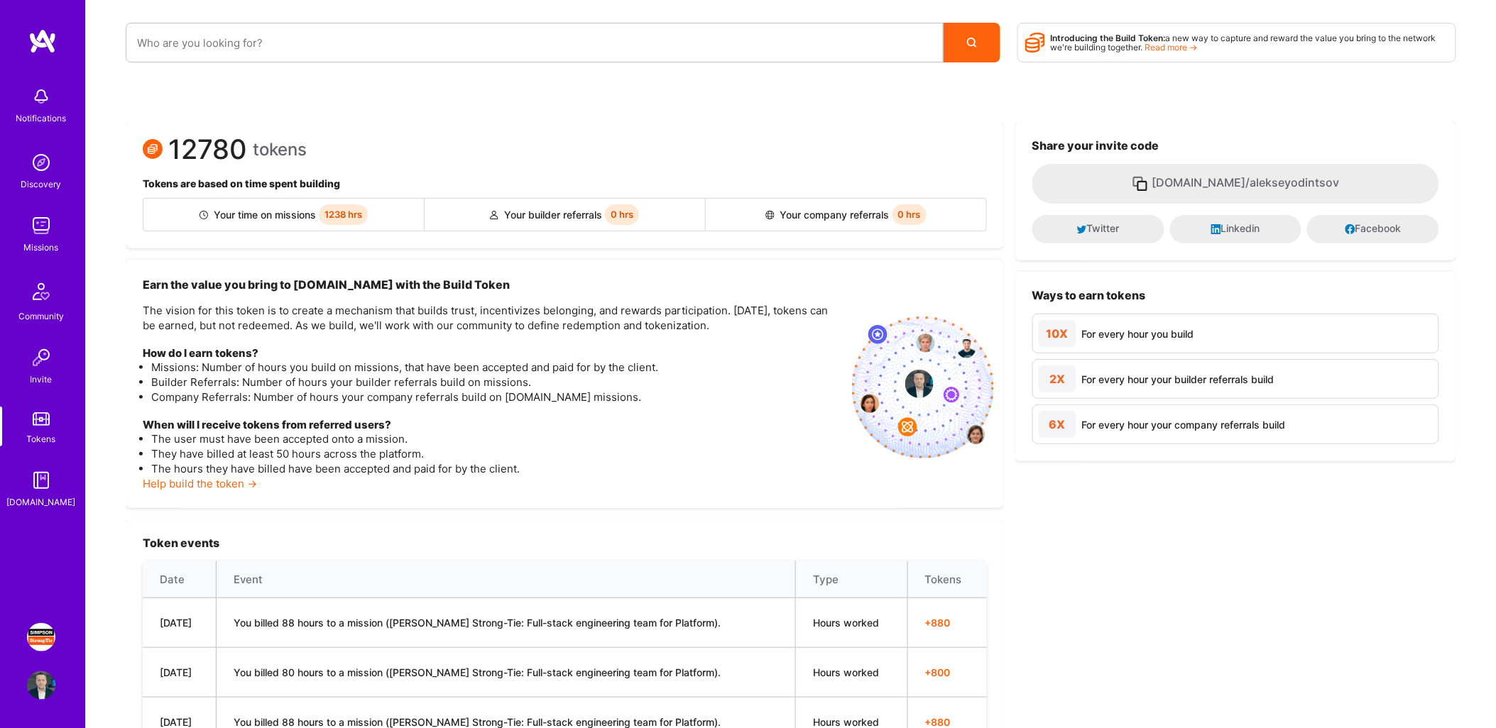
click at [1166, 48] on link "Read more →" at bounding box center [1171, 47] width 53 height 11
click at [38, 486] on img at bounding box center [41, 480] width 28 height 28
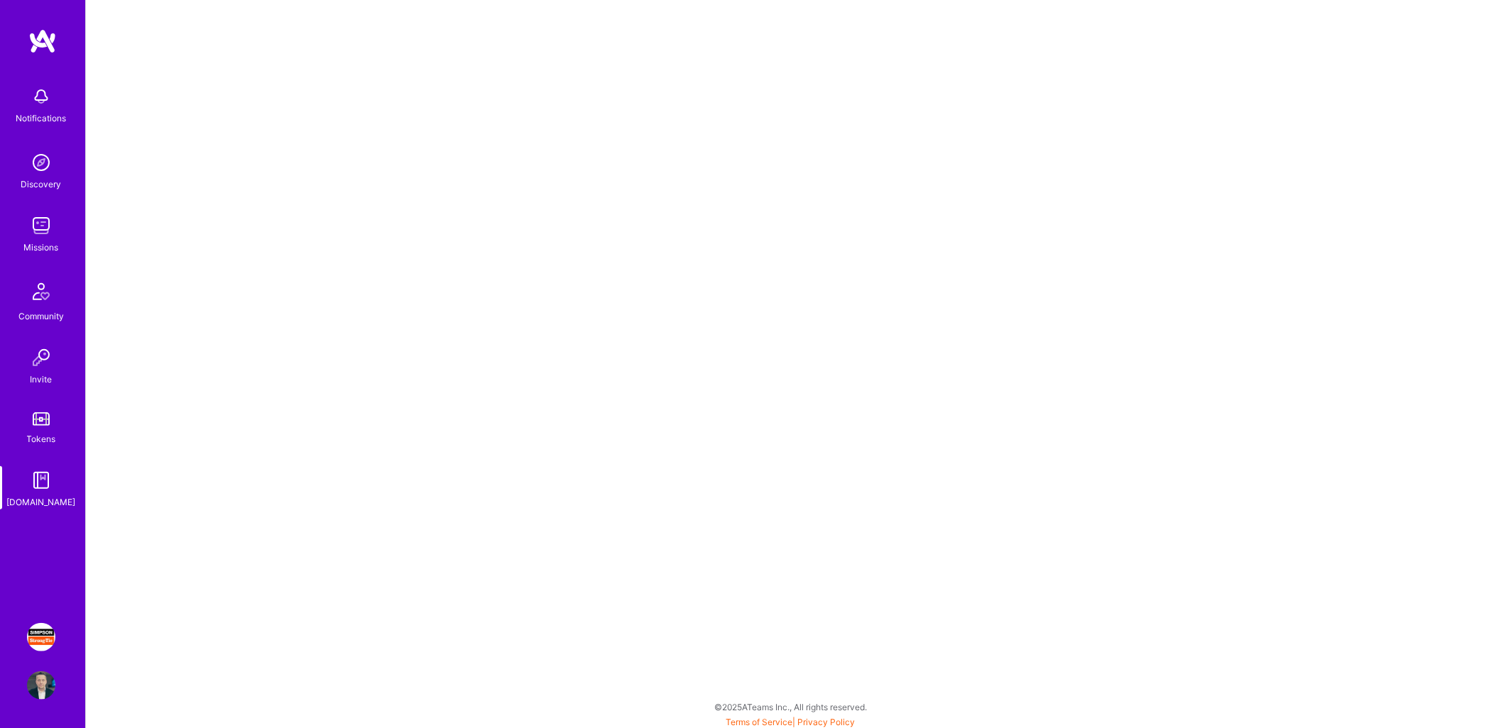
click at [40, 296] on img at bounding box center [41, 292] width 34 height 34
click at [36, 289] on img at bounding box center [41, 292] width 34 height 34
click at [40, 168] on img at bounding box center [41, 162] width 28 height 28
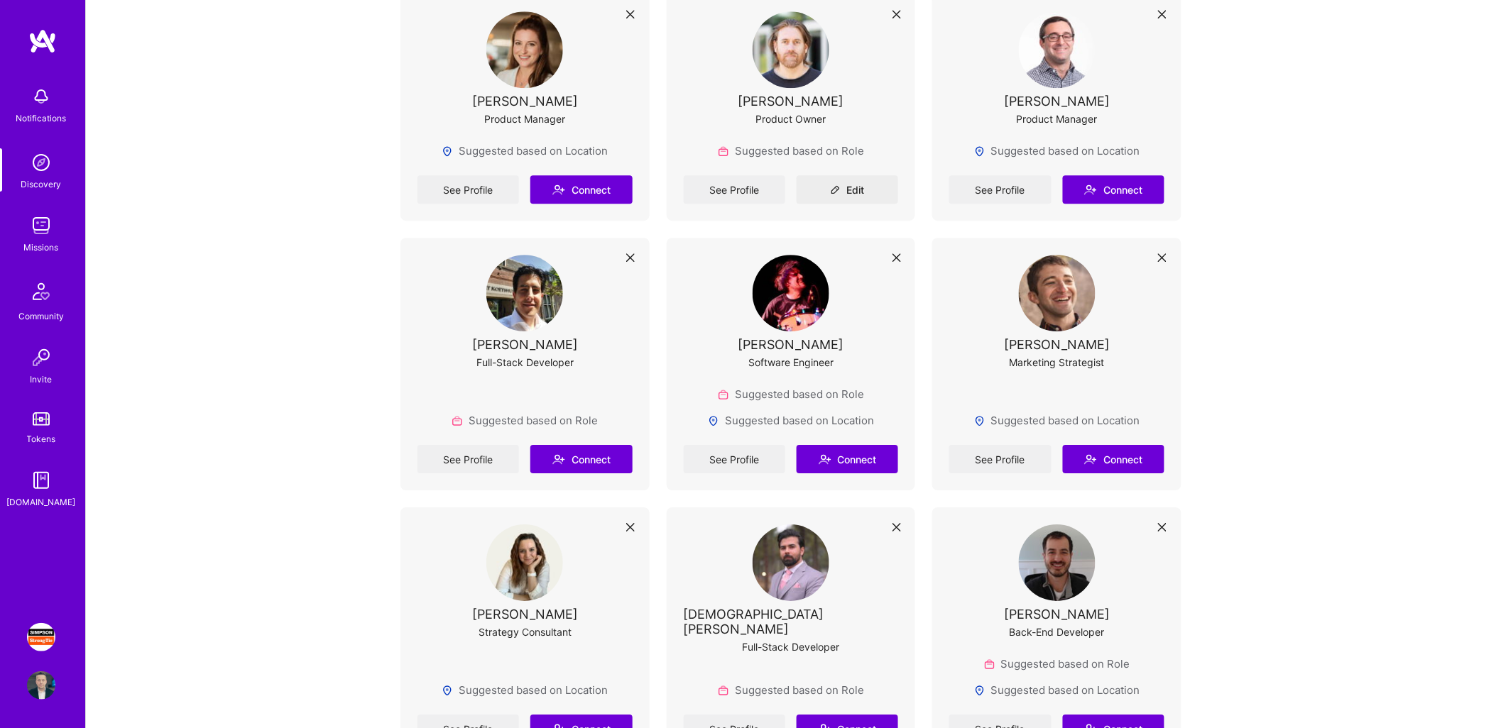
scroll to position [1339, 0]
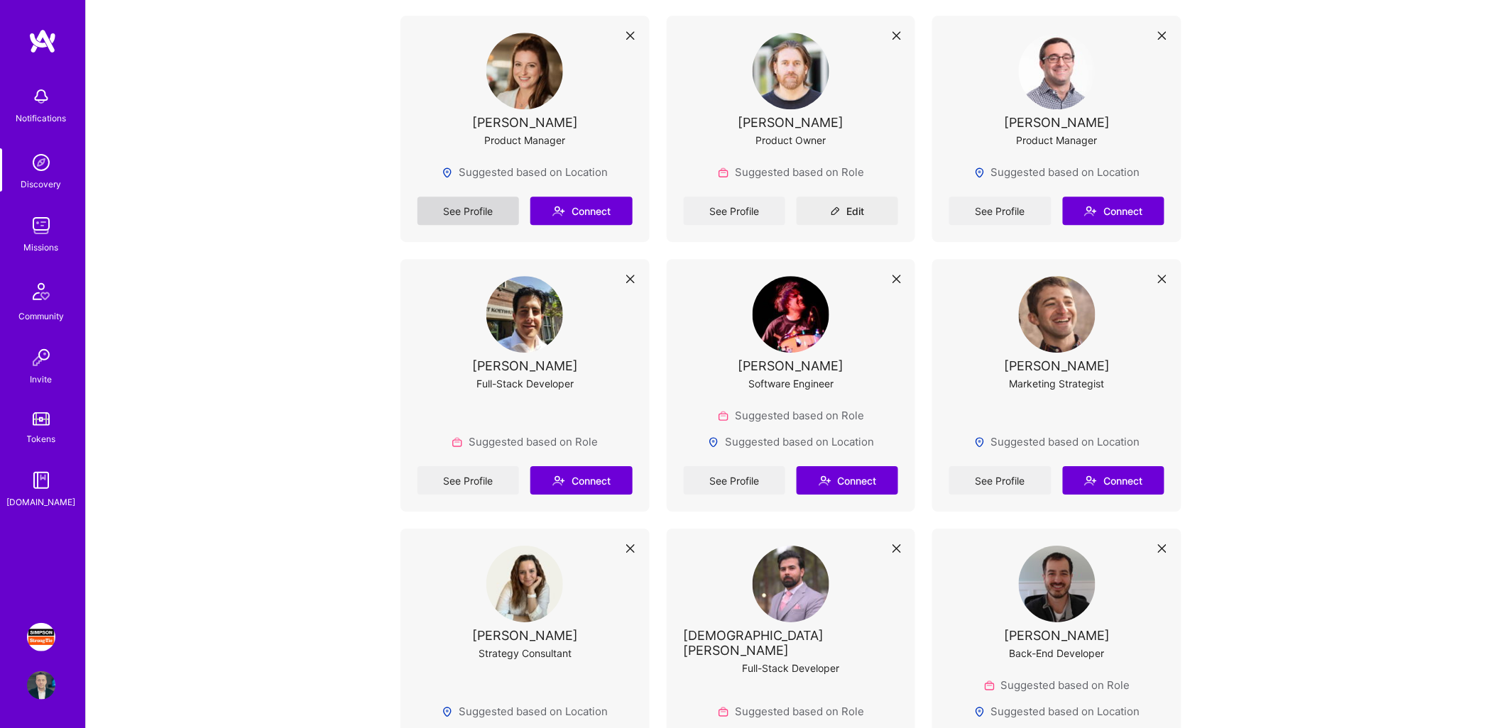
click at [474, 204] on link "See Profile" at bounding box center [468, 211] width 102 height 28
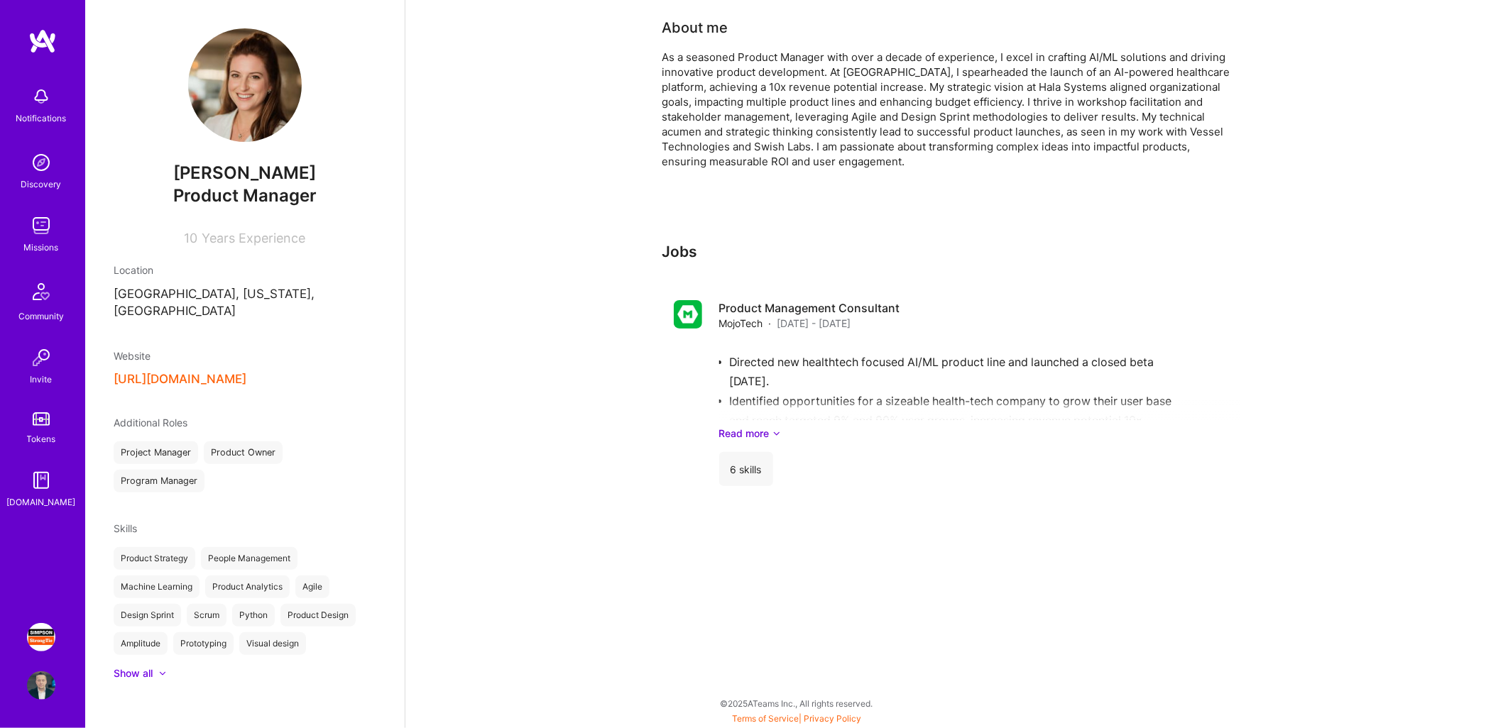
click at [245, 76] on img at bounding box center [245, 85] width 114 height 114
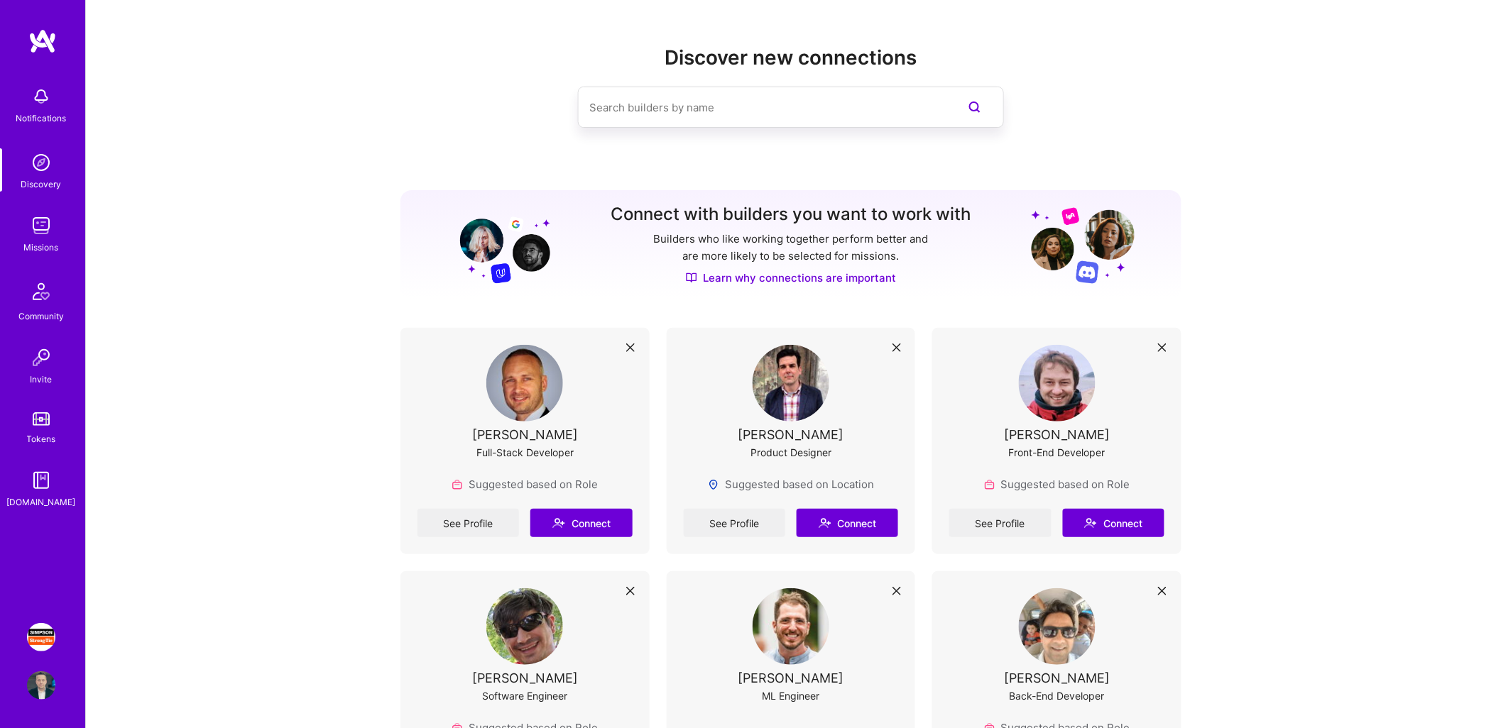
click at [38, 102] on img at bounding box center [41, 96] width 28 height 28
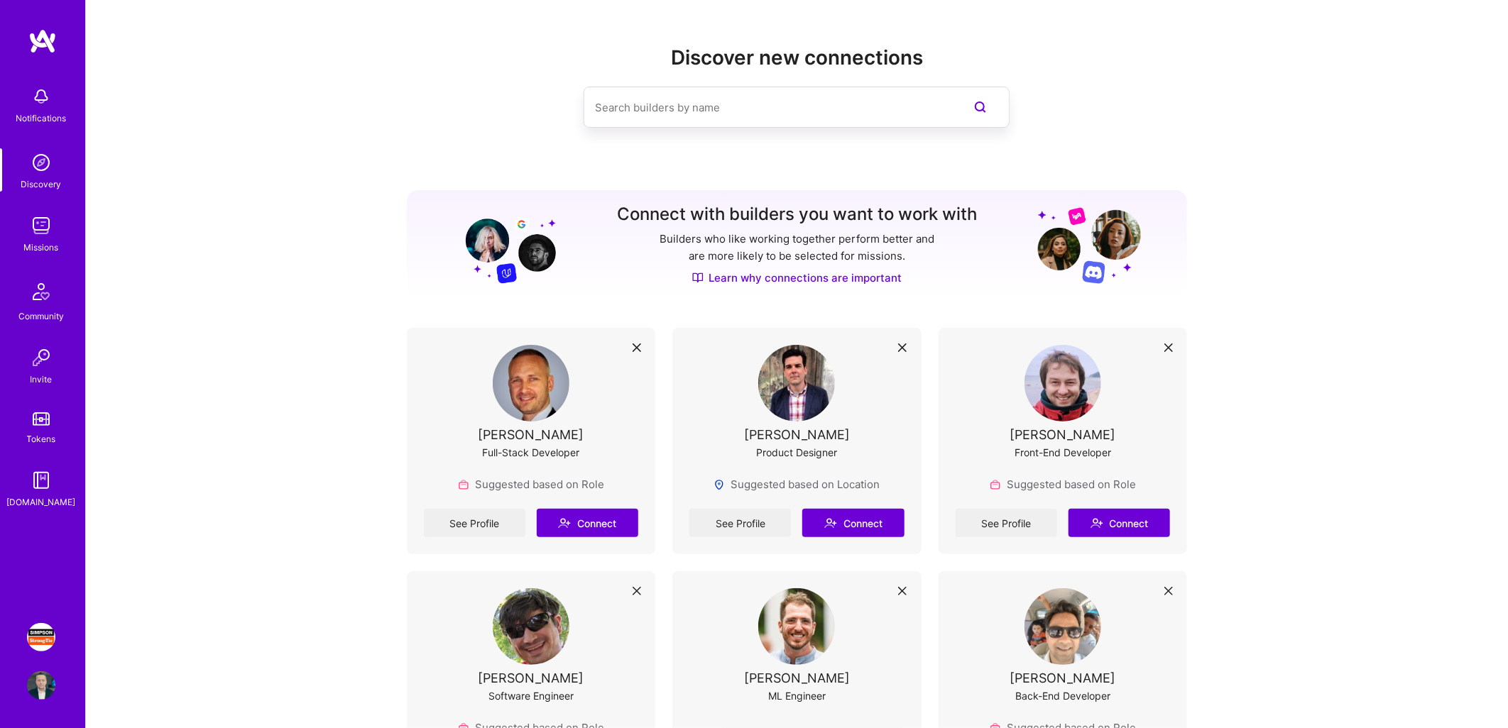
click at [34, 231] on img at bounding box center [41, 226] width 28 height 28
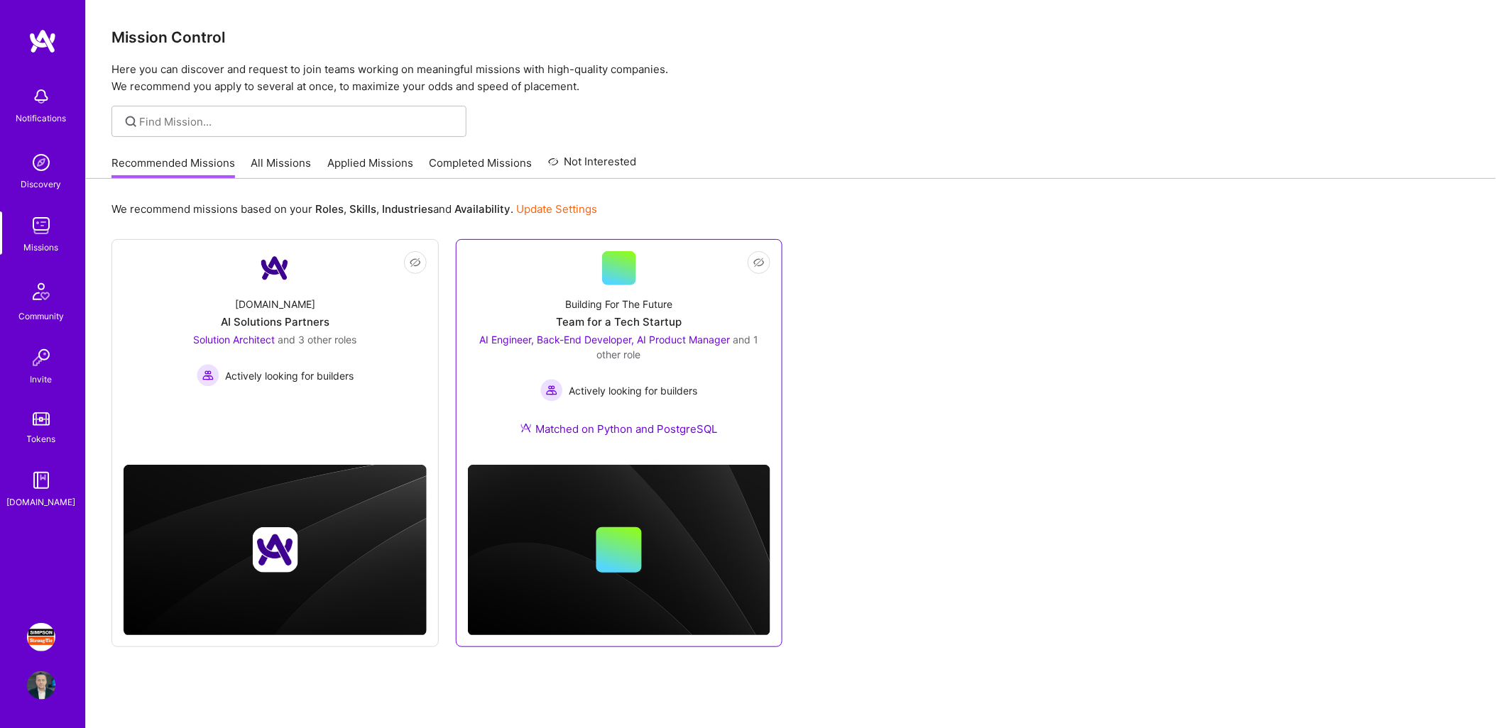
click at [700, 358] on div "AI Engineer, Back-End Developer, AI Product Manager and 1 other role" at bounding box center [619, 347] width 303 height 30
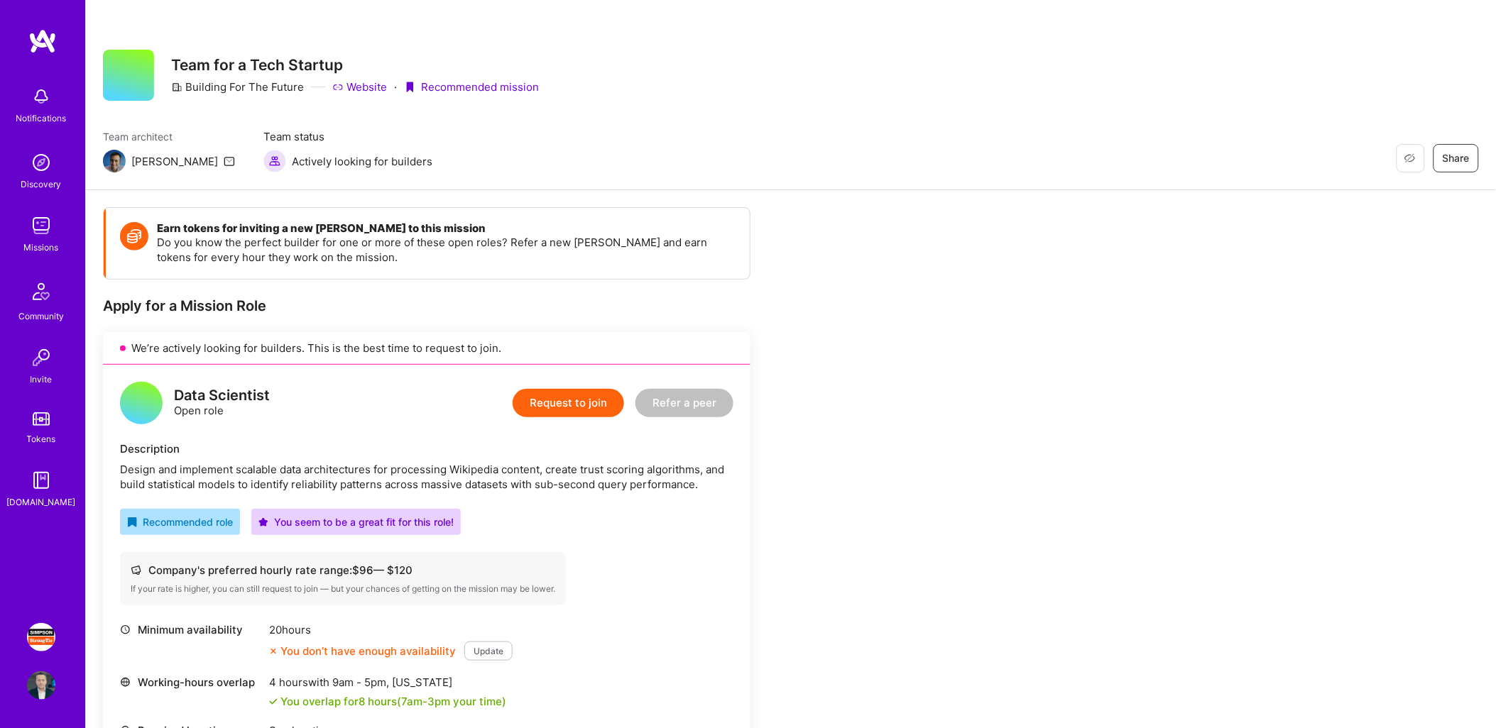
click at [40, 360] on img at bounding box center [41, 358] width 28 height 28
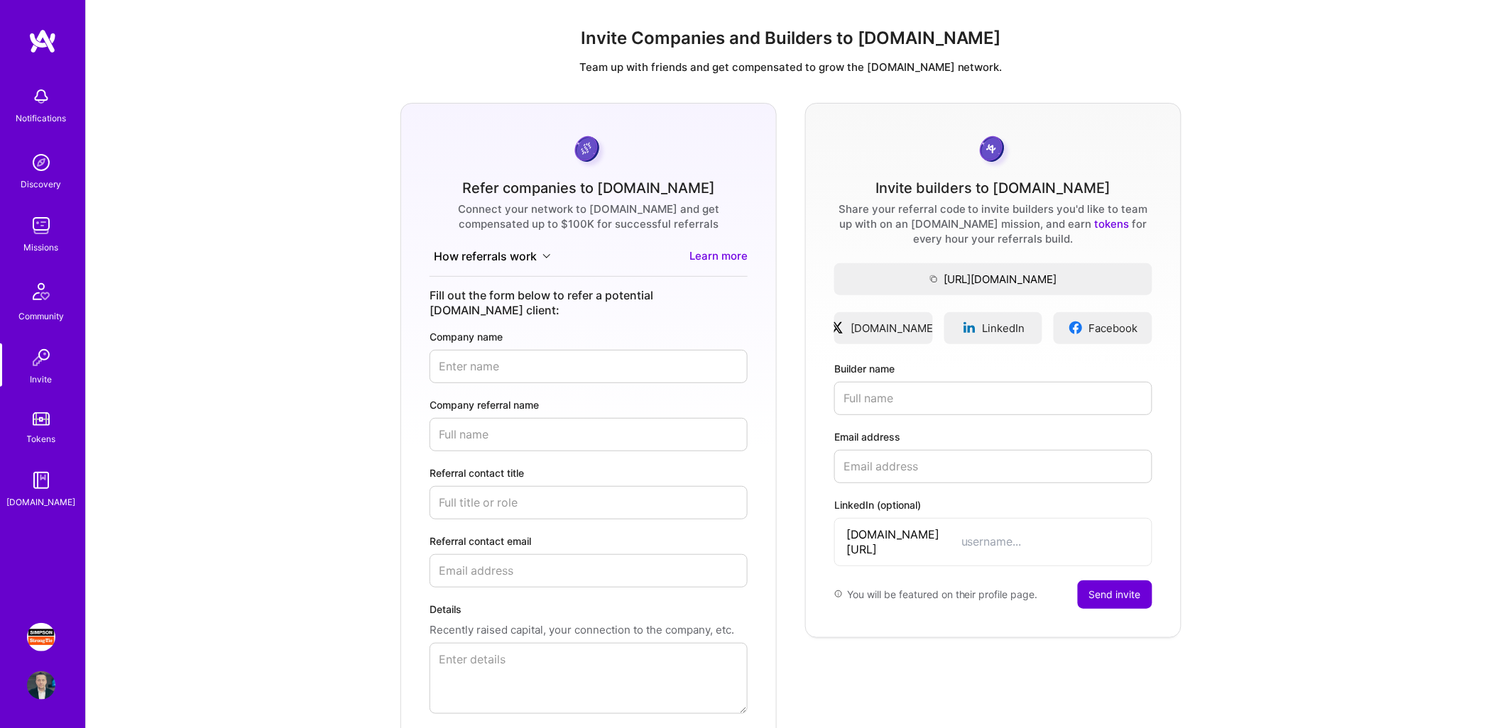
click at [44, 427] on link "Tokens" at bounding box center [41, 427] width 88 height 40
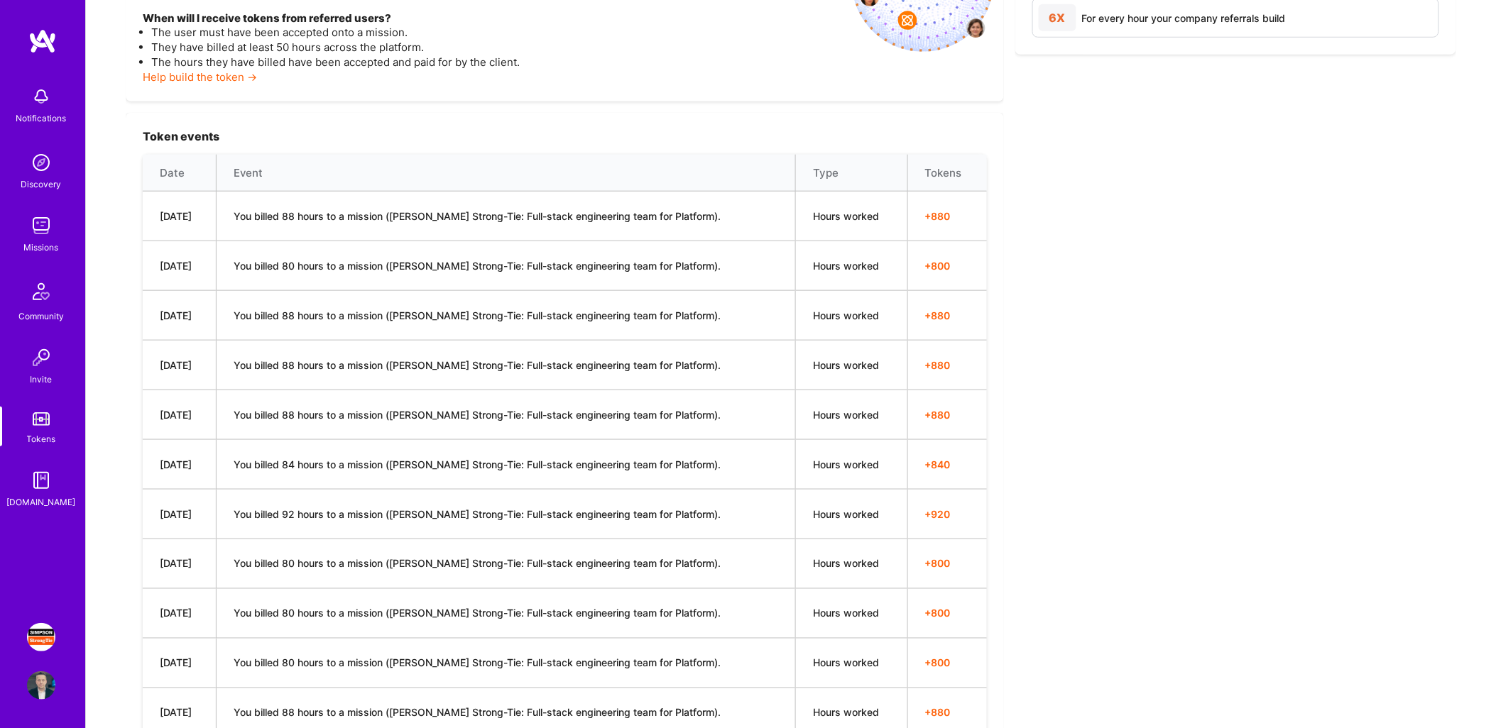
scroll to position [696, 0]
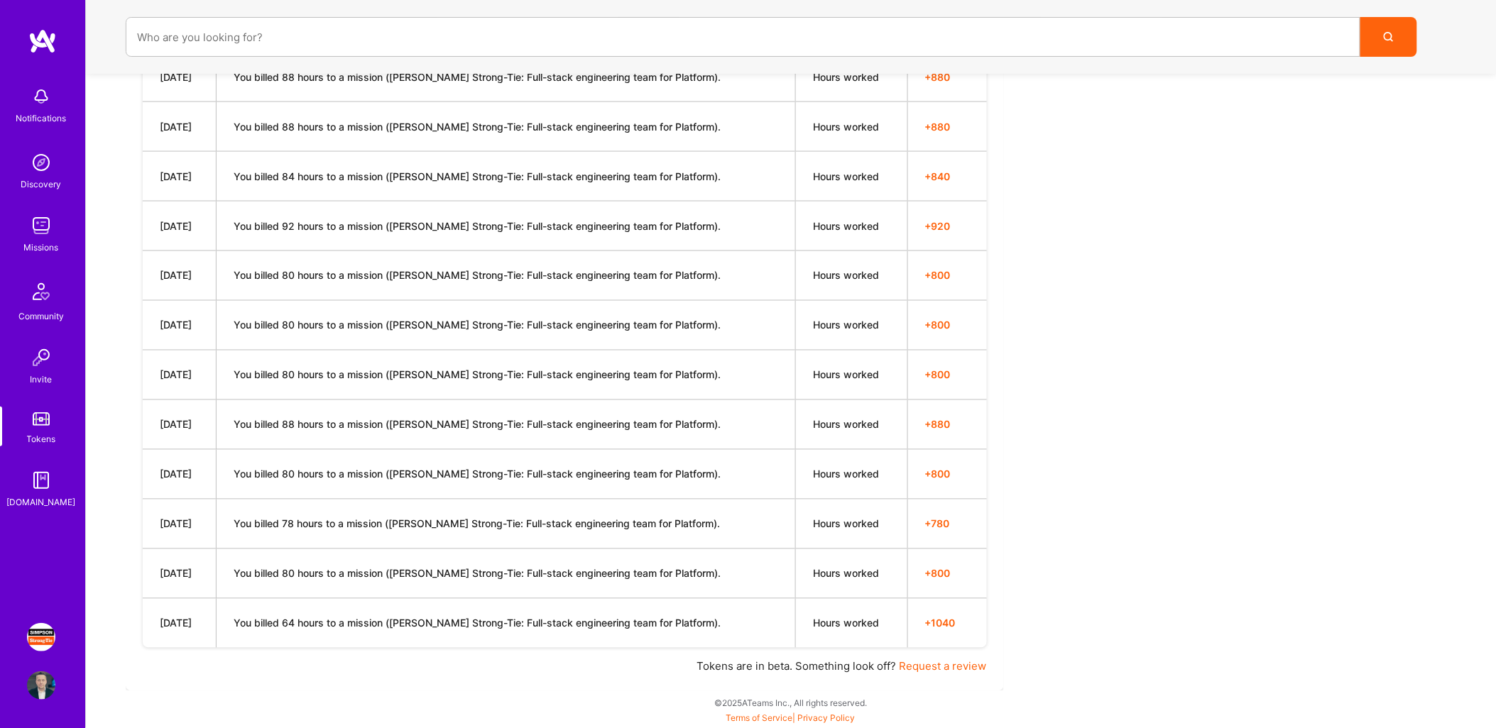
click at [40, 488] on img at bounding box center [41, 480] width 28 height 28
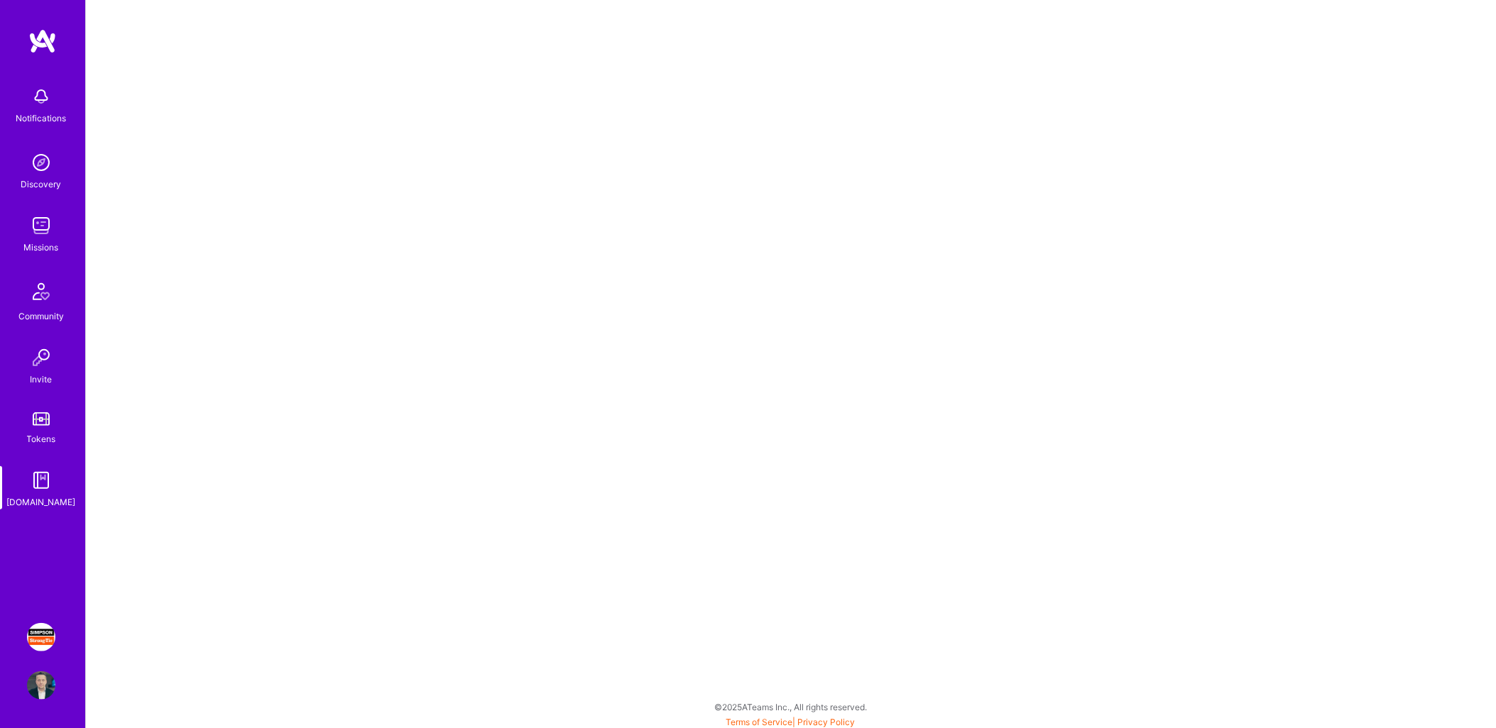
click at [43, 50] on img at bounding box center [42, 41] width 28 height 26
